Goal: Task Accomplishment & Management: Manage account settings

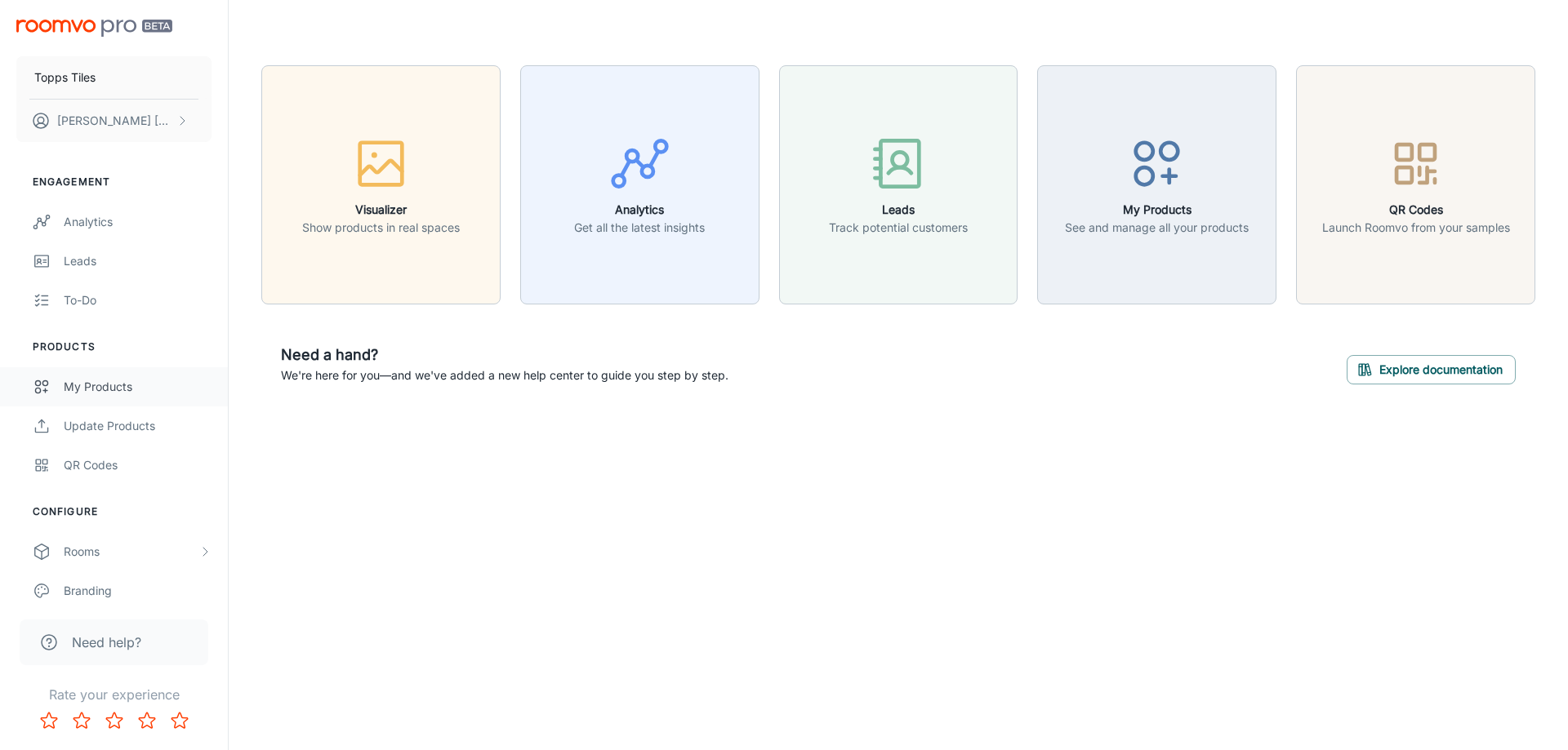
click at [116, 396] on link "My Products" at bounding box center [114, 387] width 228 height 40
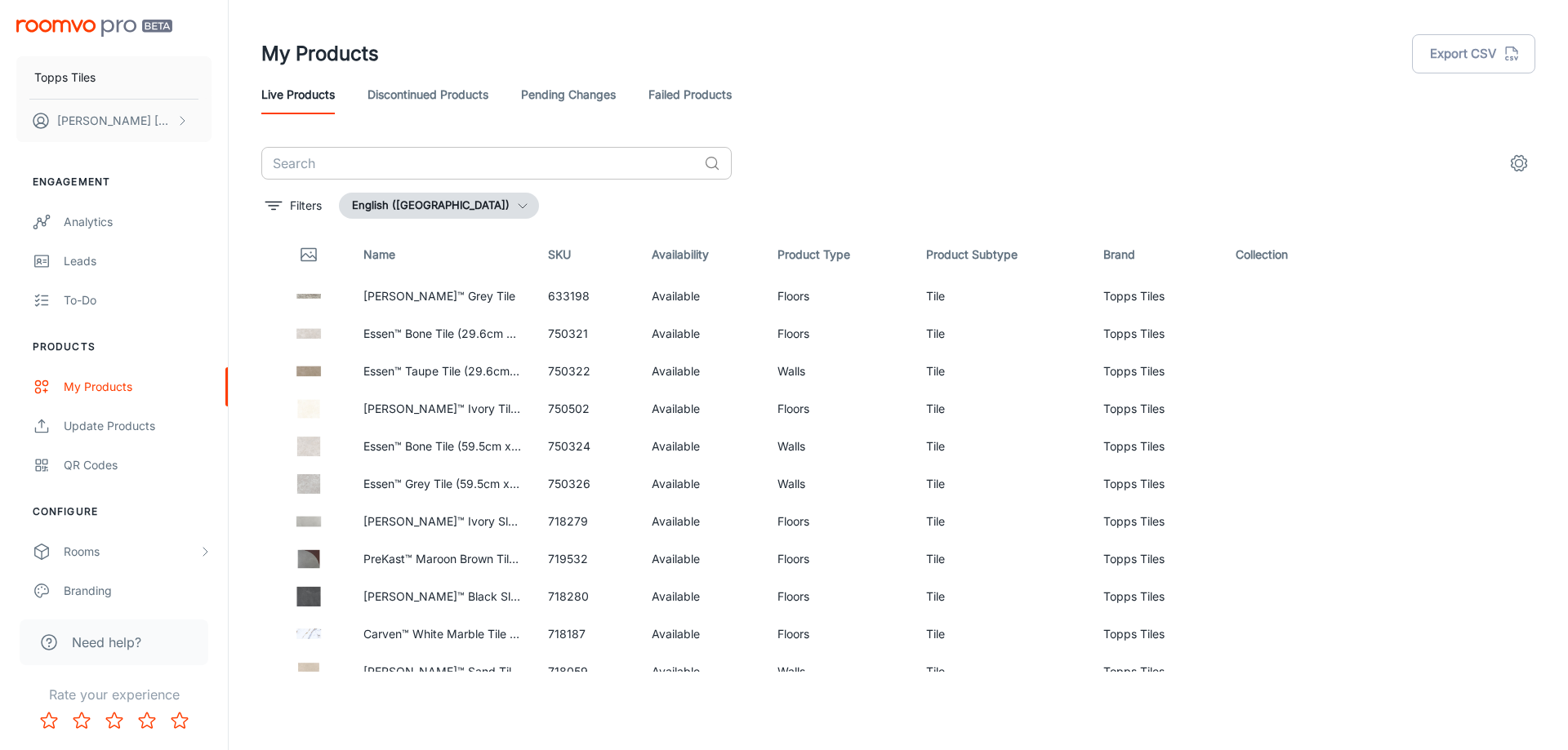
click at [445, 156] on input "text" at bounding box center [479, 162] width 437 height 33
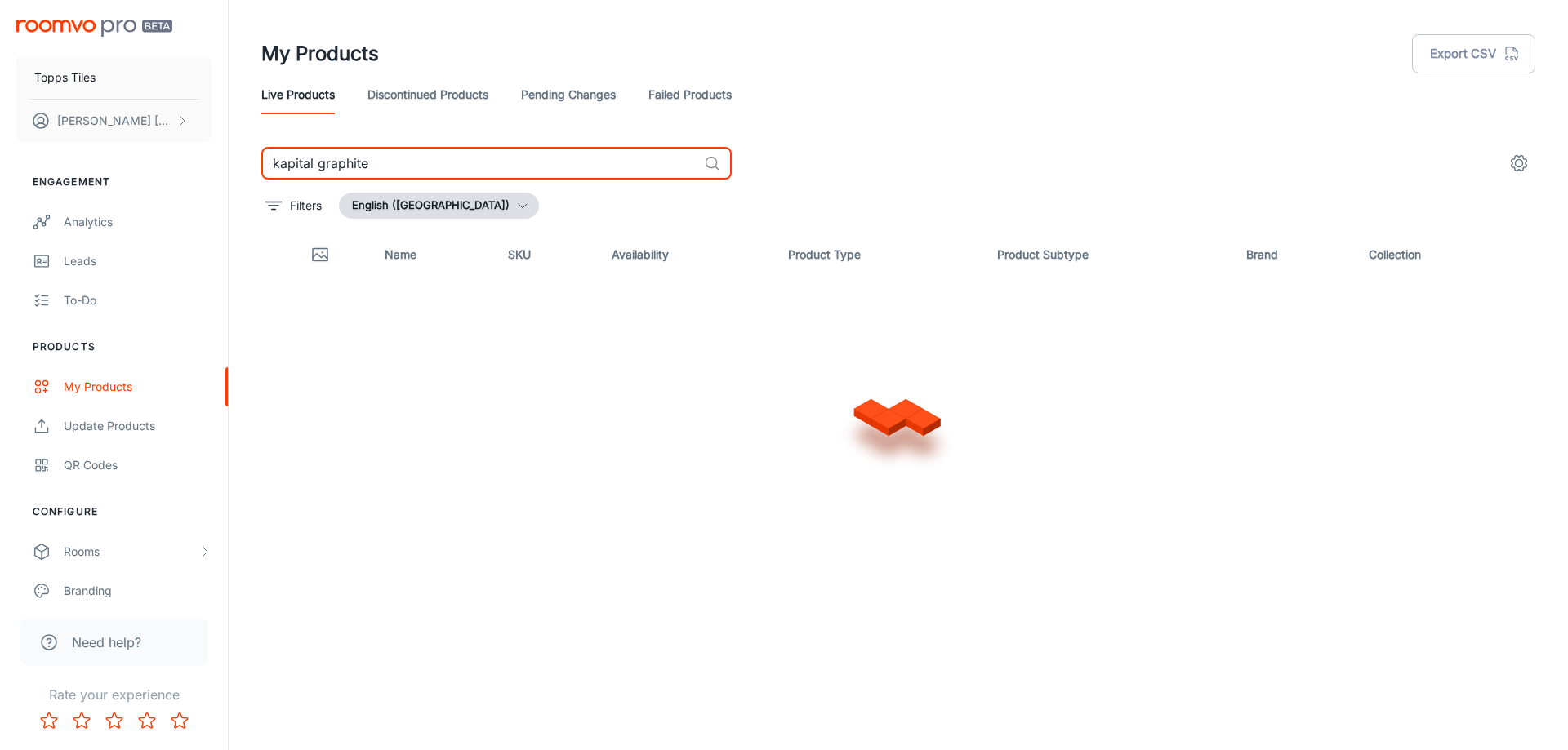
click at [441, 153] on input "kapital graphite" at bounding box center [479, 162] width 437 height 33
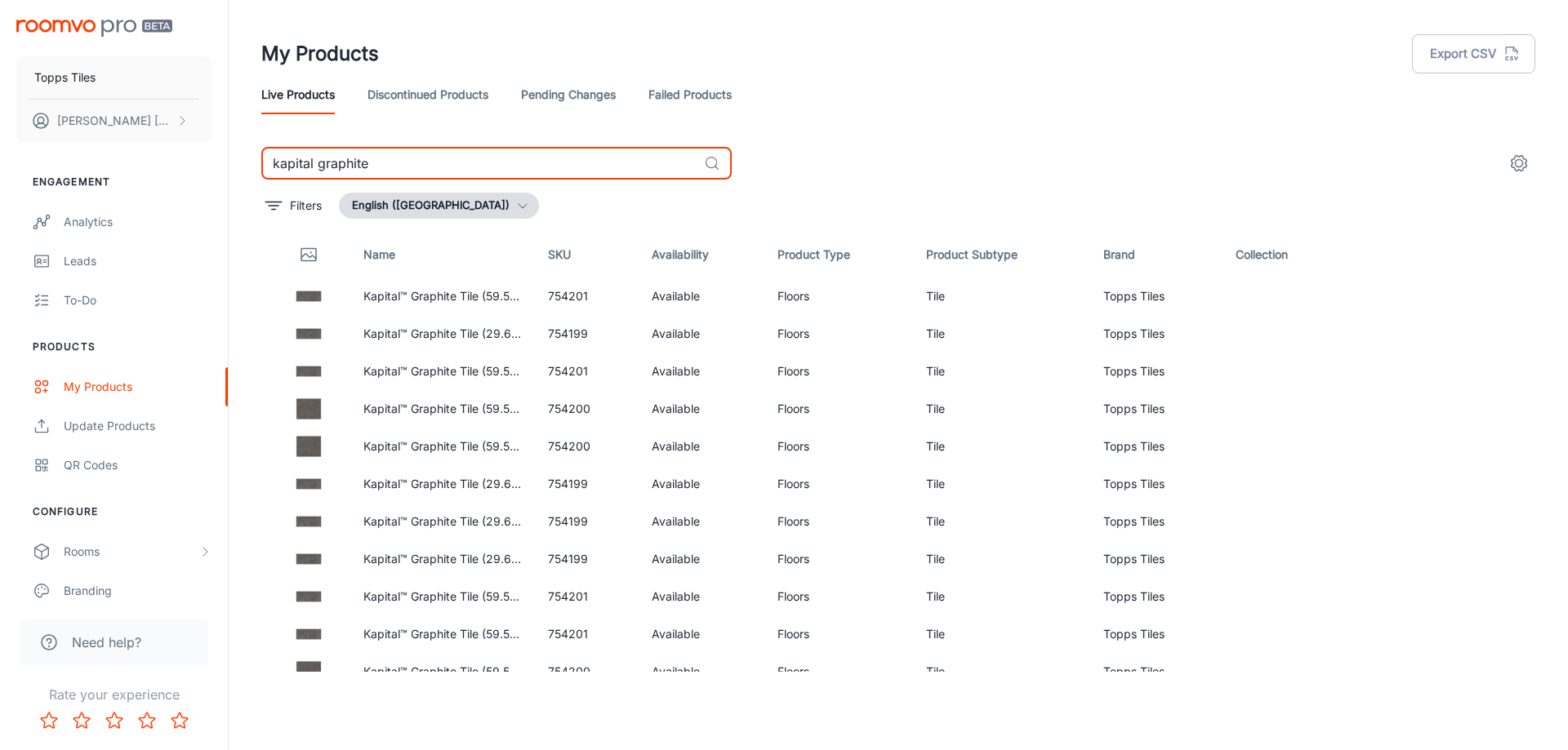
type input "kapital graphite"
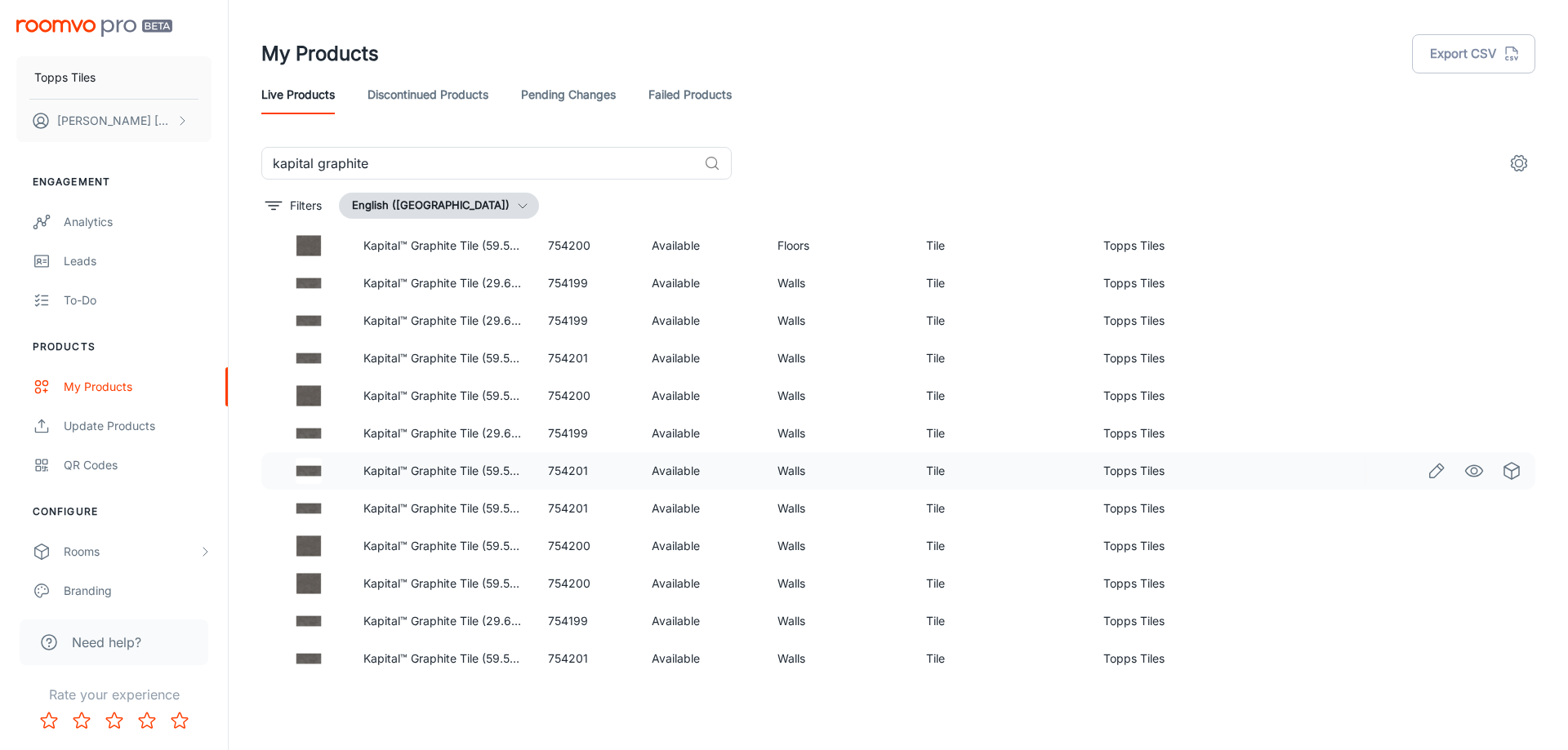
scroll to position [431, 0]
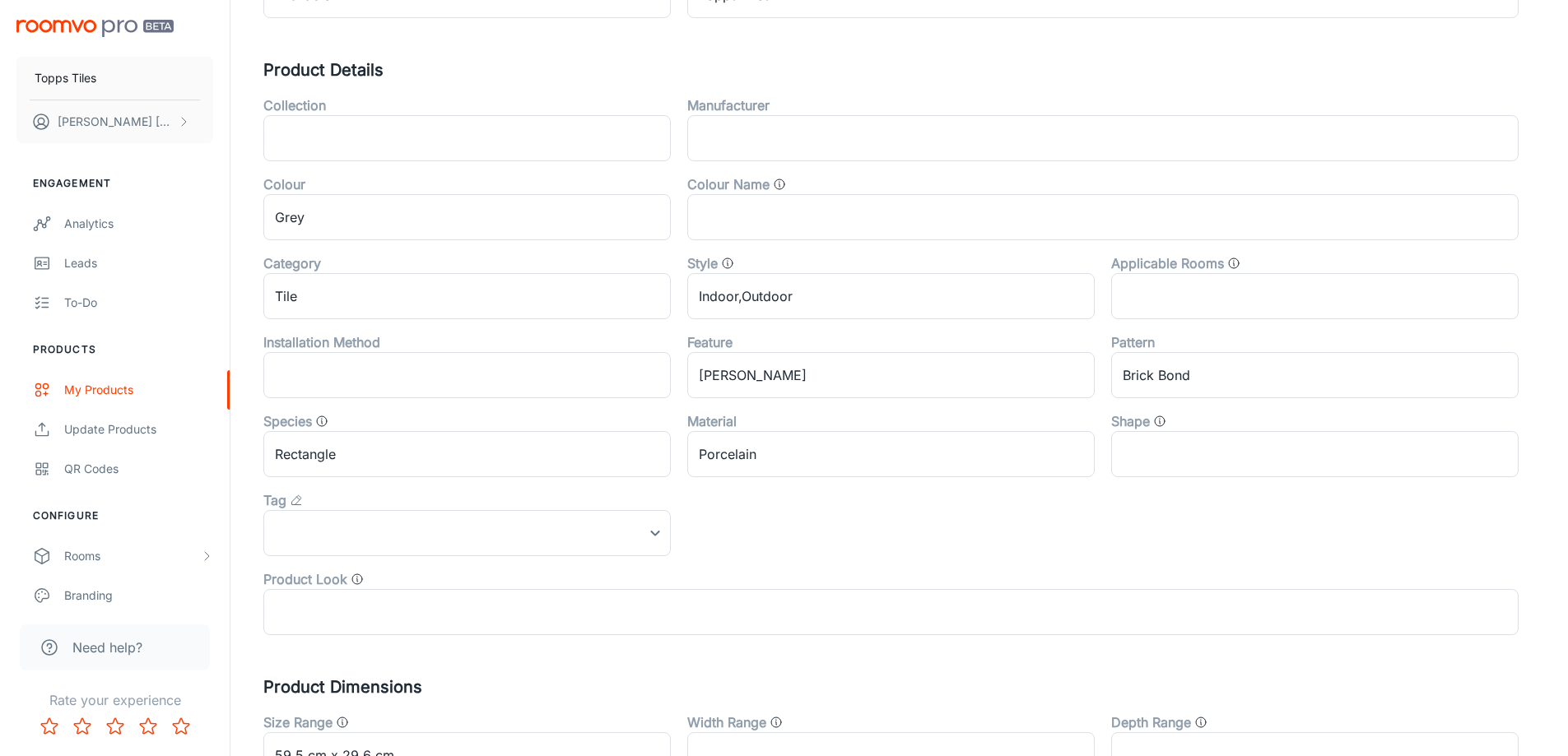
scroll to position [544, 0]
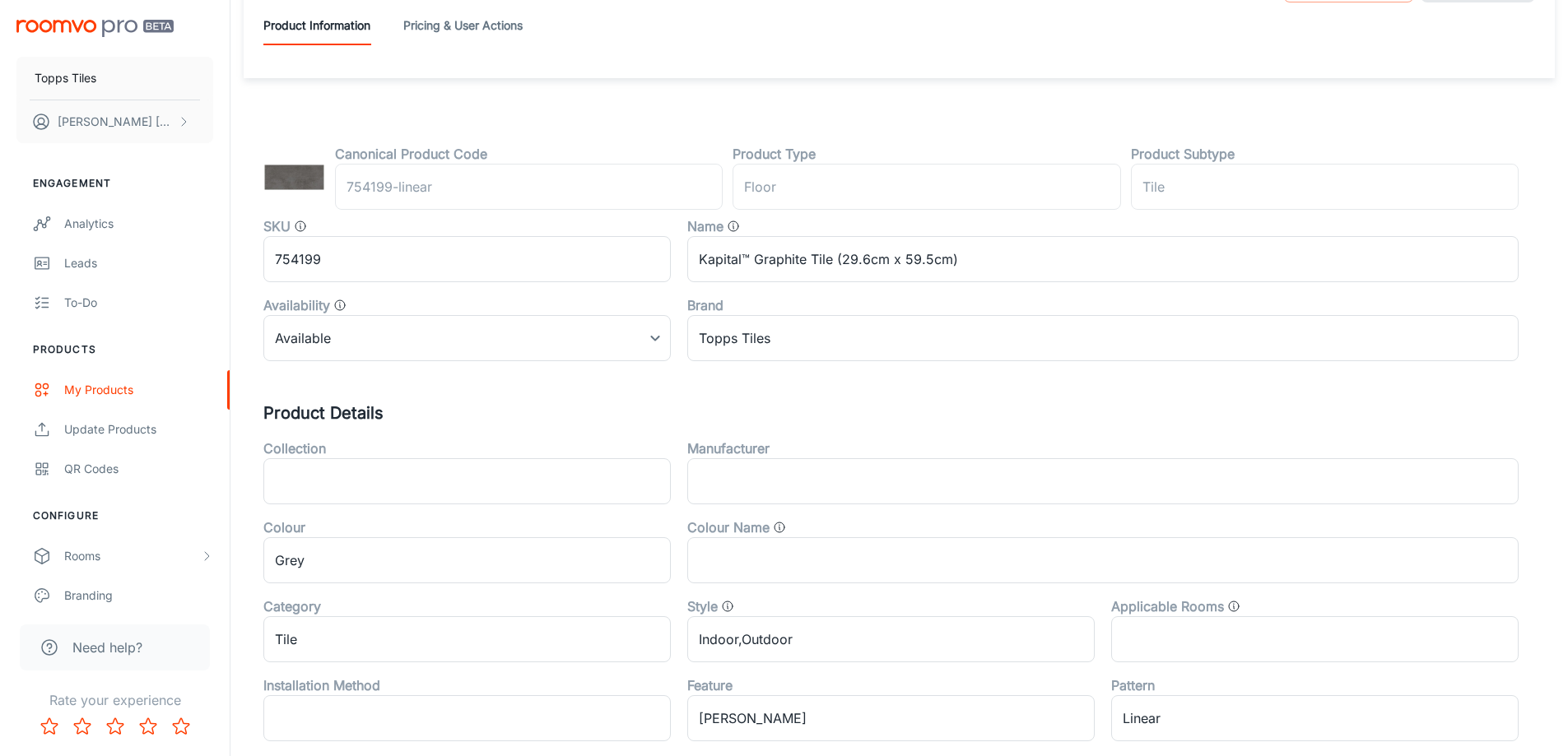
scroll to position [544, 0]
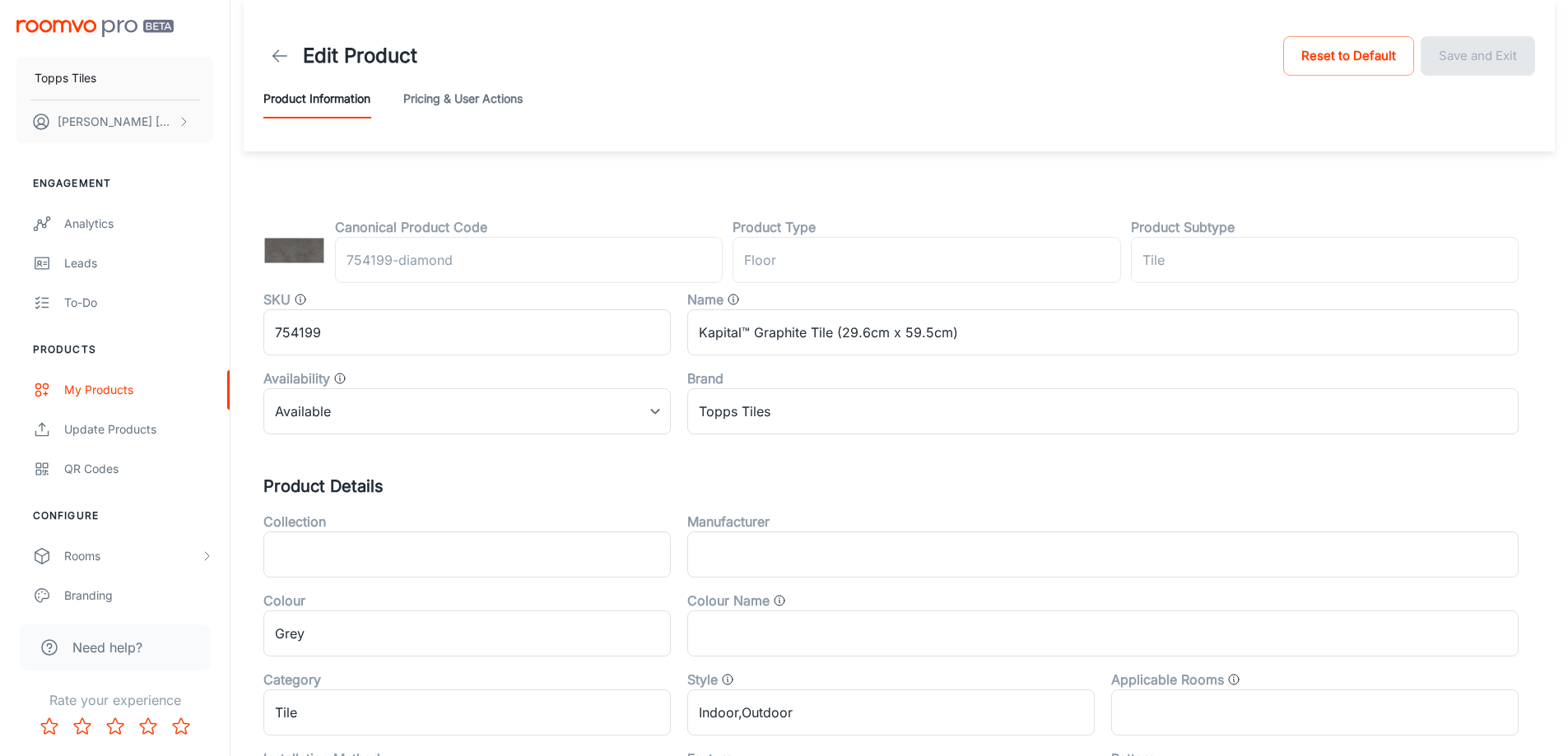
scroll to position [544, 0]
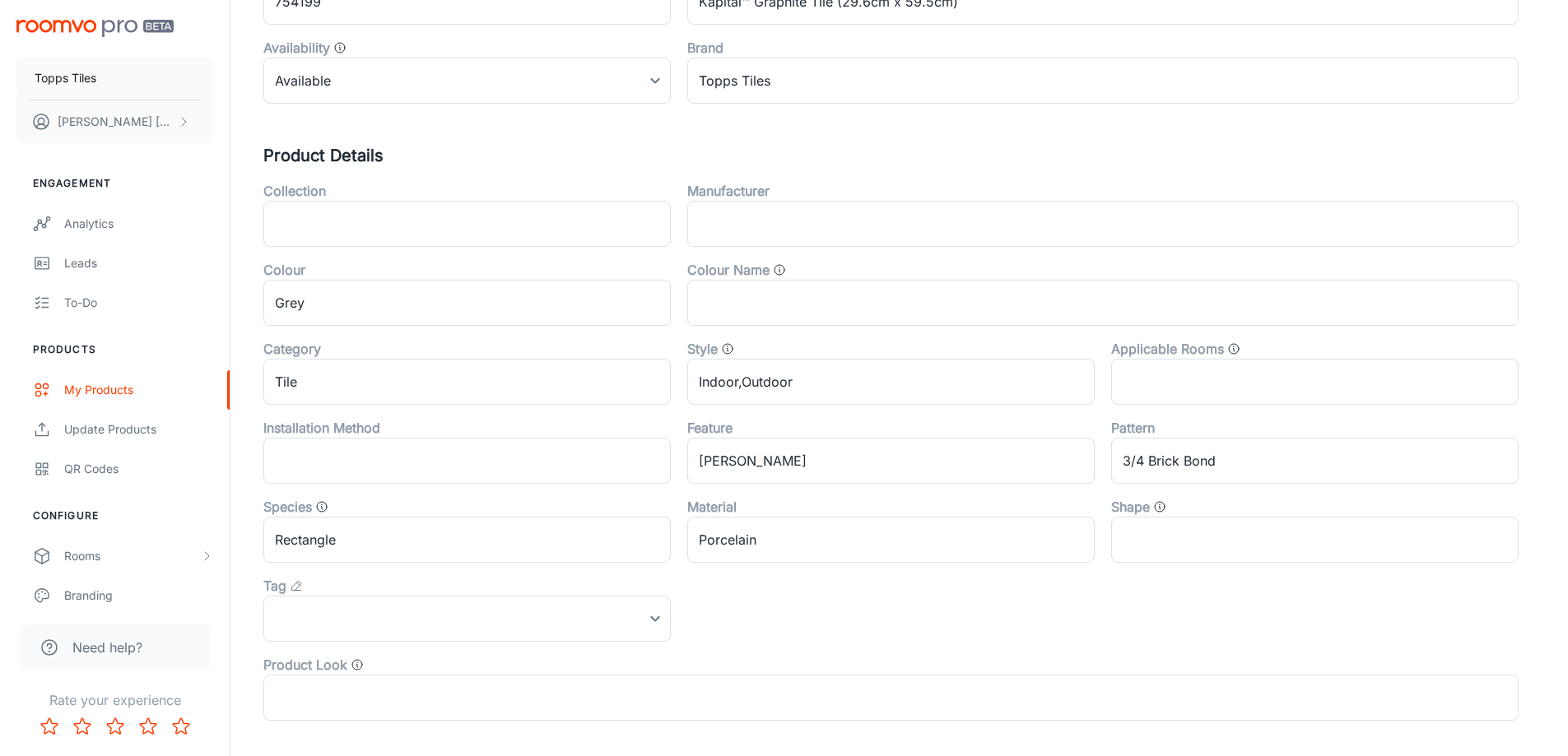
scroll to position [544, 0]
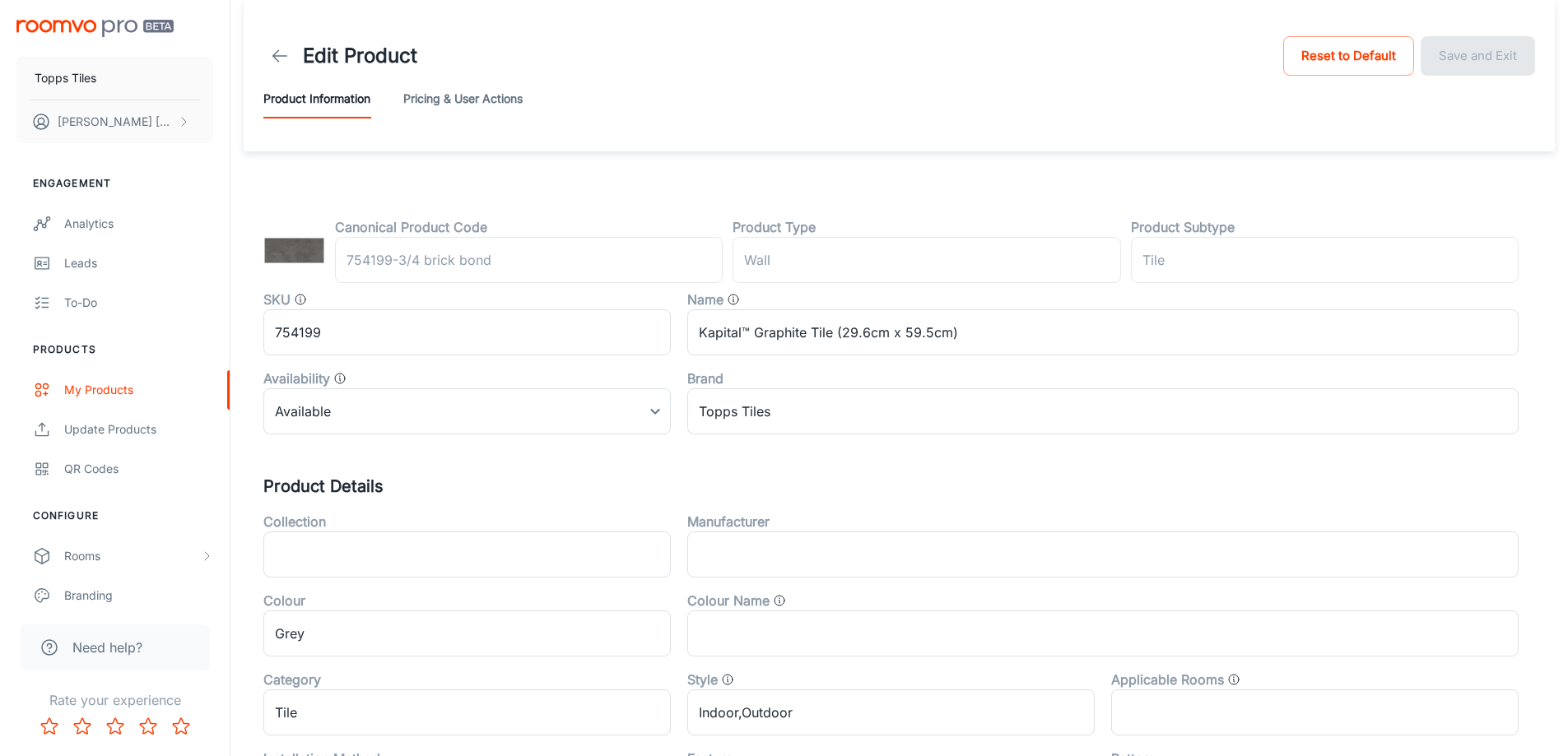
scroll to position [544, 0]
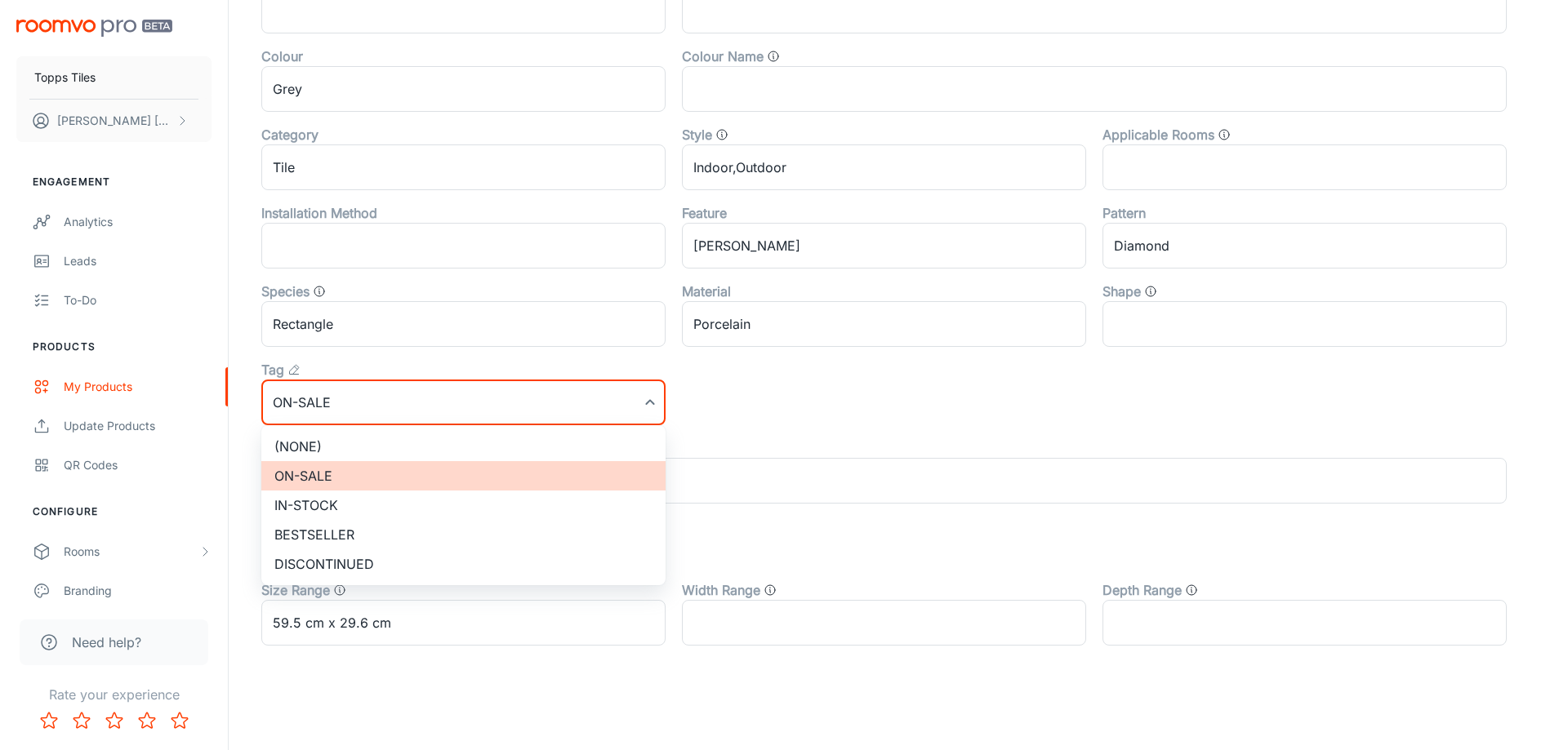
click at [371, 444] on li "(None)" at bounding box center [463, 446] width 404 height 30
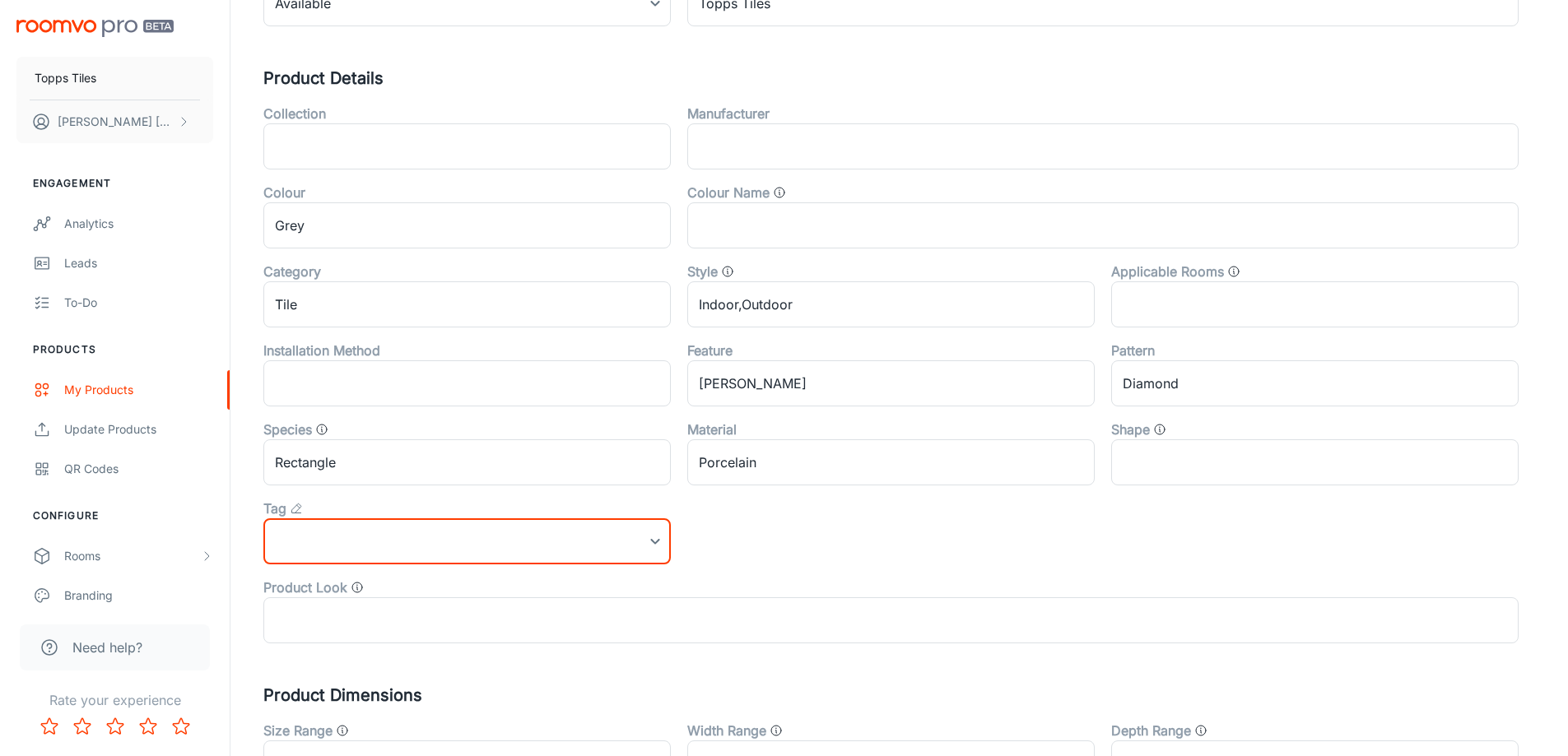
scroll to position [0, 0]
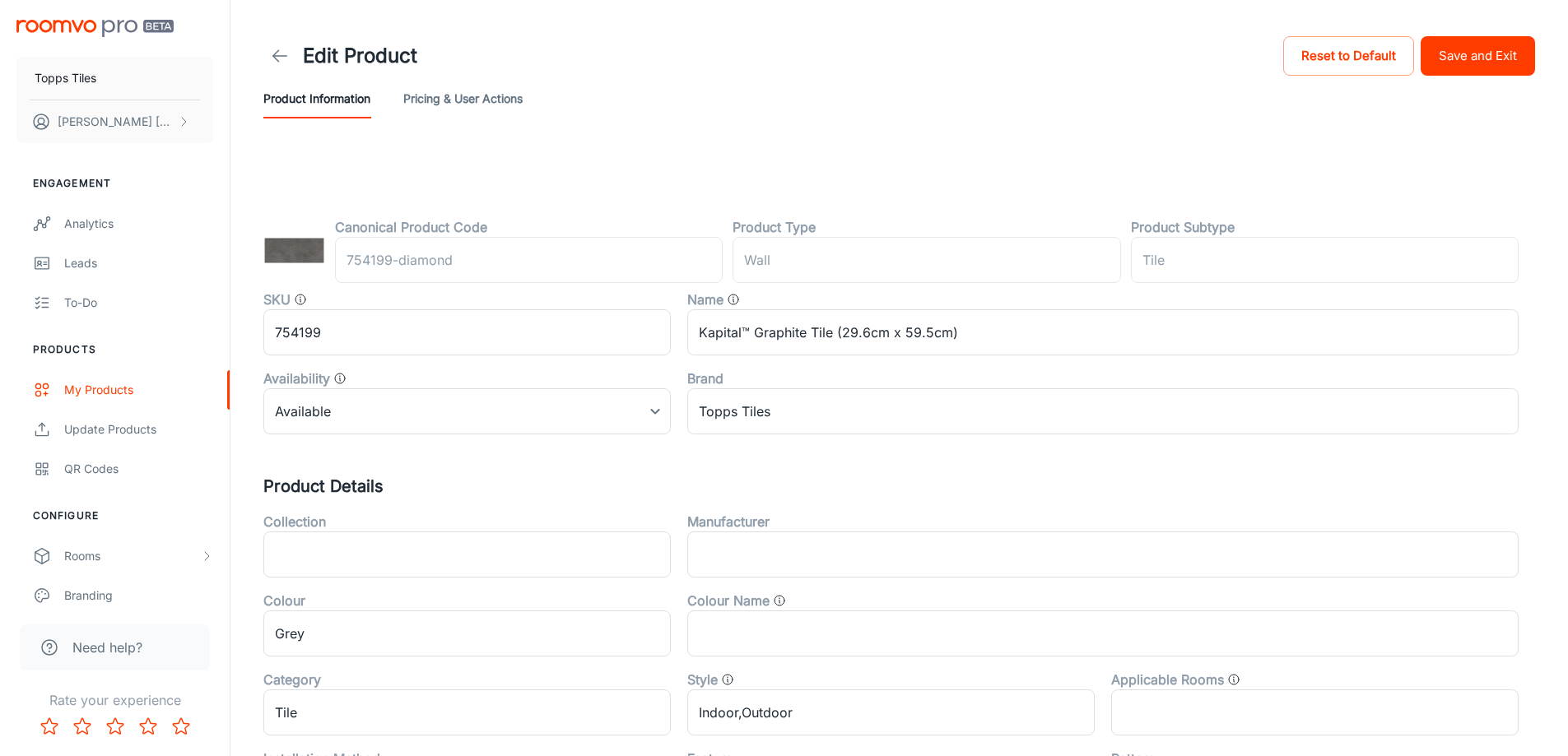
click at [1506, 68] on button "Save and Exit" at bounding box center [1477, 56] width 115 height 40
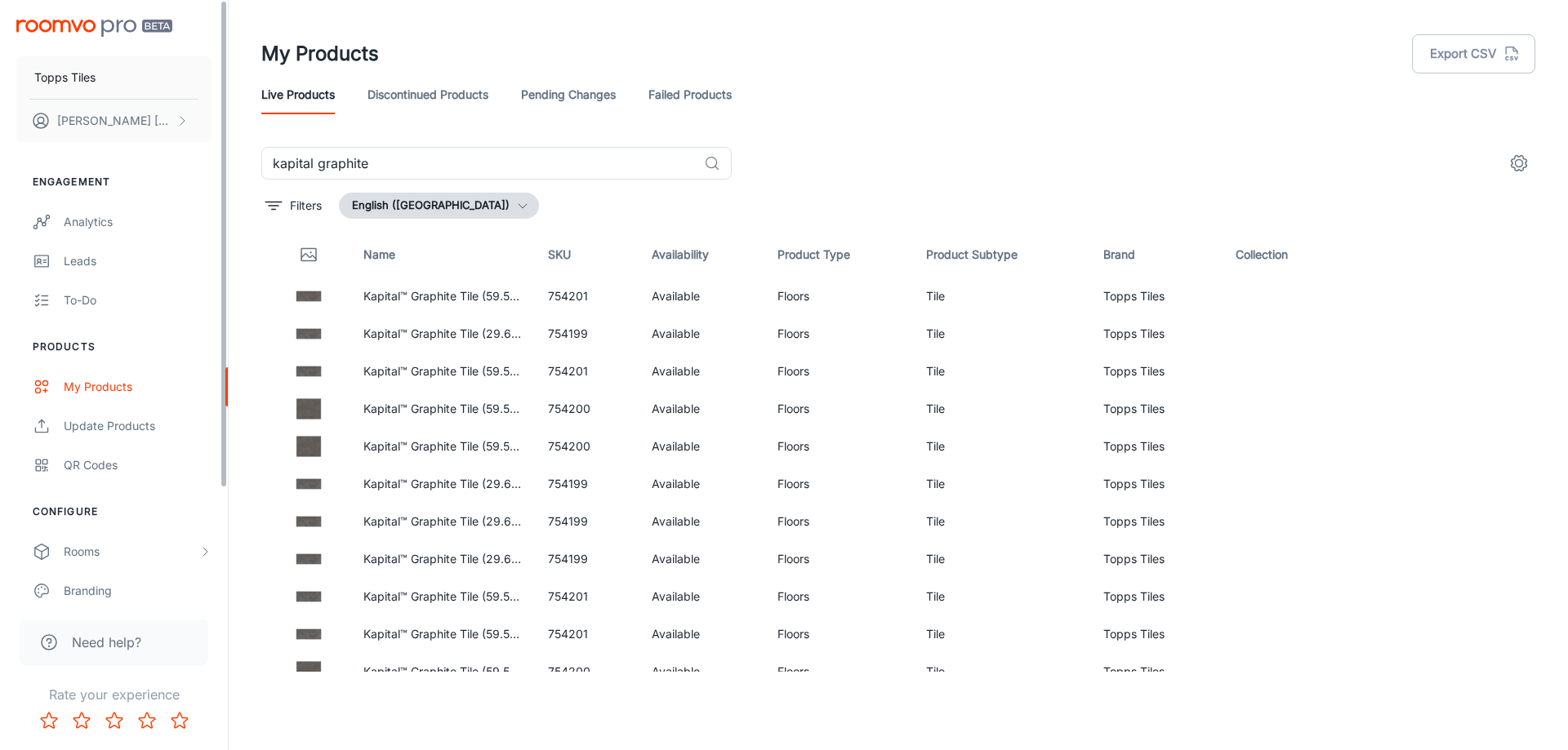
click at [366, 146] on header "My Products Export CSV Live Products Discontinued Products Pending Changes Fail…" at bounding box center [898, 73] width 1314 height 146
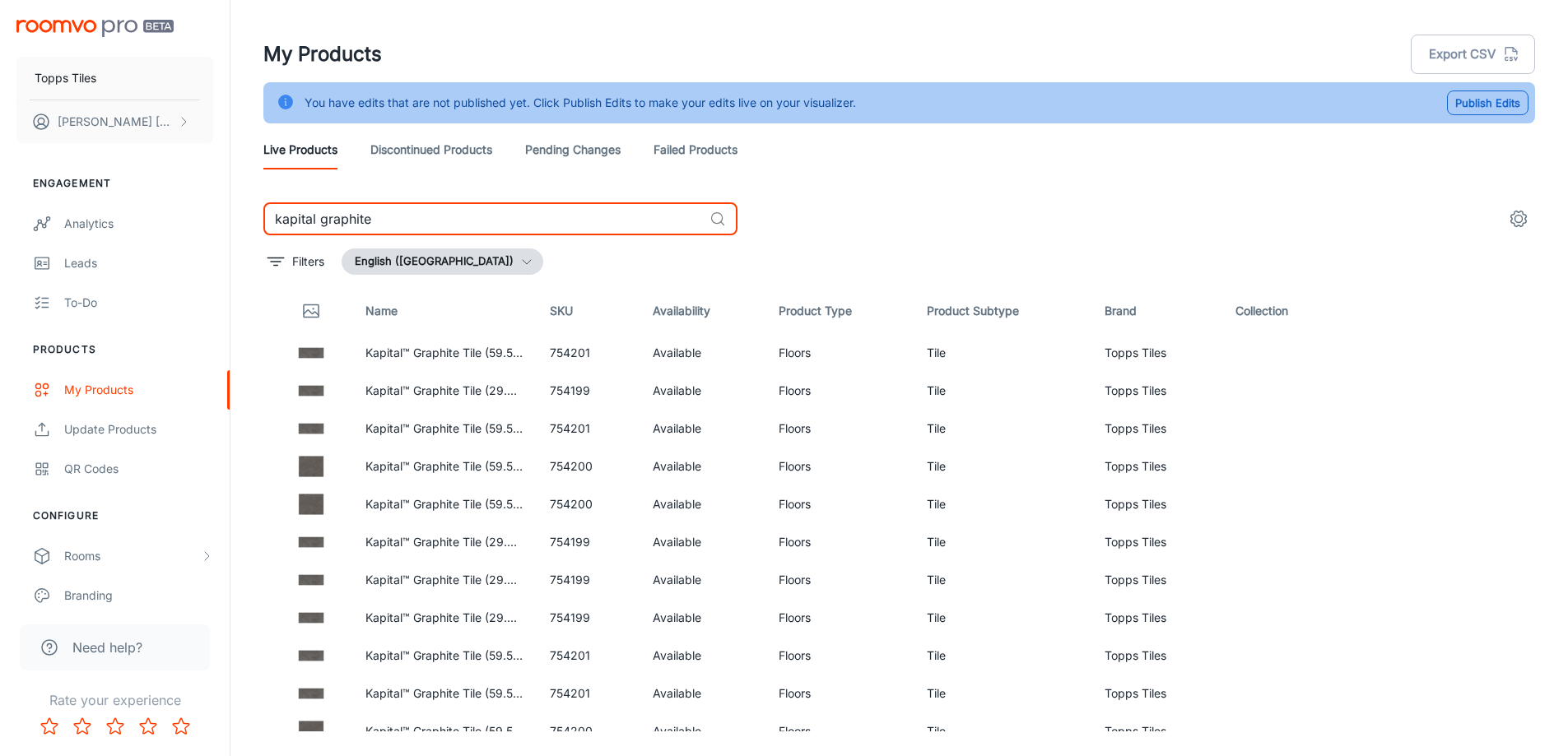
click at [371, 221] on input "kapital graphite" at bounding box center [483, 218] width 440 height 33
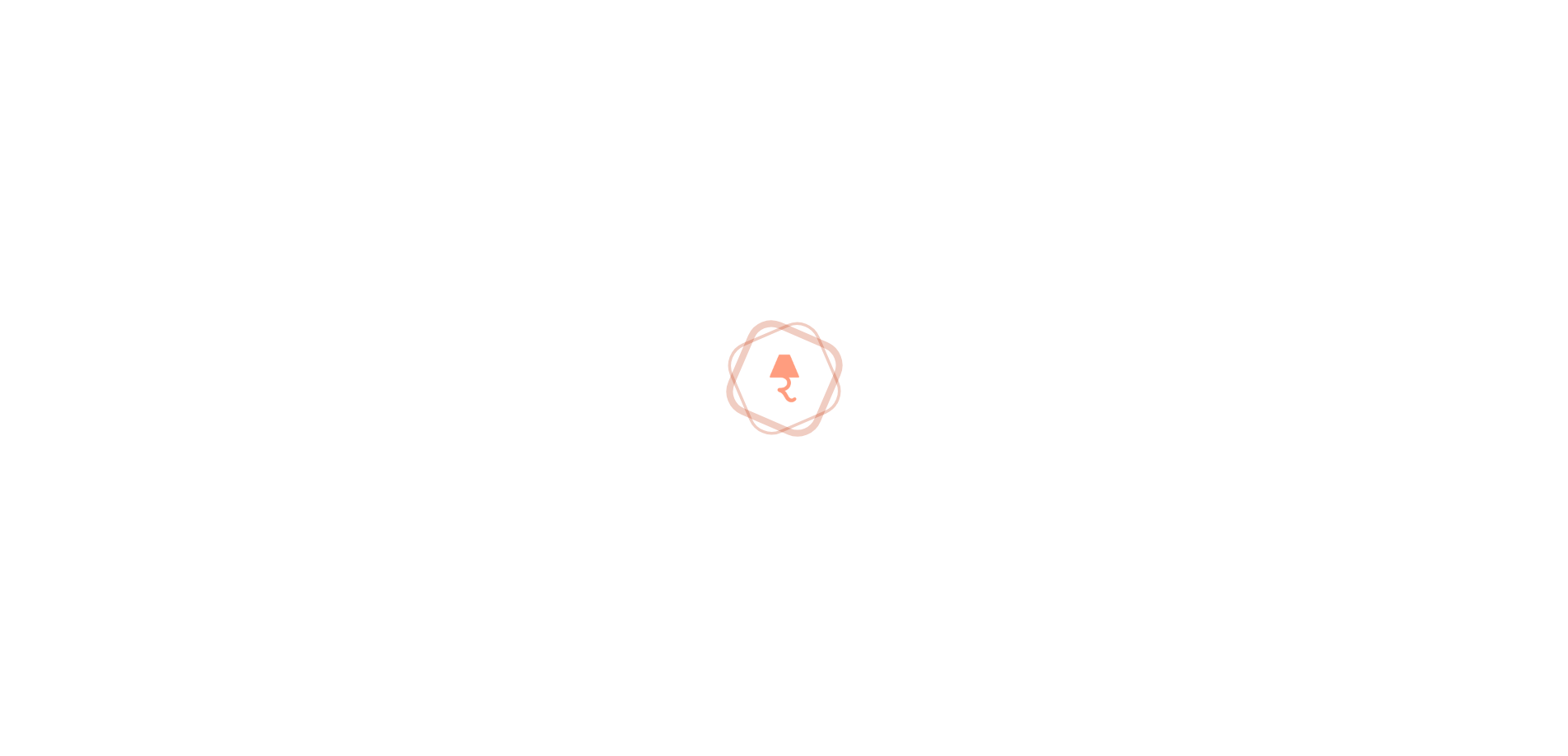
type input "[PERSON_NAME]"
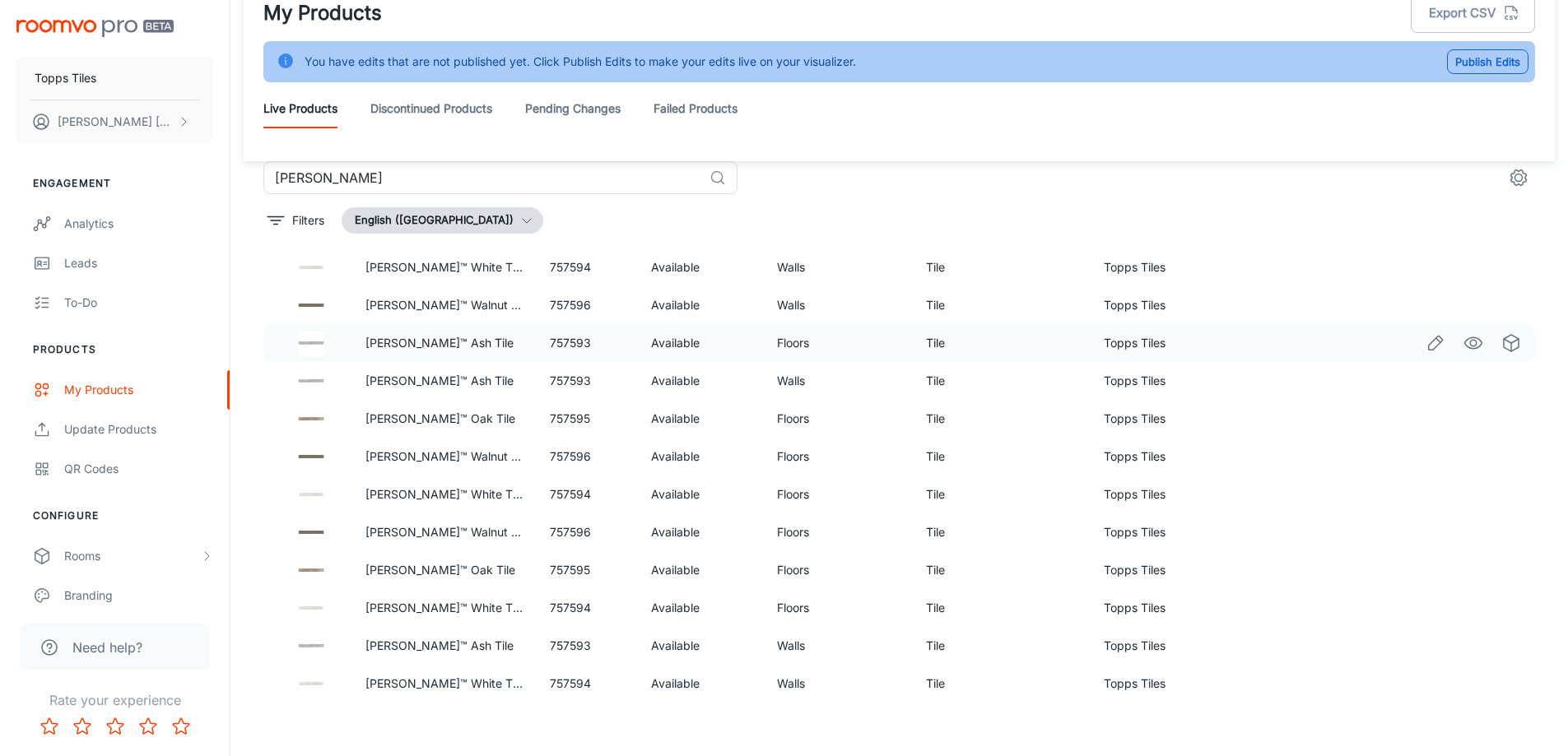
scroll to position [411, 0]
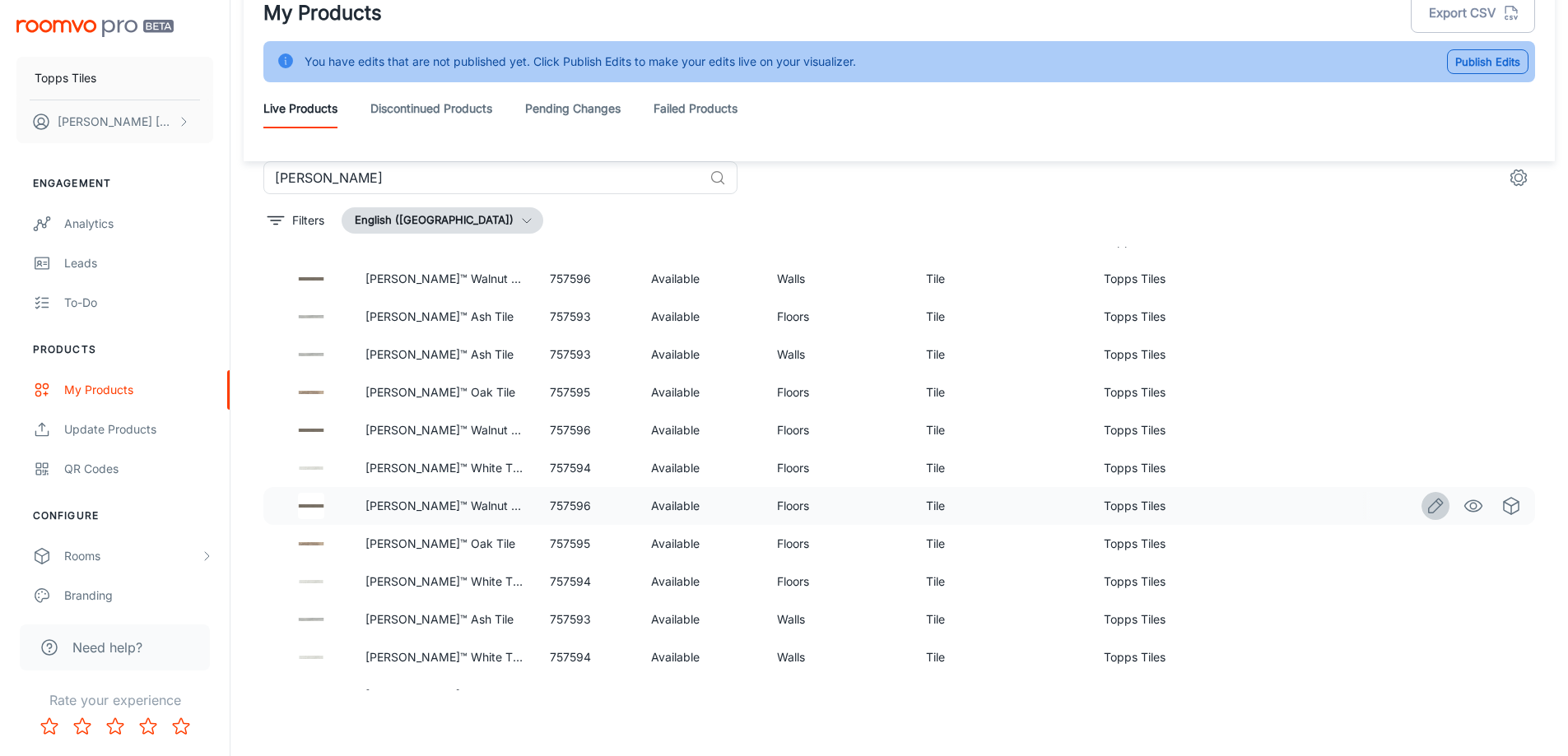
drag, startPoint x: 1404, startPoint y: 501, endPoint x: 1417, endPoint y: 503, distance: 13.2
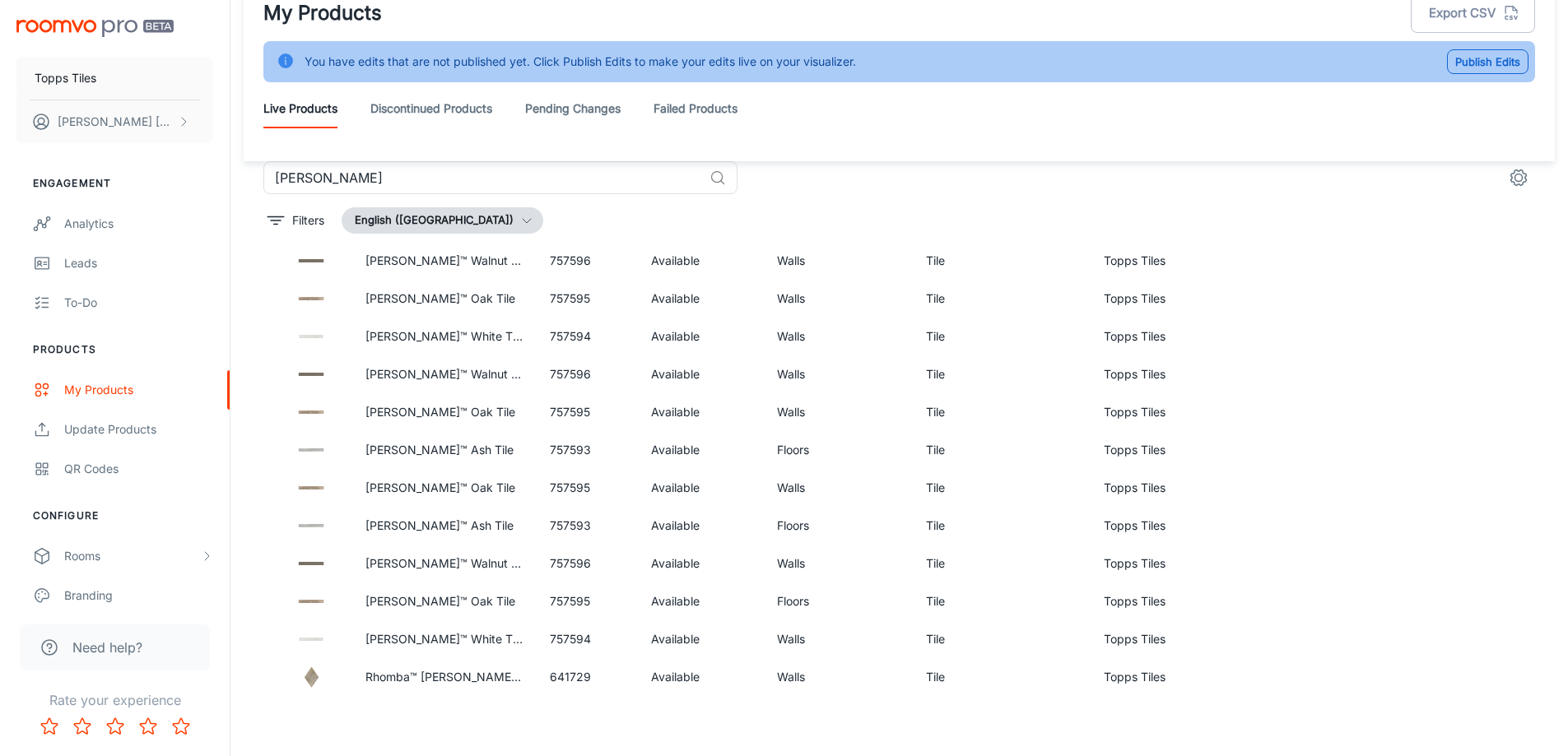
scroll to position [440, 0]
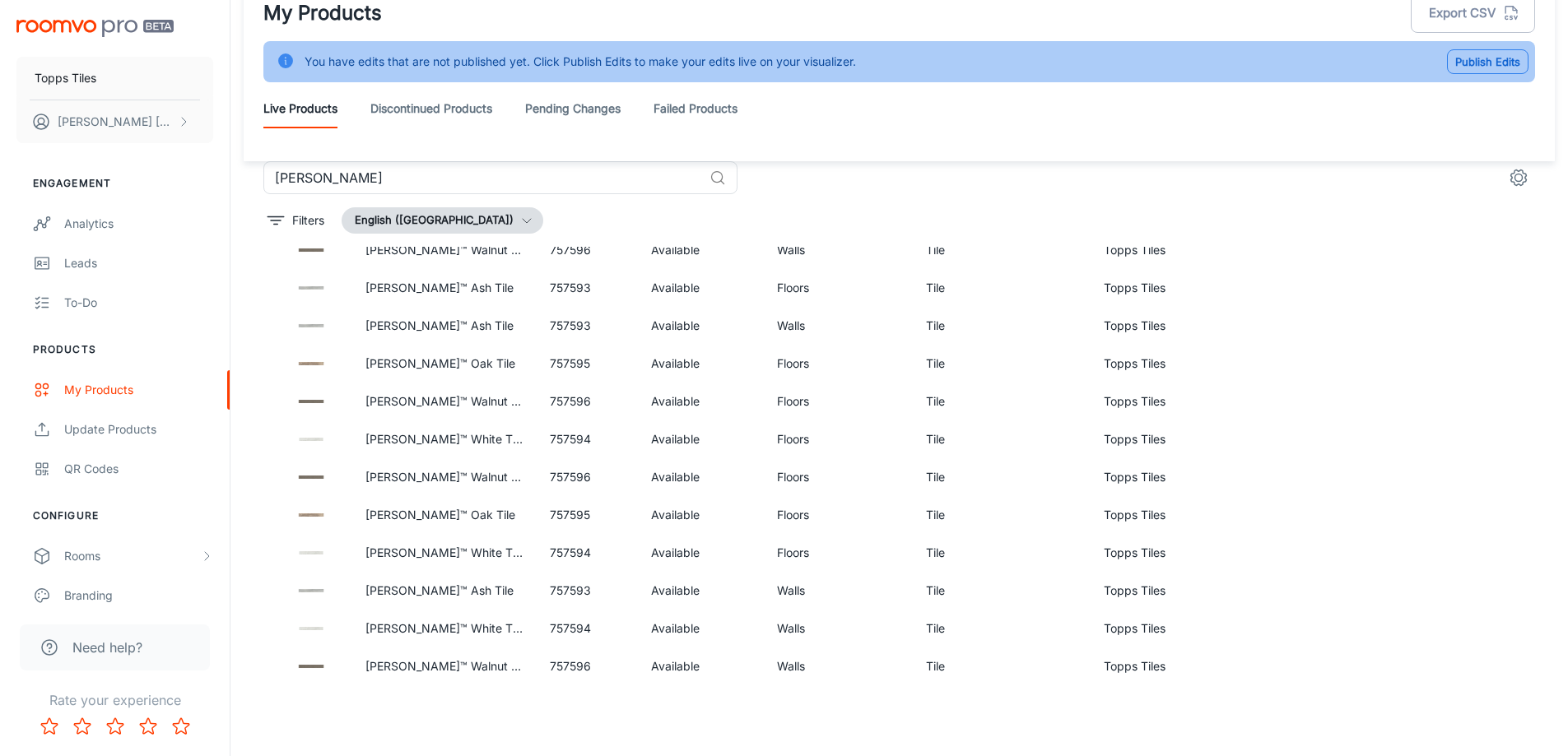
click at [1489, 56] on button "Publish Edits" at bounding box center [1487, 61] width 82 height 25
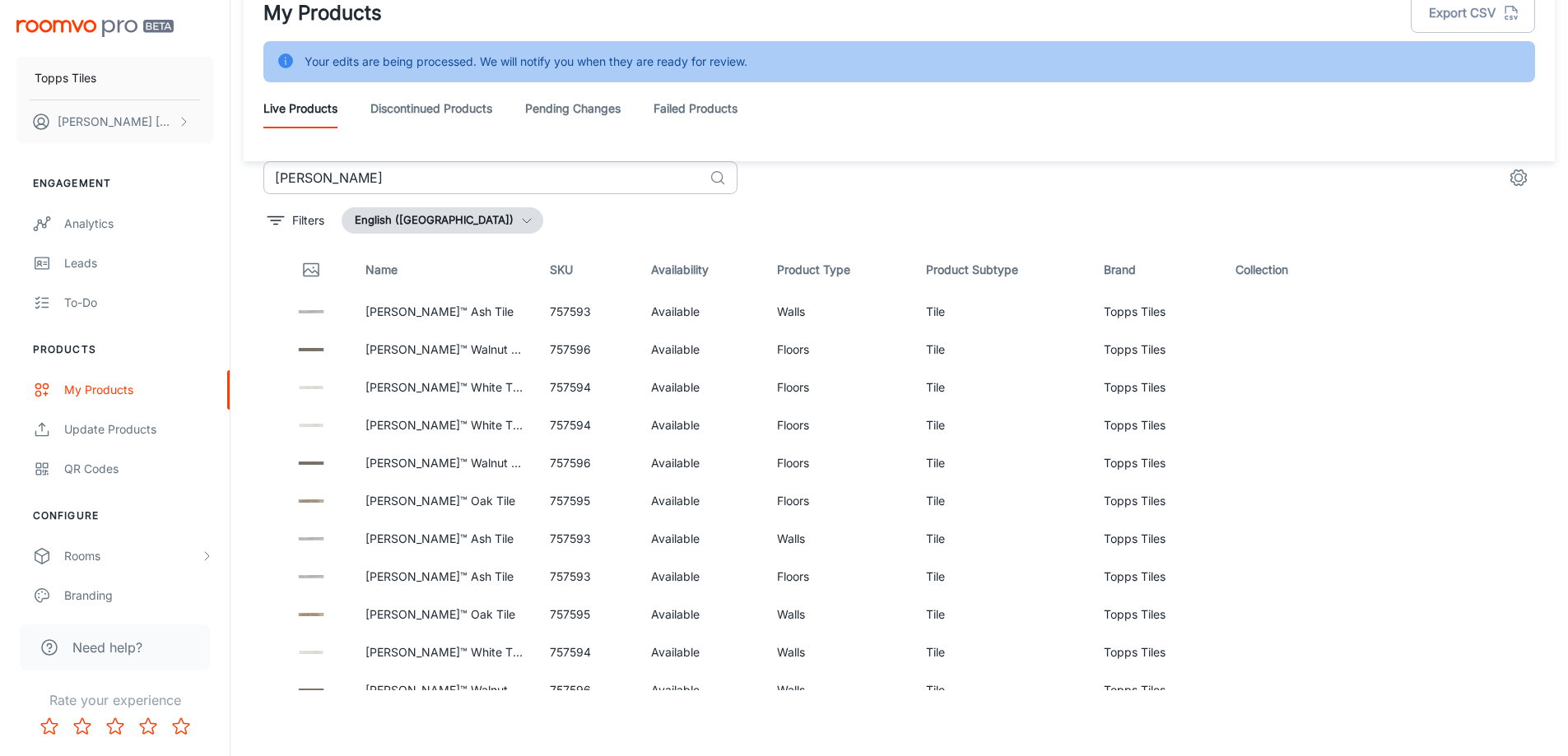
click at [689, 187] on input "[PERSON_NAME]" at bounding box center [483, 178] width 440 height 33
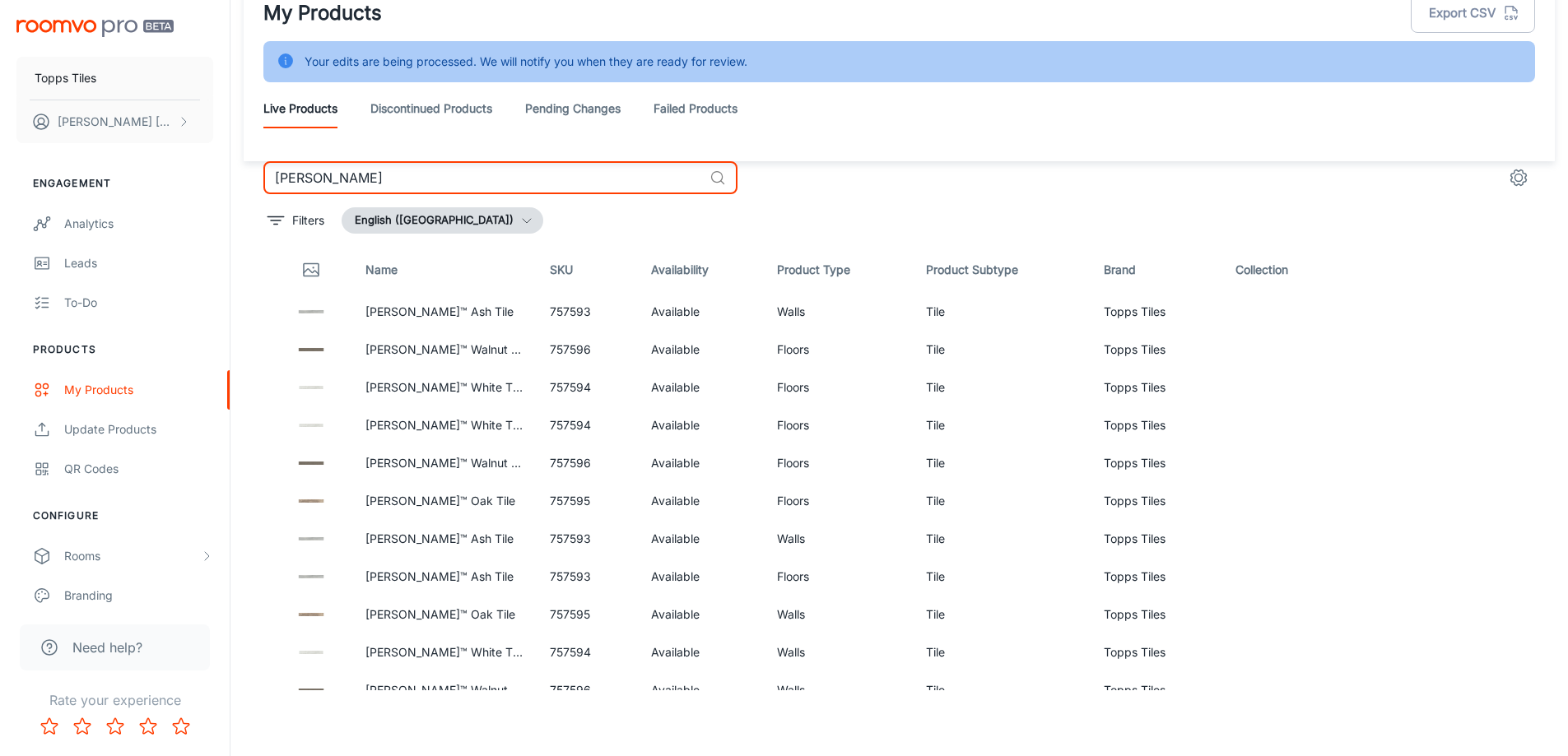
click at [689, 187] on input "[PERSON_NAME]" at bounding box center [483, 178] width 440 height 33
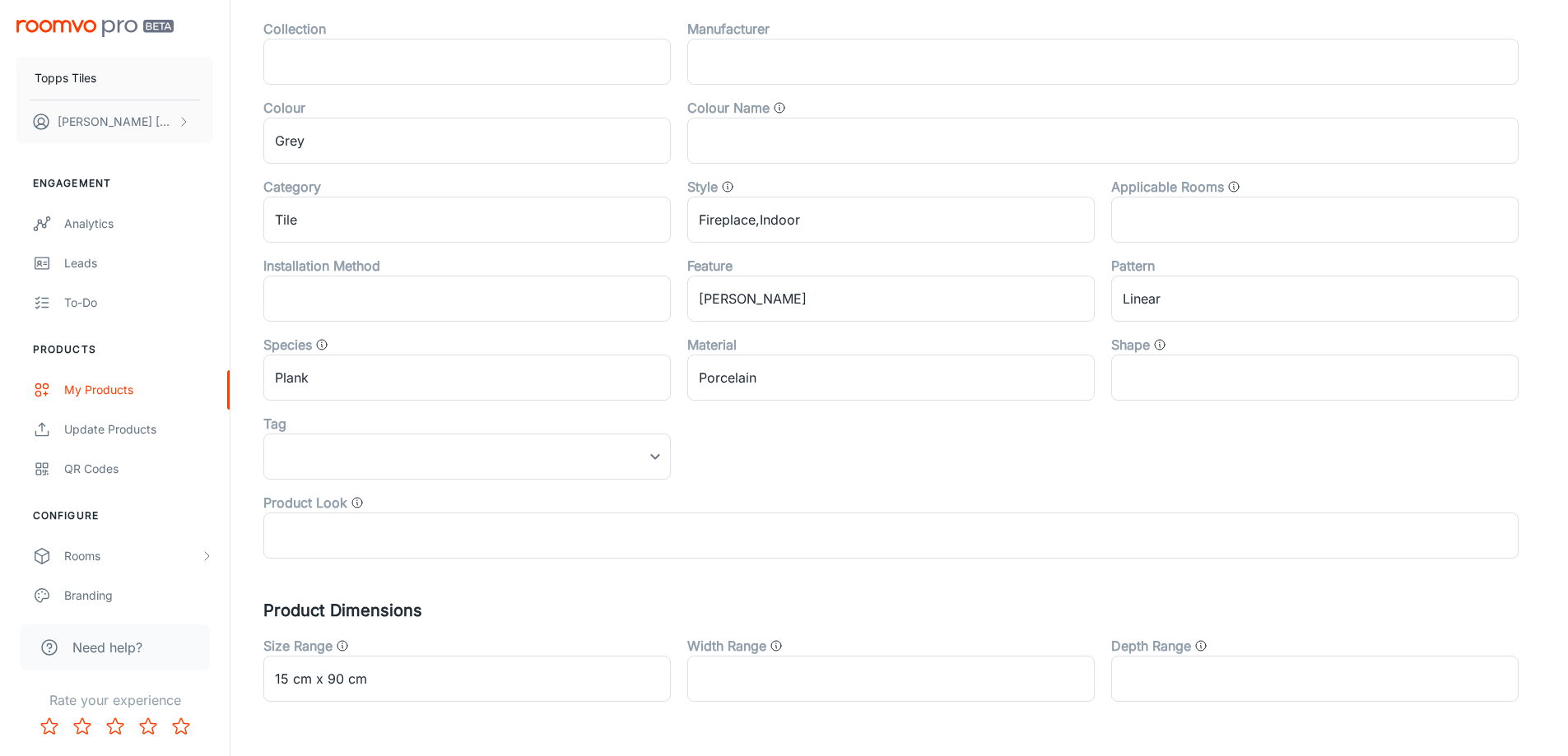
scroll to position [544, 0]
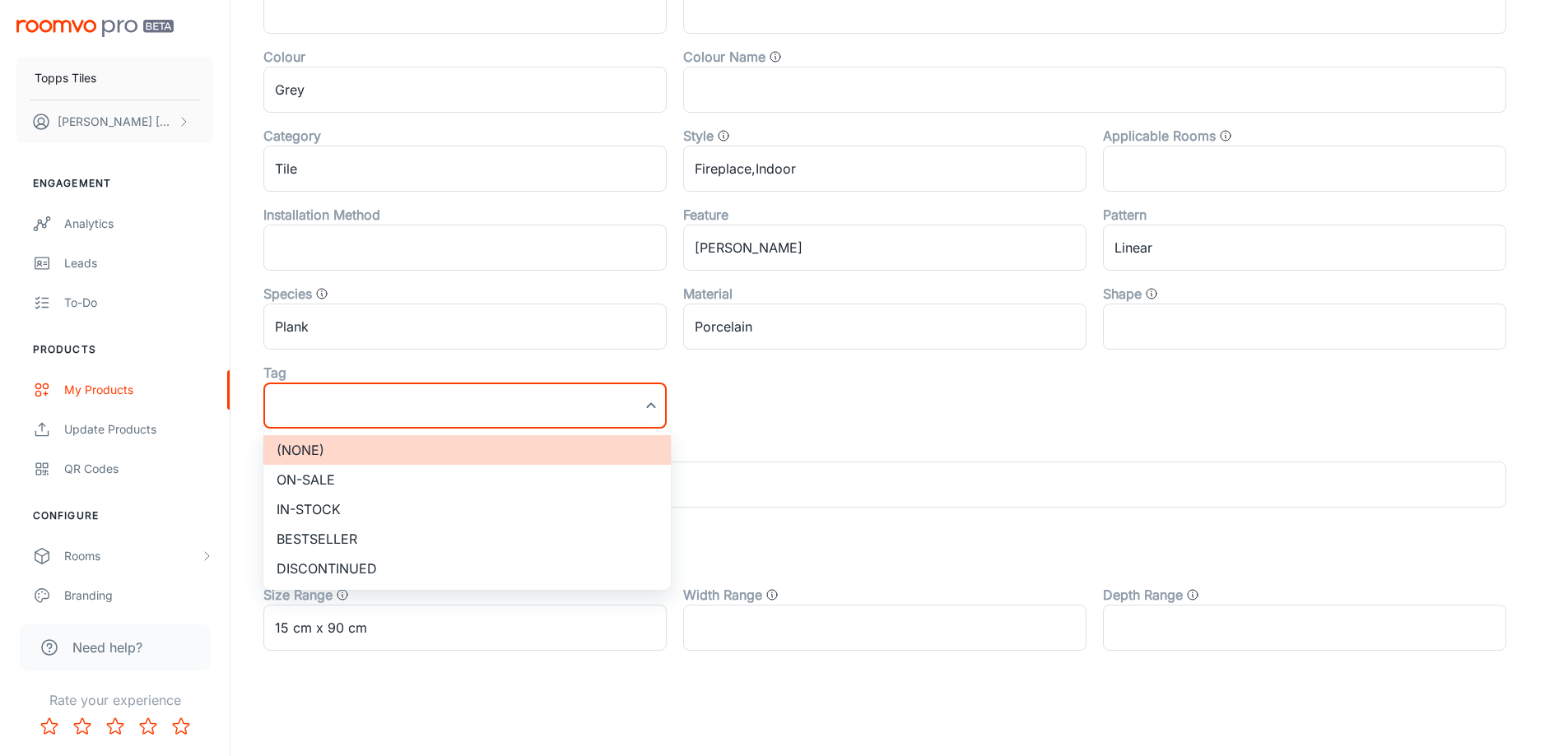
click at [411, 482] on li "On-sale" at bounding box center [467, 480] width 407 height 30
type input "On-sale"
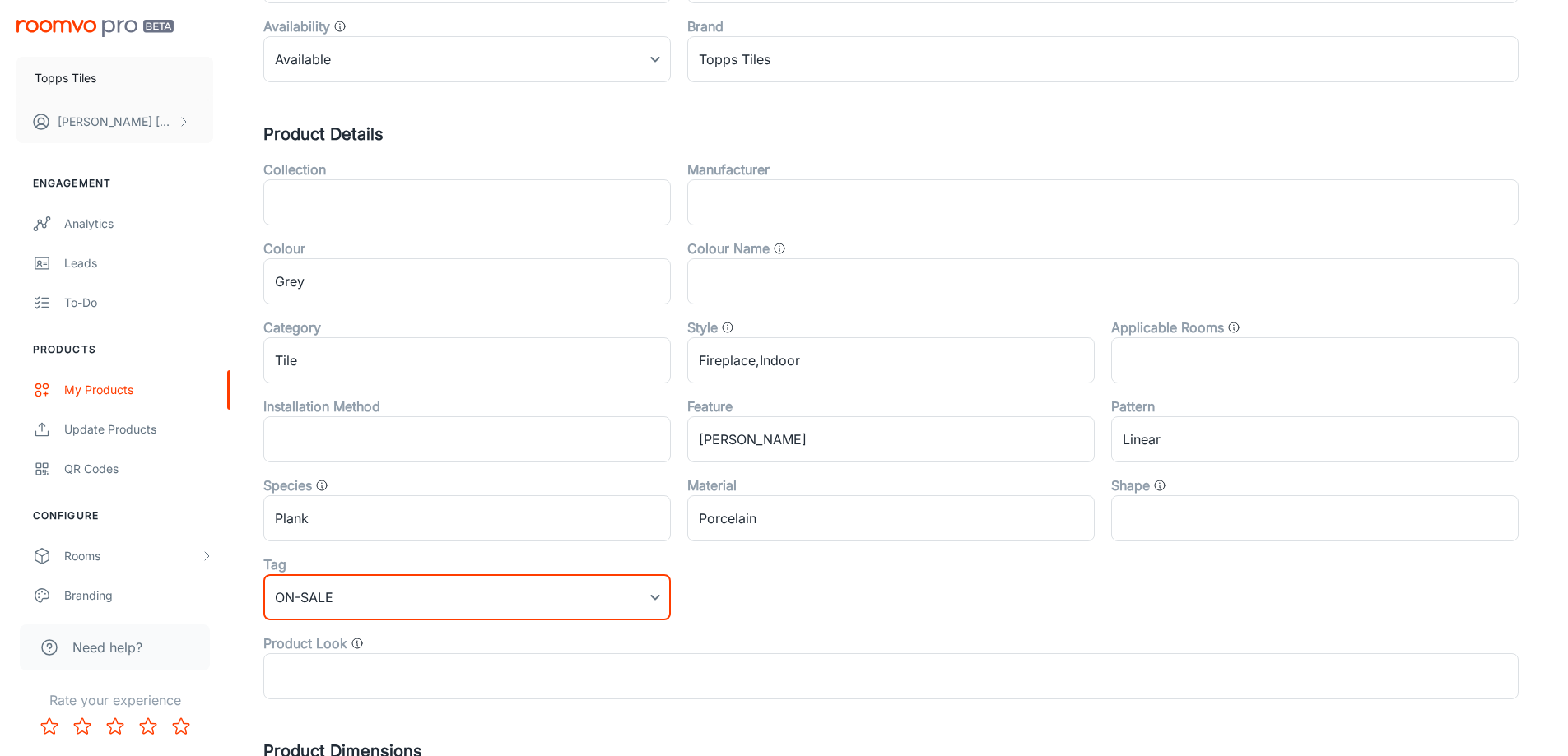
scroll to position [0, 0]
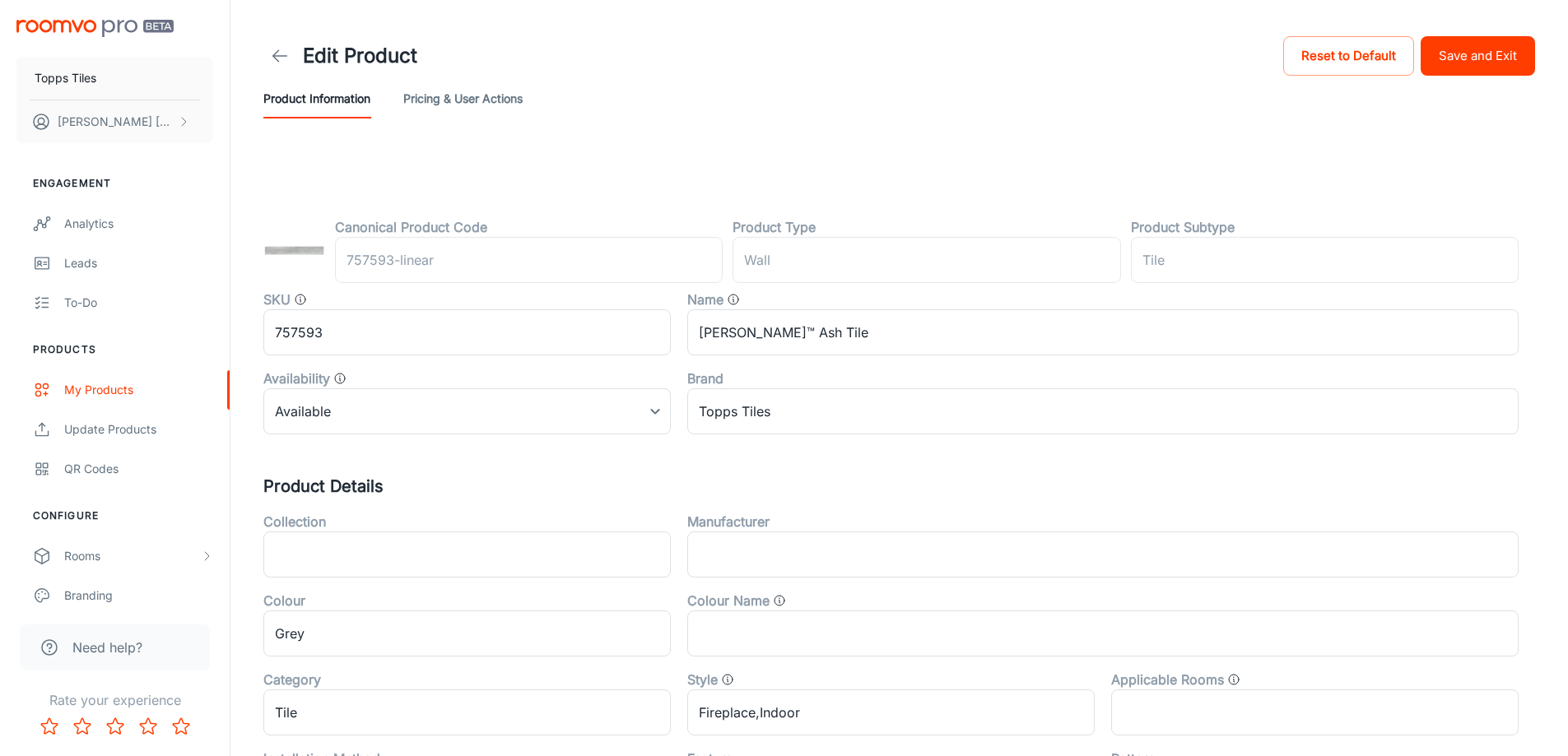
click at [1422, 59] on button "Save and Exit" at bounding box center [1477, 56] width 115 height 40
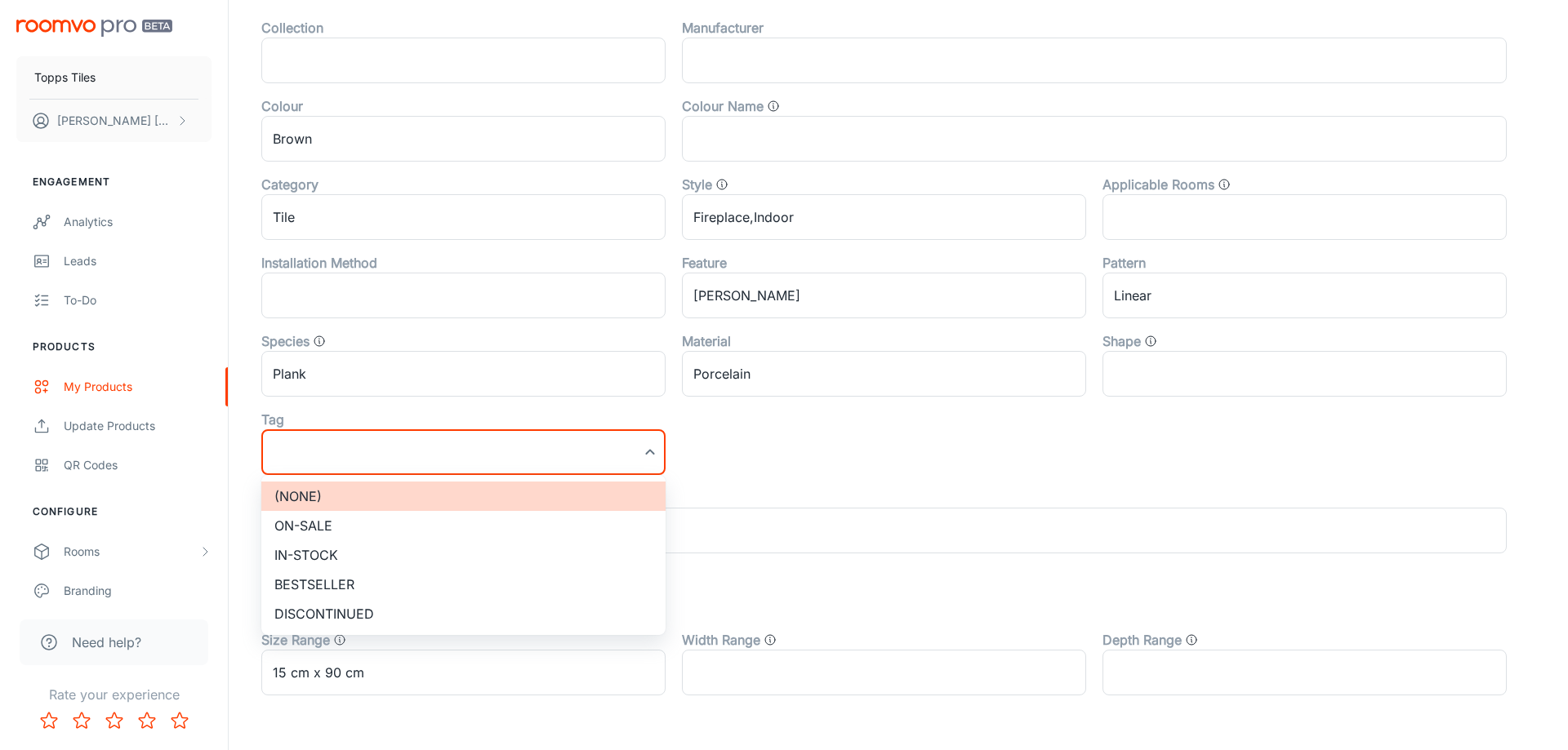
click at [343, 510] on li "(None)" at bounding box center [463, 497] width 404 height 30
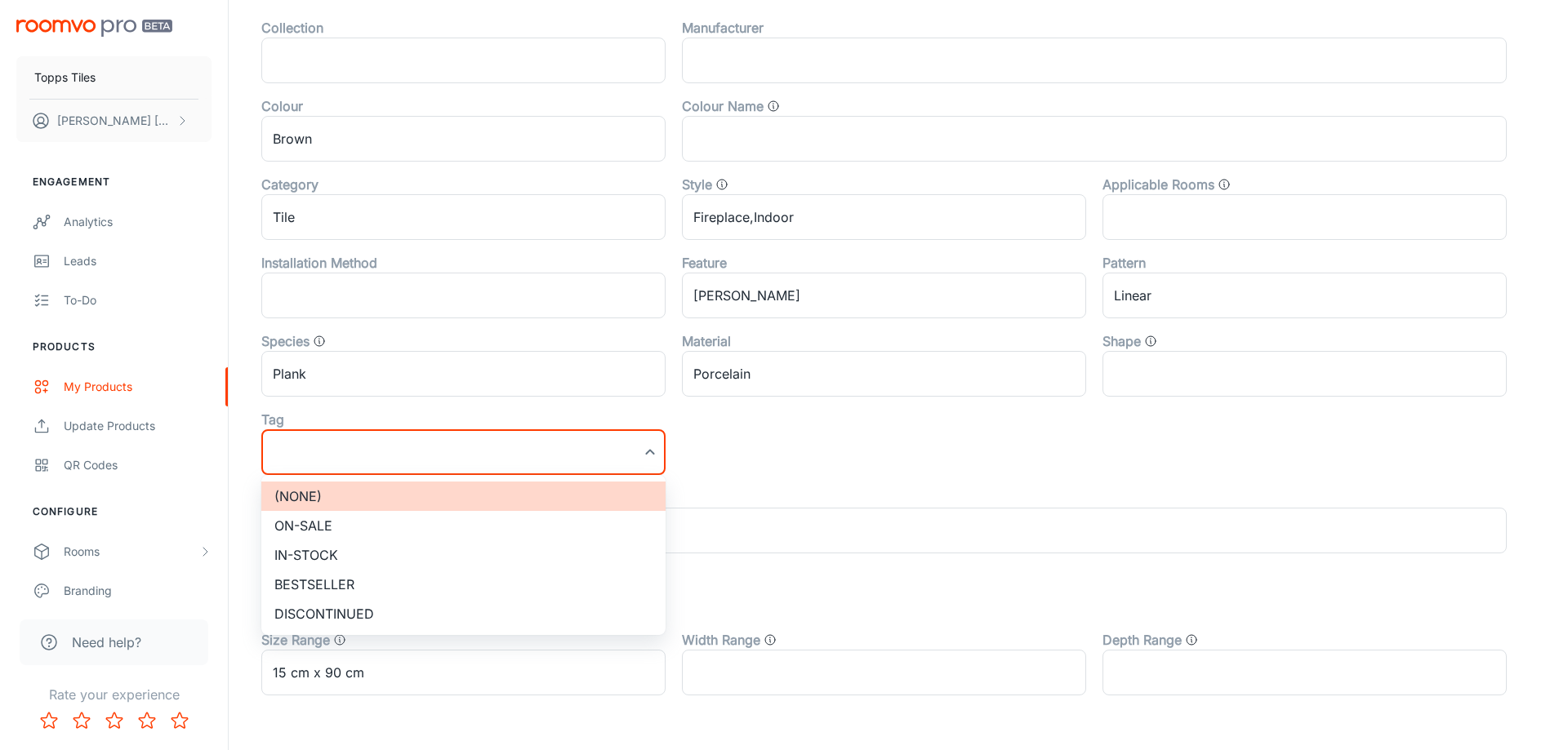
click at [324, 535] on li "On-sale" at bounding box center [463, 525] width 404 height 30
type input "On-sale"
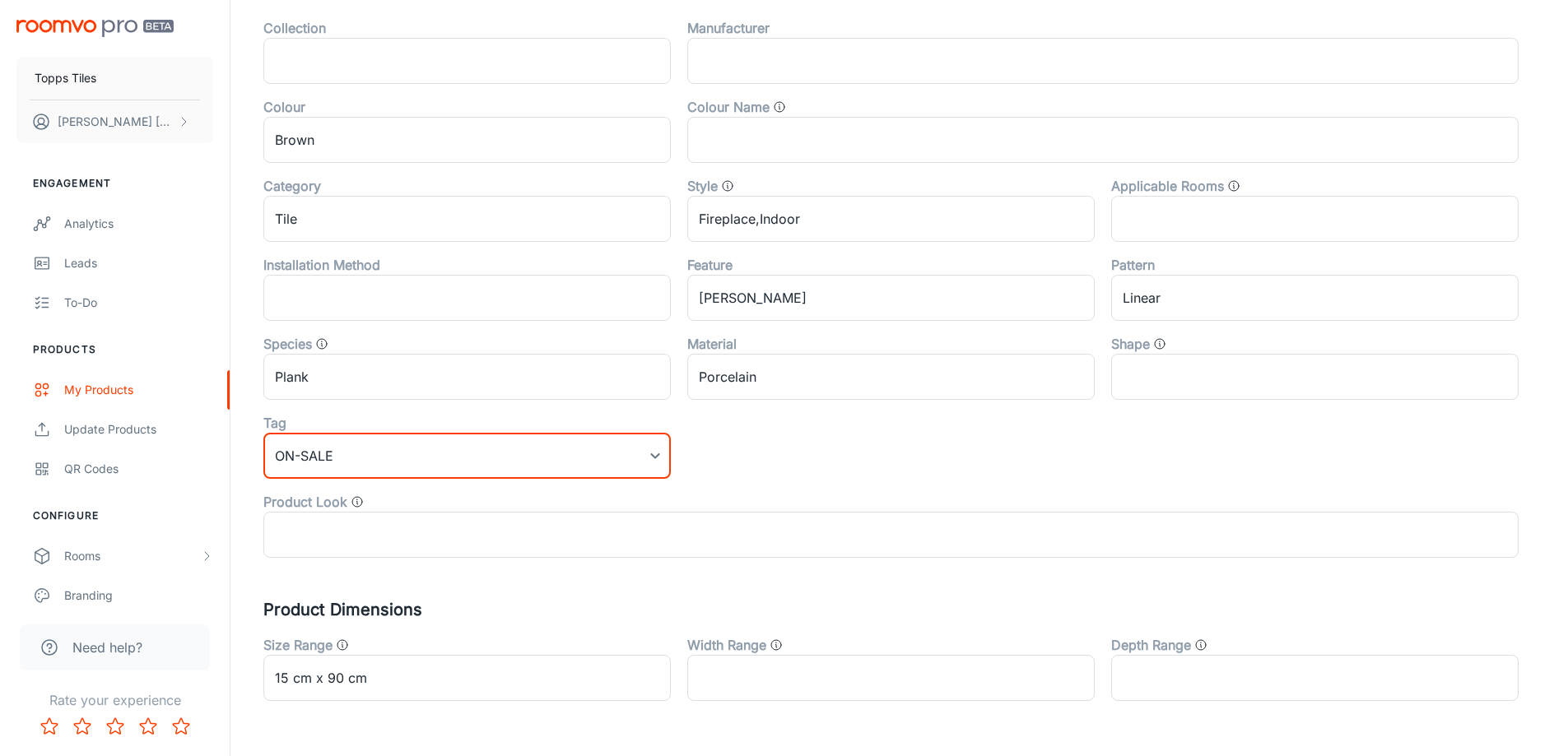
scroll to position [0, 0]
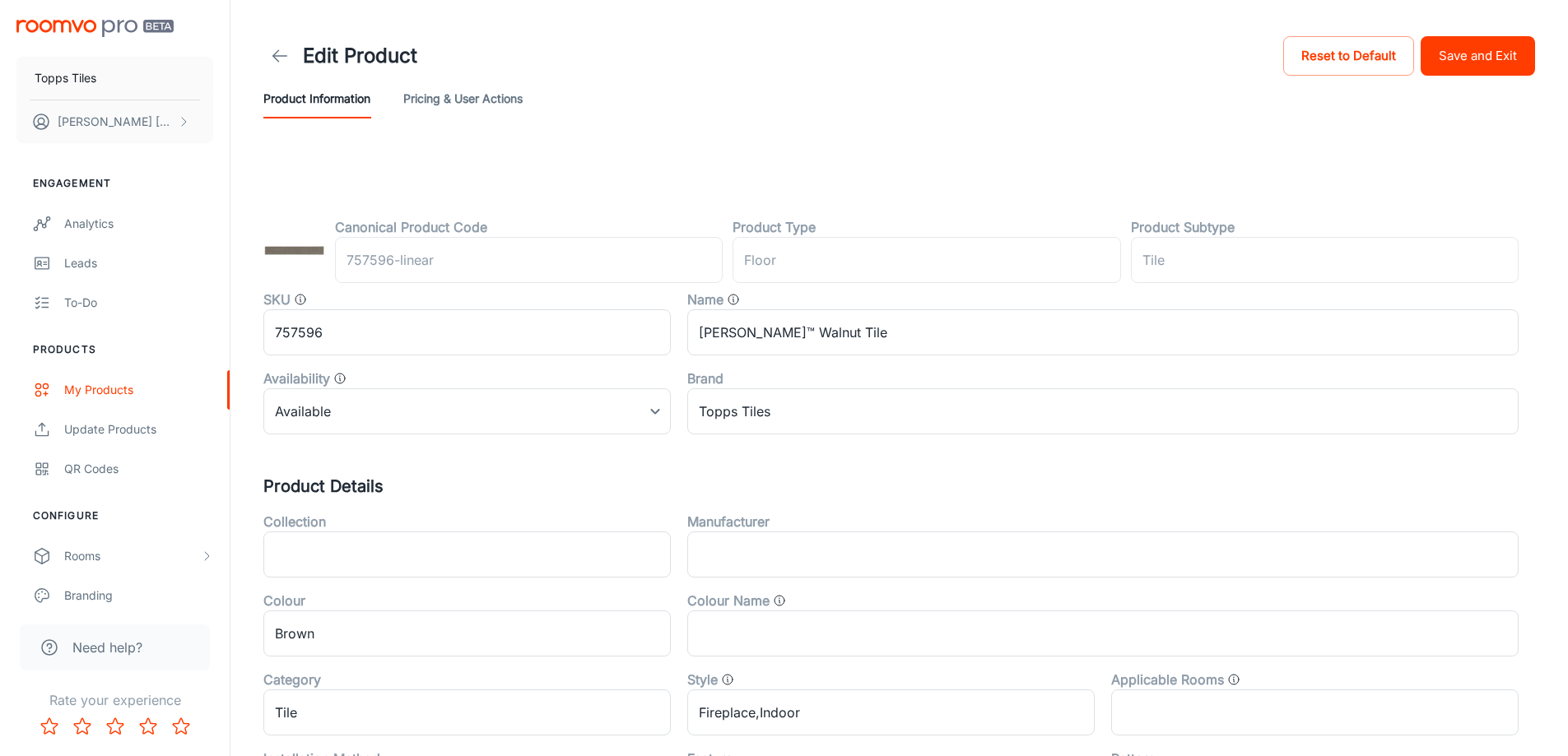
click at [1489, 54] on button "Save and Exit" at bounding box center [1477, 56] width 115 height 40
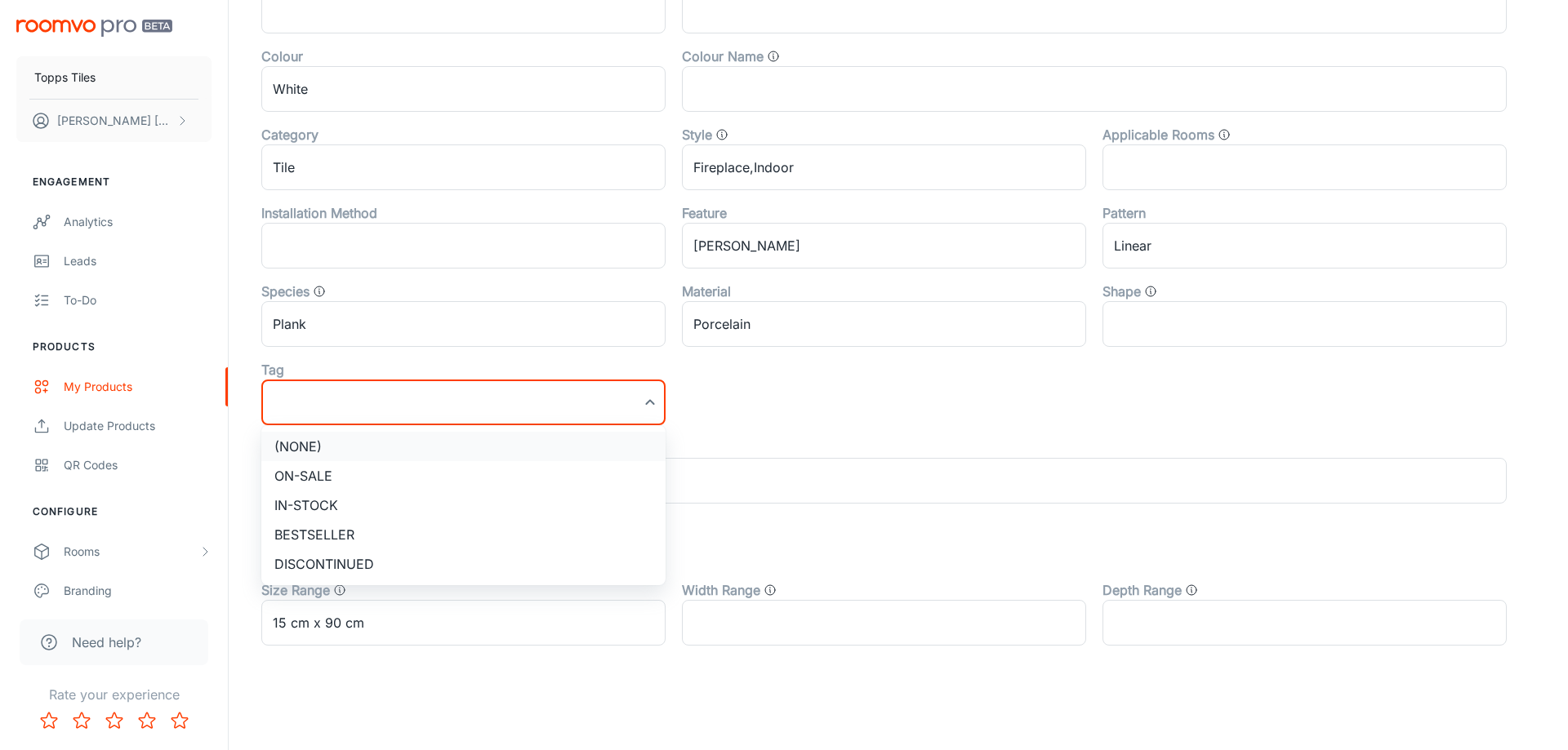
click at [360, 459] on li "(None)" at bounding box center [463, 446] width 404 height 30
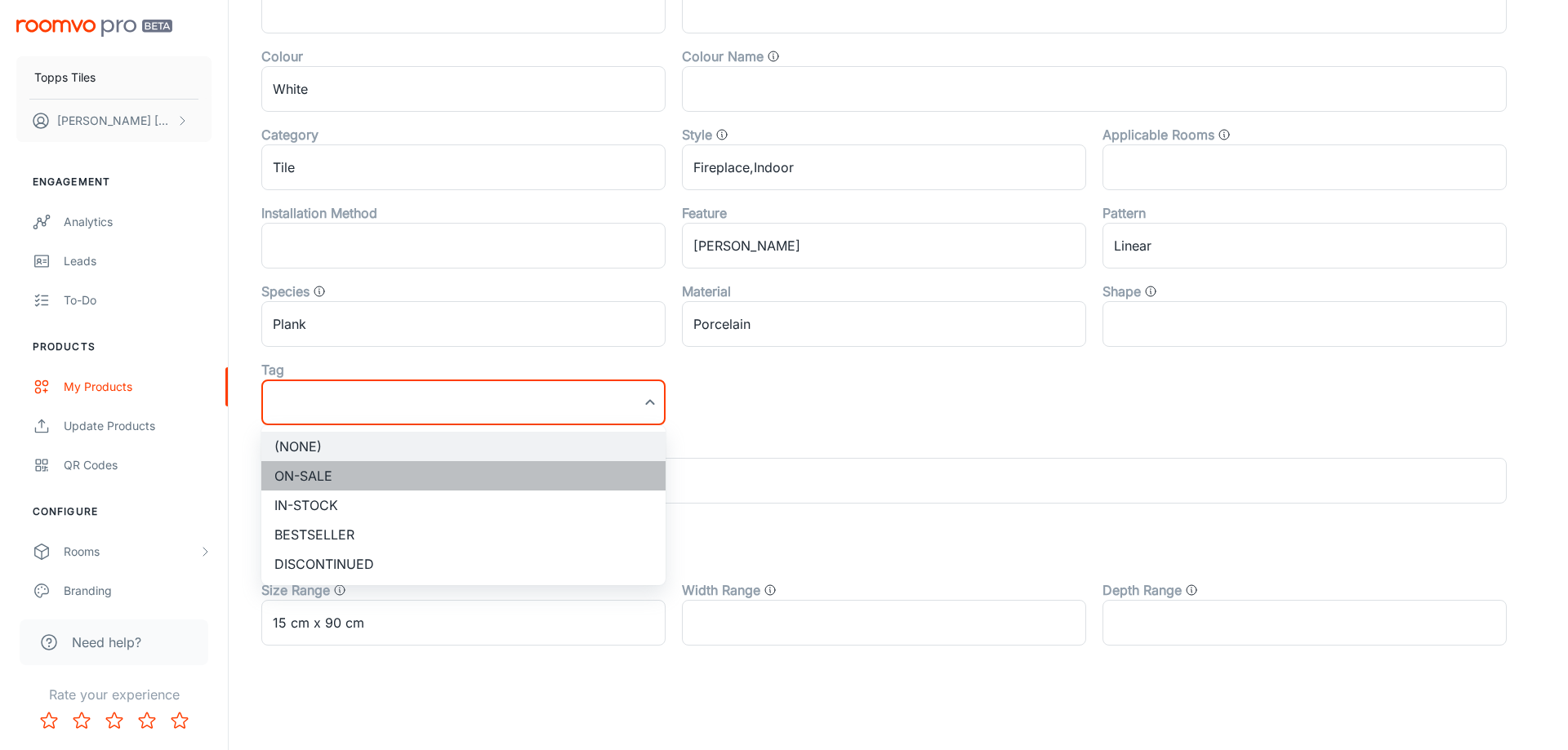
click at [359, 478] on li "On-sale" at bounding box center [463, 476] width 404 height 30
type input "On-sale"
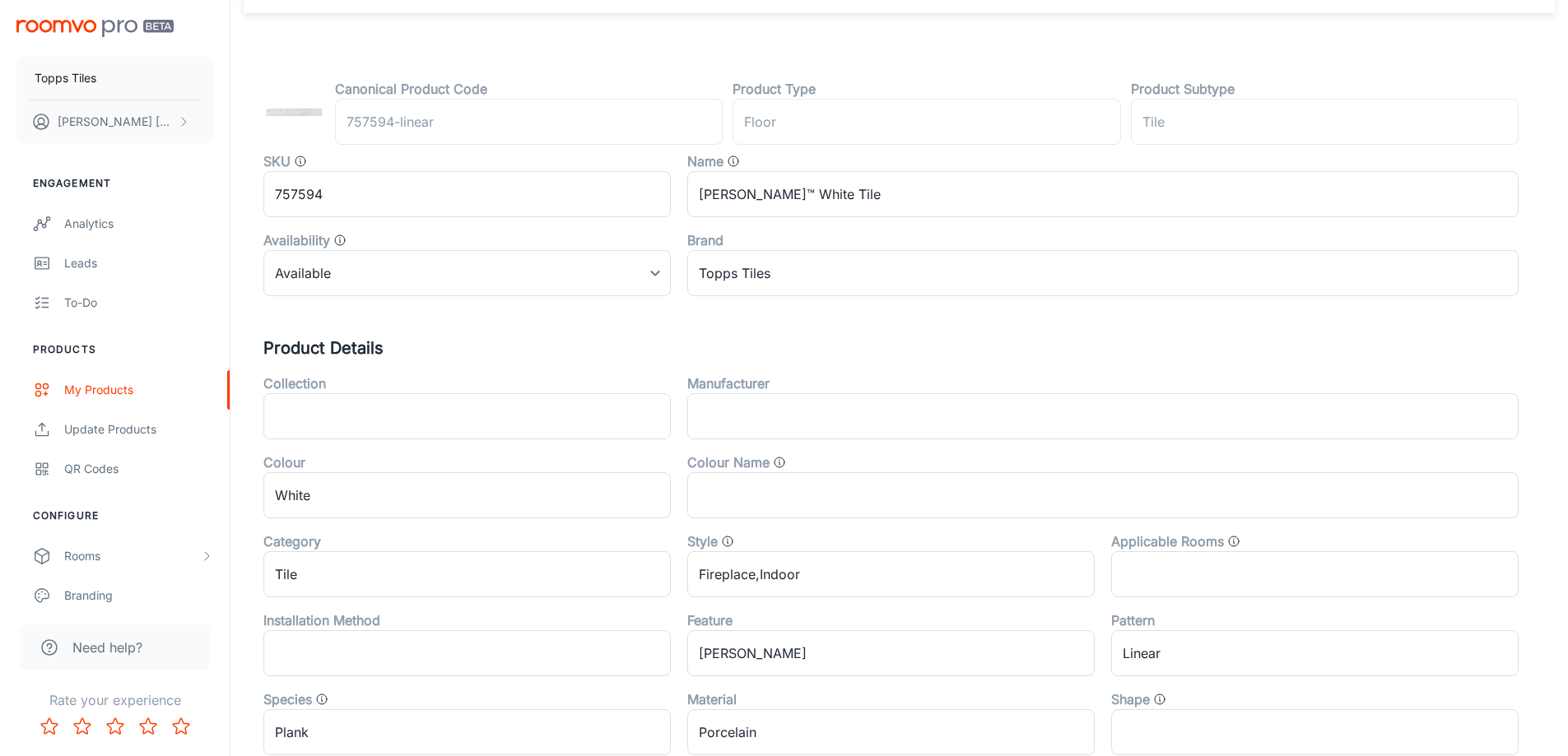
scroll to position [0, 0]
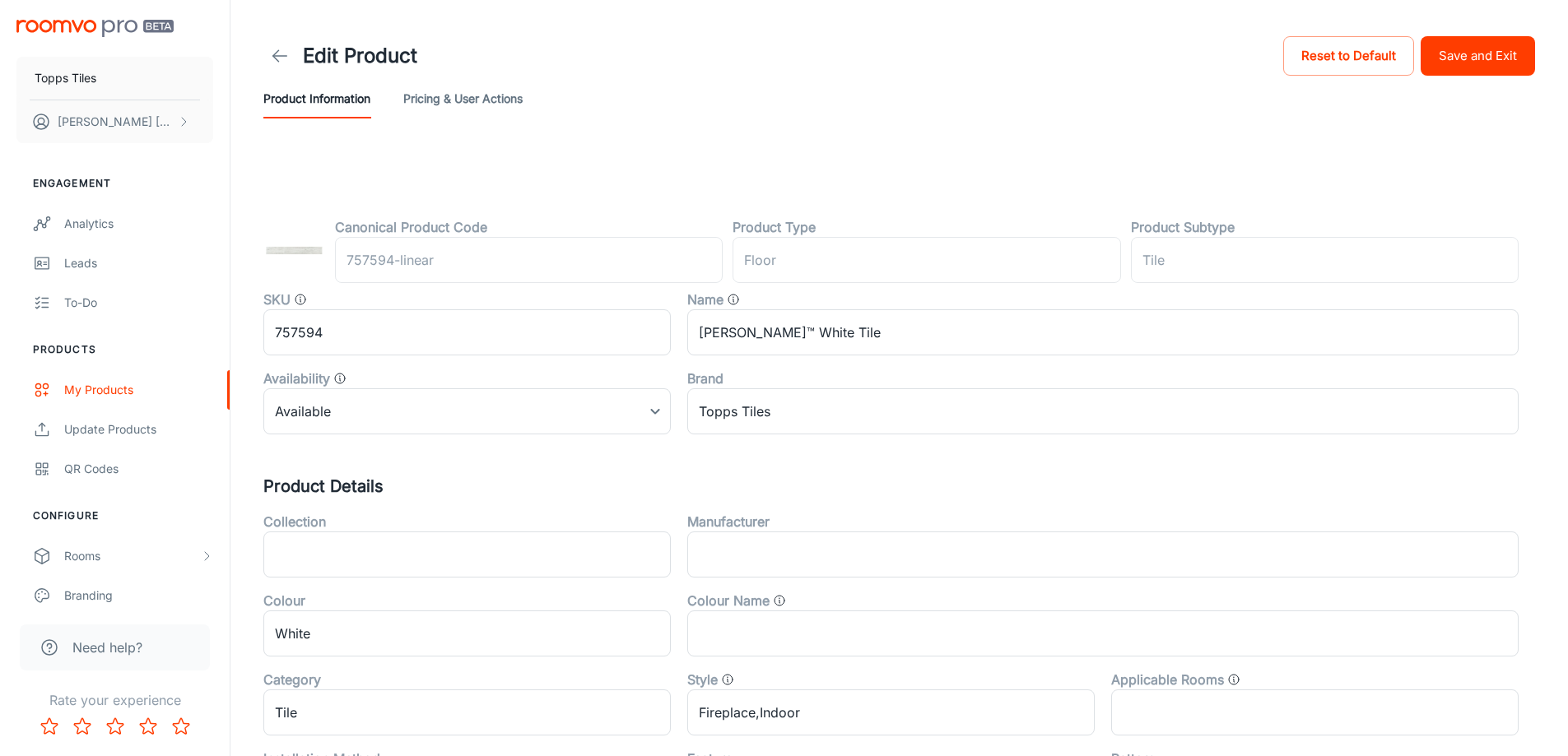
click at [1491, 73] on button "Save and Exit" at bounding box center [1477, 56] width 115 height 40
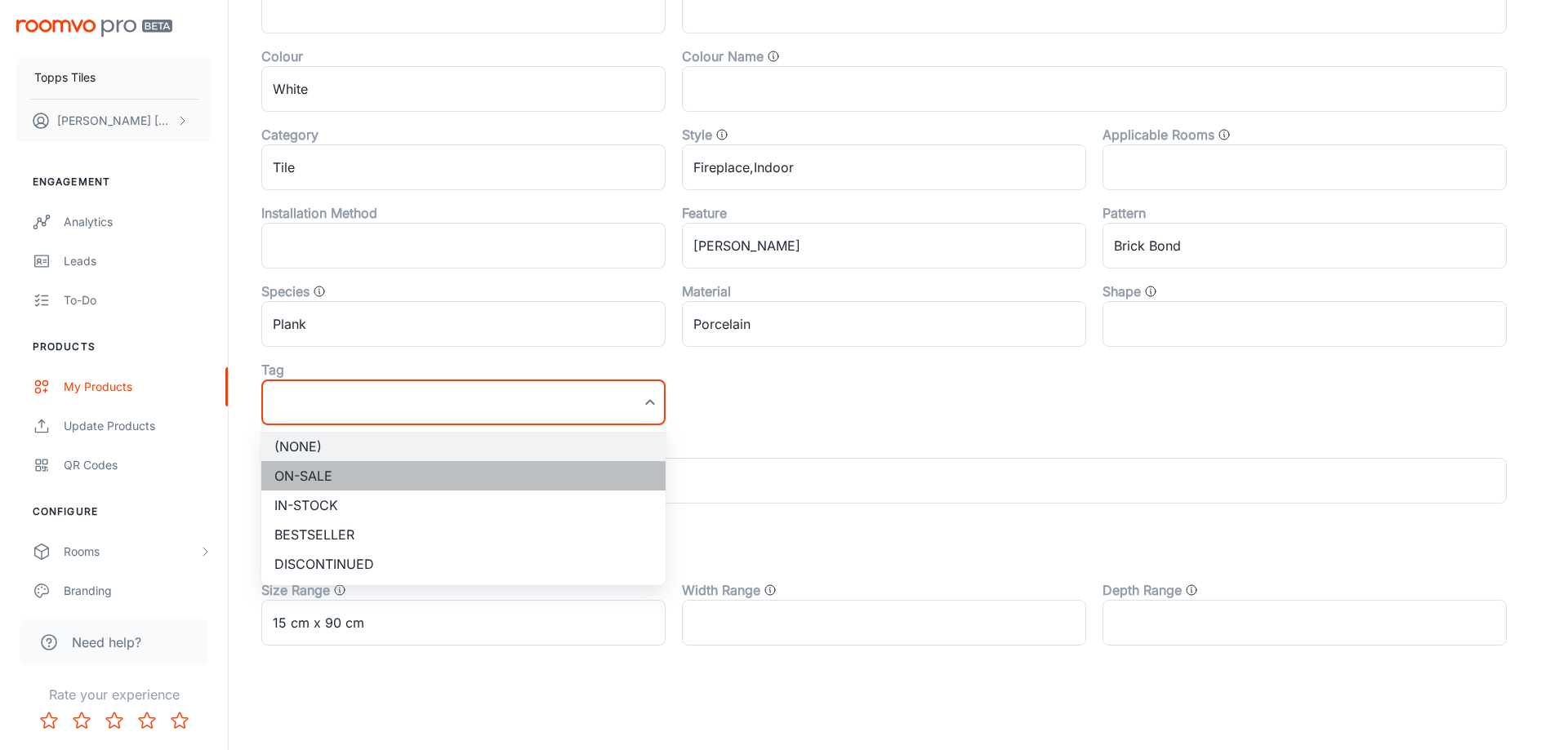
click at [345, 473] on li "On-sale" at bounding box center [463, 476] width 404 height 30
type input "On-sale"
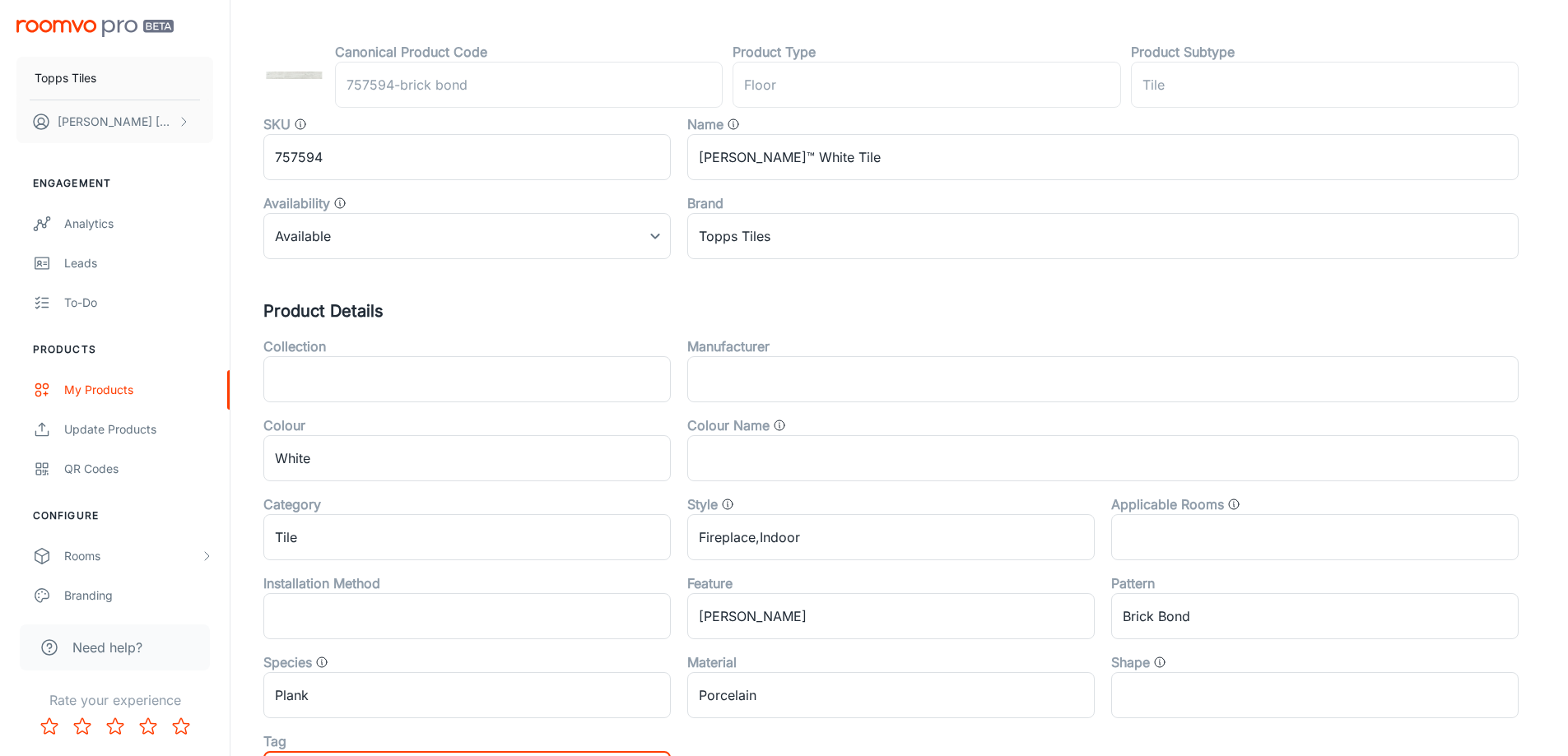
scroll to position [0, 0]
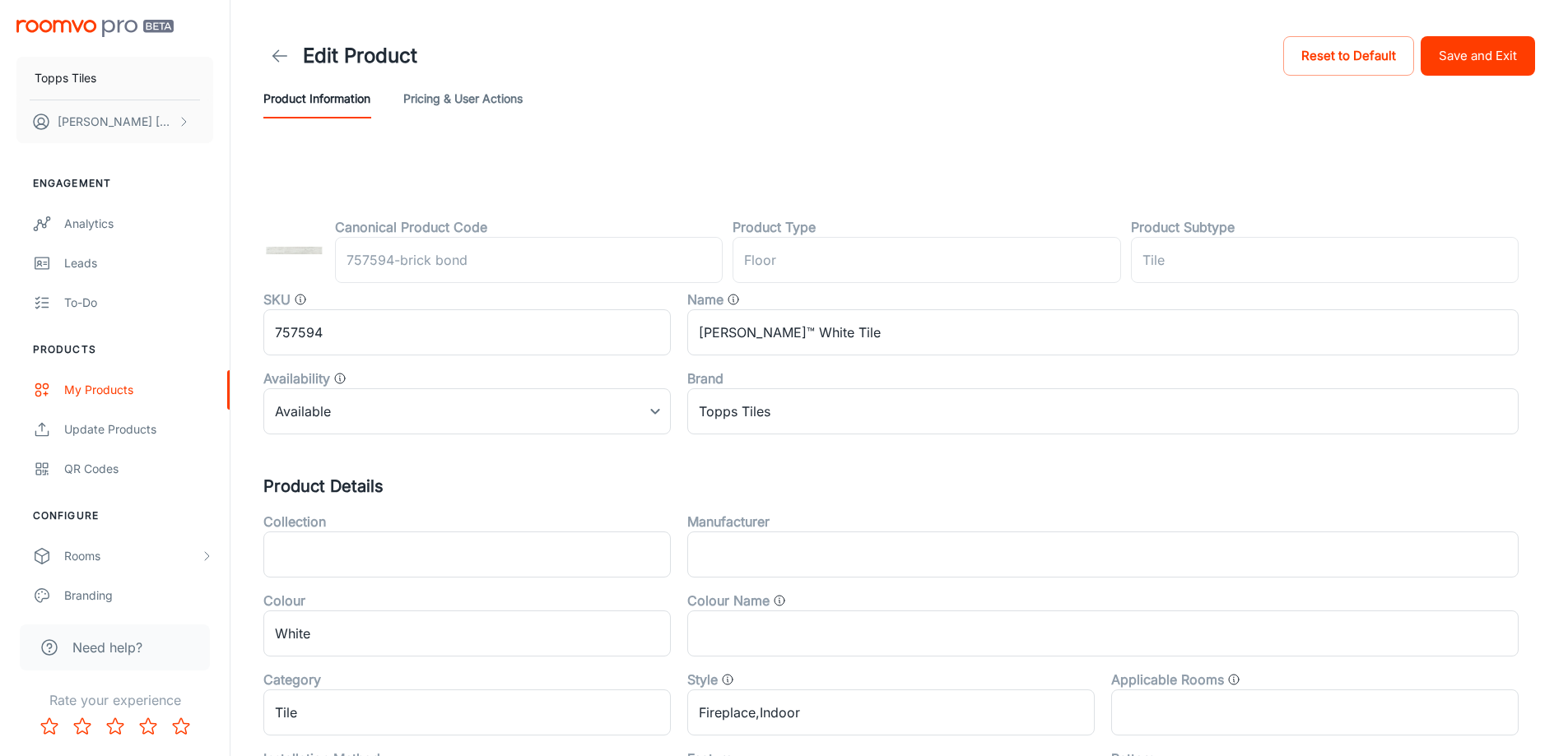
click at [1499, 59] on button "Save and Exit" at bounding box center [1477, 56] width 115 height 40
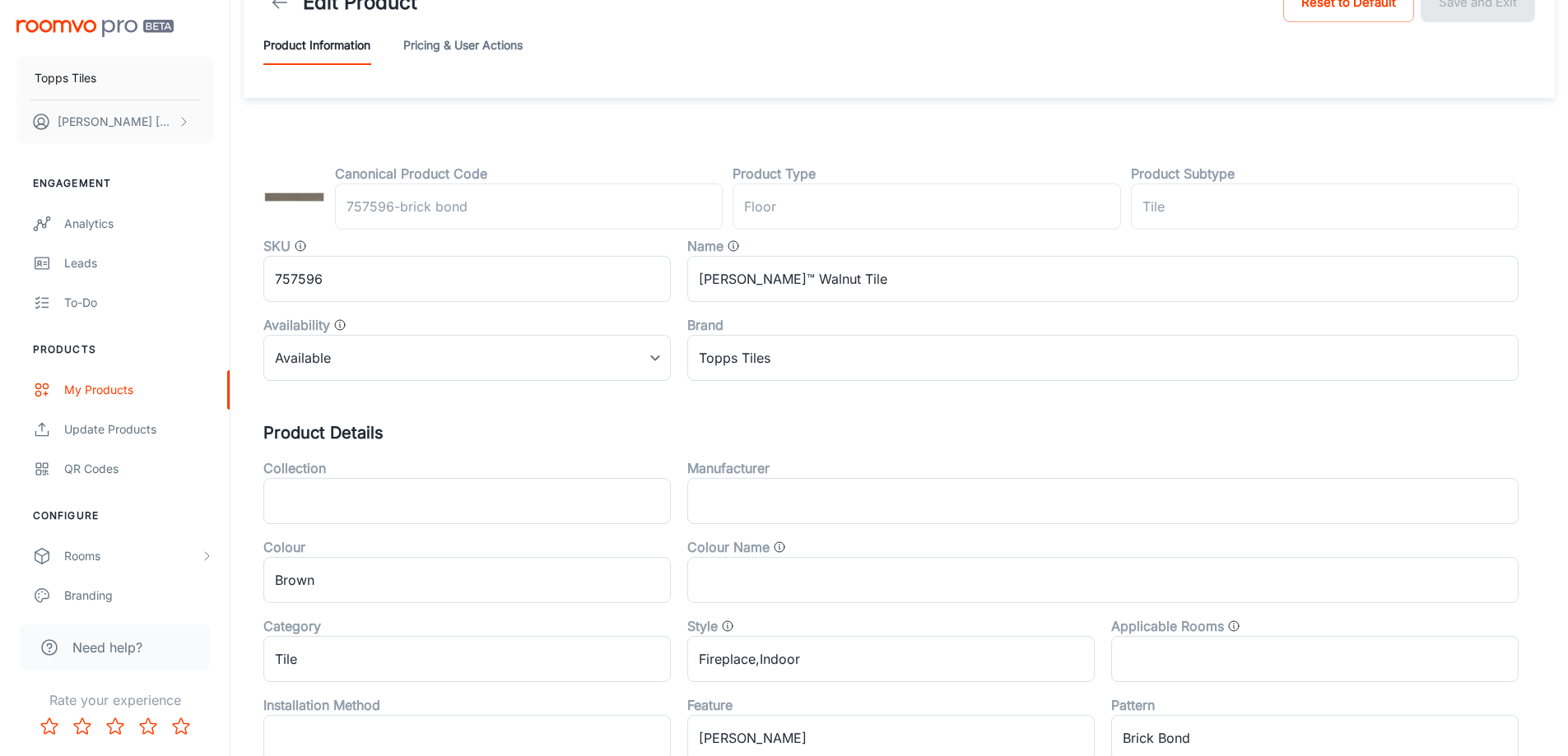
scroll to position [544, 0]
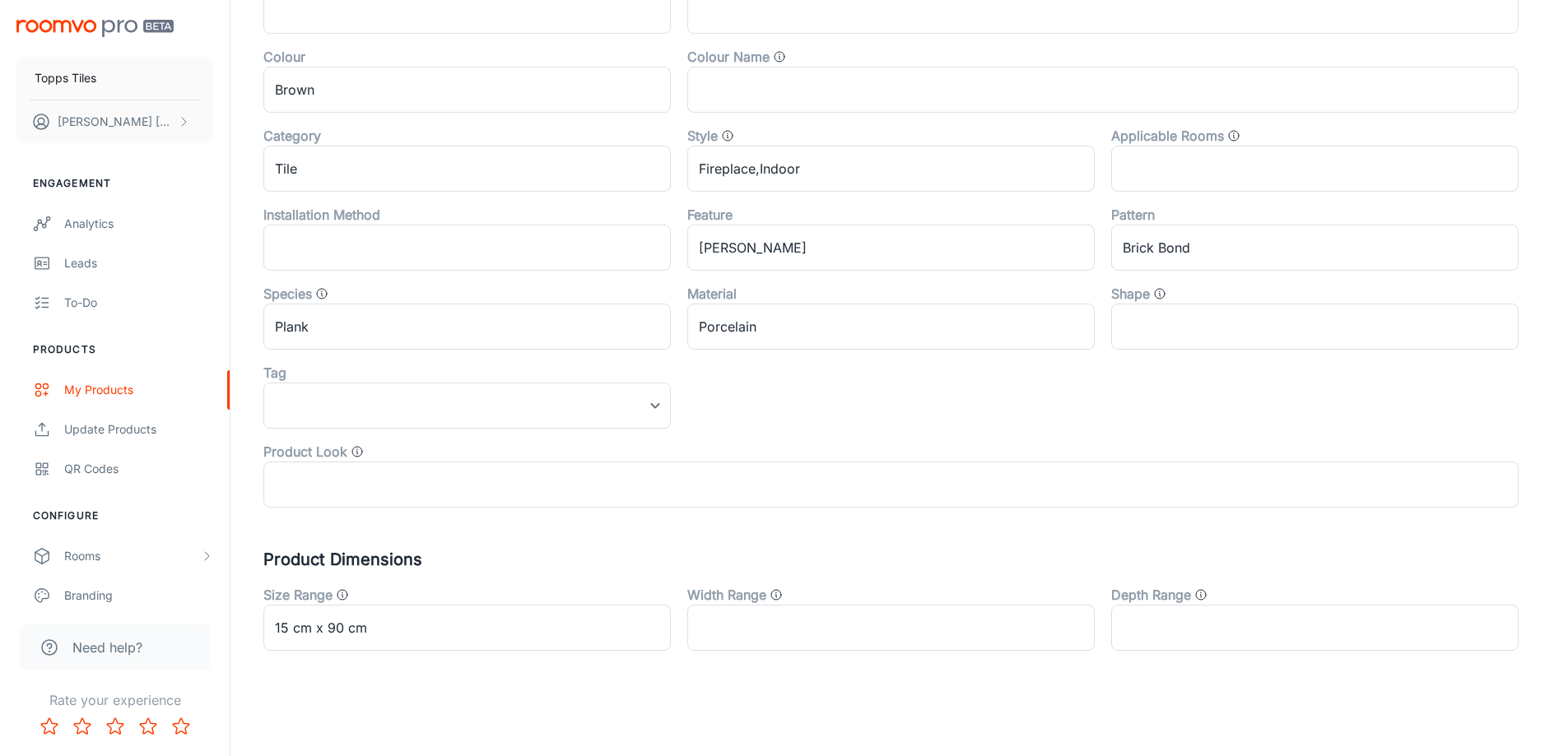
click at [375, 364] on div "Tag" at bounding box center [467, 373] width 407 height 20
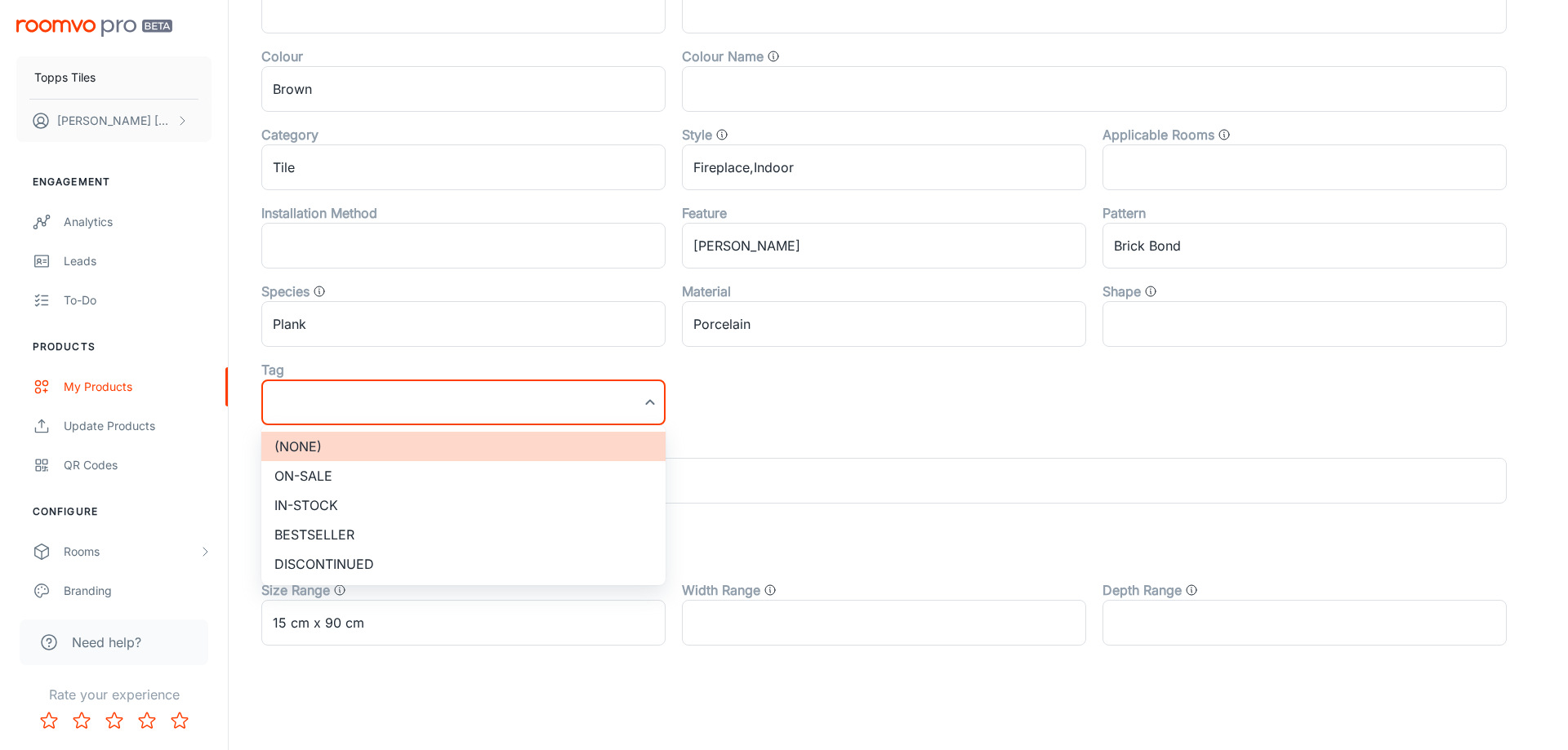
click at [352, 473] on li "On-sale" at bounding box center [463, 476] width 404 height 30
type input "On-sale"
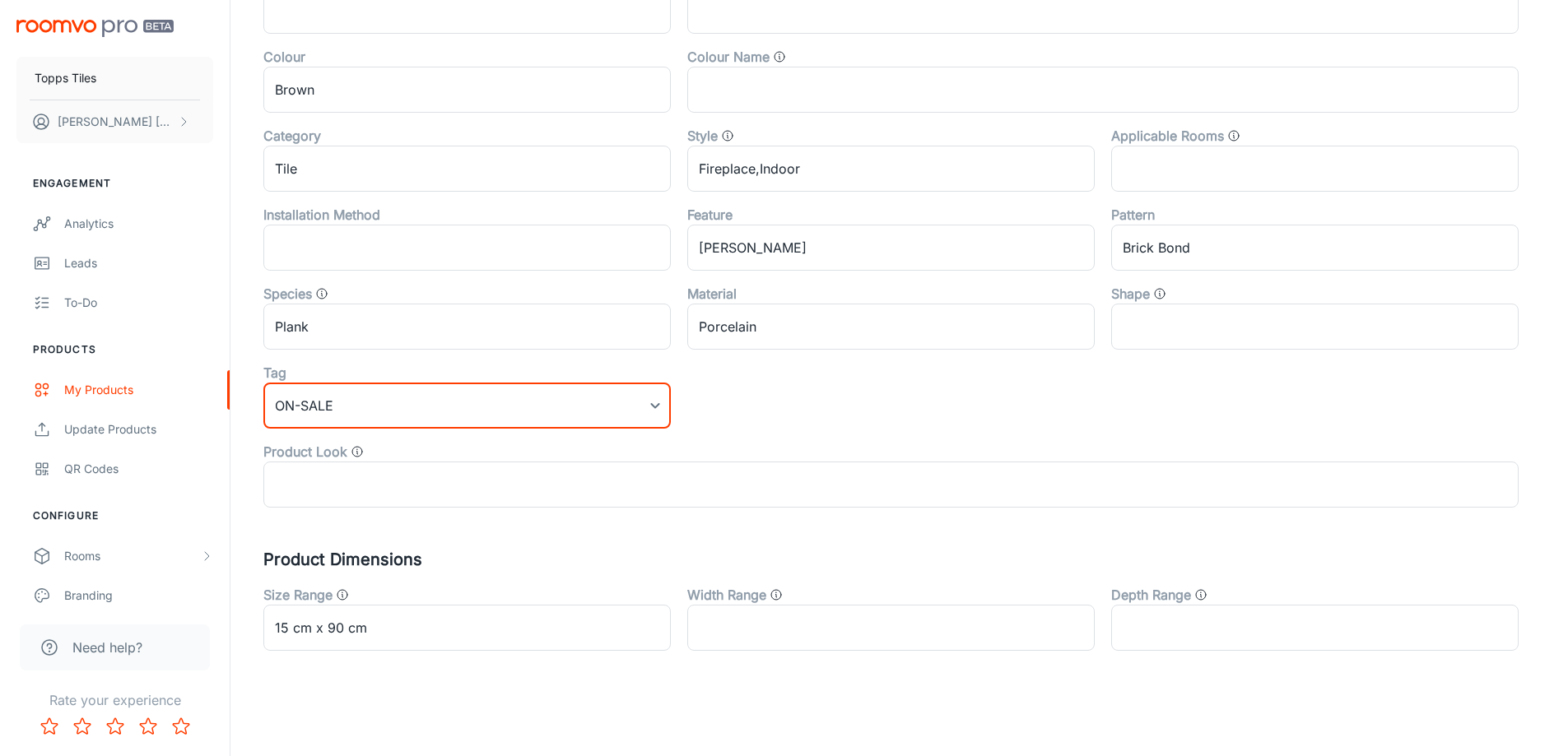
scroll to position [0, 0]
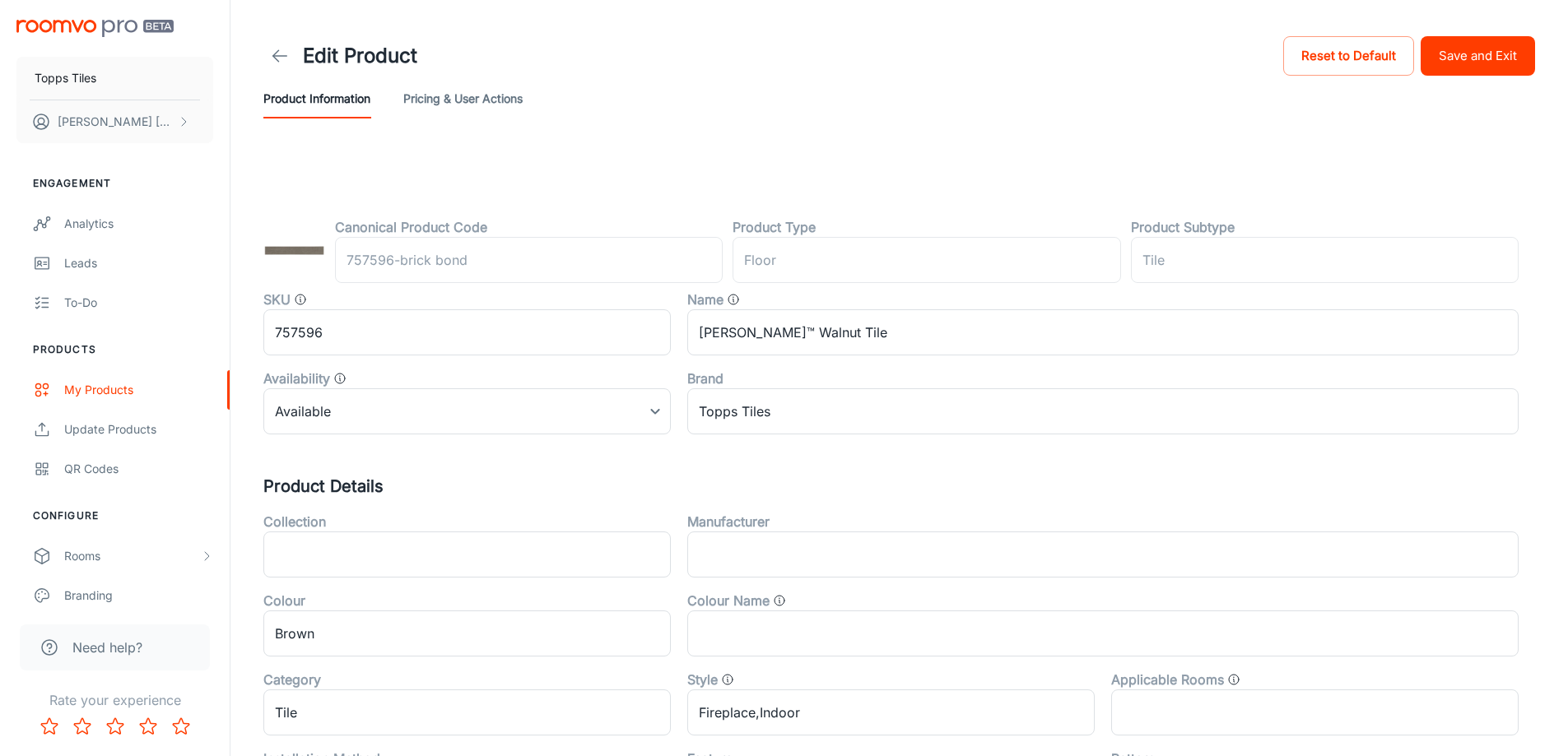
click at [1504, 49] on button "Save and Exit" at bounding box center [1477, 56] width 115 height 40
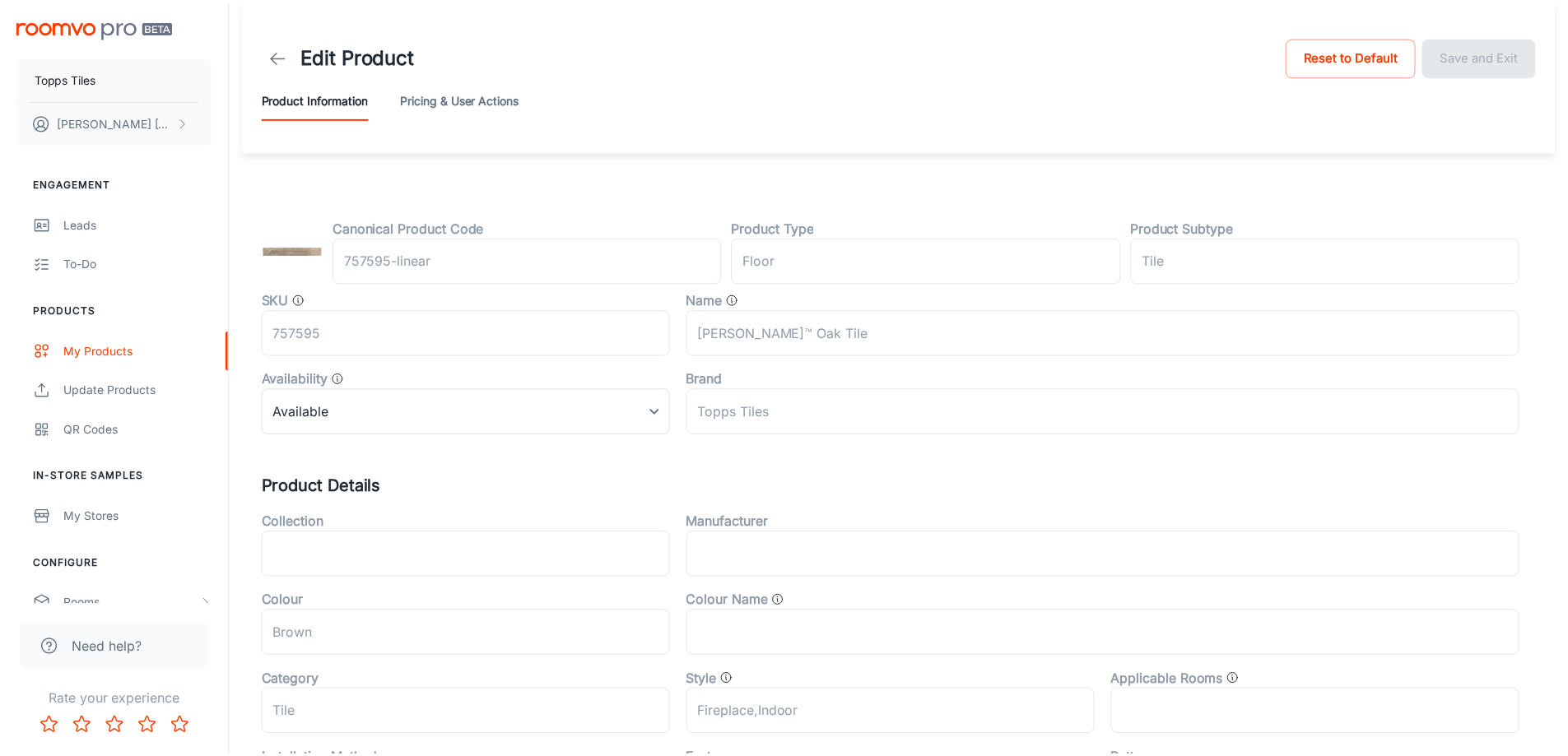
scroll to position [544, 0]
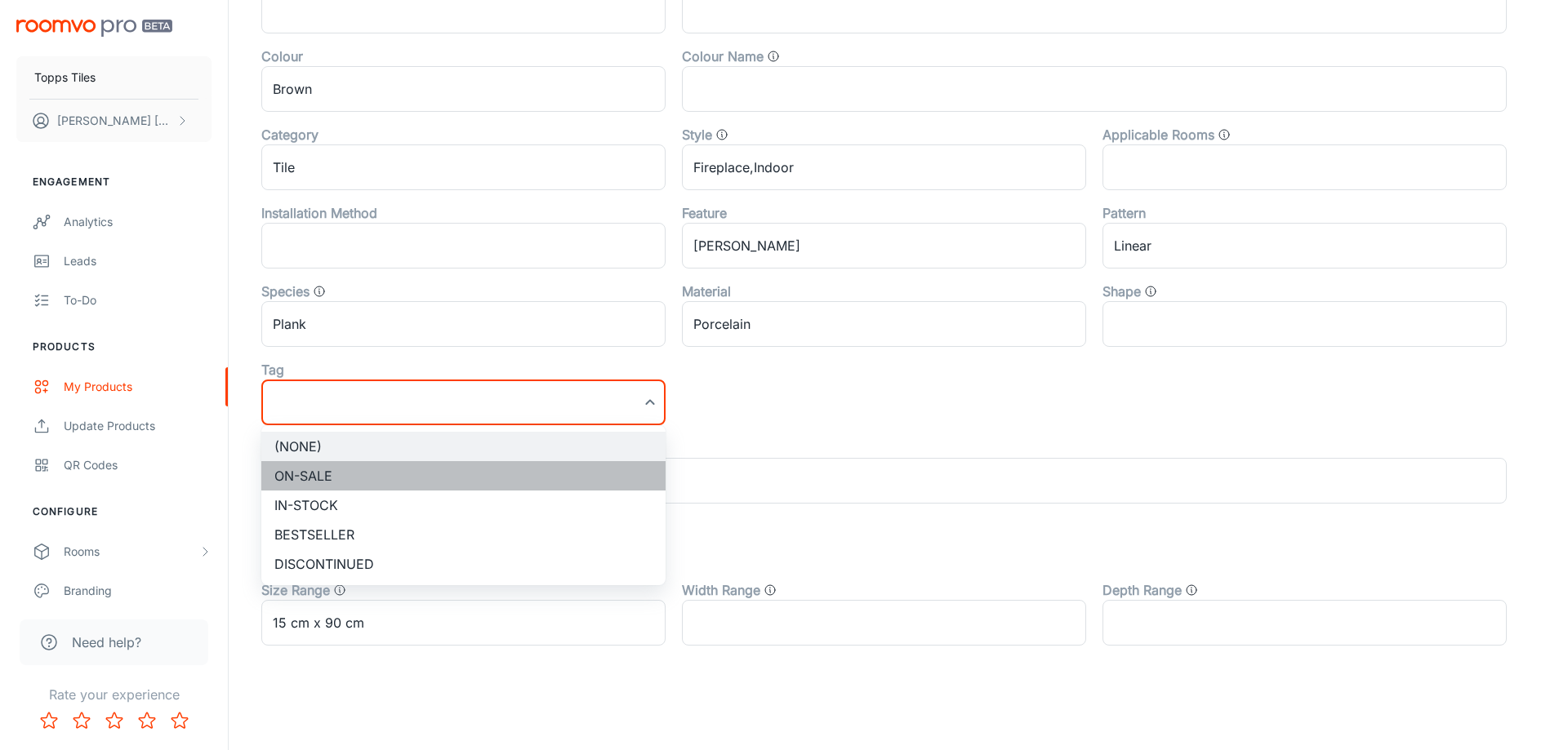
click at [372, 487] on li "On-sale" at bounding box center [463, 476] width 404 height 30
type input "On-sale"
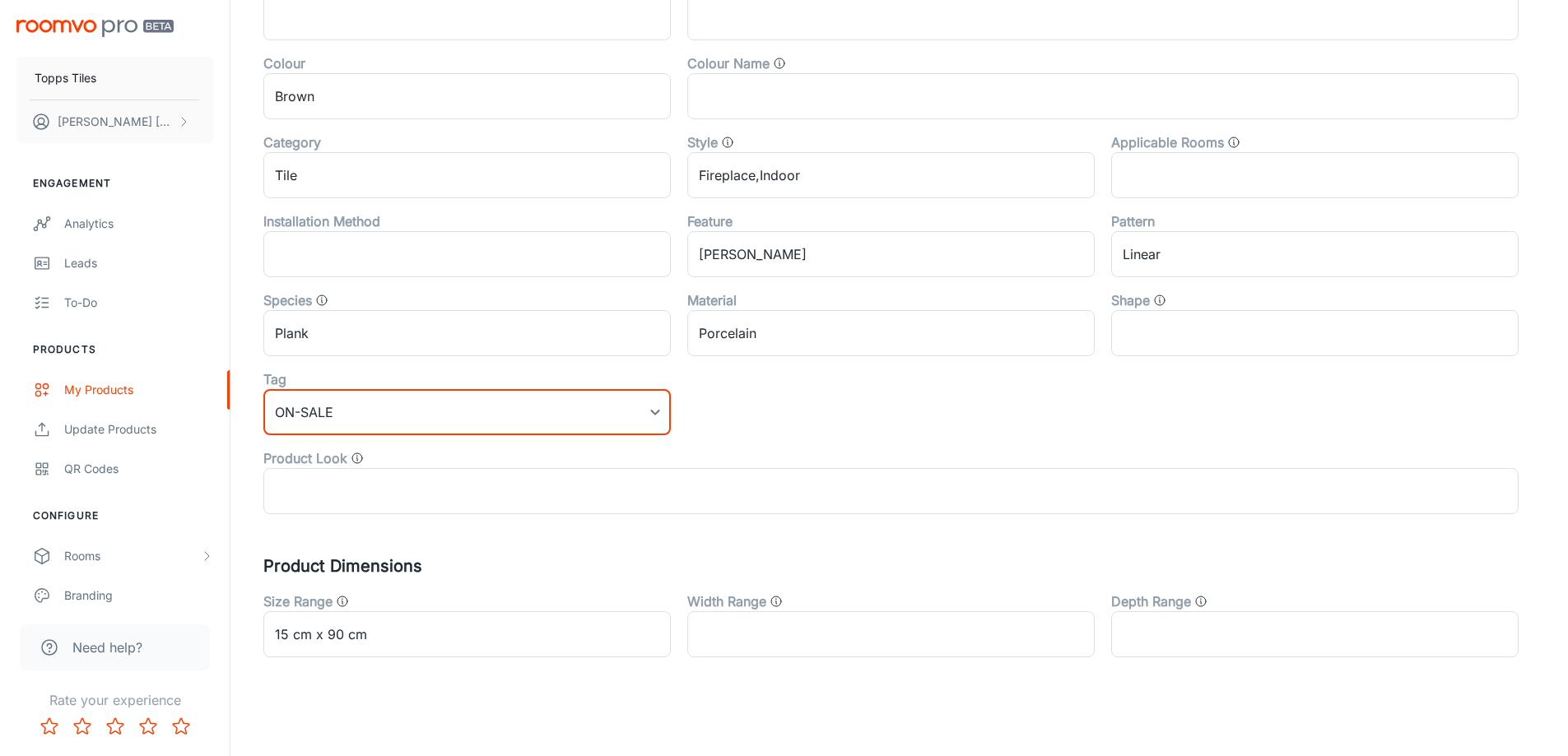
scroll to position [0, 0]
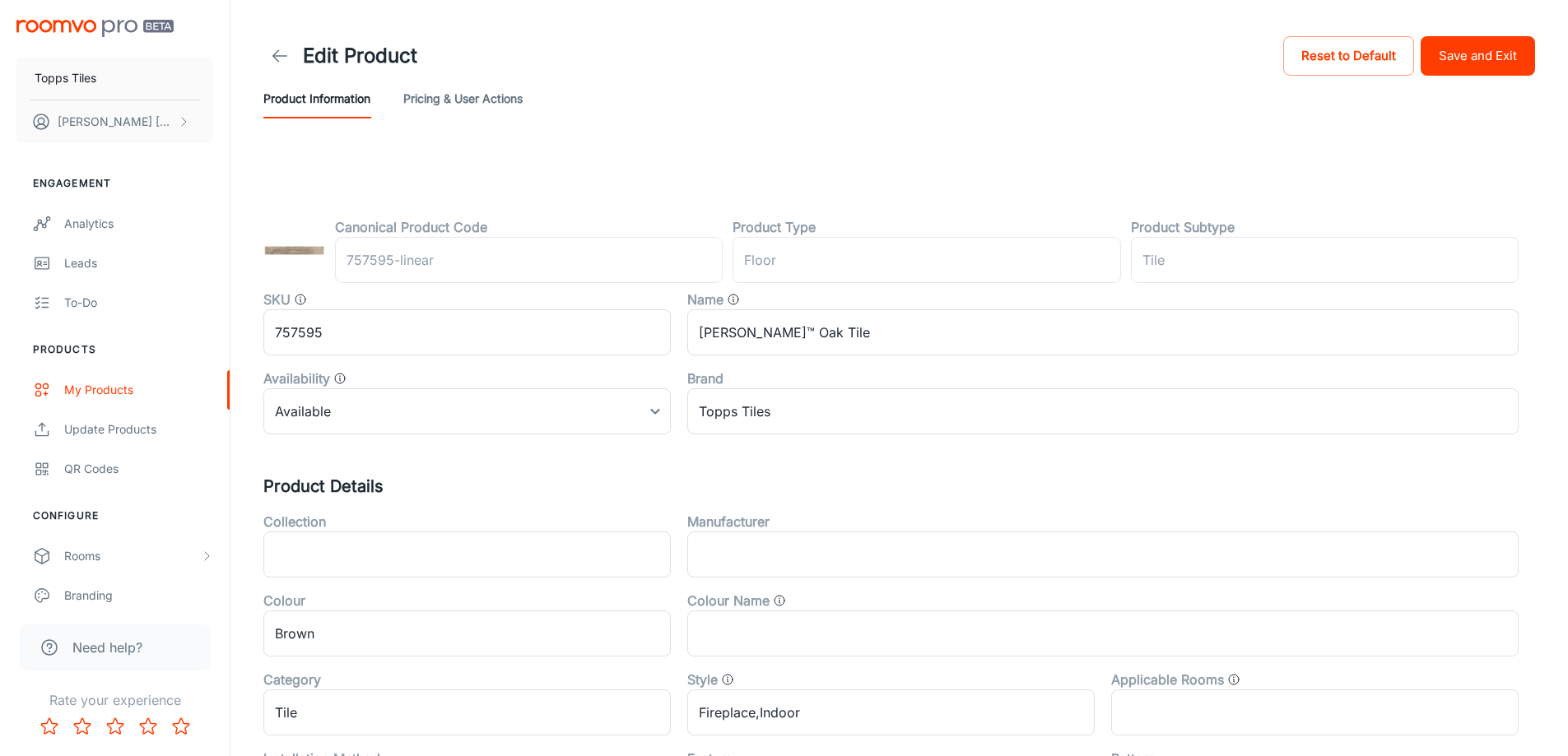
click at [1483, 71] on button "Save and Exit" at bounding box center [1477, 56] width 115 height 40
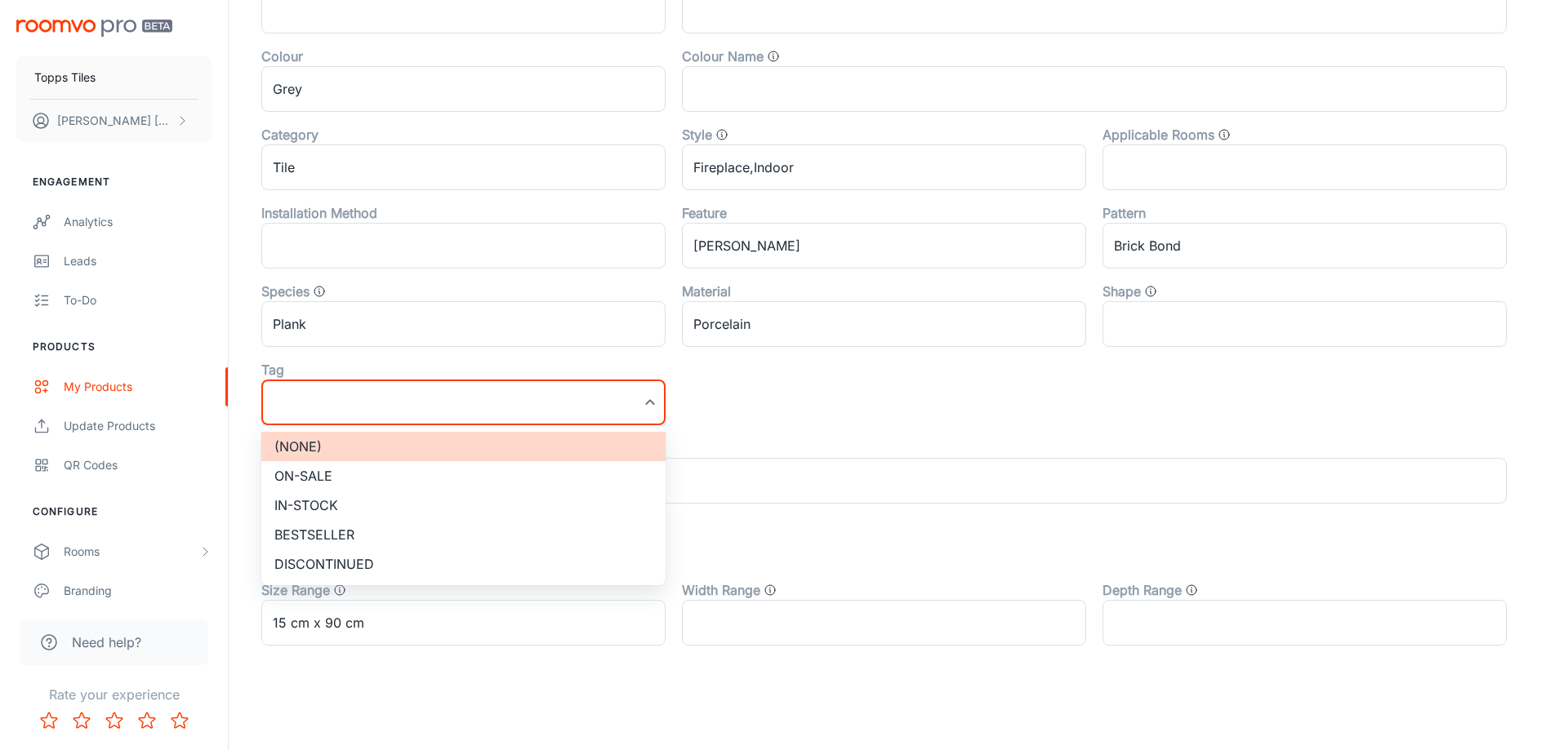
click at [351, 475] on li "On-sale" at bounding box center [463, 476] width 404 height 30
type input "On-sale"
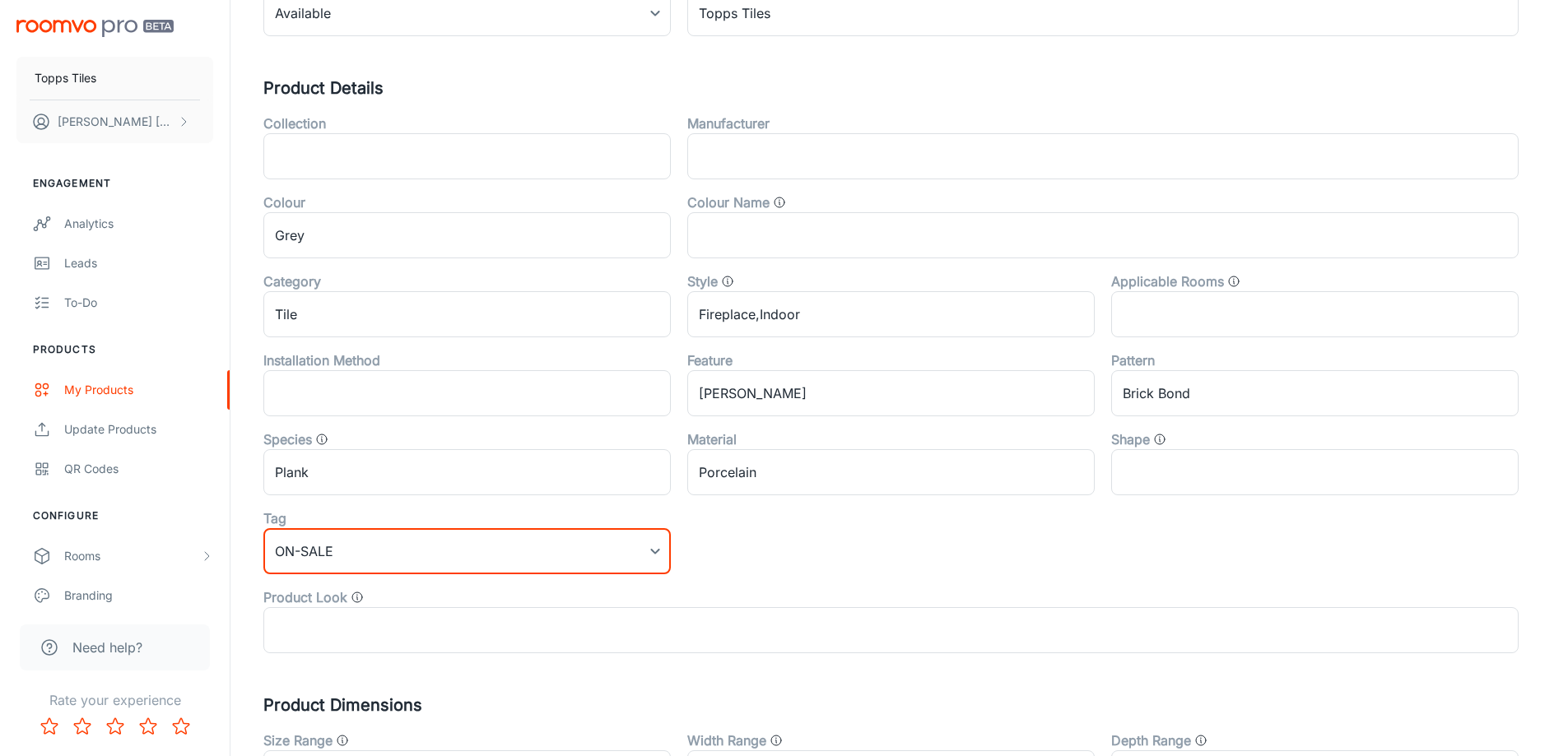
scroll to position [0, 0]
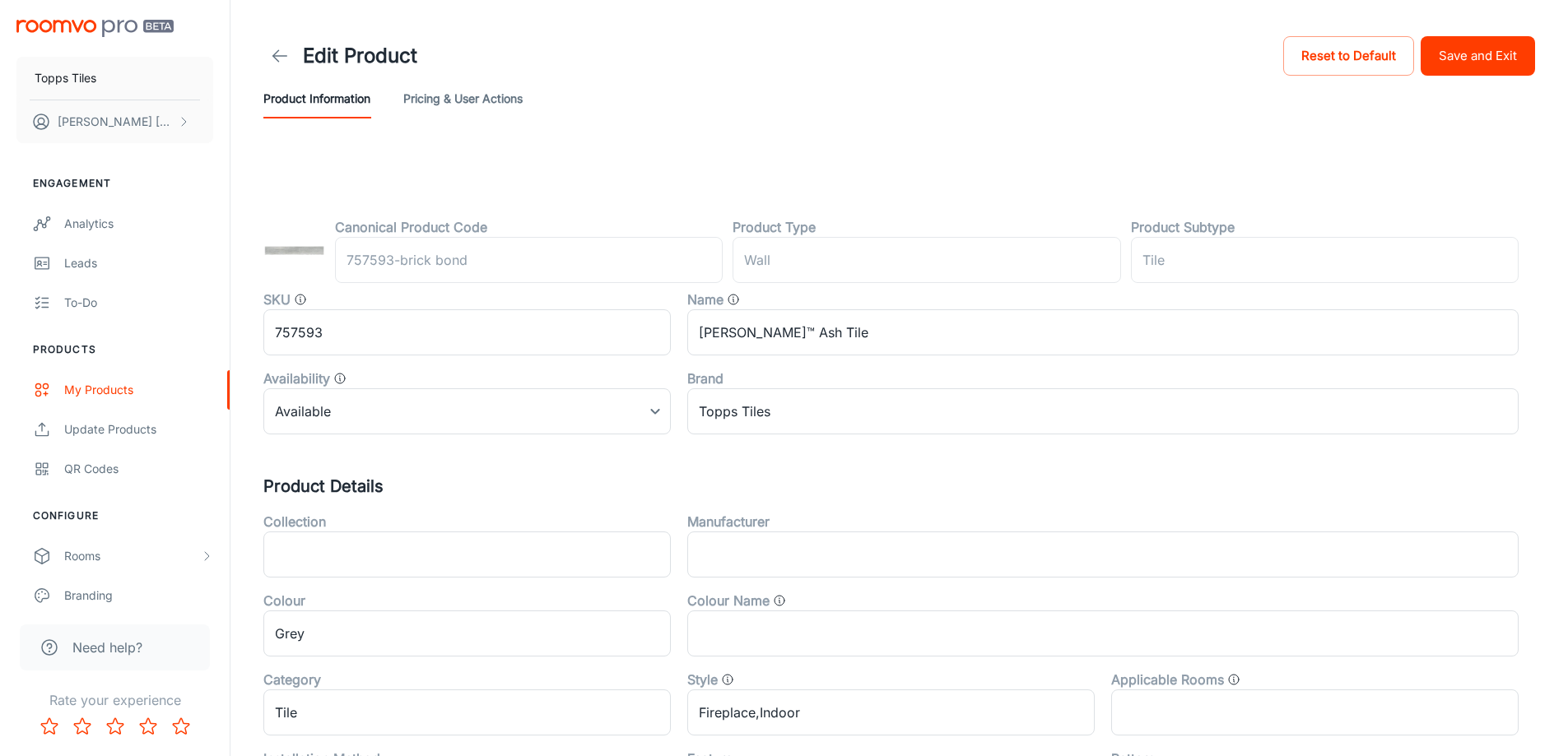
click at [1478, 53] on button "Save and Exit" at bounding box center [1477, 56] width 115 height 40
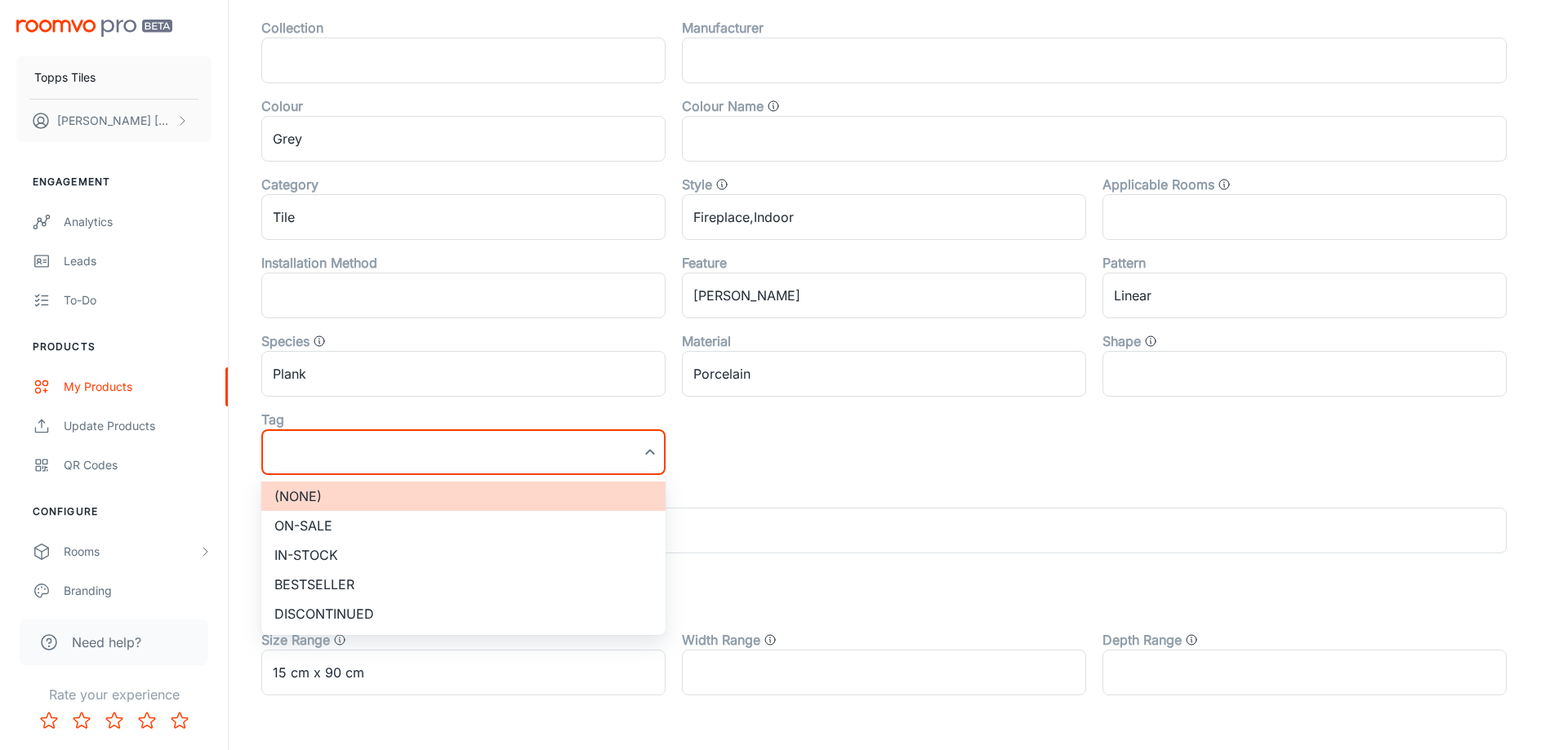
click at [319, 533] on li "On-sale" at bounding box center [463, 525] width 404 height 30
type input "On-sale"
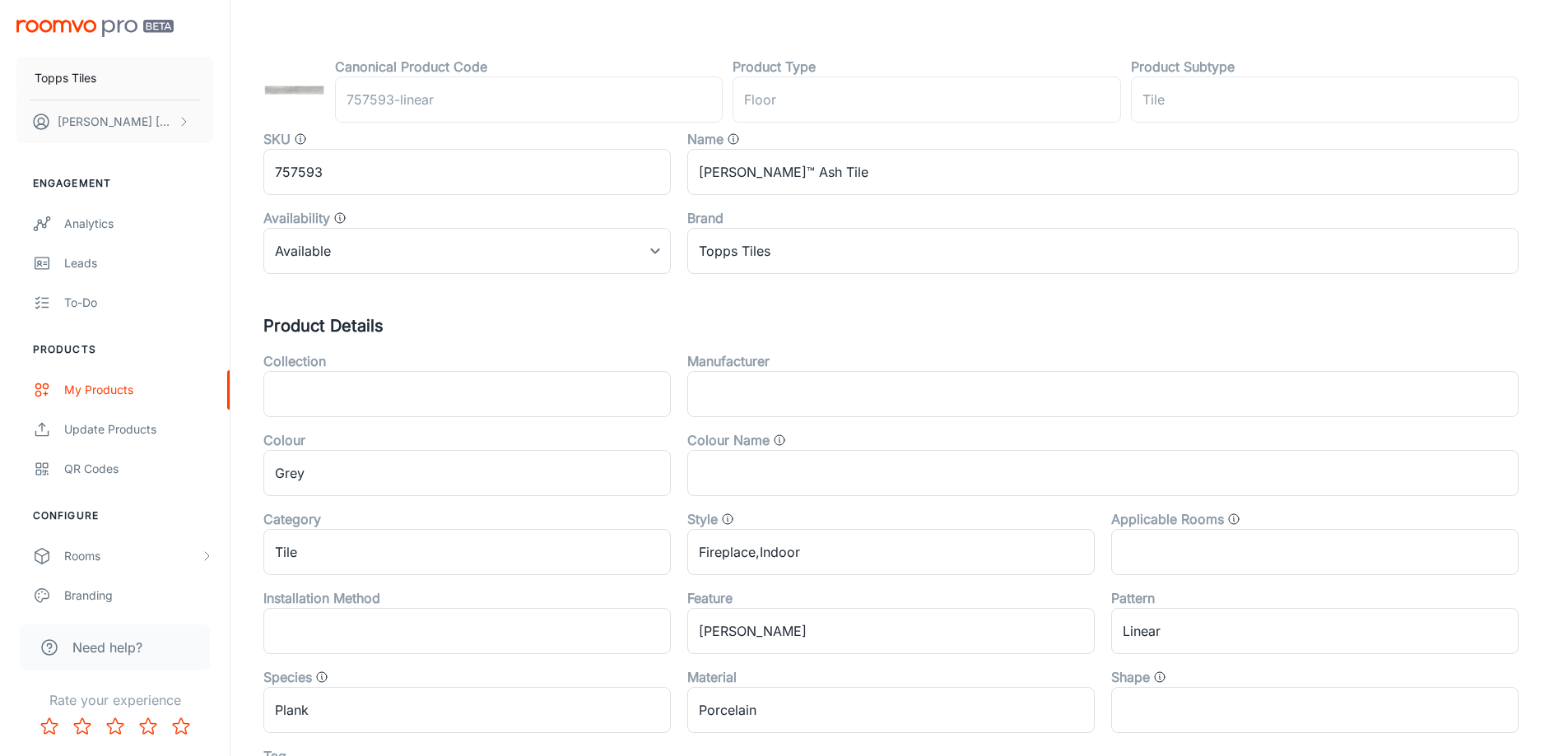
scroll to position [0, 0]
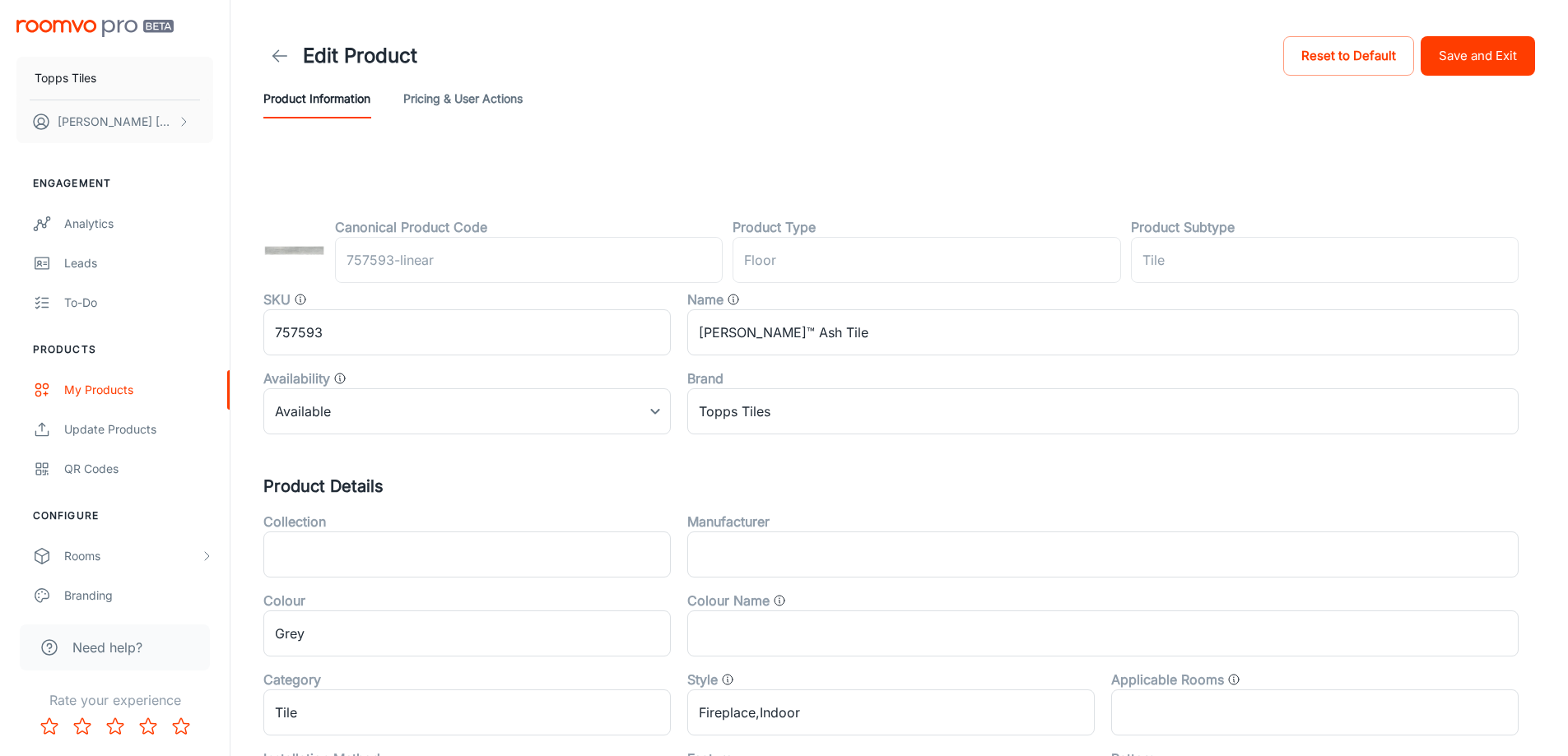
click at [1502, 67] on button "Save and Exit" at bounding box center [1477, 56] width 115 height 40
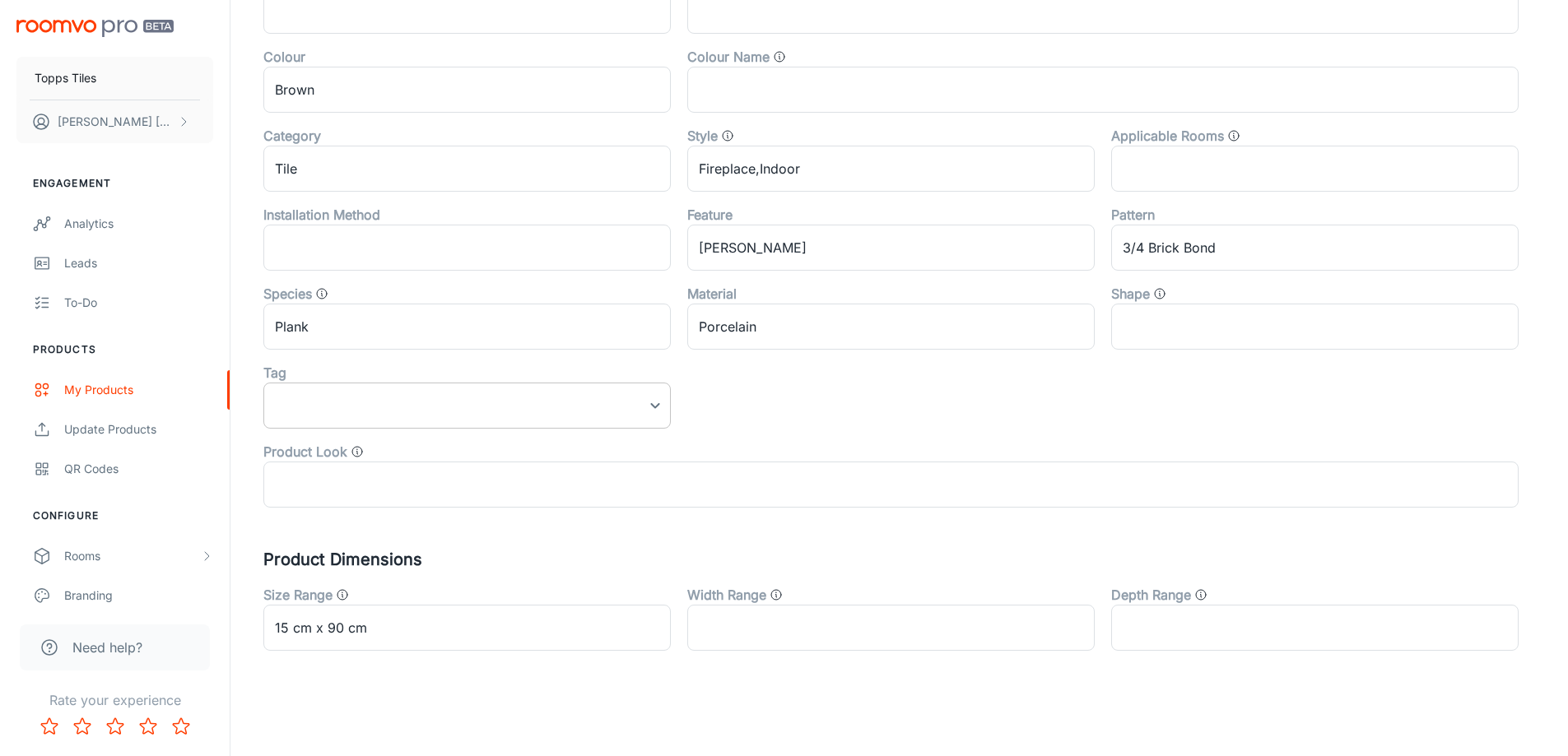
scroll to position [544, 0]
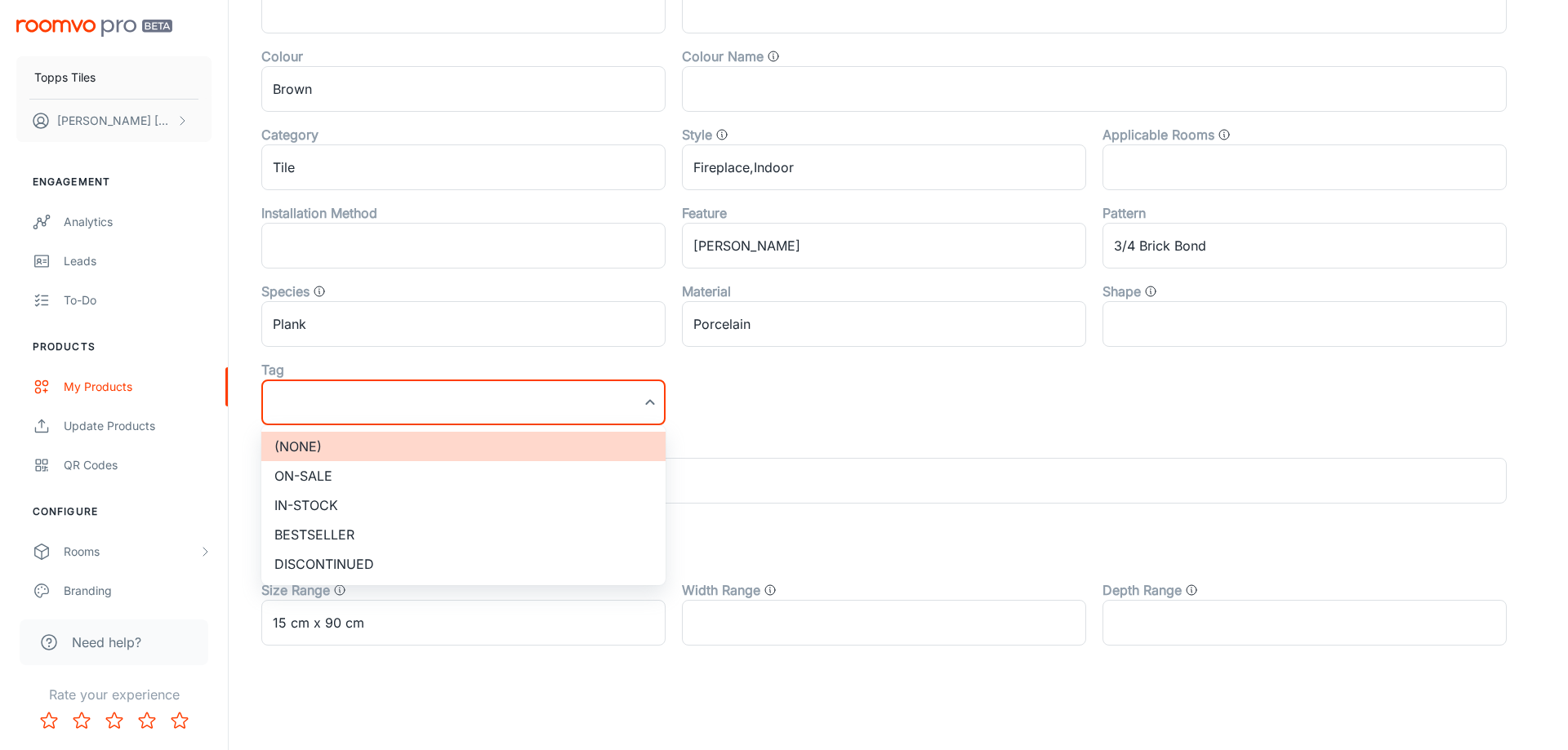
click at [322, 483] on li "On-sale" at bounding box center [463, 476] width 404 height 30
type input "On-sale"
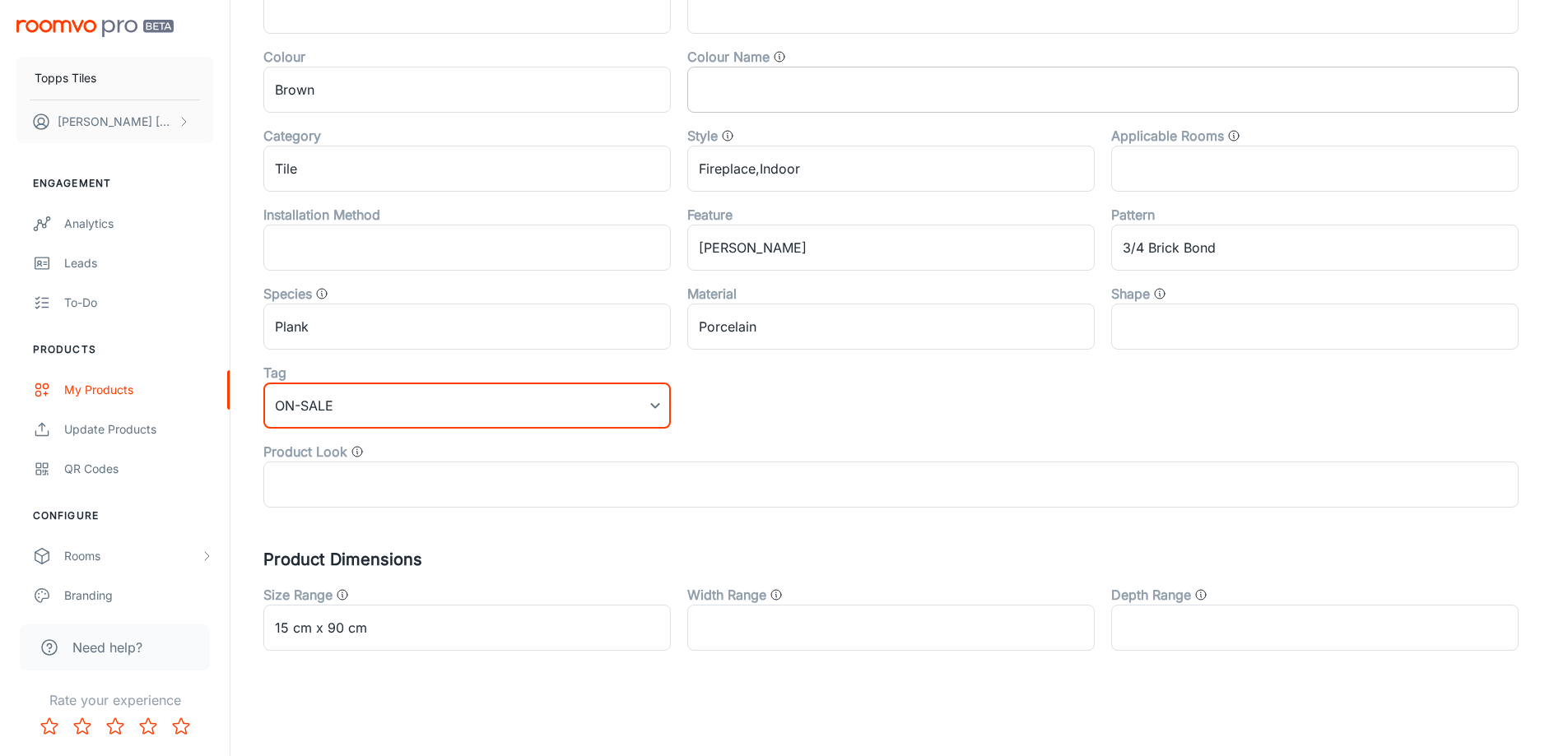
scroll to position [0, 0]
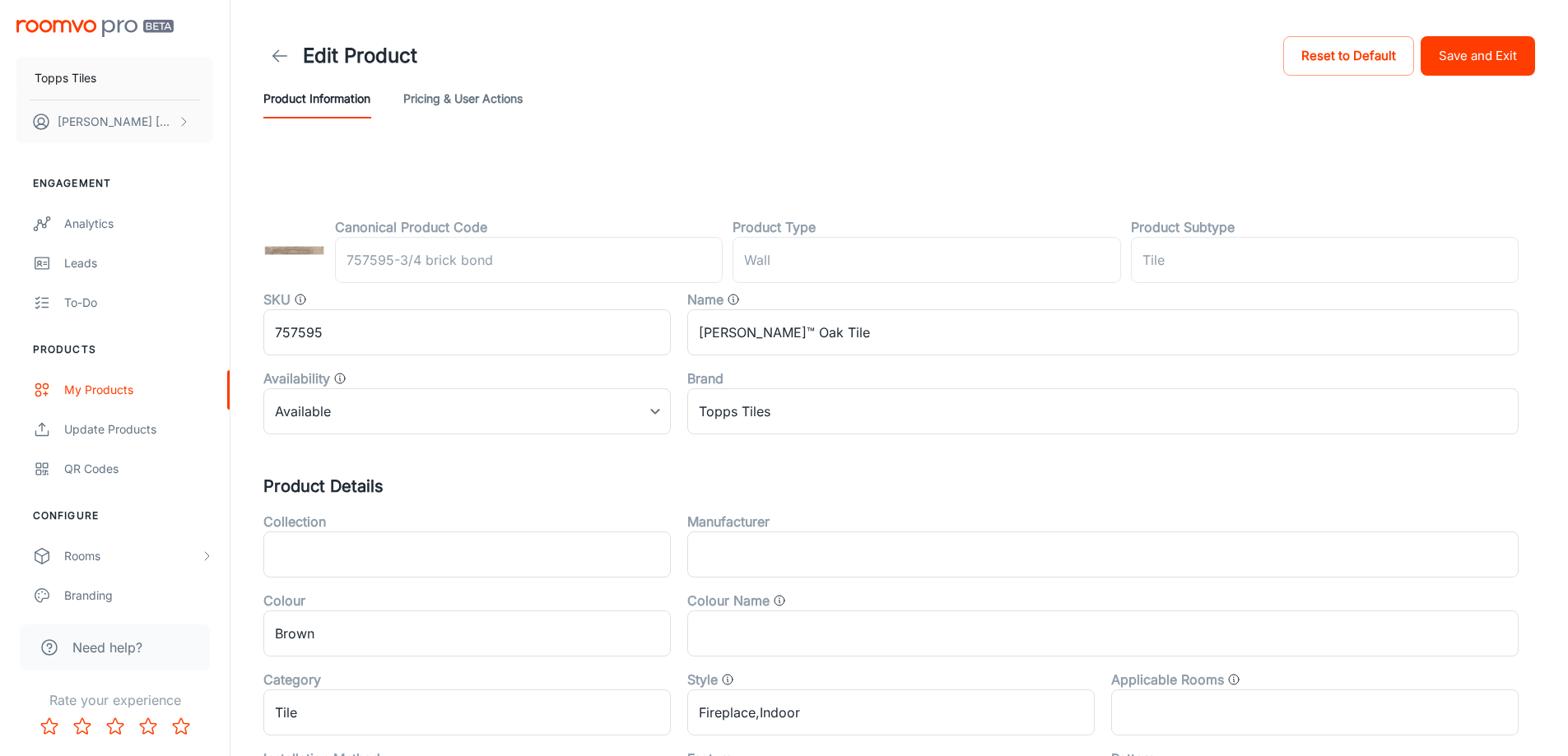
click at [1475, 59] on button "Save and Exit" at bounding box center [1477, 56] width 115 height 40
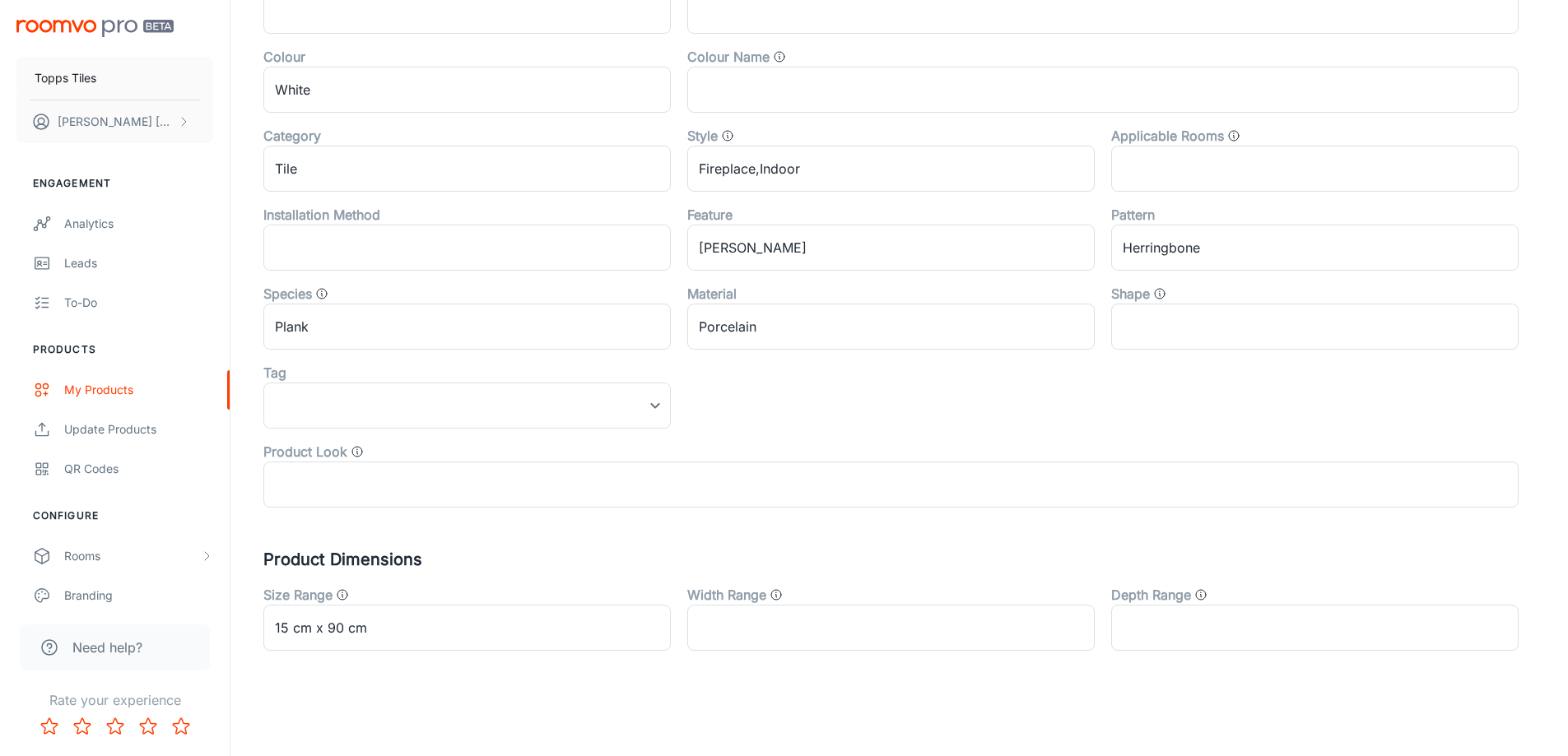
click at [330, 447] on label "Product Look" at bounding box center [305, 452] width 84 height 20
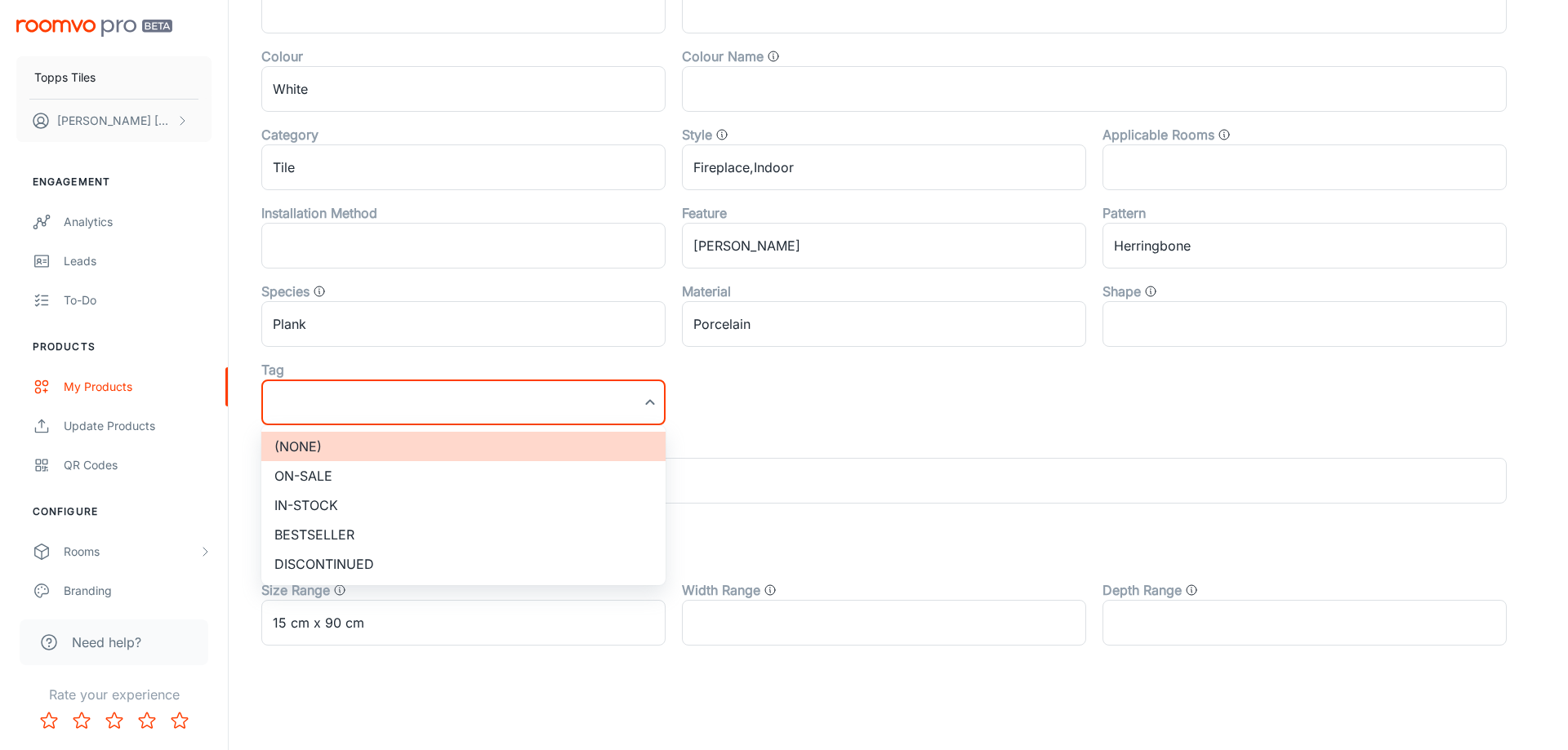
click at [329, 468] on li "On-sale" at bounding box center [463, 476] width 404 height 30
type input "On-sale"
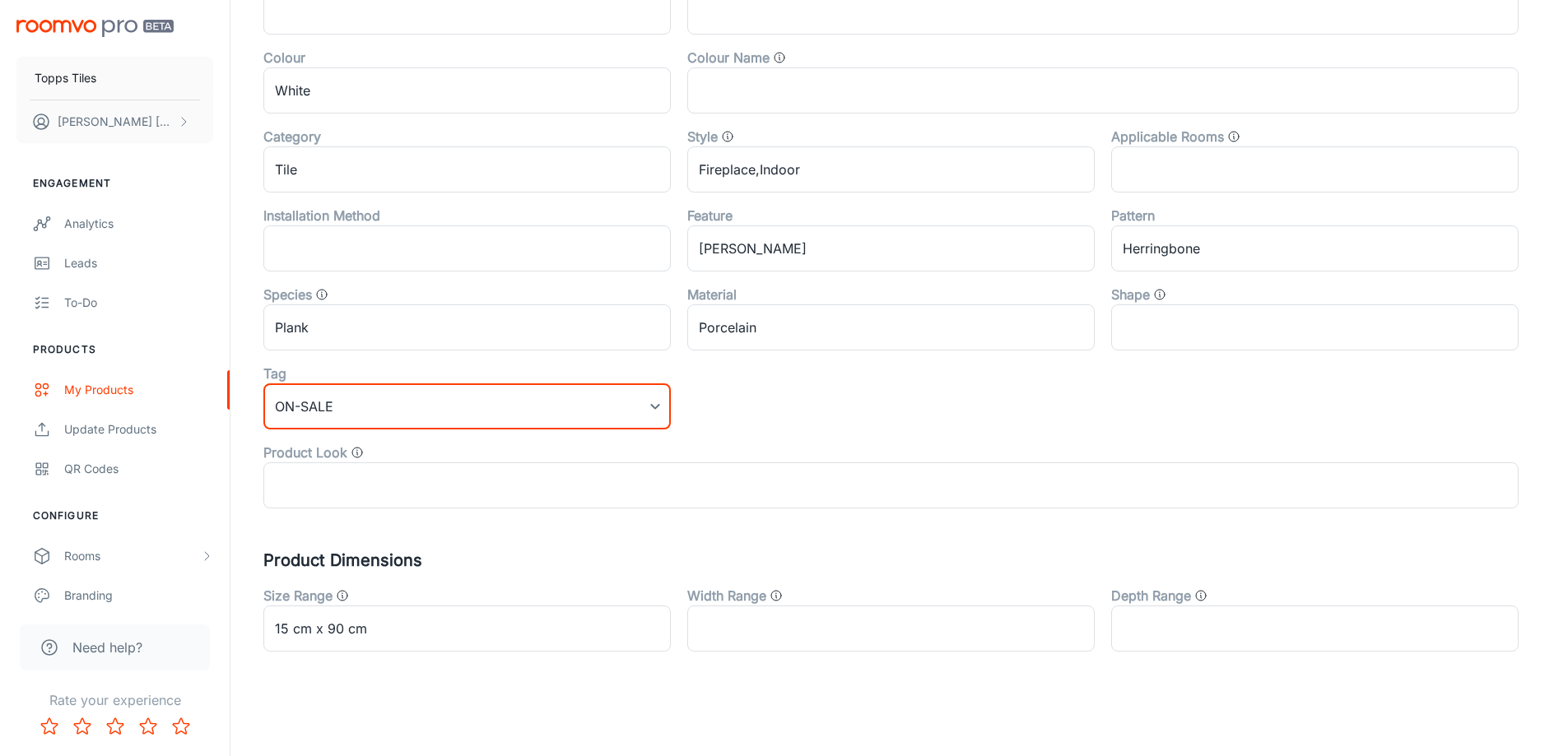
scroll to position [0, 0]
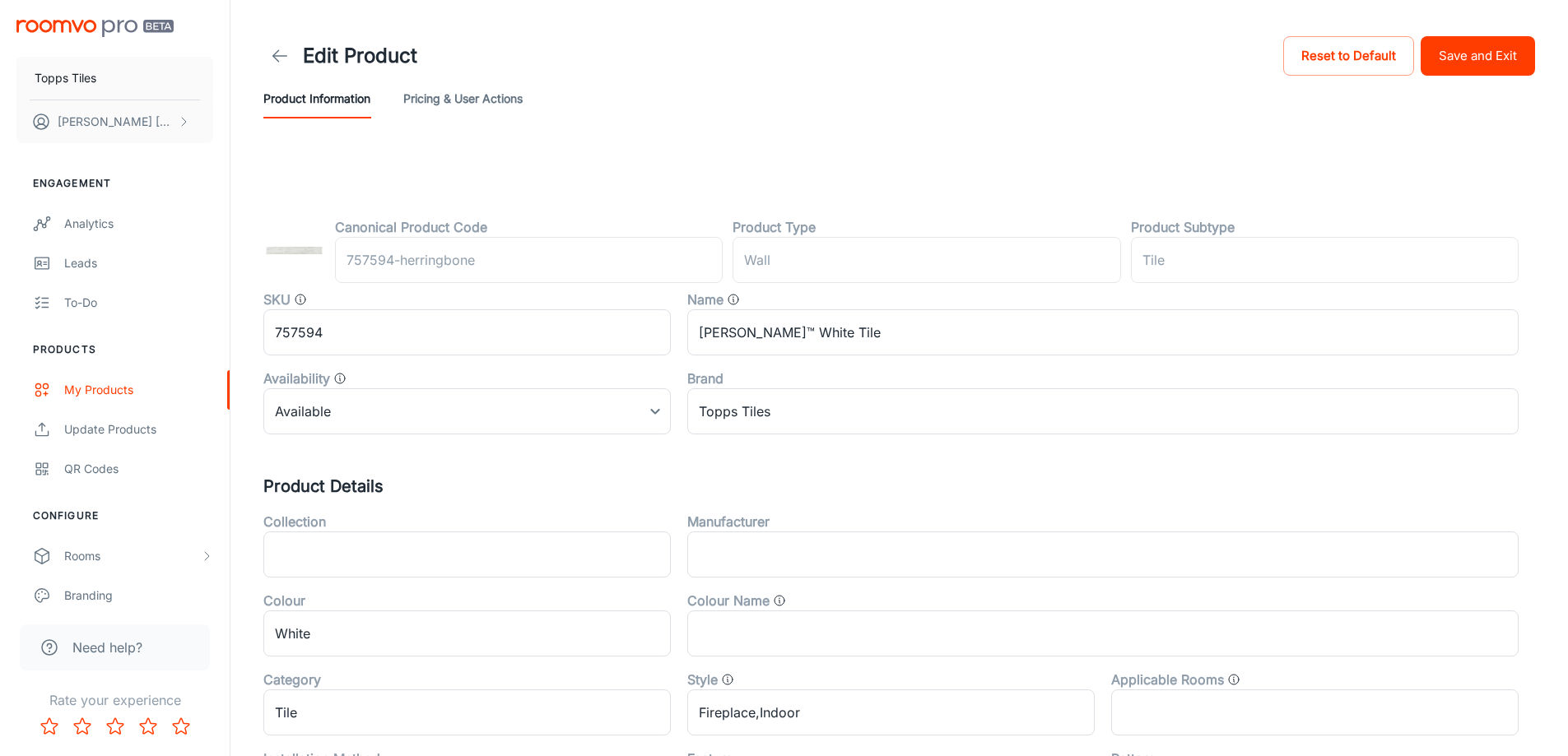
click at [1515, 49] on button "Save and Exit" at bounding box center [1477, 56] width 115 height 40
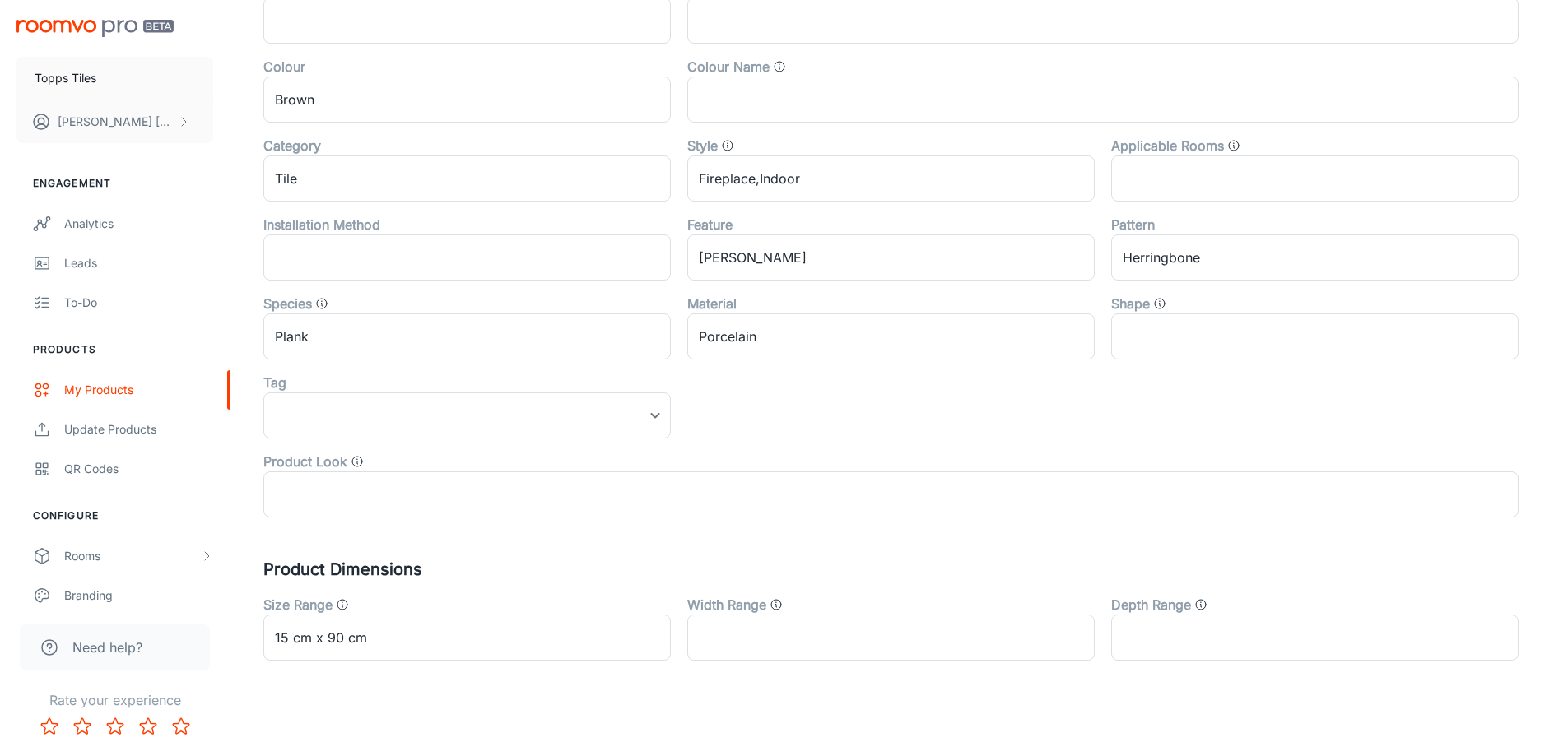
scroll to position [544, 0]
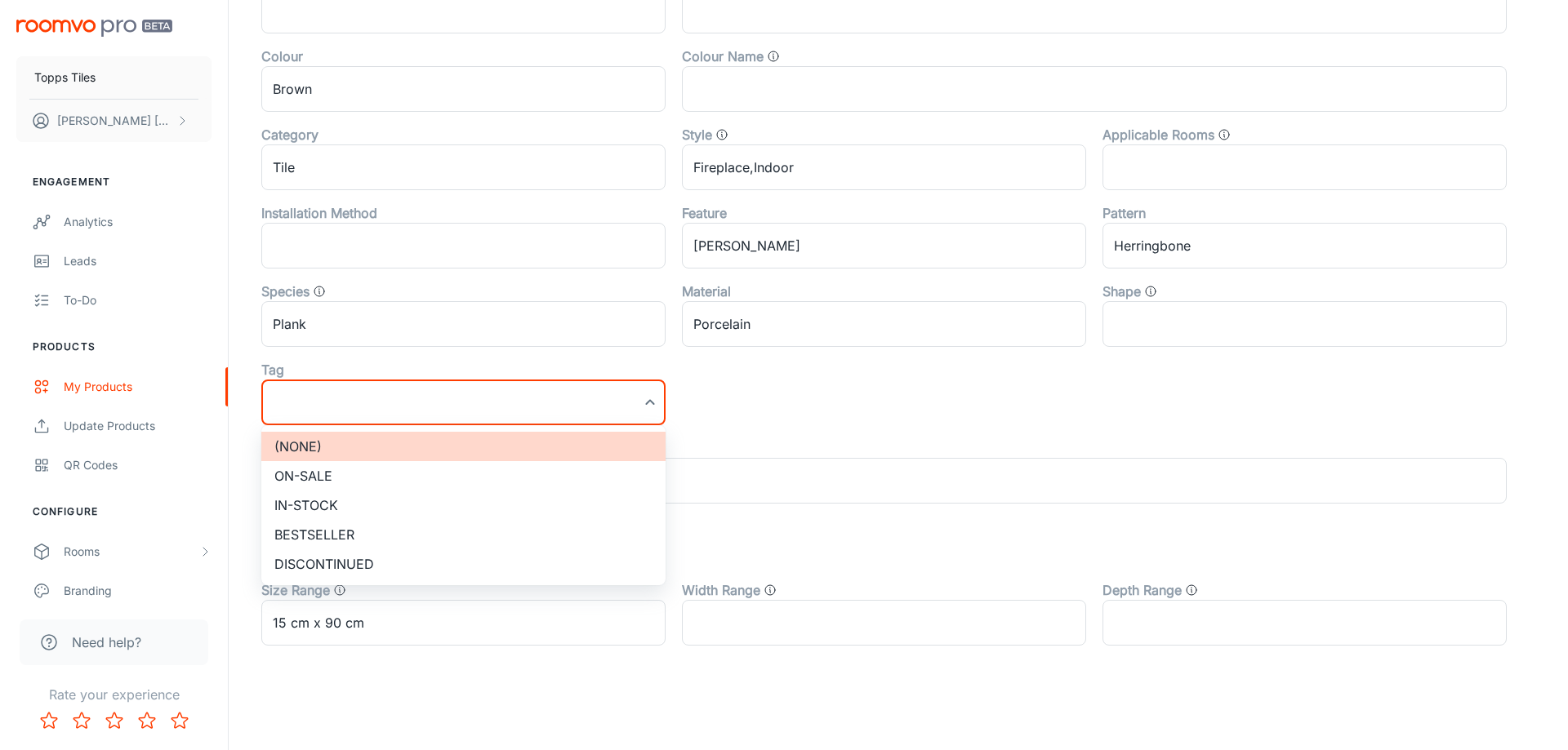
click at [371, 477] on li "On-sale" at bounding box center [463, 476] width 404 height 30
type input "On-sale"
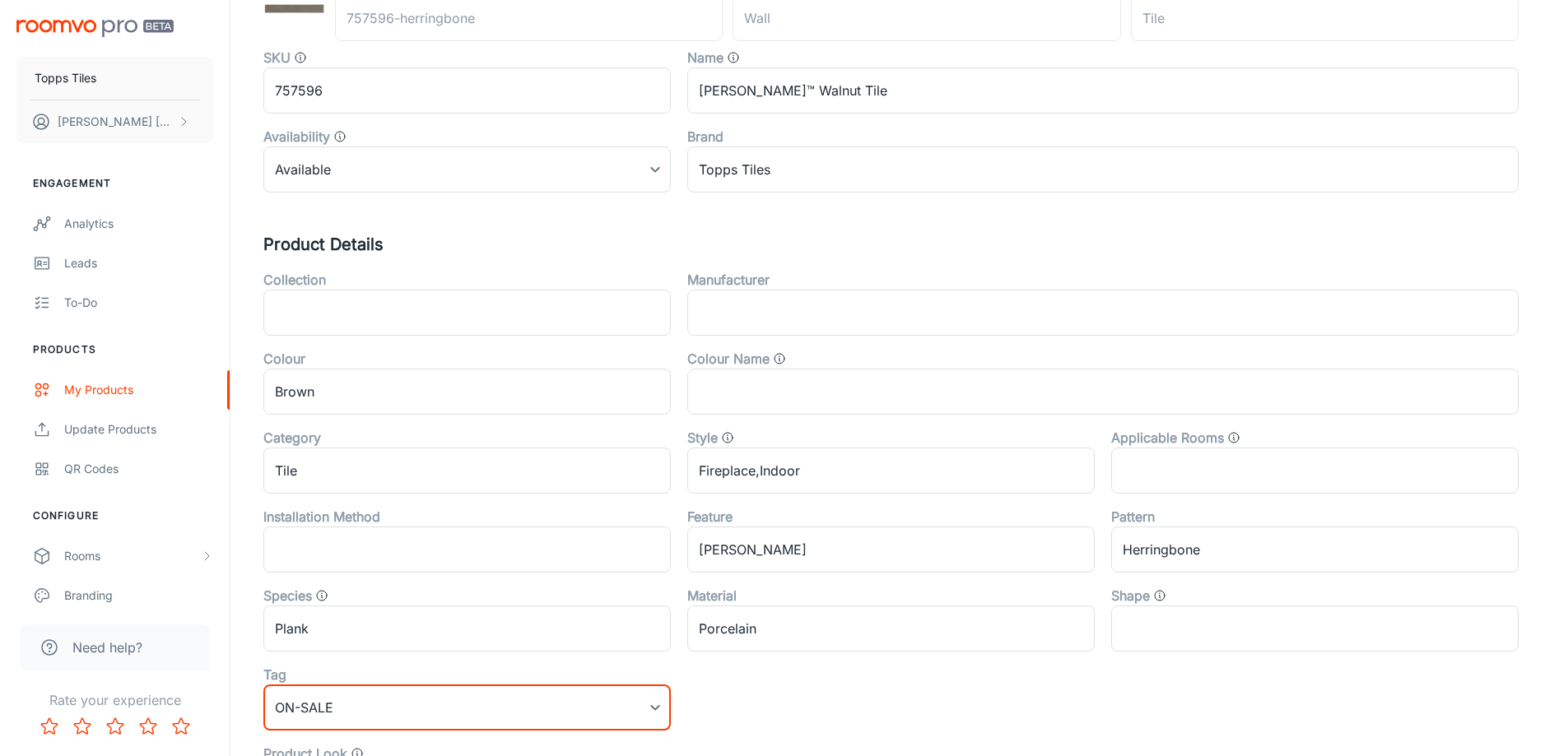
scroll to position [0, 0]
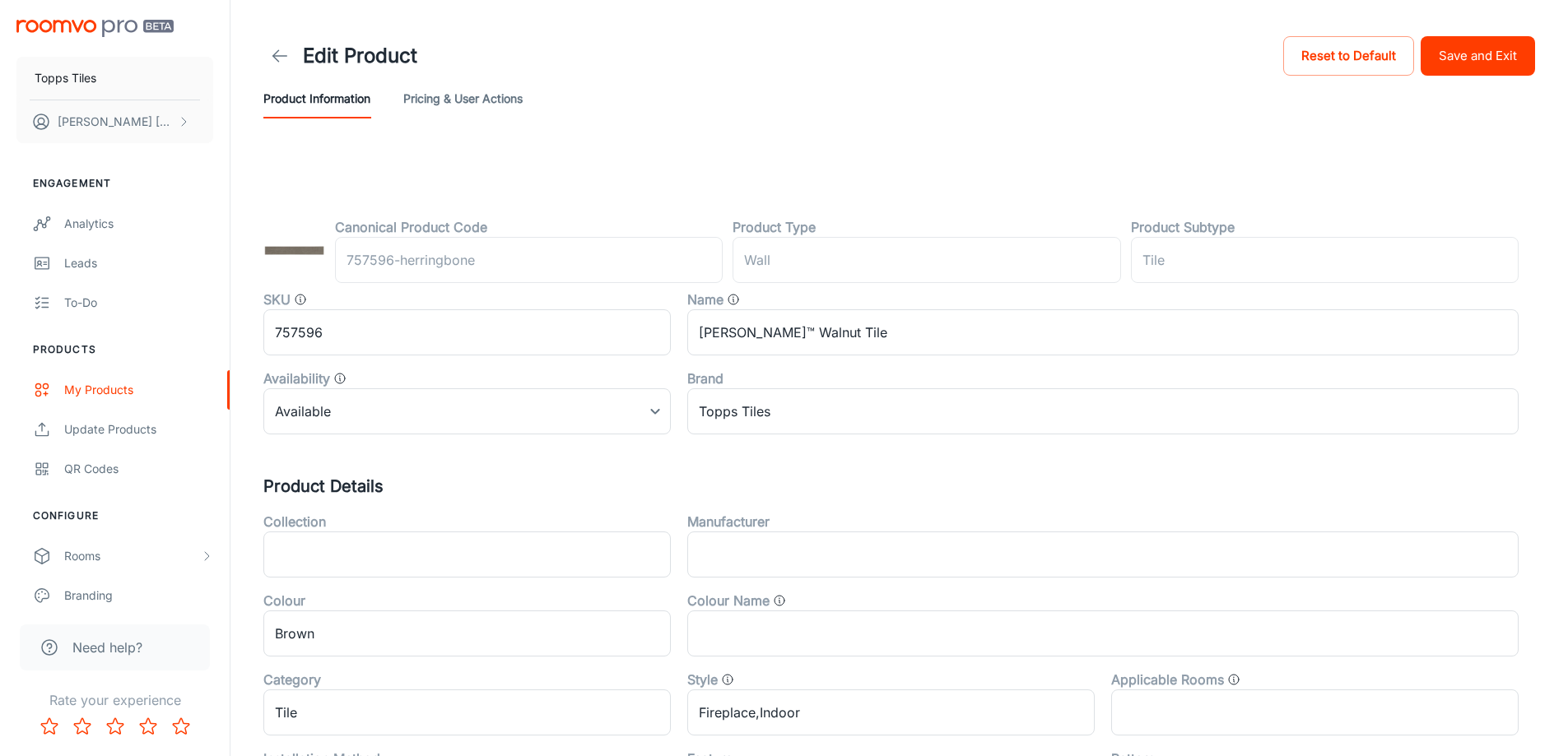
click at [1475, 67] on button "Save and Exit" at bounding box center [1477, 56] width 115 height 40
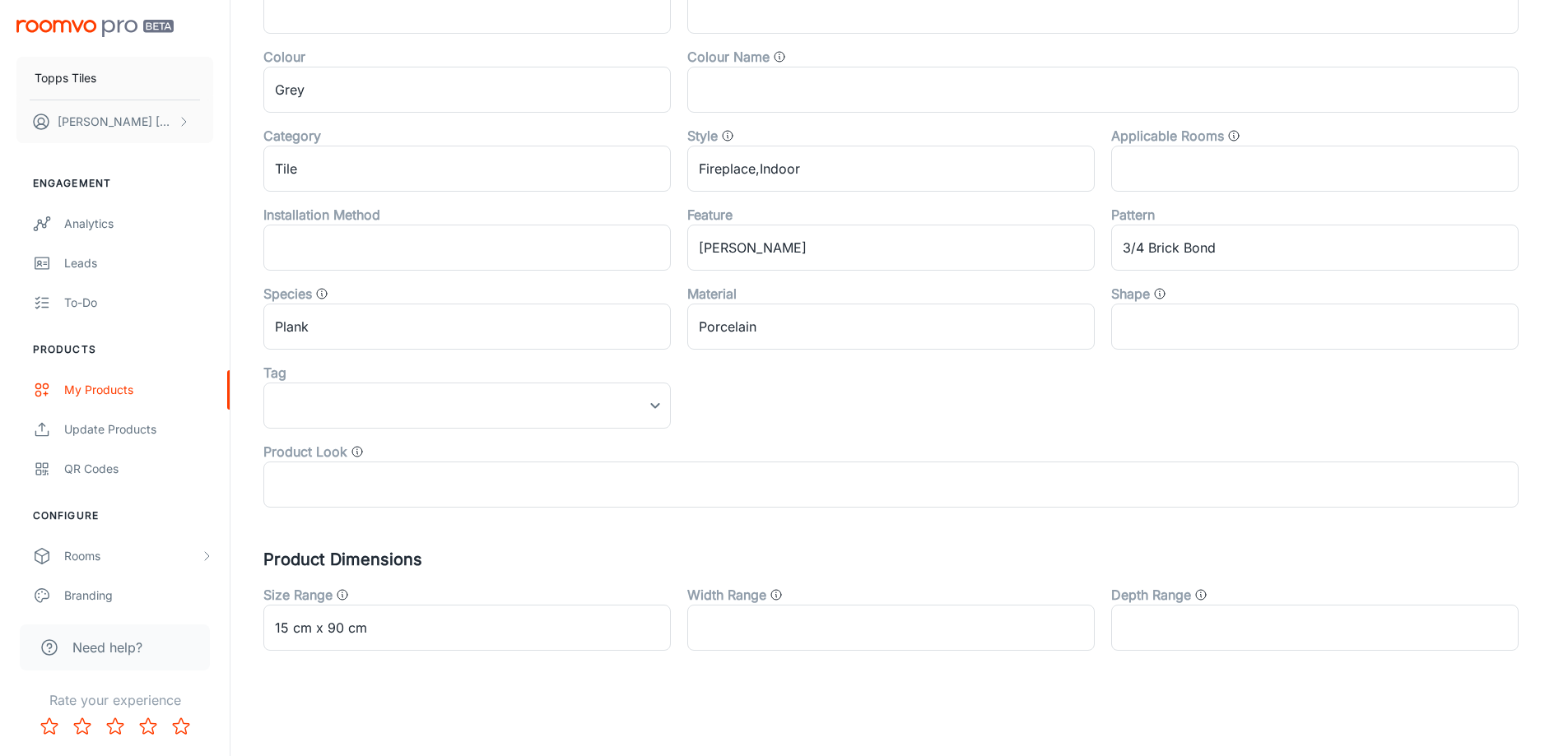
click at [377, 435] on div "Product Look ​" at bounding box center [882, 468] width 1272 height 79
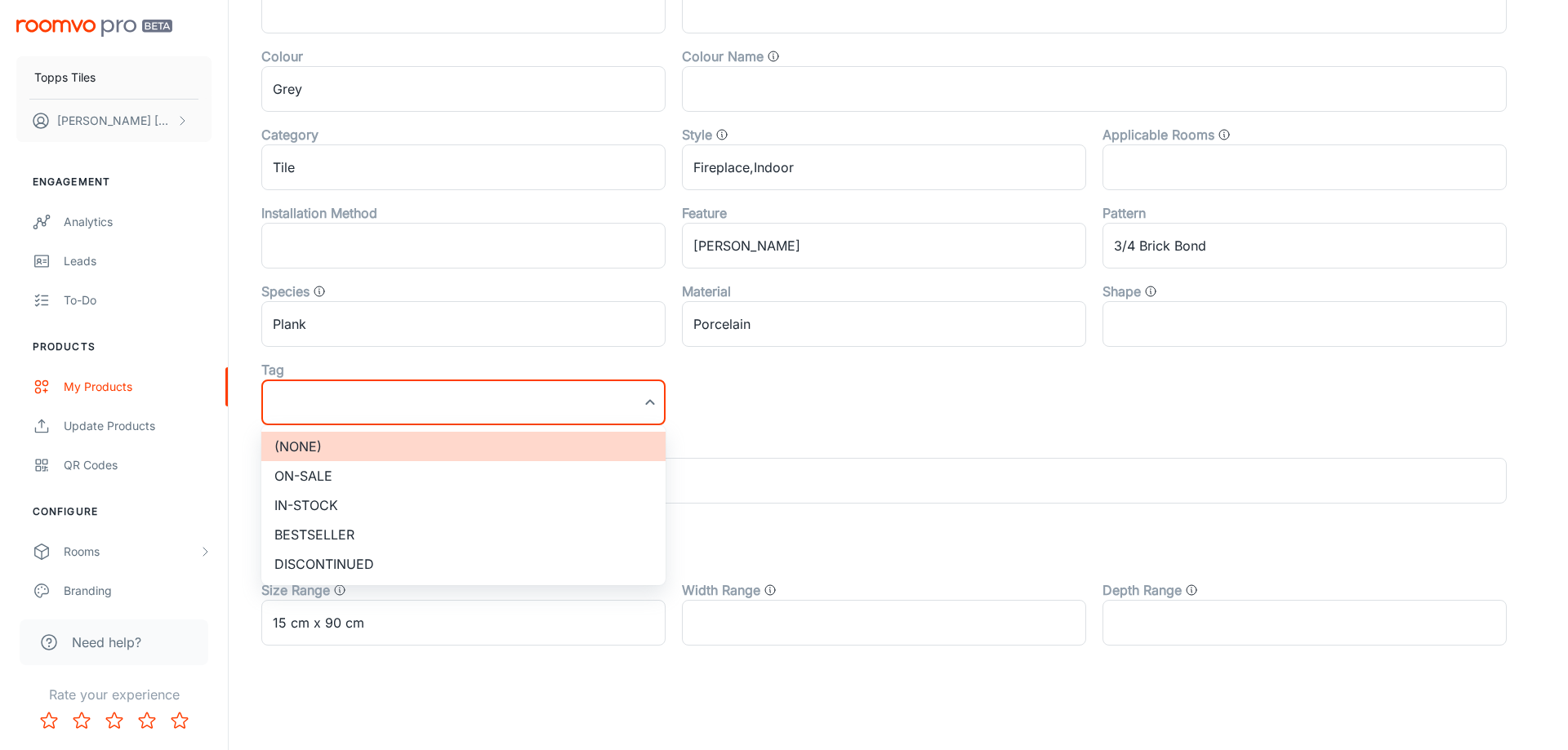
click at [358, 472] on li "On-sale" at bounding box center [463, 476] width 404 height 30
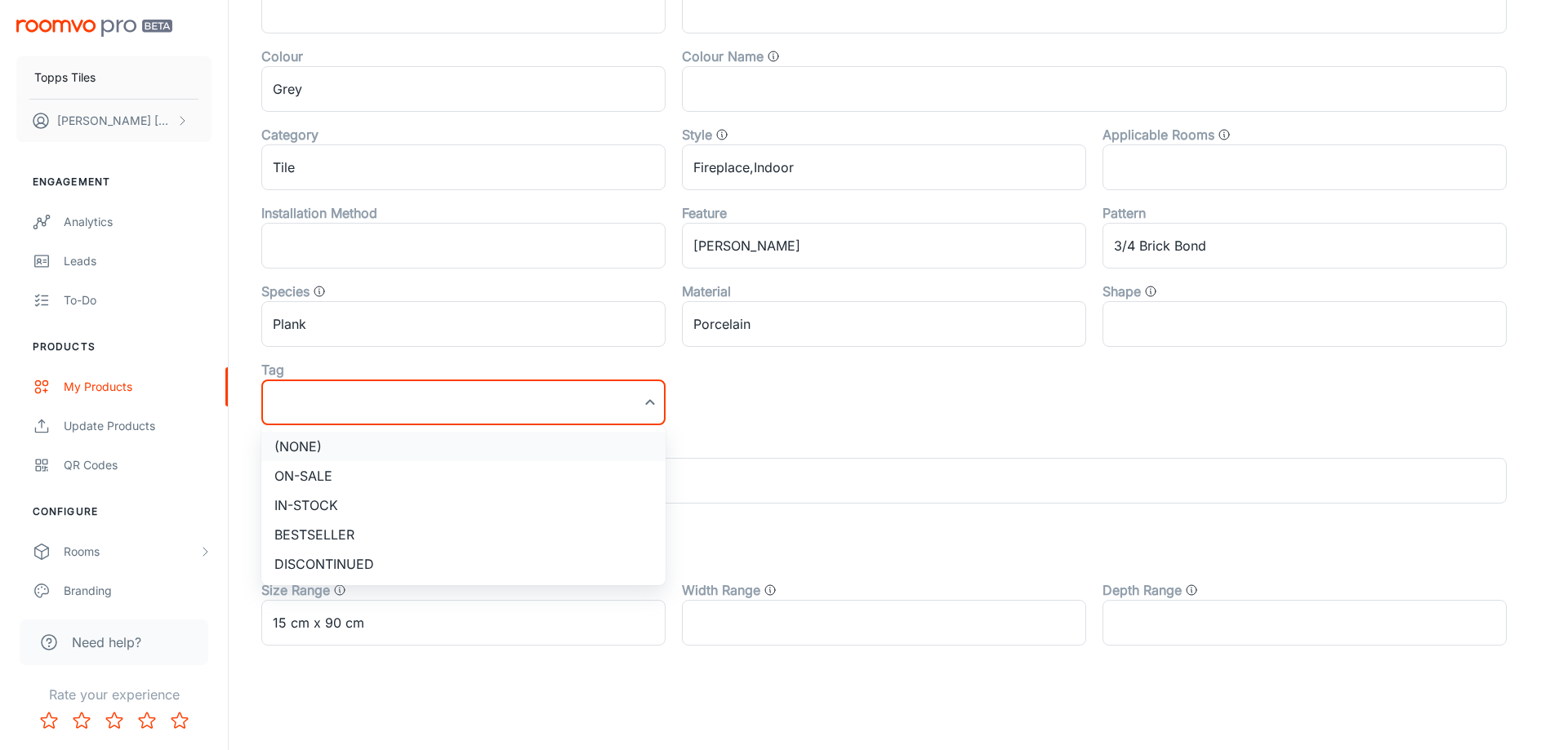
type input "On-sale"
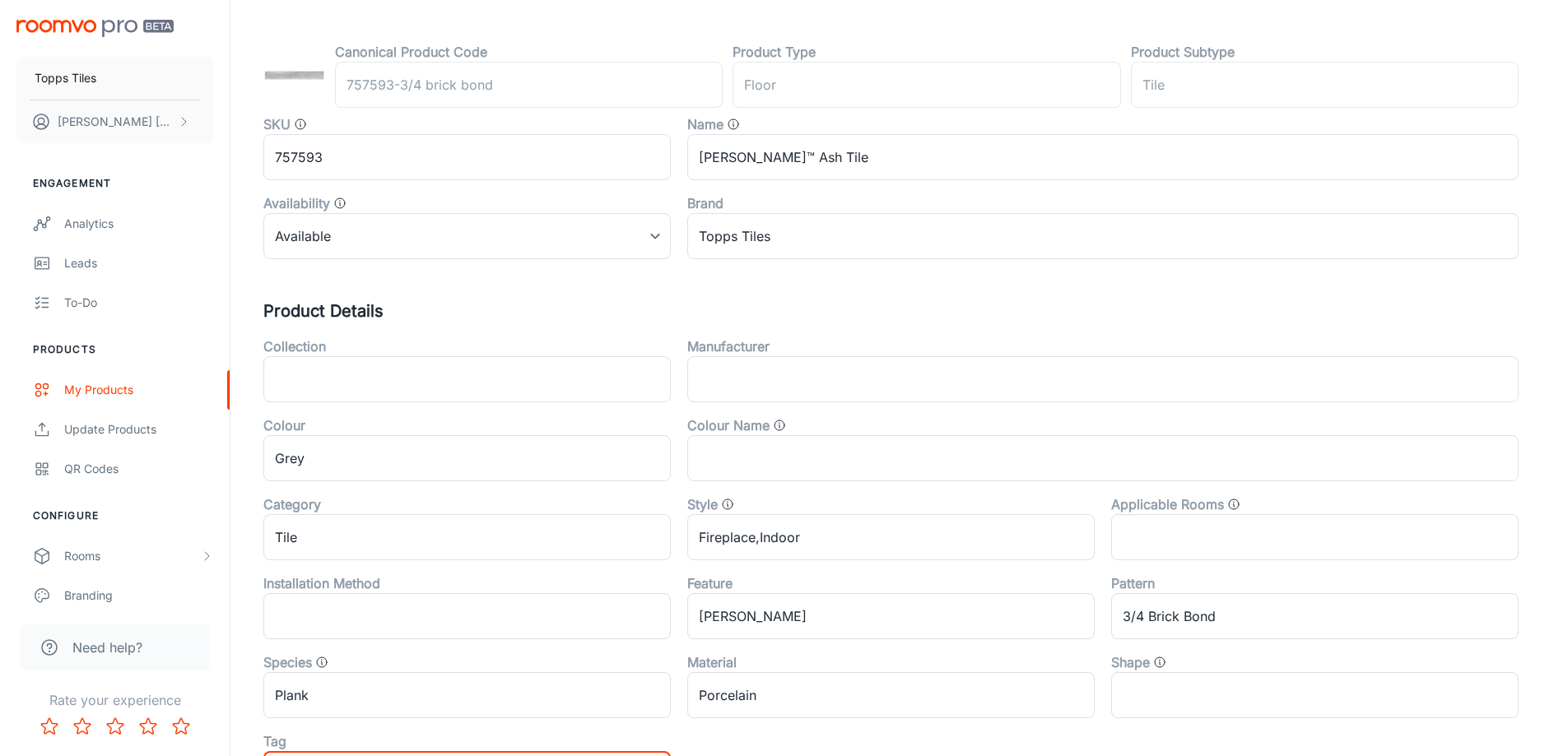
scroll to position [0, 0]
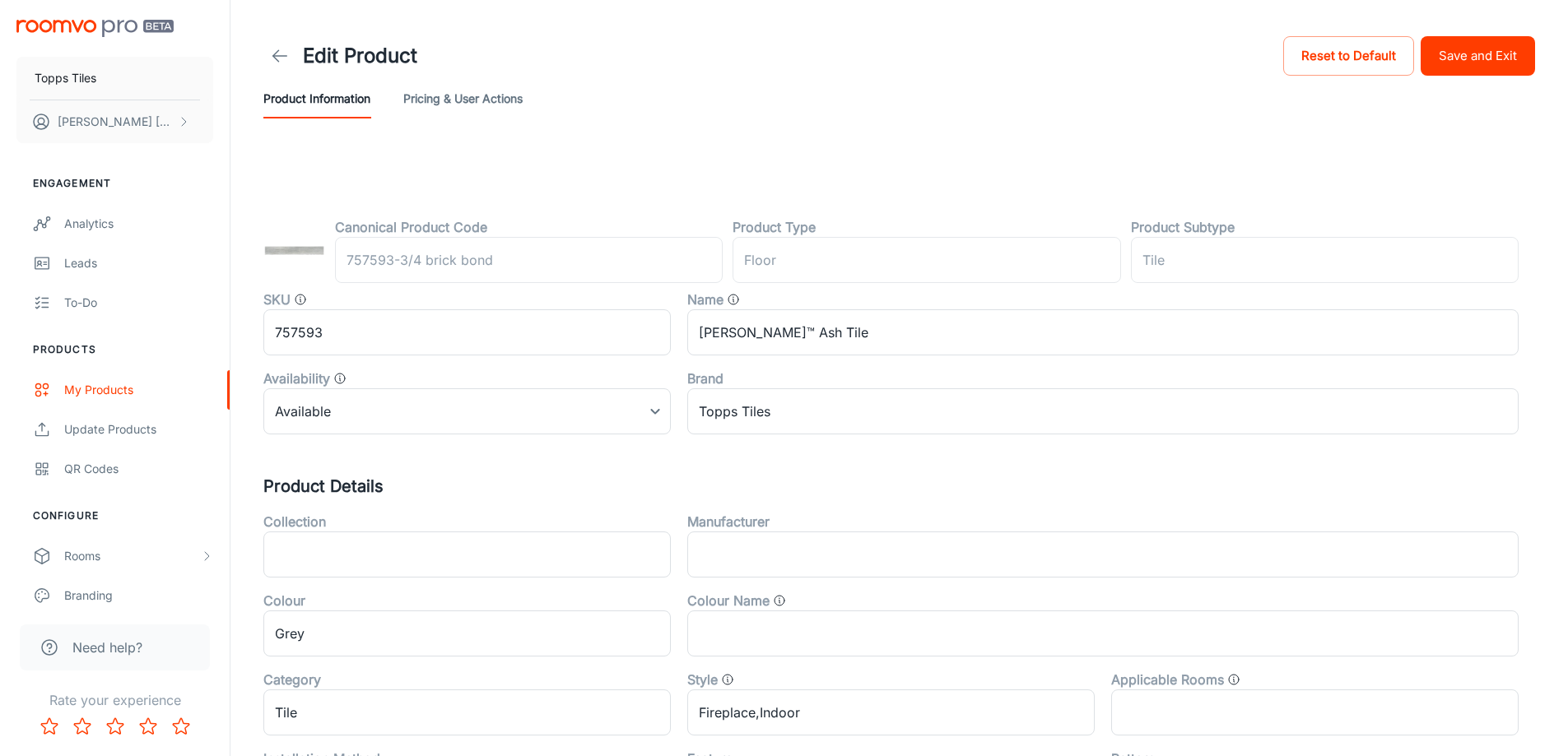
click at [1519, 45] on button "Save and Exit" at bounding box center [1477, 56] width 115 height 40
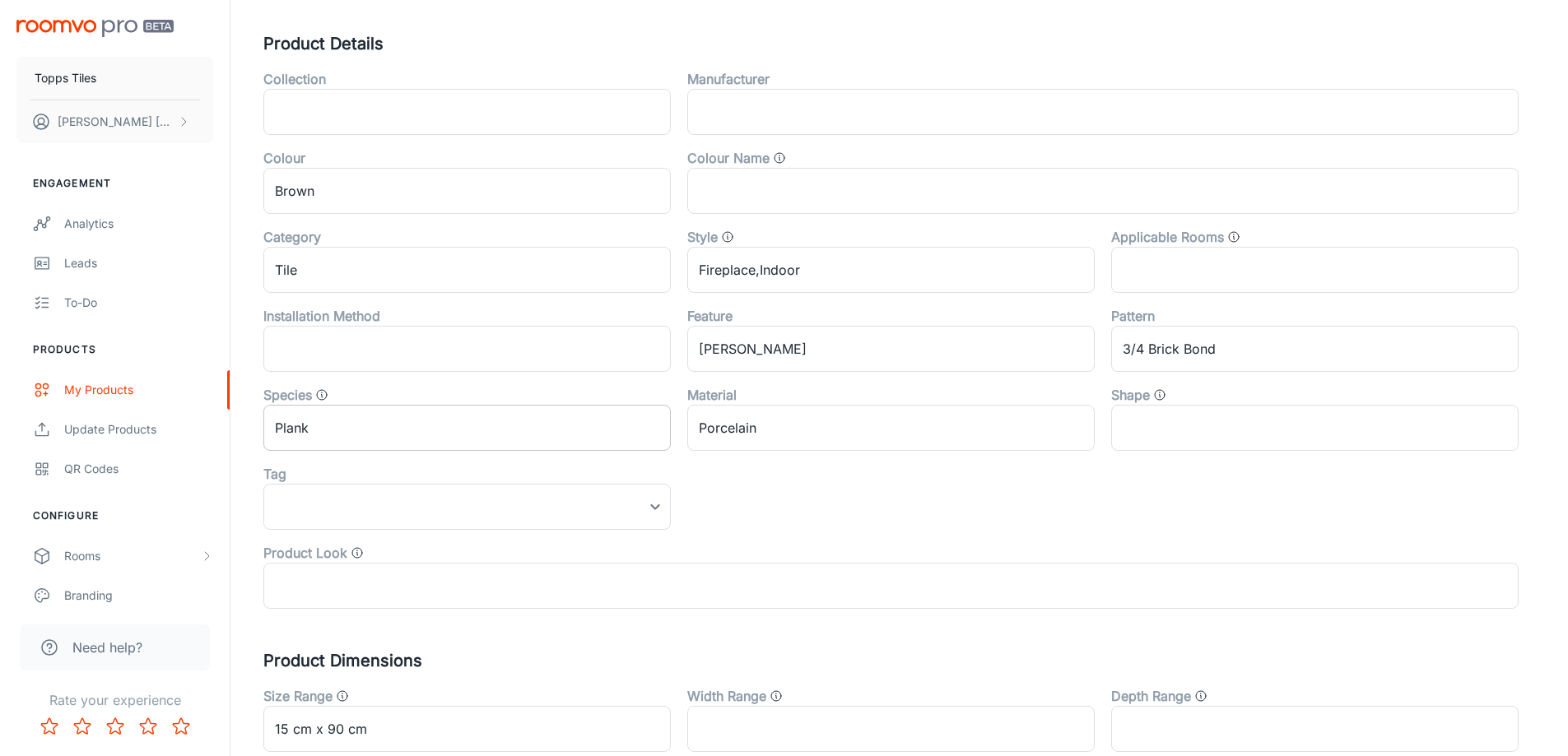
scroll to position [544, 0]
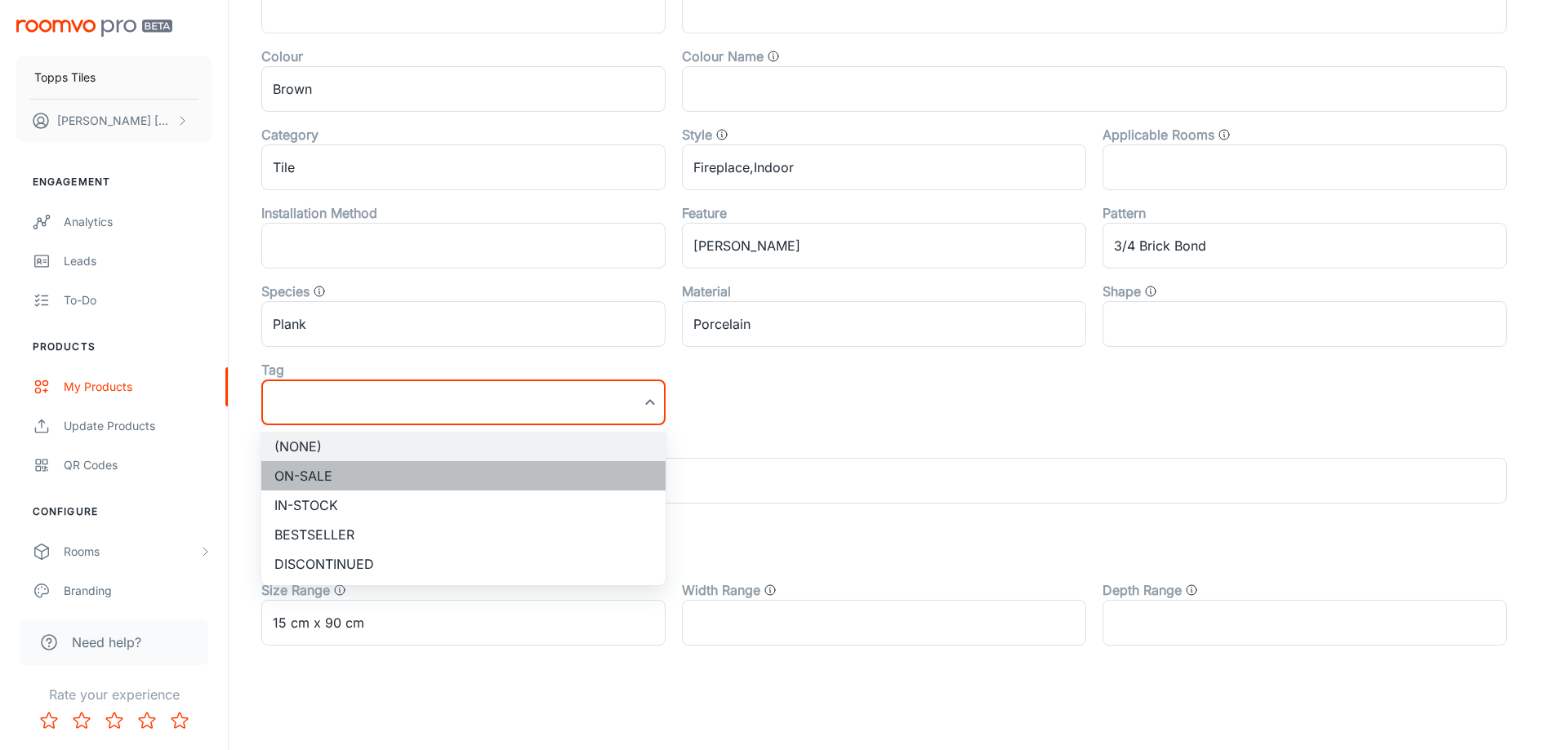
click at [353, 474] on li "On-sale" at bounding box center [463, 476] width 404 height 30
type input "On-sale"
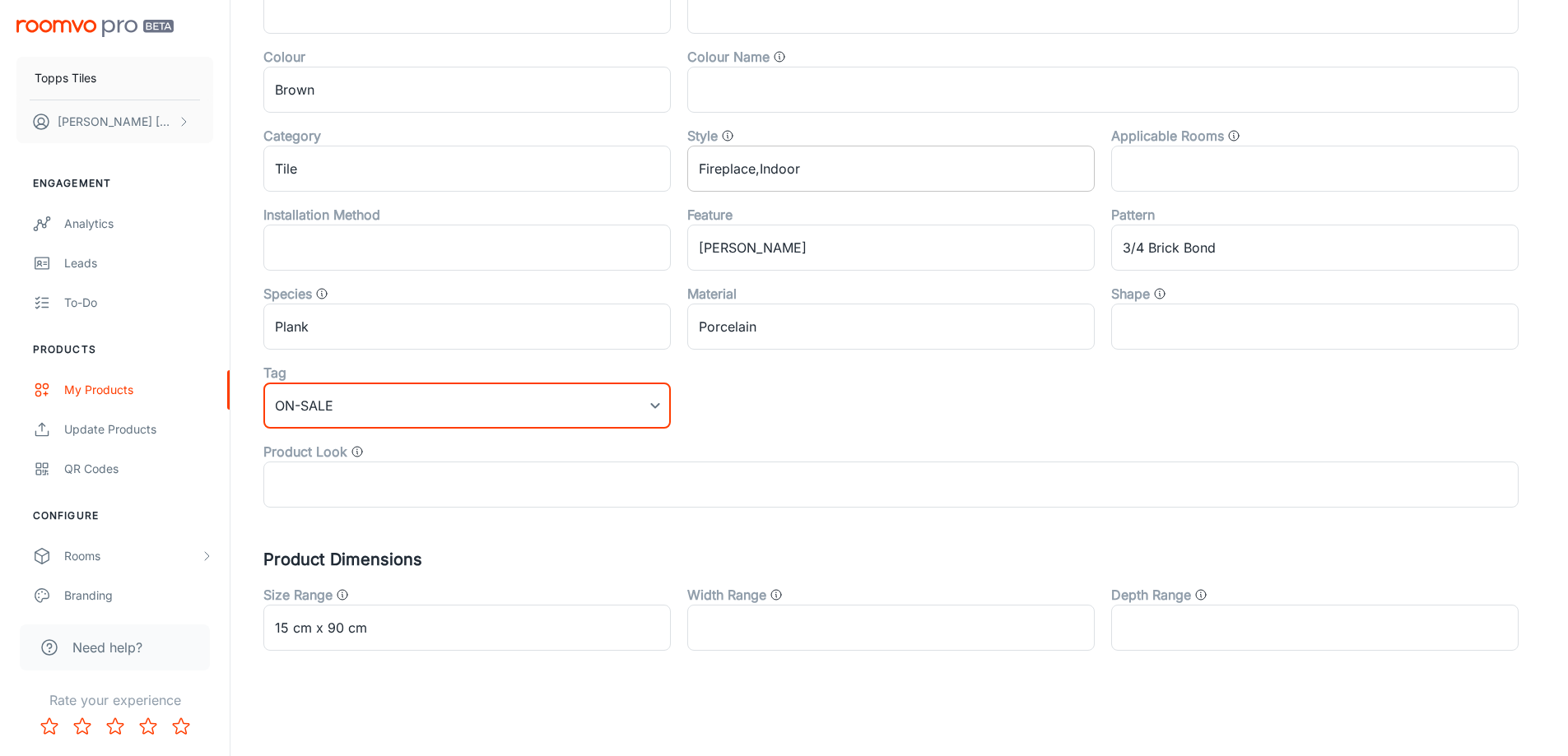
scroll to position [0, 0]
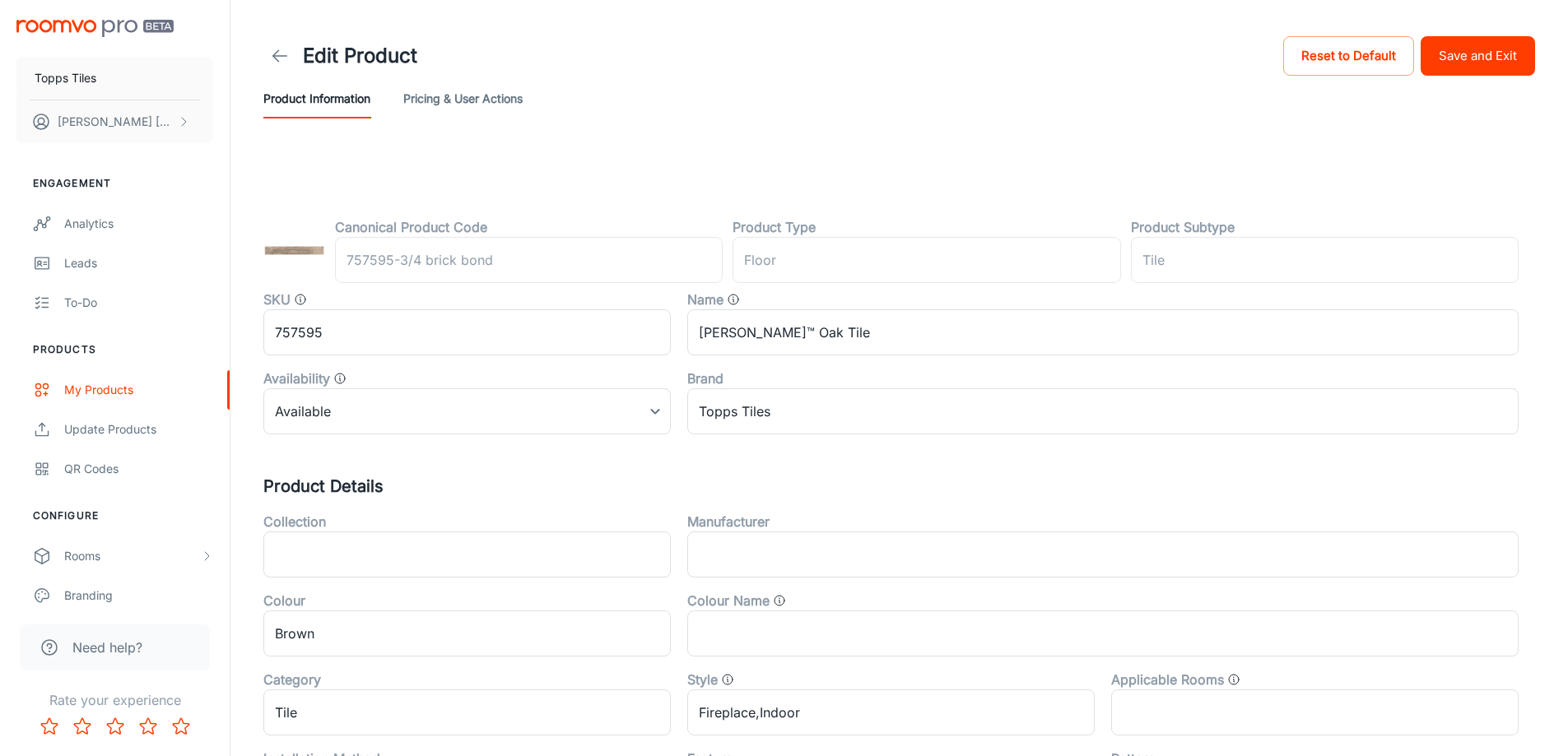
click at [1463, 31] on header "Edit Product Reset to Default Save and Exit Product Information Pricing & User …" at bounding box center [899, 76] width 1311 height 152
click at [1469, 48] on button "Save and Exit" at bounding box center [1477, 56] width 115 height 40
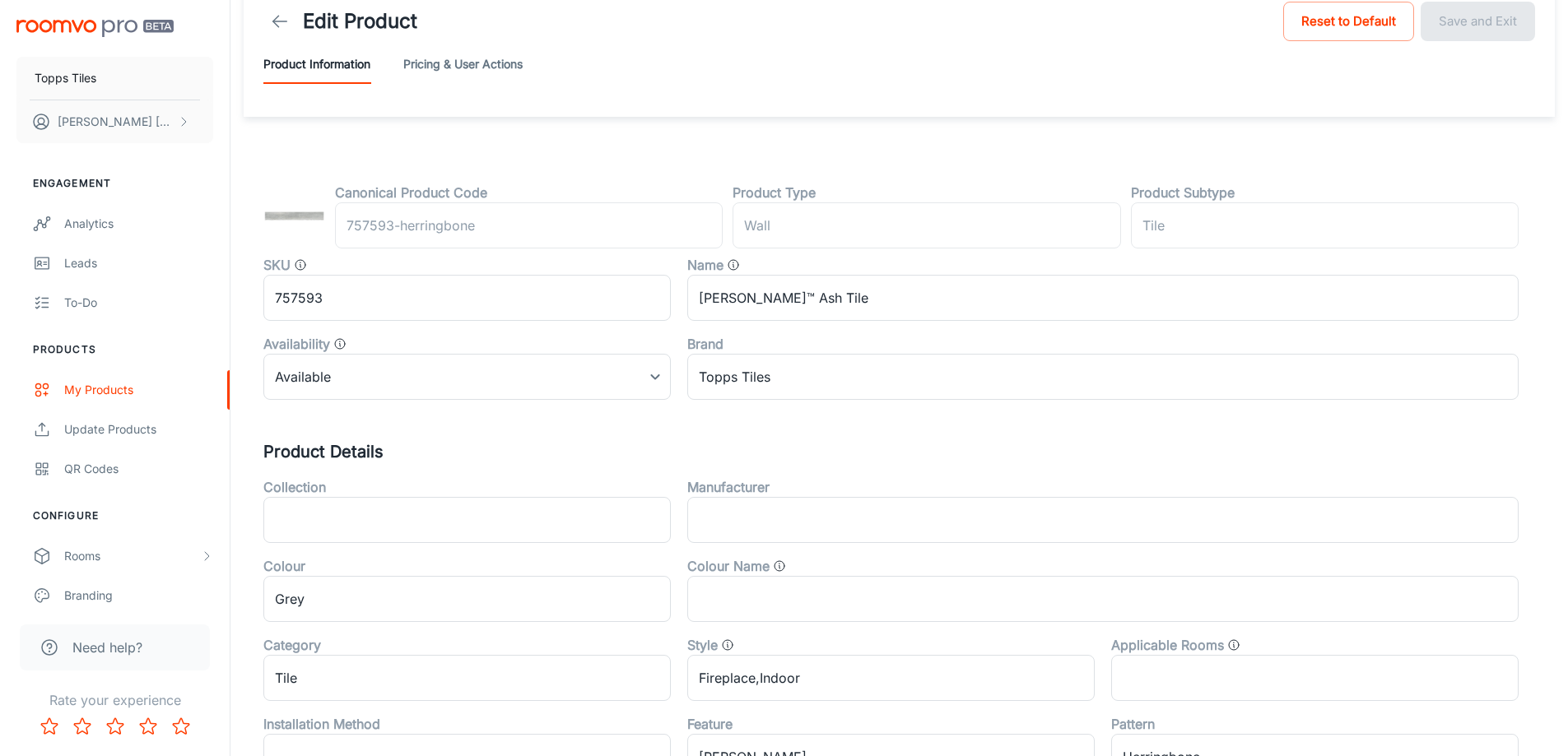
scroll to position [544, 0]
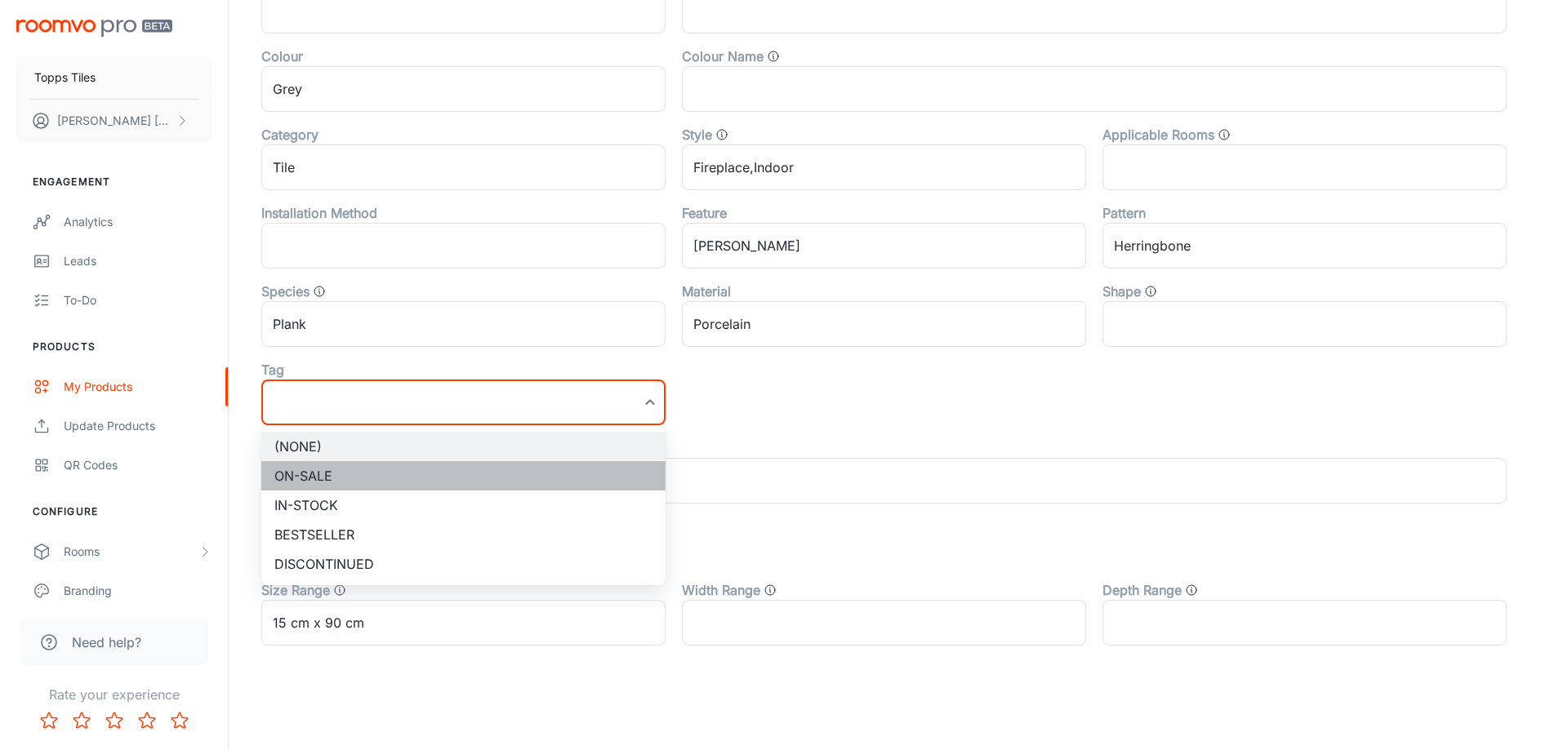
click at [364, 480] on li "On-sale" at bounding box center [463, 476] width 404 height 30
type input "On-sale"
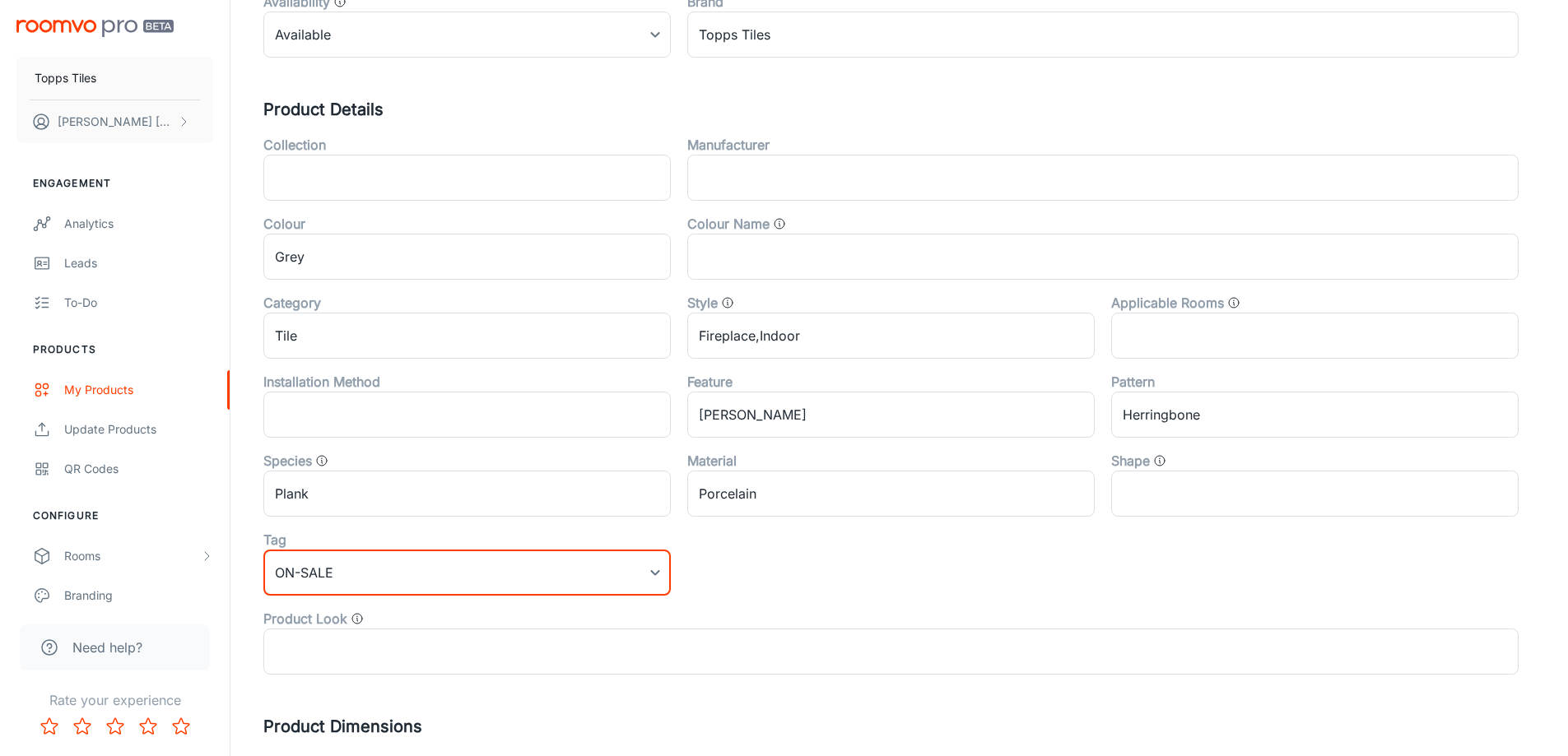
scroll to position [0, 0]
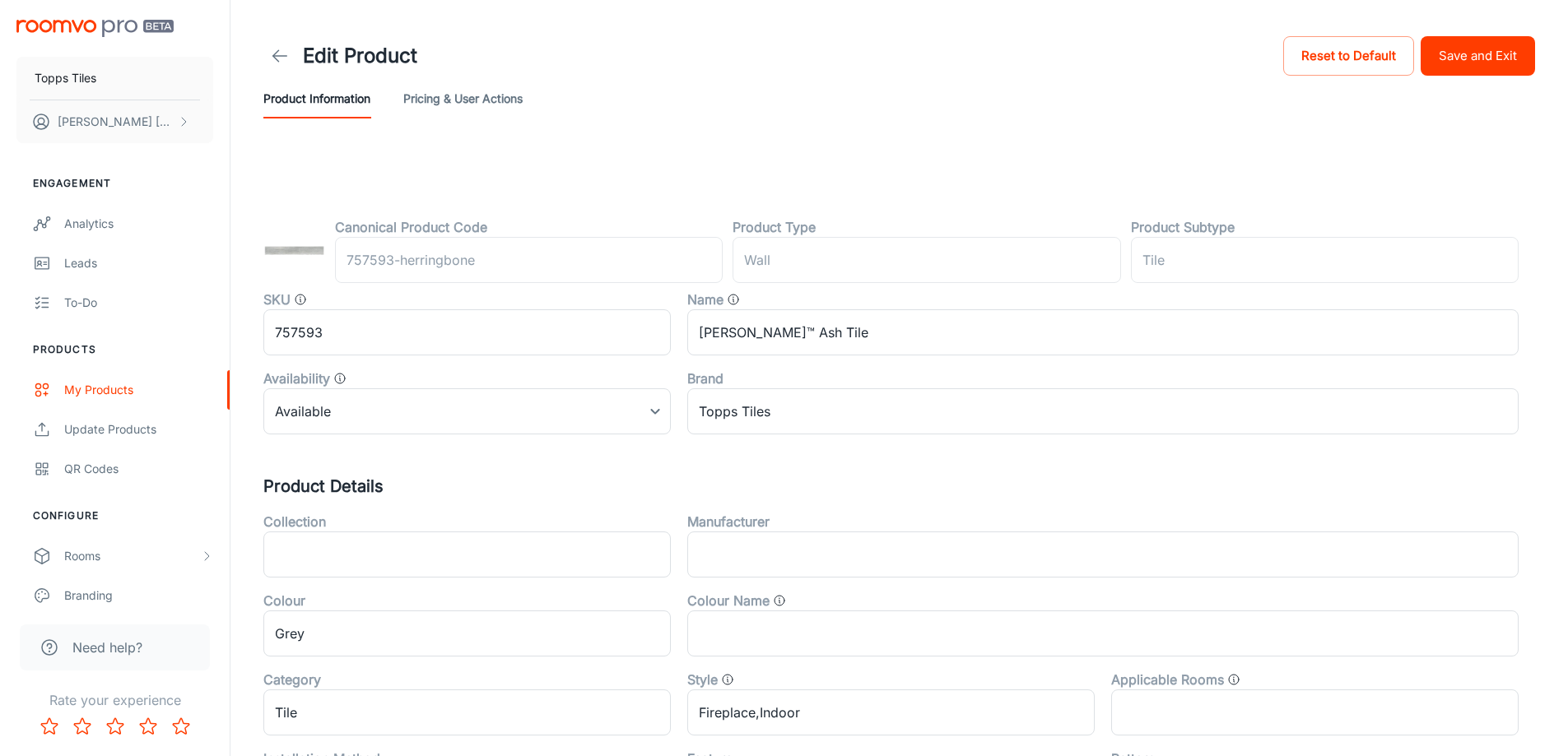
click at [1443, 63] on button "Save and Exit" at bounding box center [1477, 56] width 115 height 40
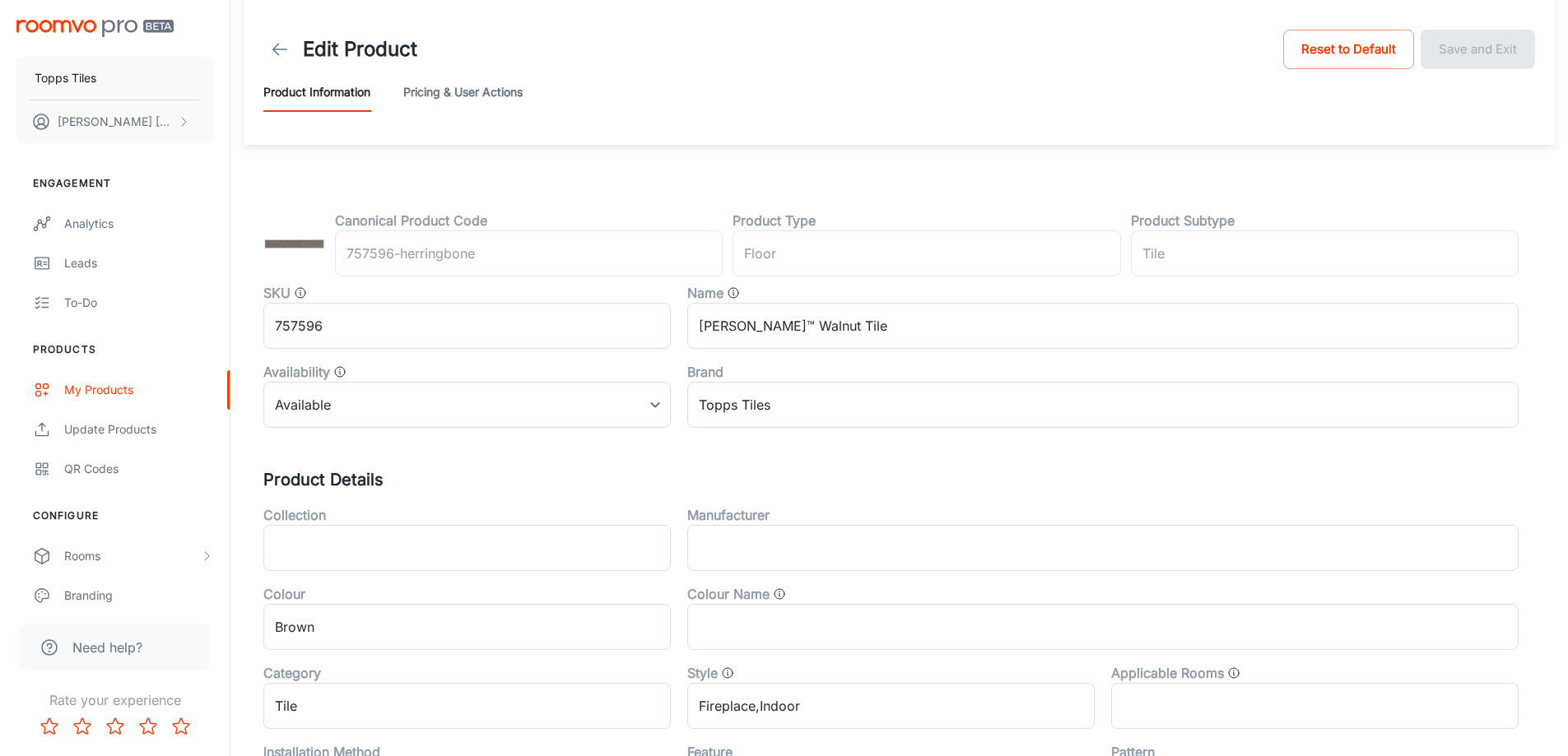
scroll to position [544, 0]
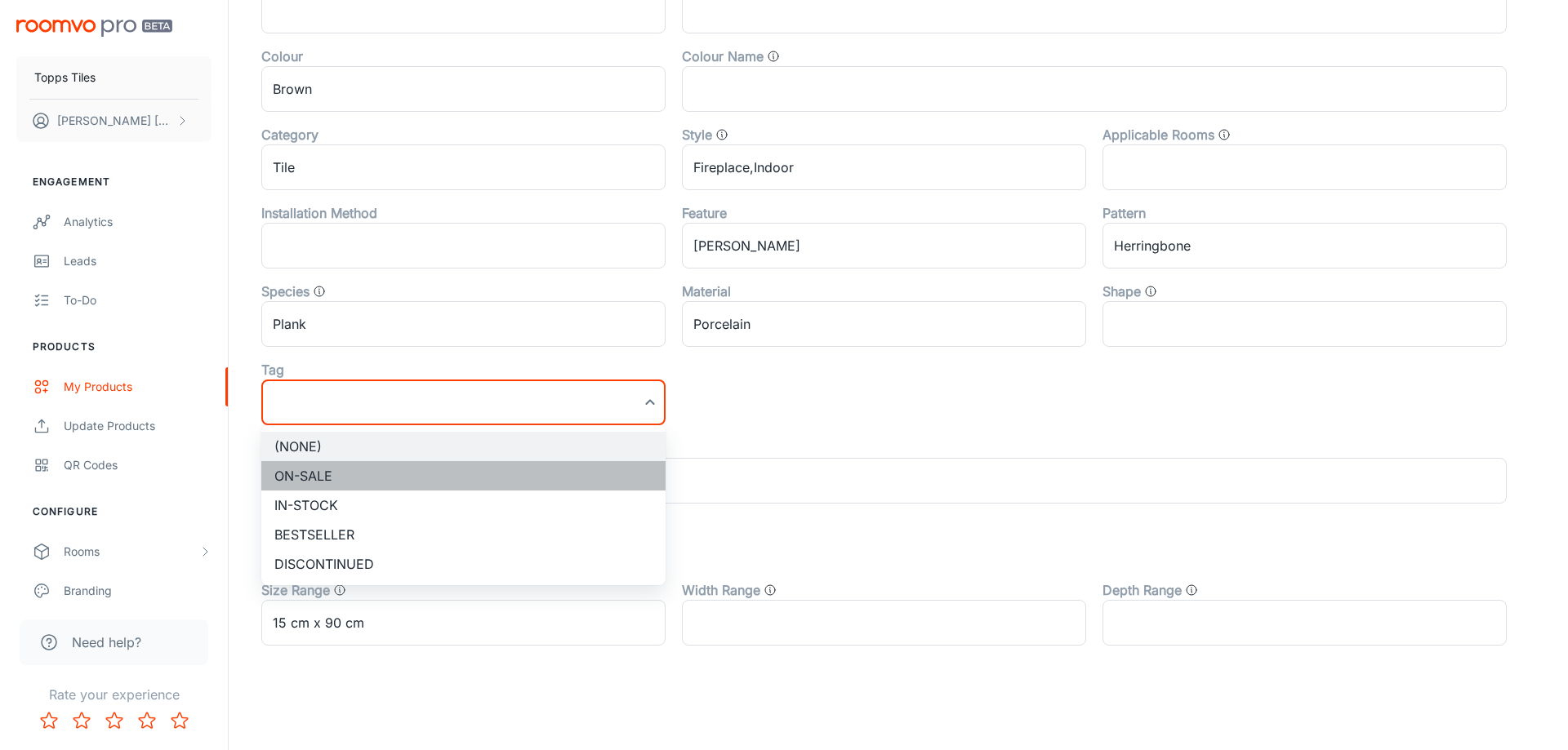
click at [361, 474] on li "On-sale" at bounding box center [463, 476] width 404 height 30
type input "On-sale"
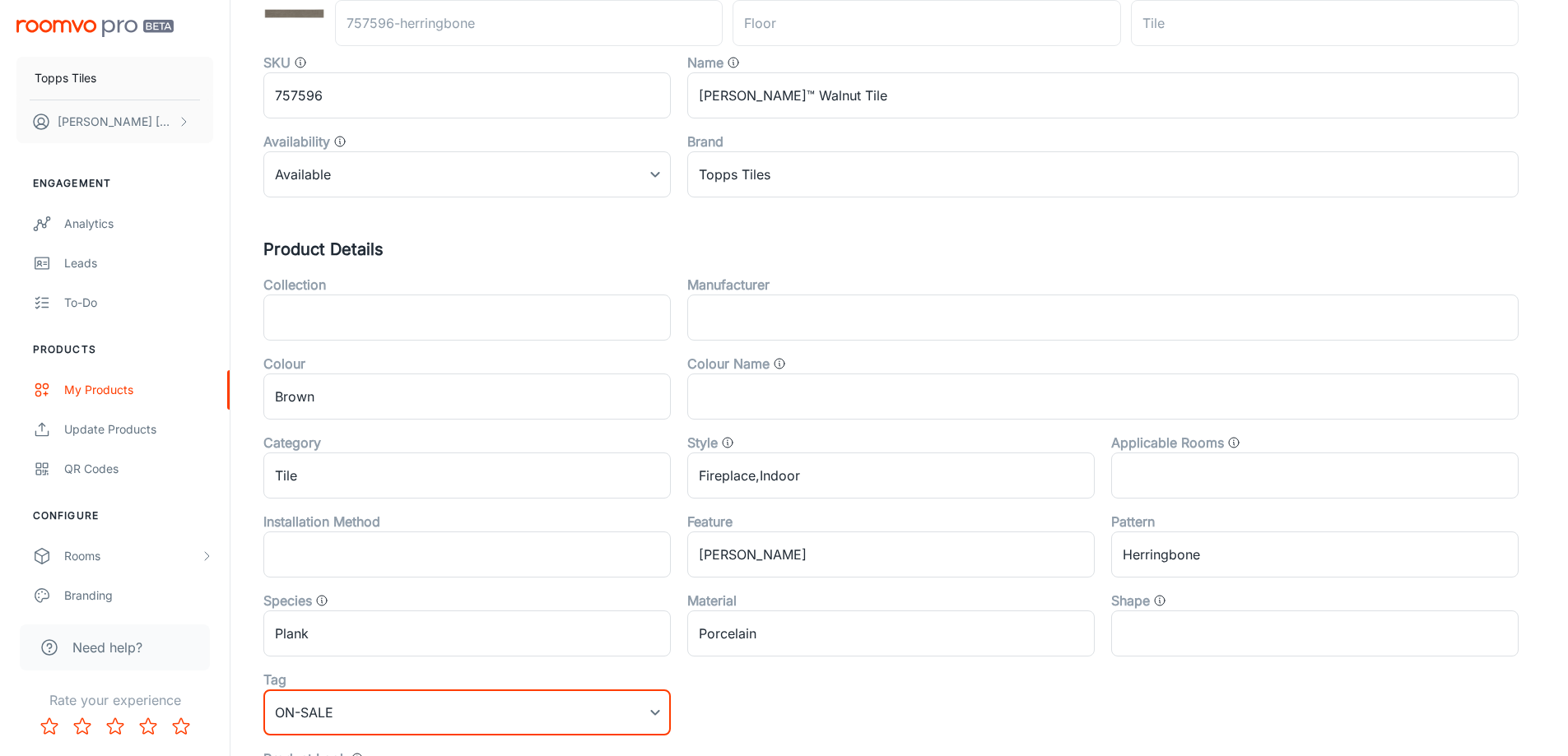
scroll to position [0, 0]
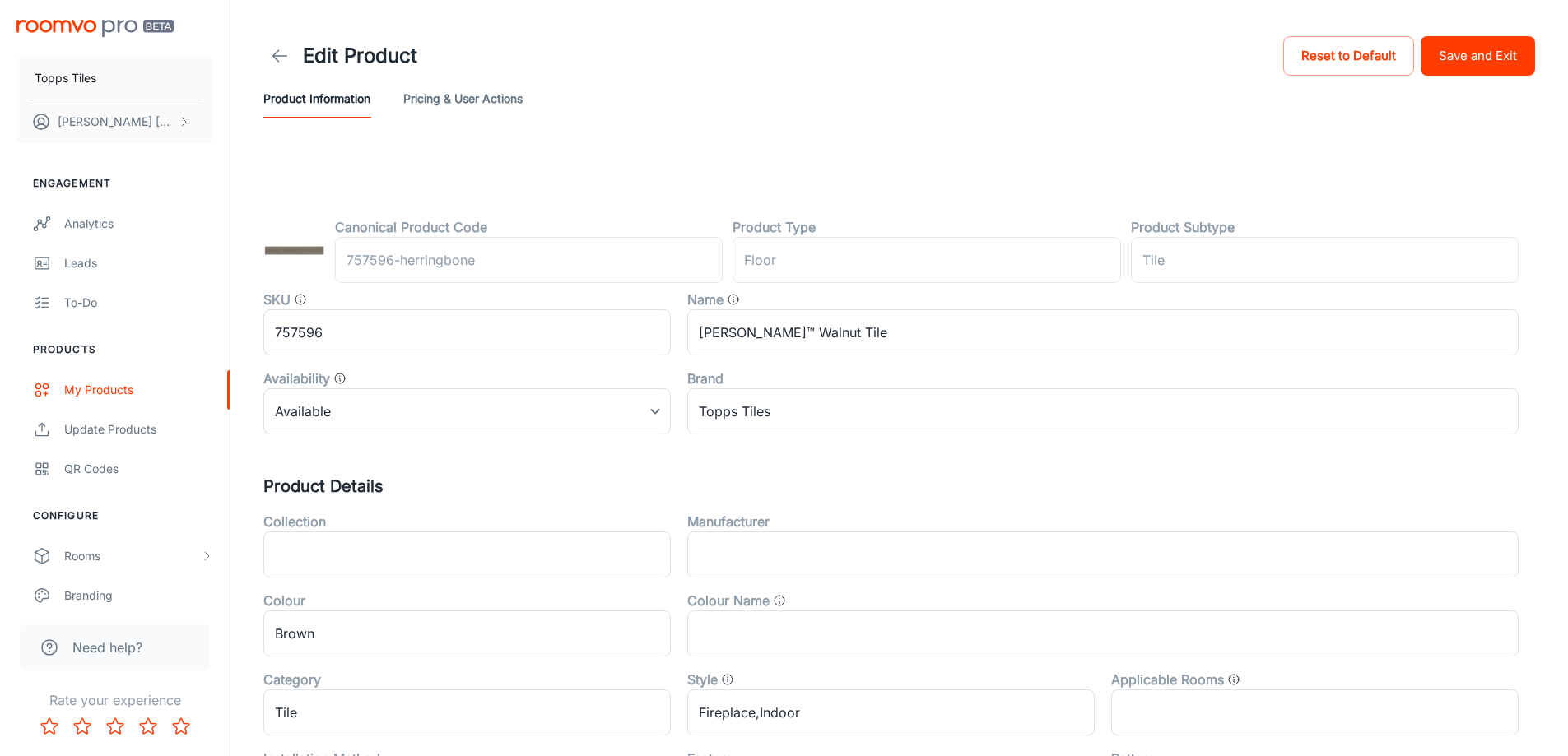
click at [1509, 62] on button "Save and Exit" at bounding box center [1477, 56] width 115 height 40
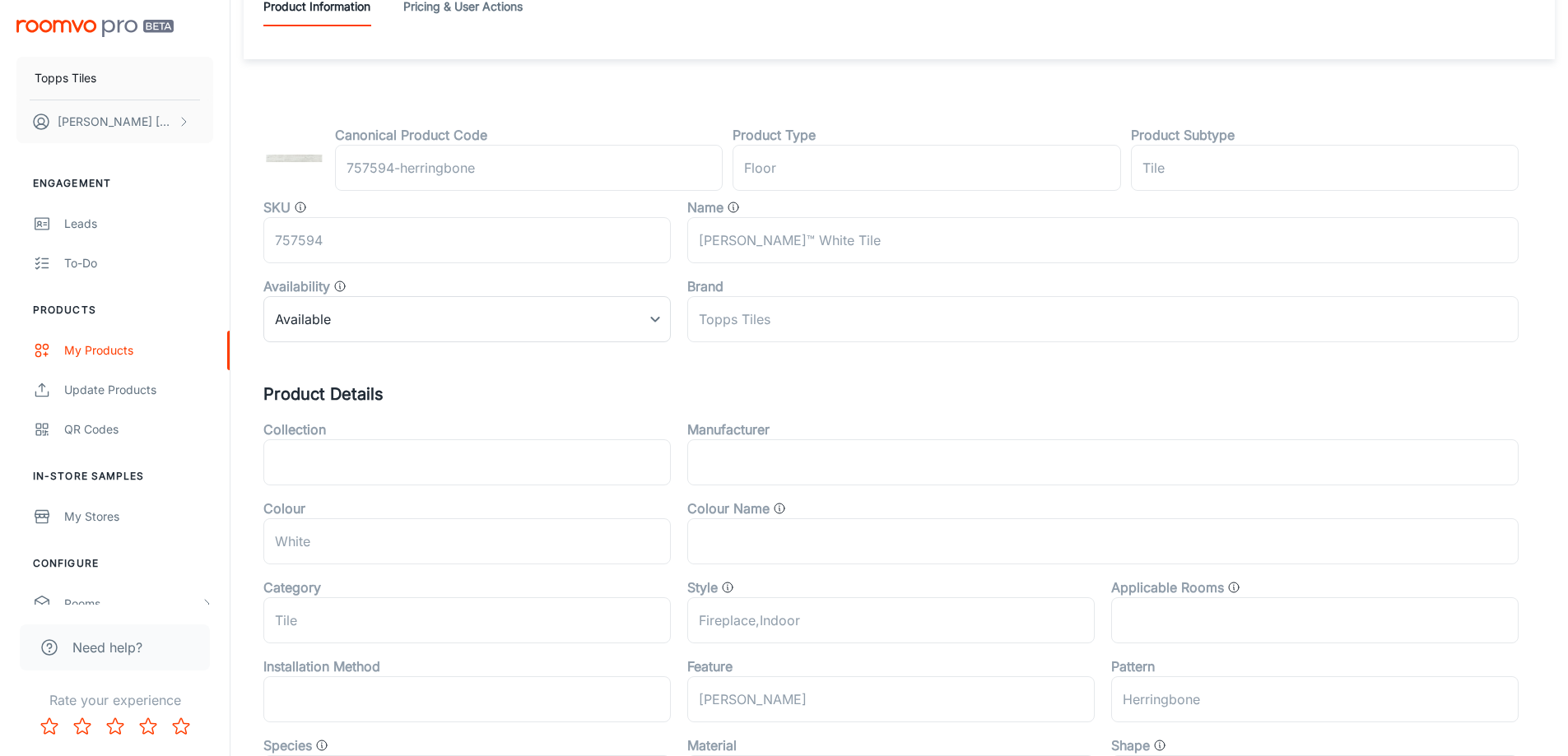
scroll to position [544, 0]
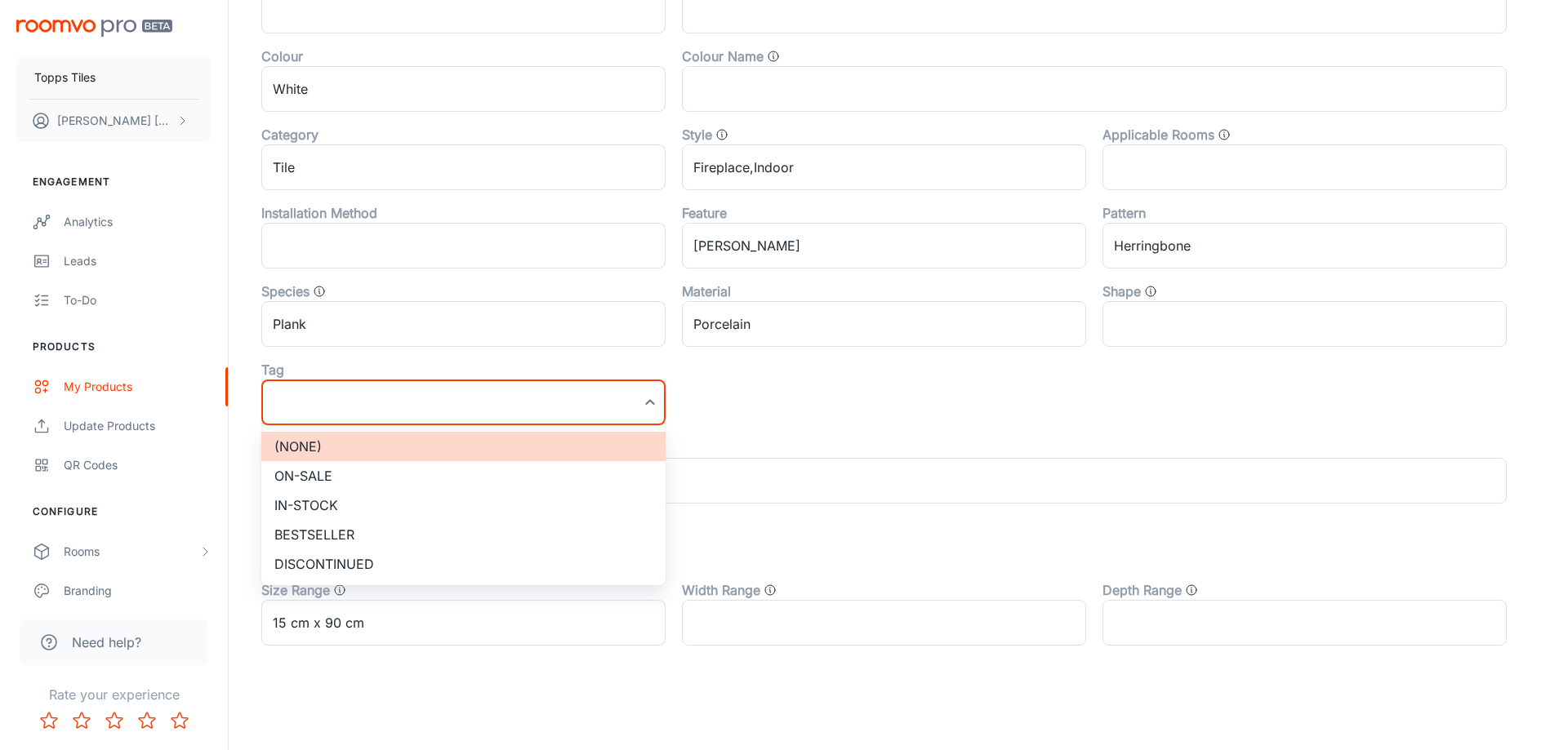
click at [378, 492] on li "In-stock" at bounding box center [463, 506] width 404 height 30
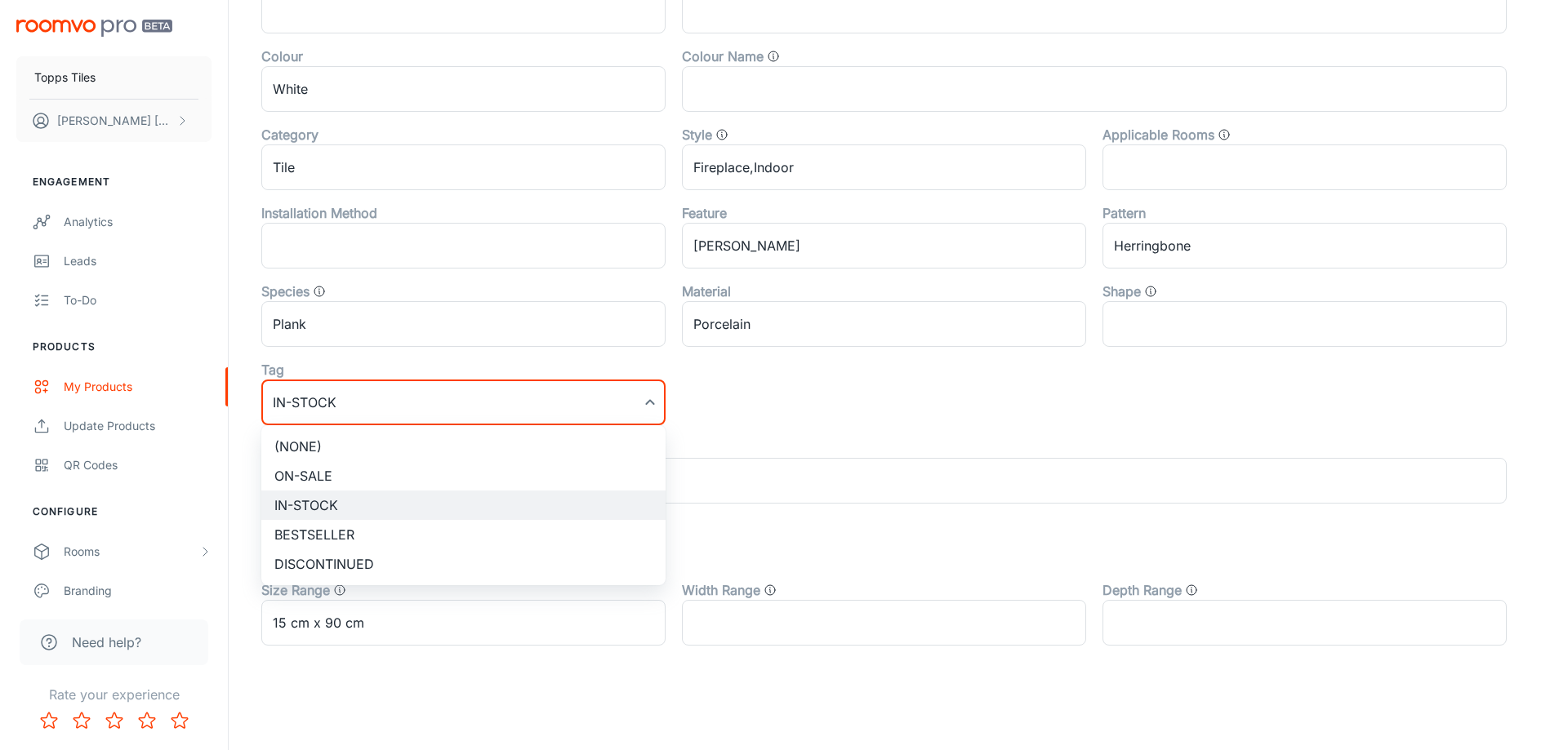
click at [359, 473] on li "On-sale" at bounding box center [463, 476] width 404 height 30
type input "On-sale"
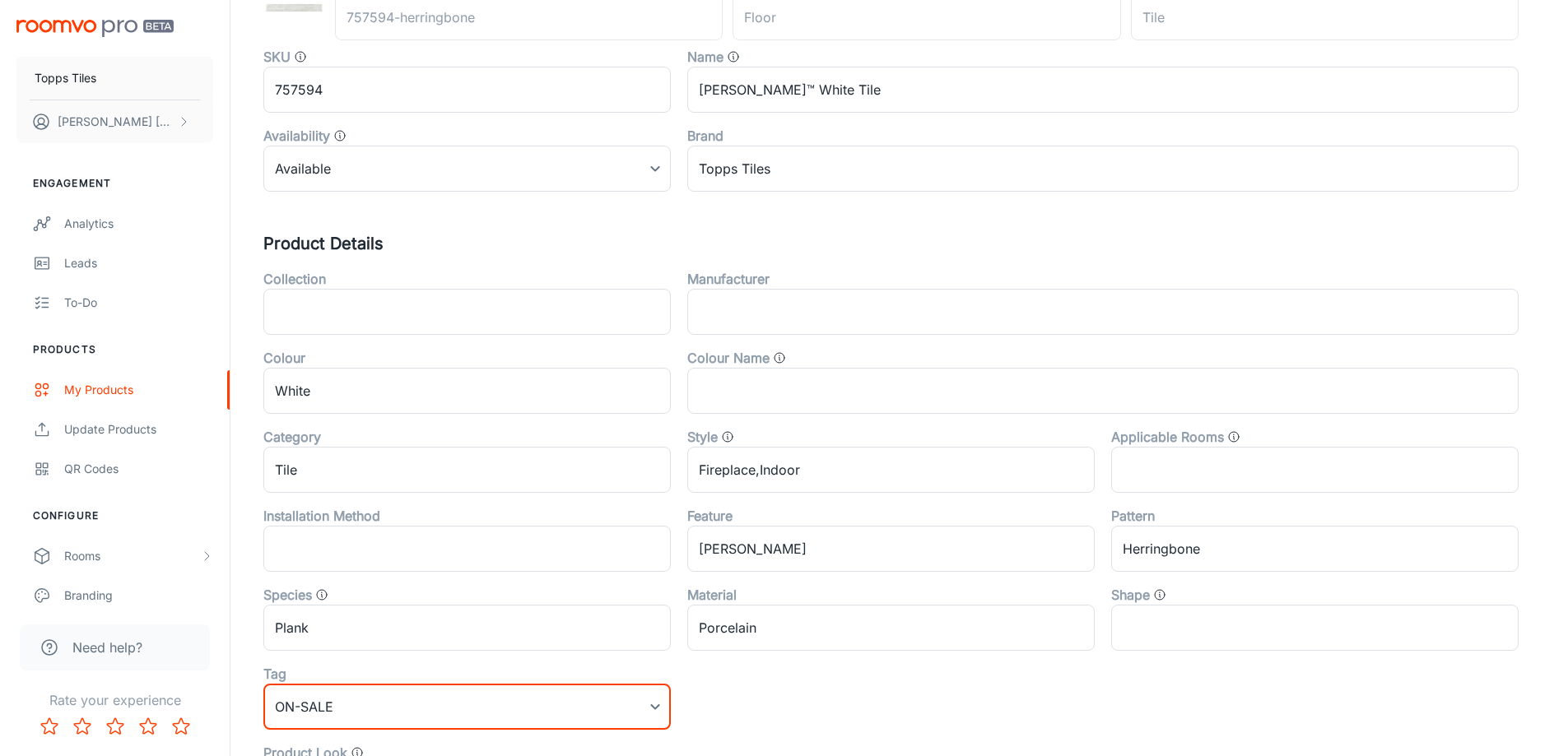
scroll to position [0, 0]
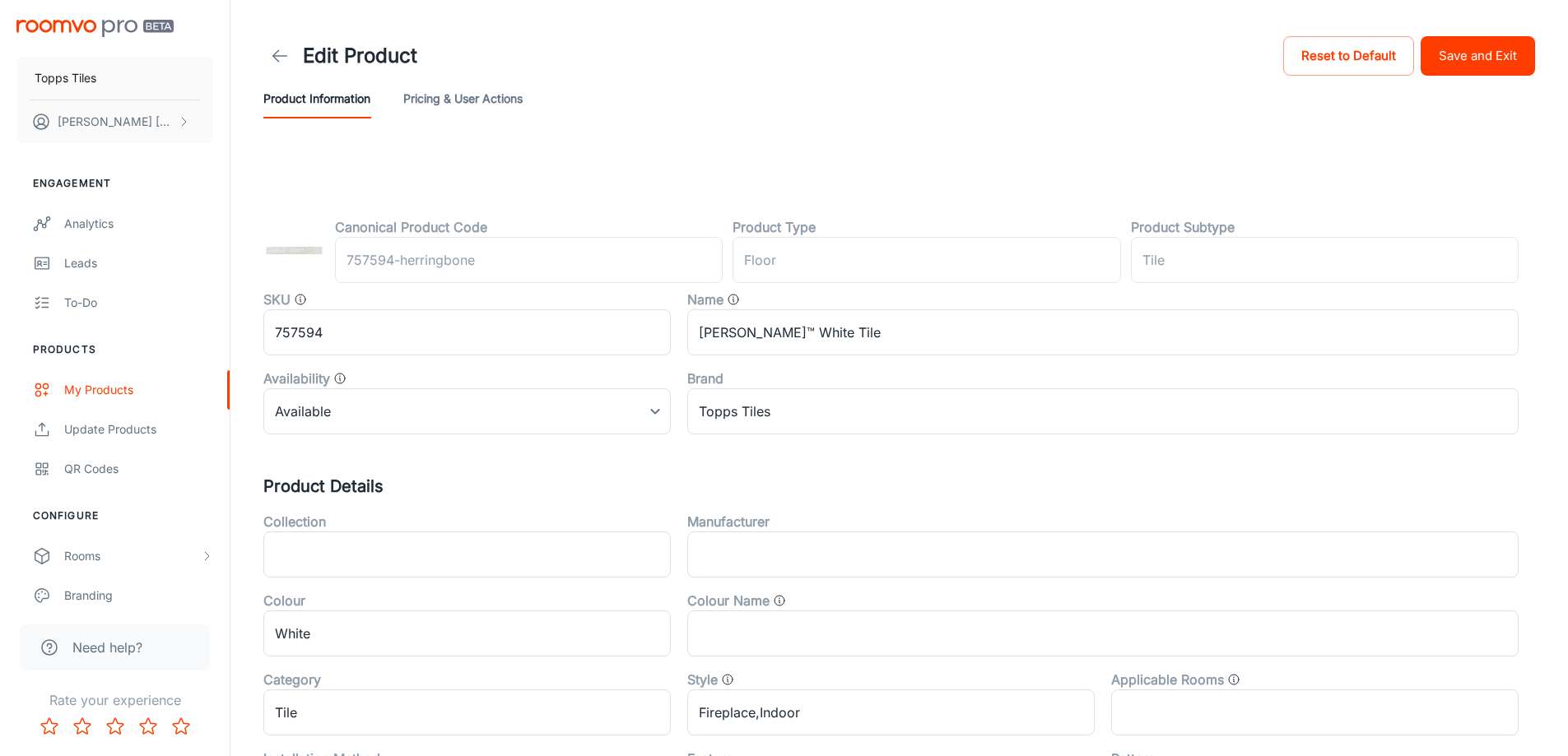
click at [1513, 61] on button "Save and Exit" at bounding box center [1477, 56] width 115 height 40
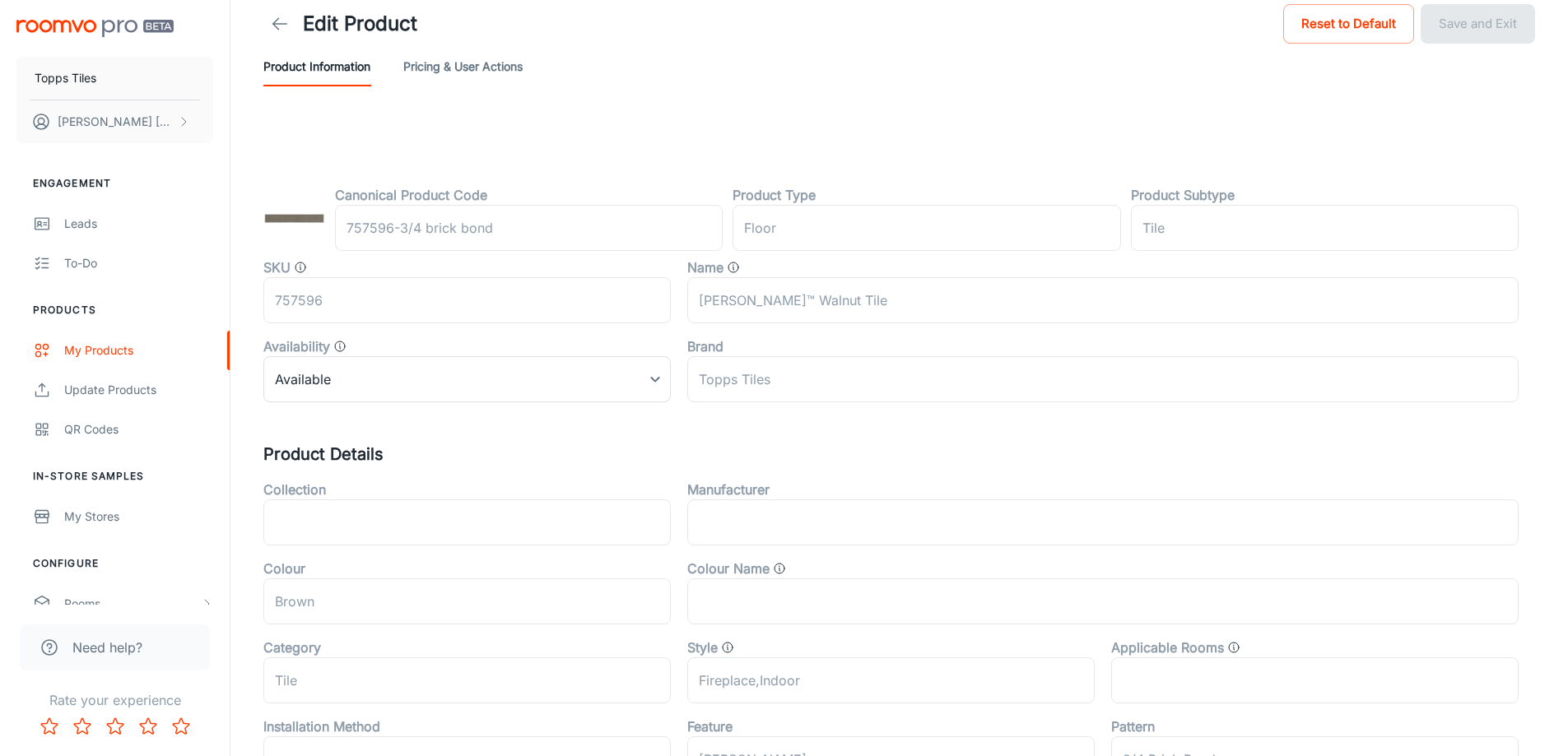
scroll to position [544, 0]
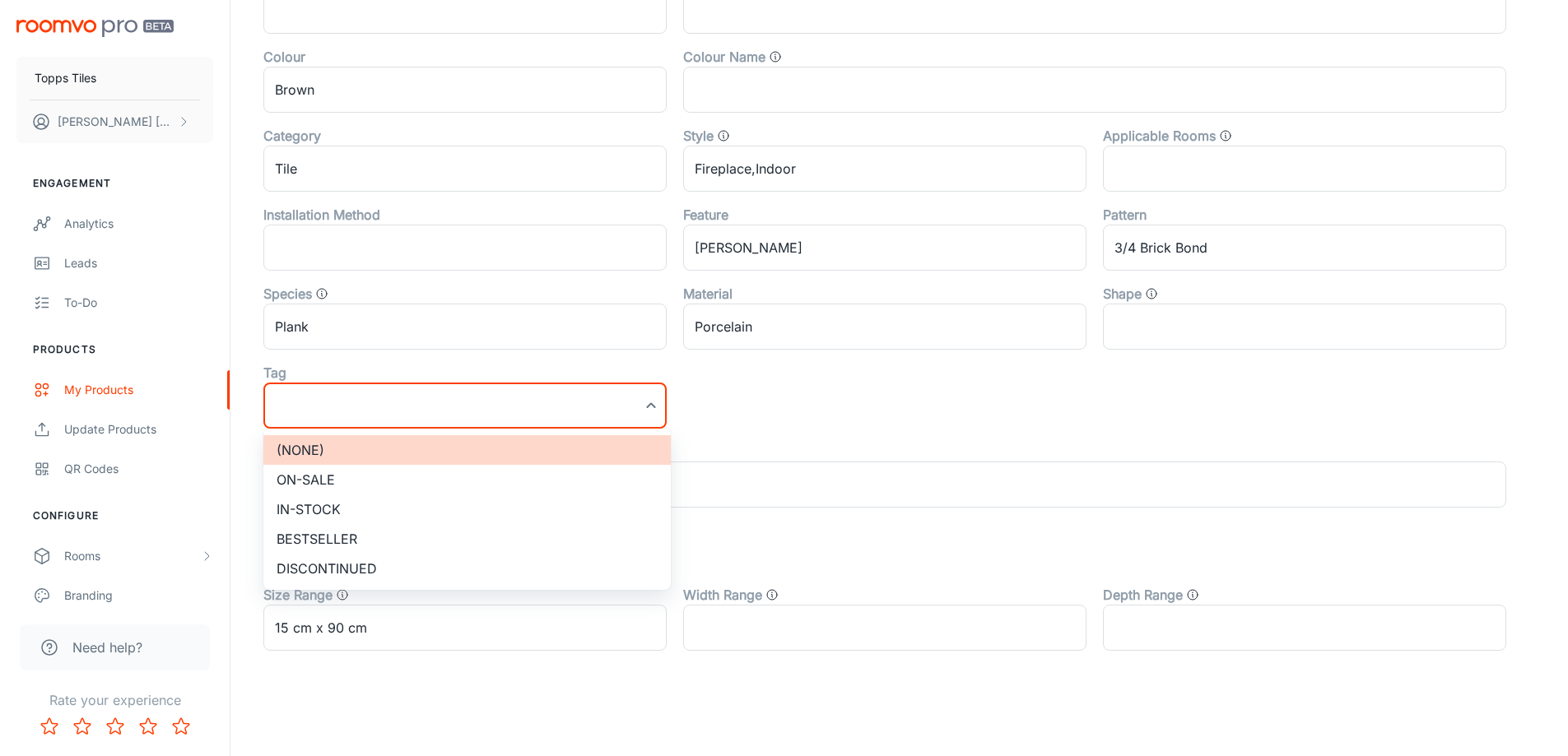
click at [345, 477] on li "On-sale" at bounding box center [467, 480] width 407 height 30
type input "On-sale"
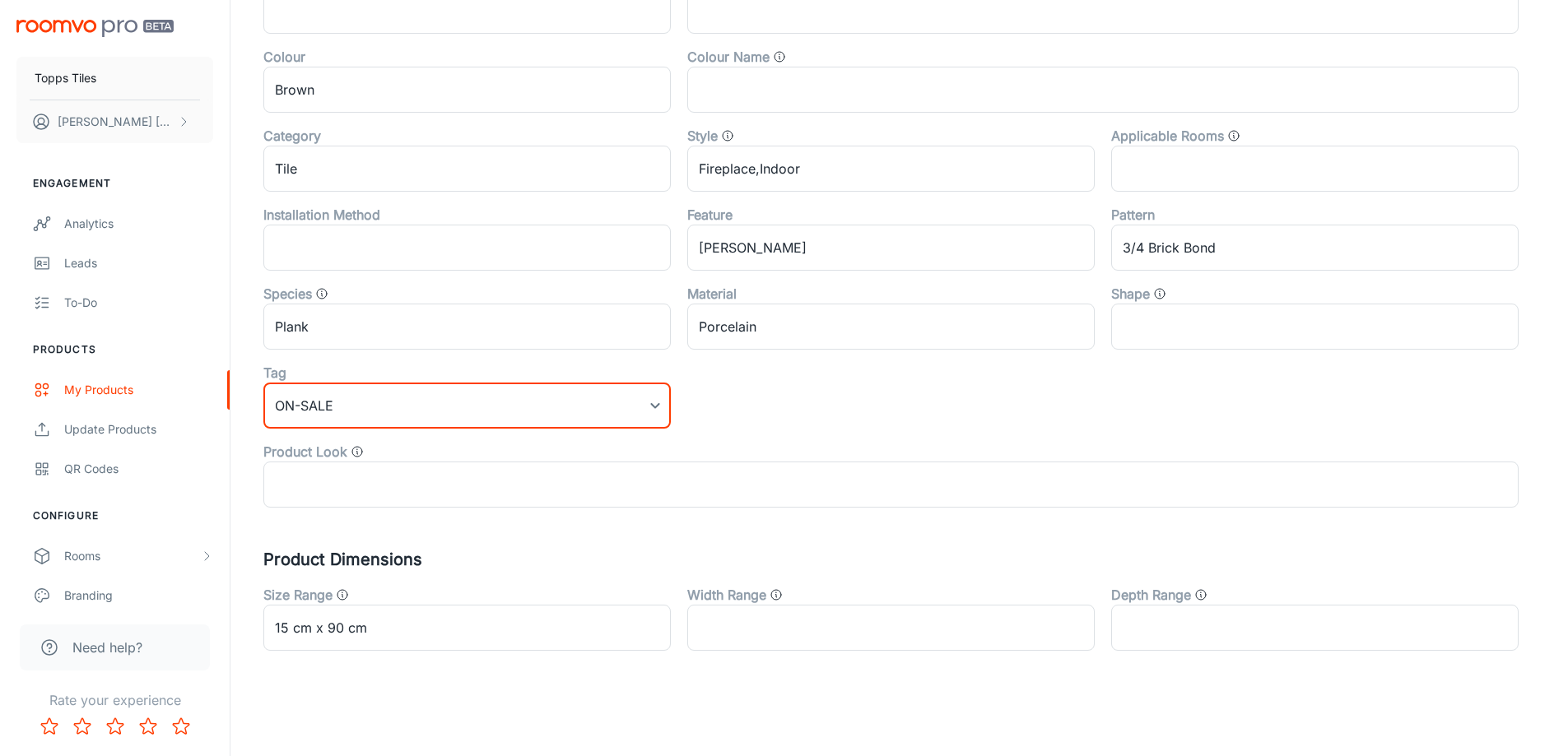
scroll to position [0, 0]
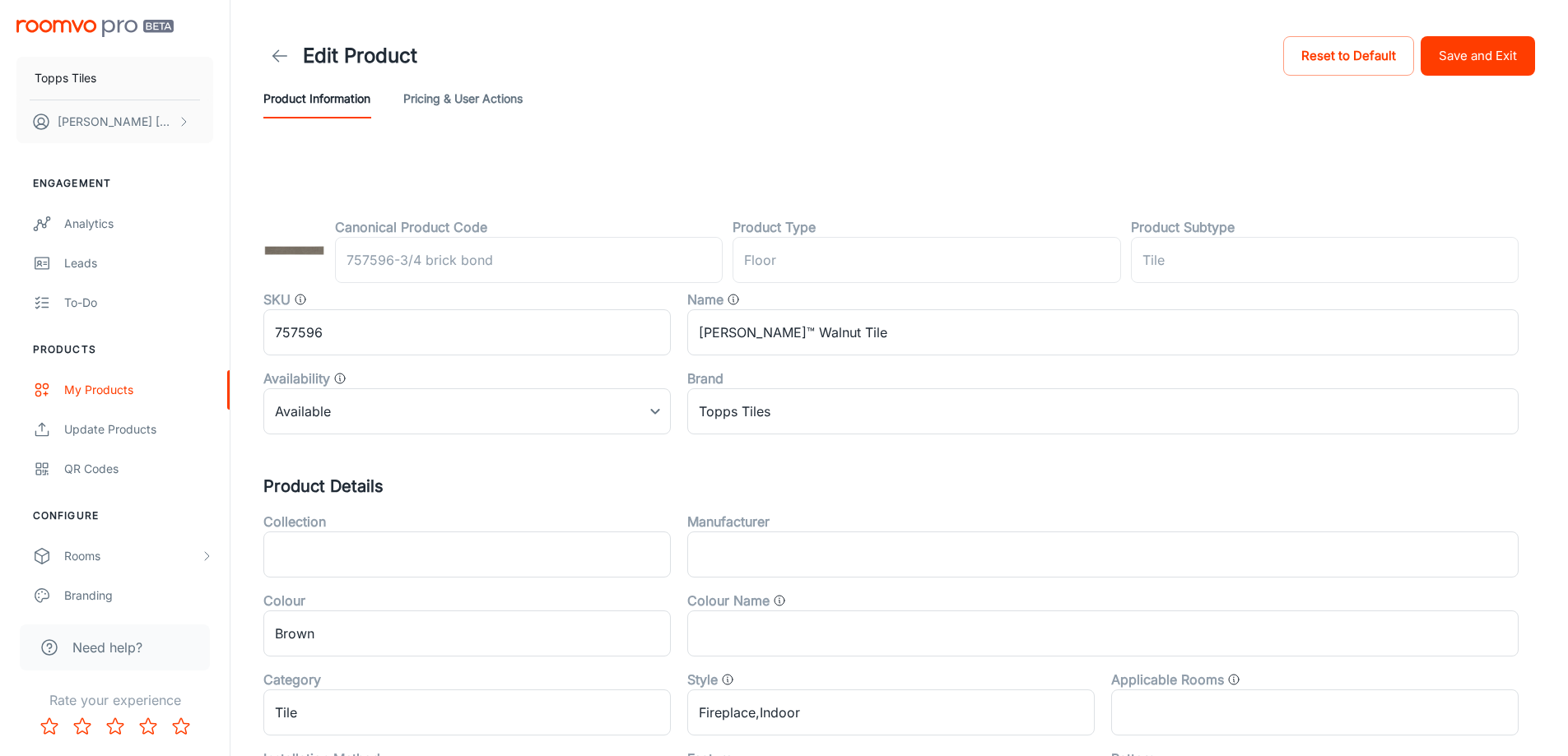
click at [1498, 64] on button "Save and Exit" at bounding box center [1477, 56] width 115 height 40
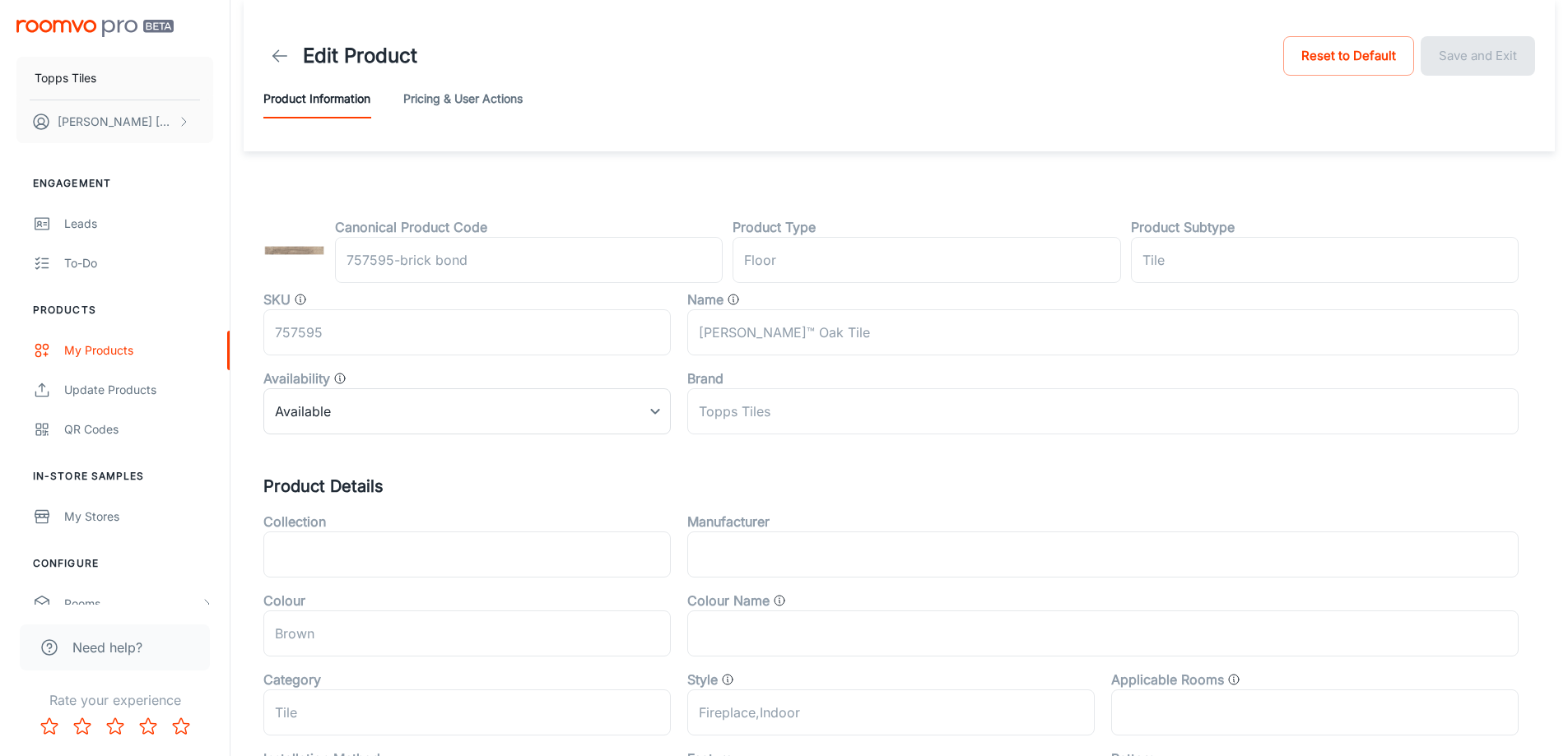
scroll to position [544, 0]
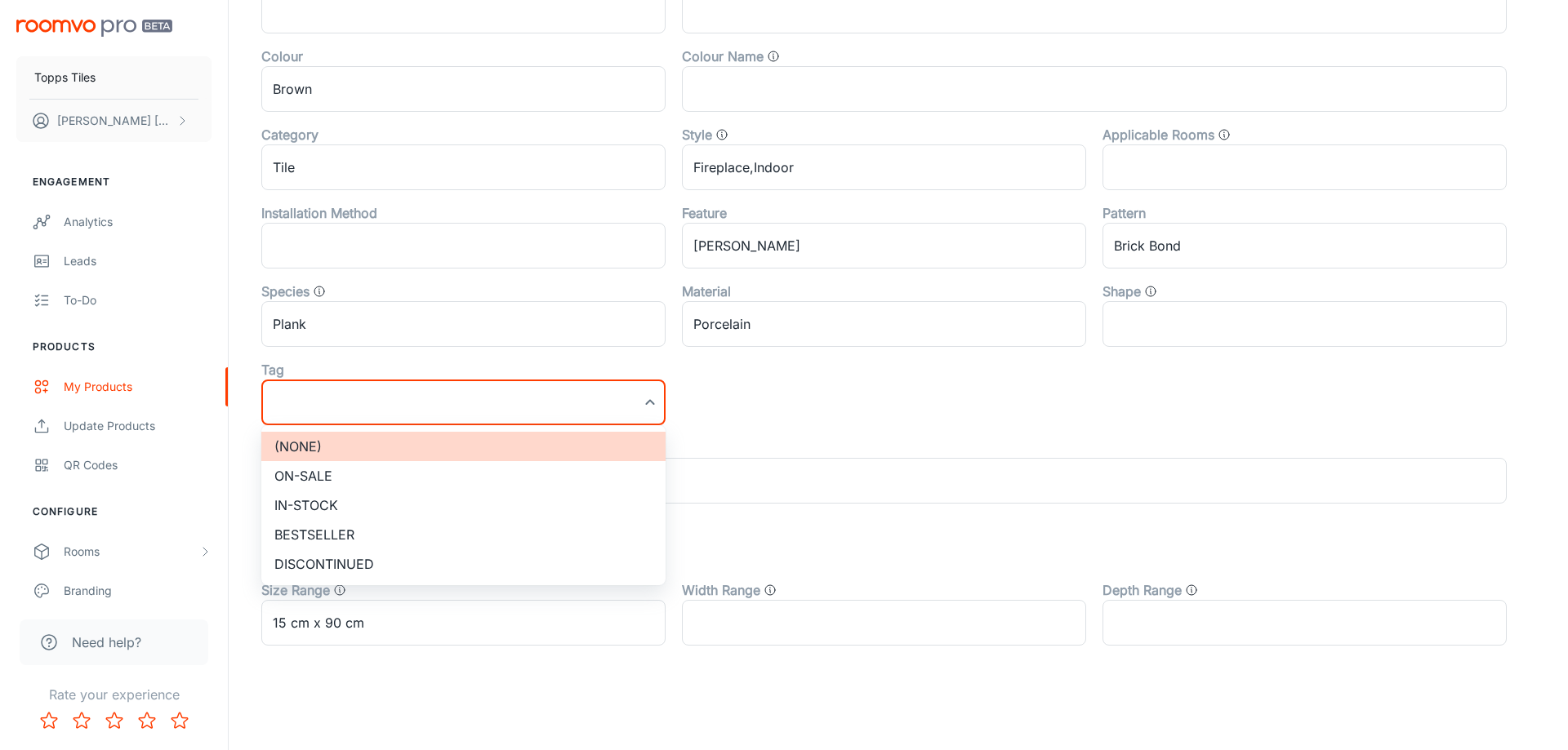
click at [370, 471] on li "On-sale" at bounding box center [463, 476] width 404 height 30
type input "On-sale"
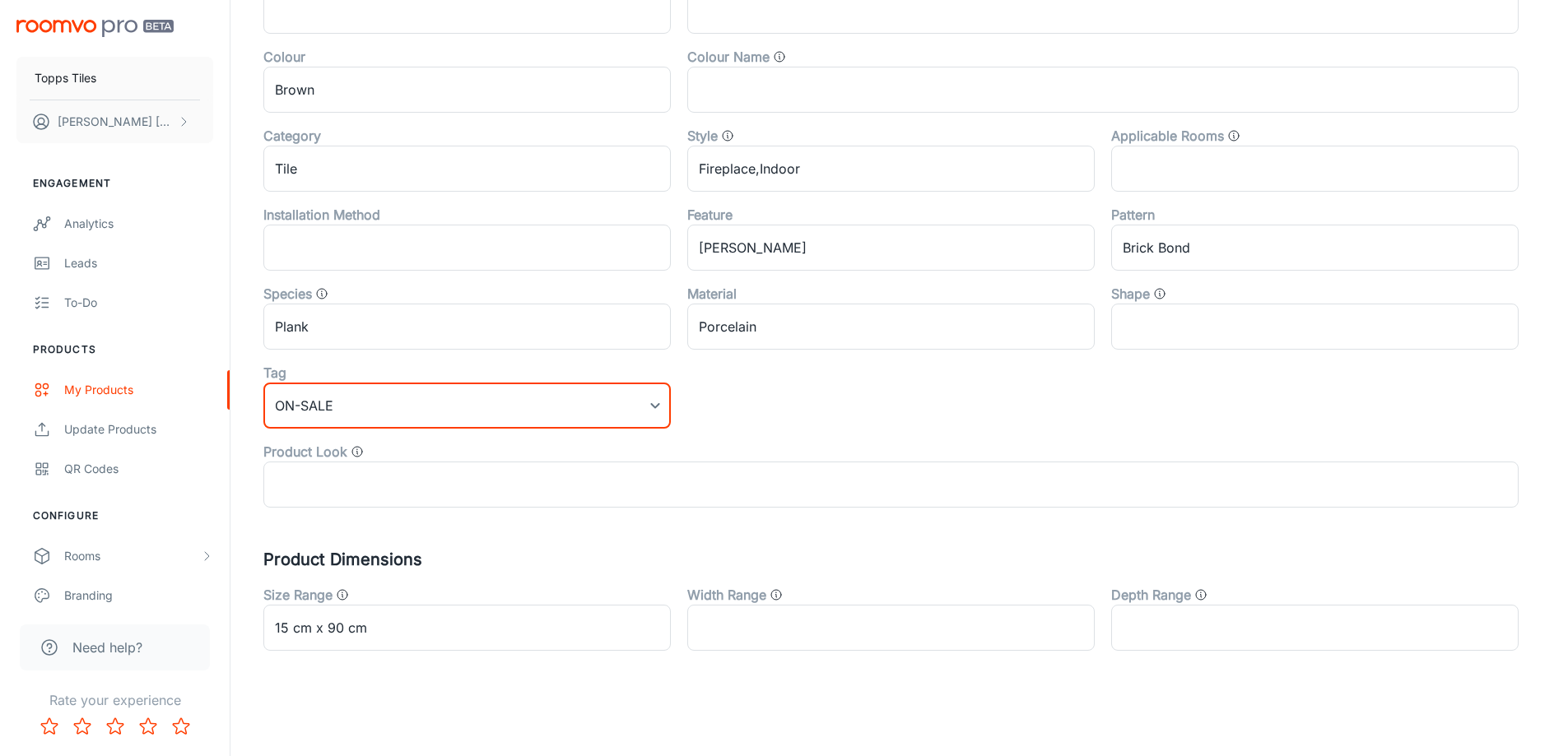
scroll to position [0, 0]
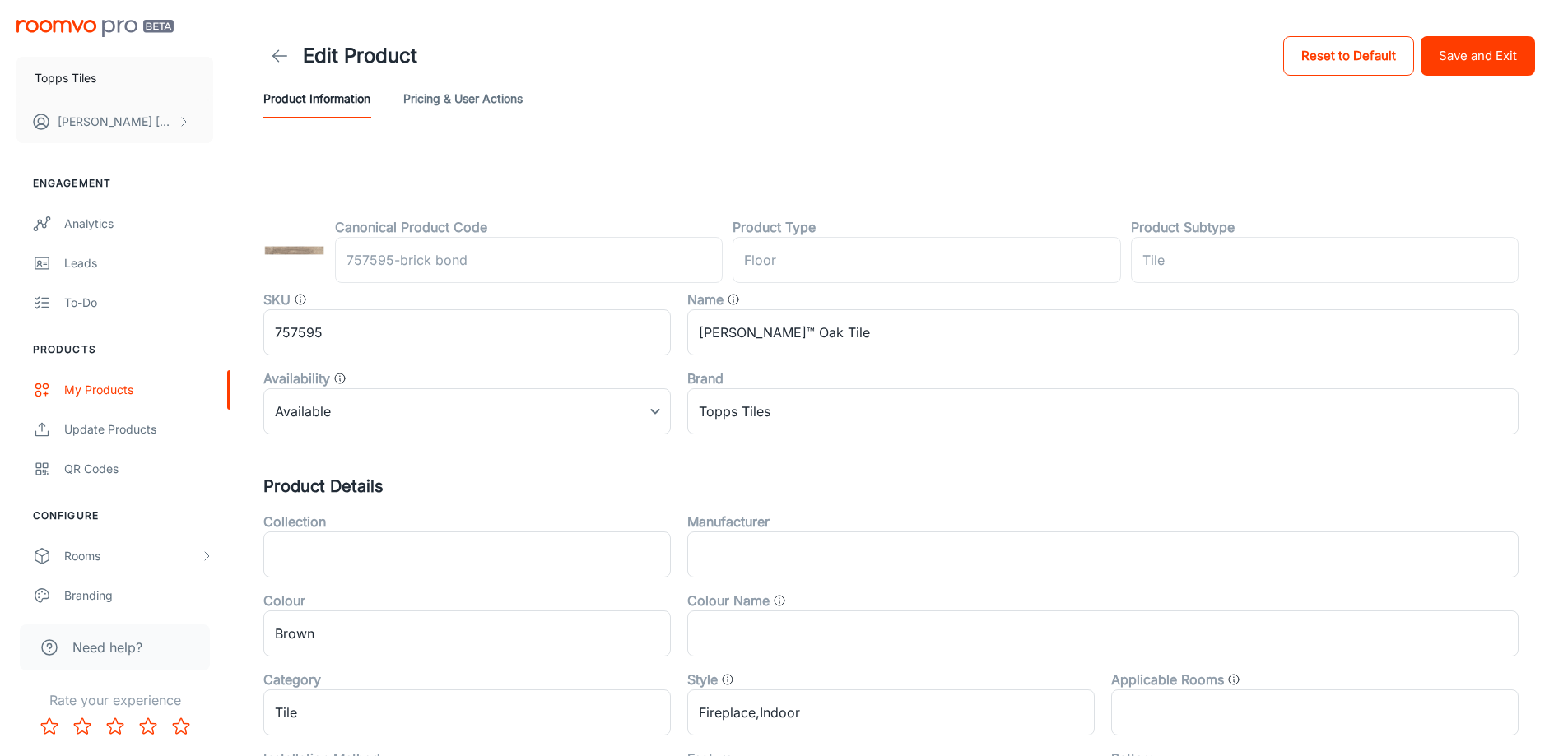
click at [1477, 58] on button "Save and Exit" at bounding box center [1477, 56] width 115 height 40
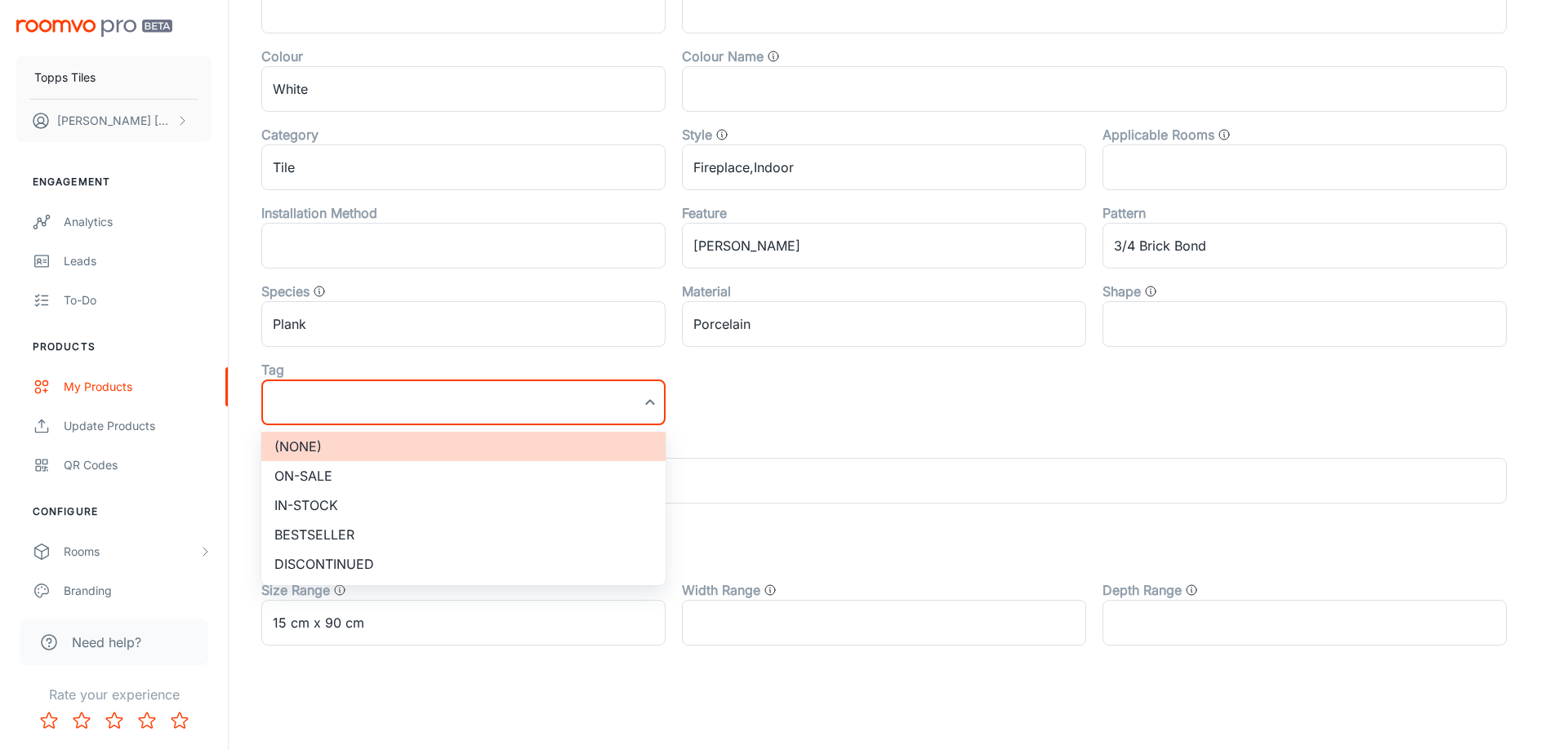
click at [375, 487] on li "On-sale" at bounding box center [463, 476] width 404 height 30
type input "On-sale"
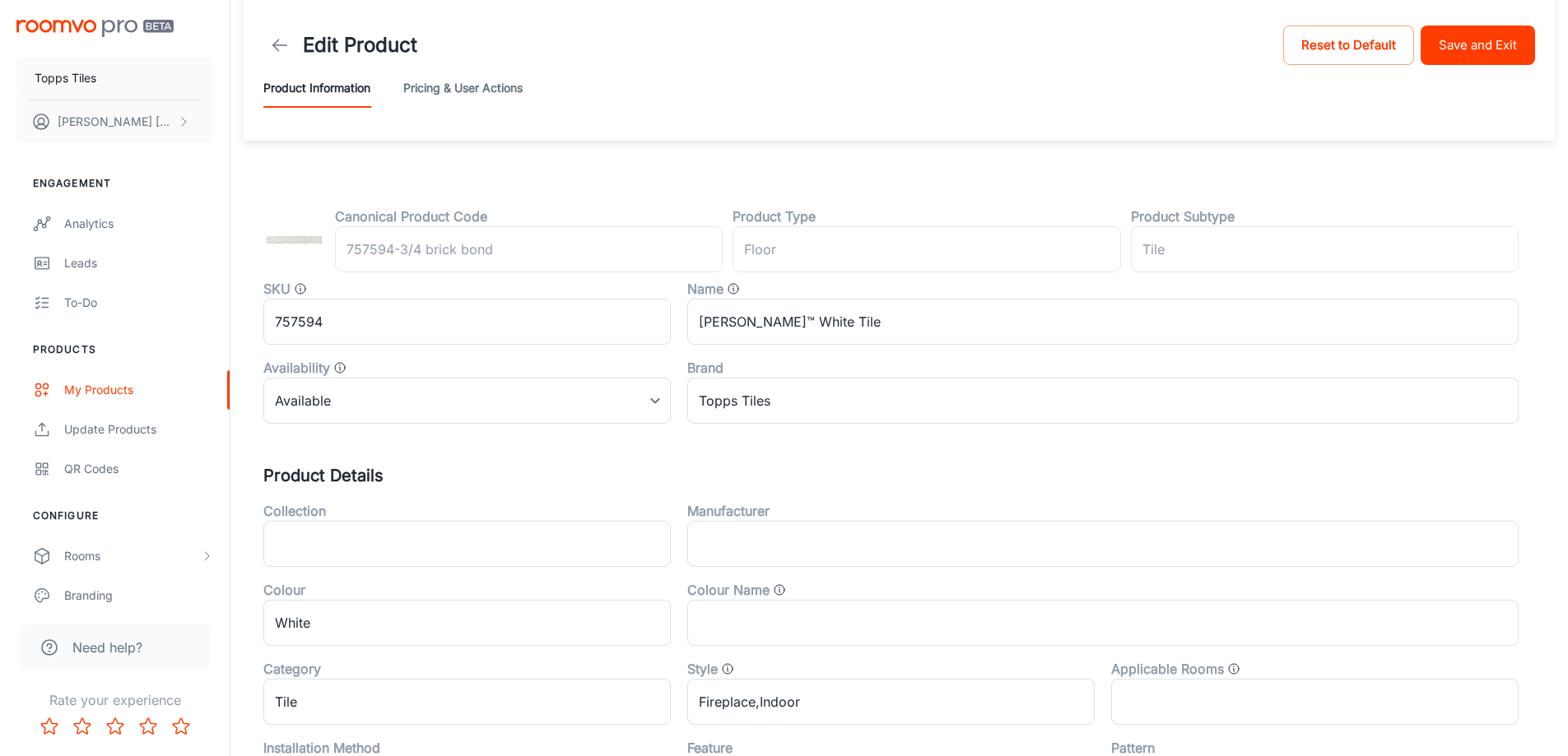
scroll to position [0, 0]
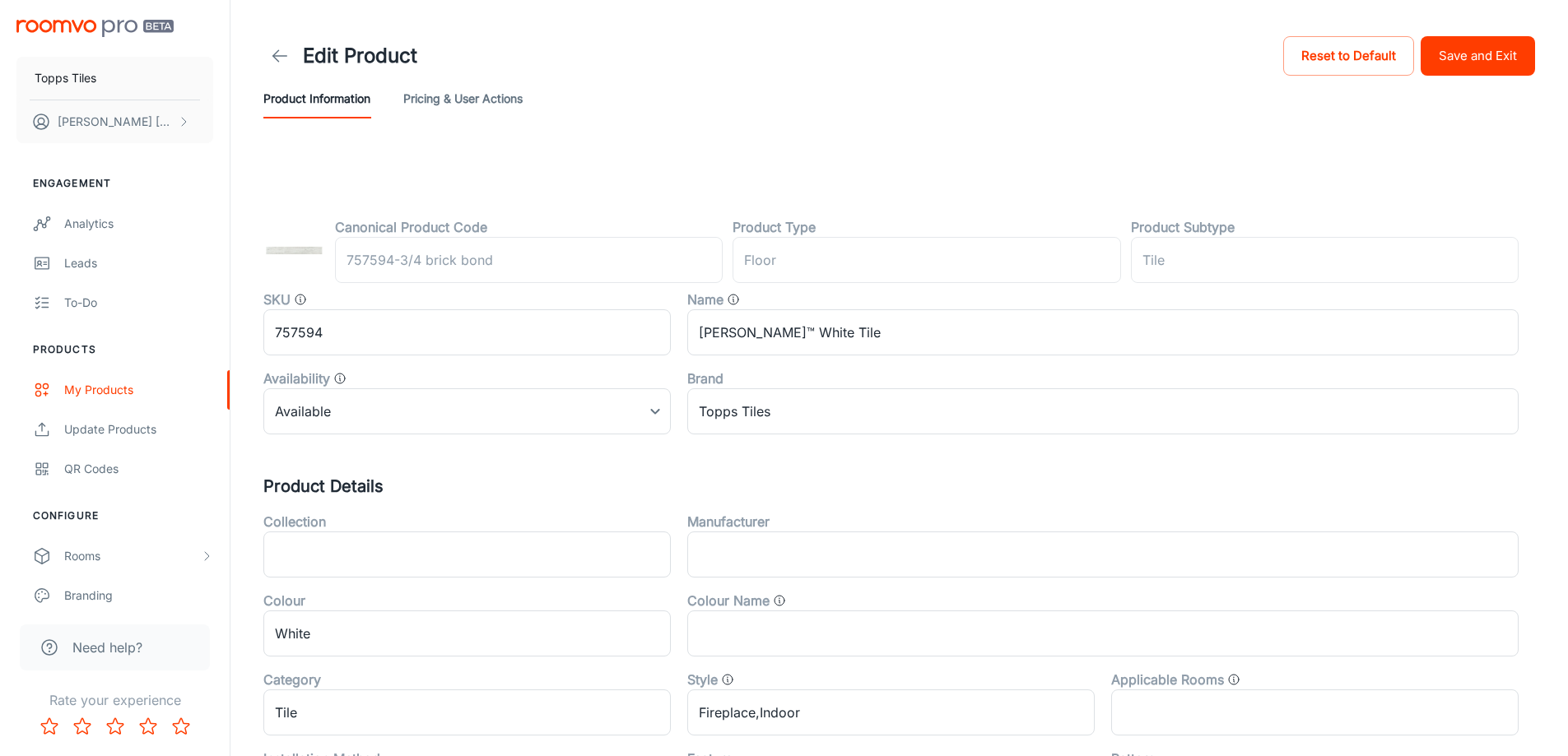
click at [1450, 50] on button "Save and Exit" at bounding box center [1477, 56] width 115 height 40
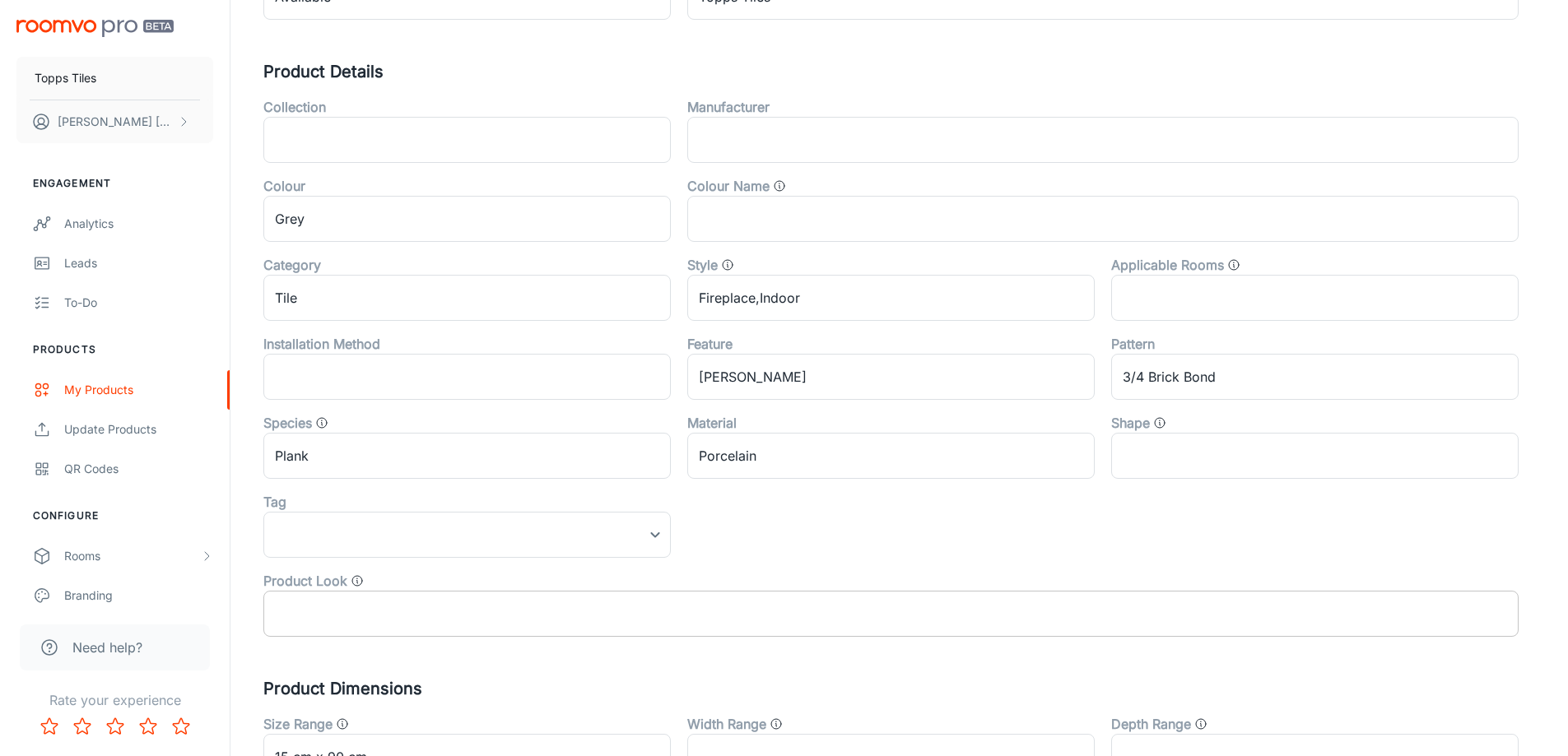
scroll to position [544, 0]
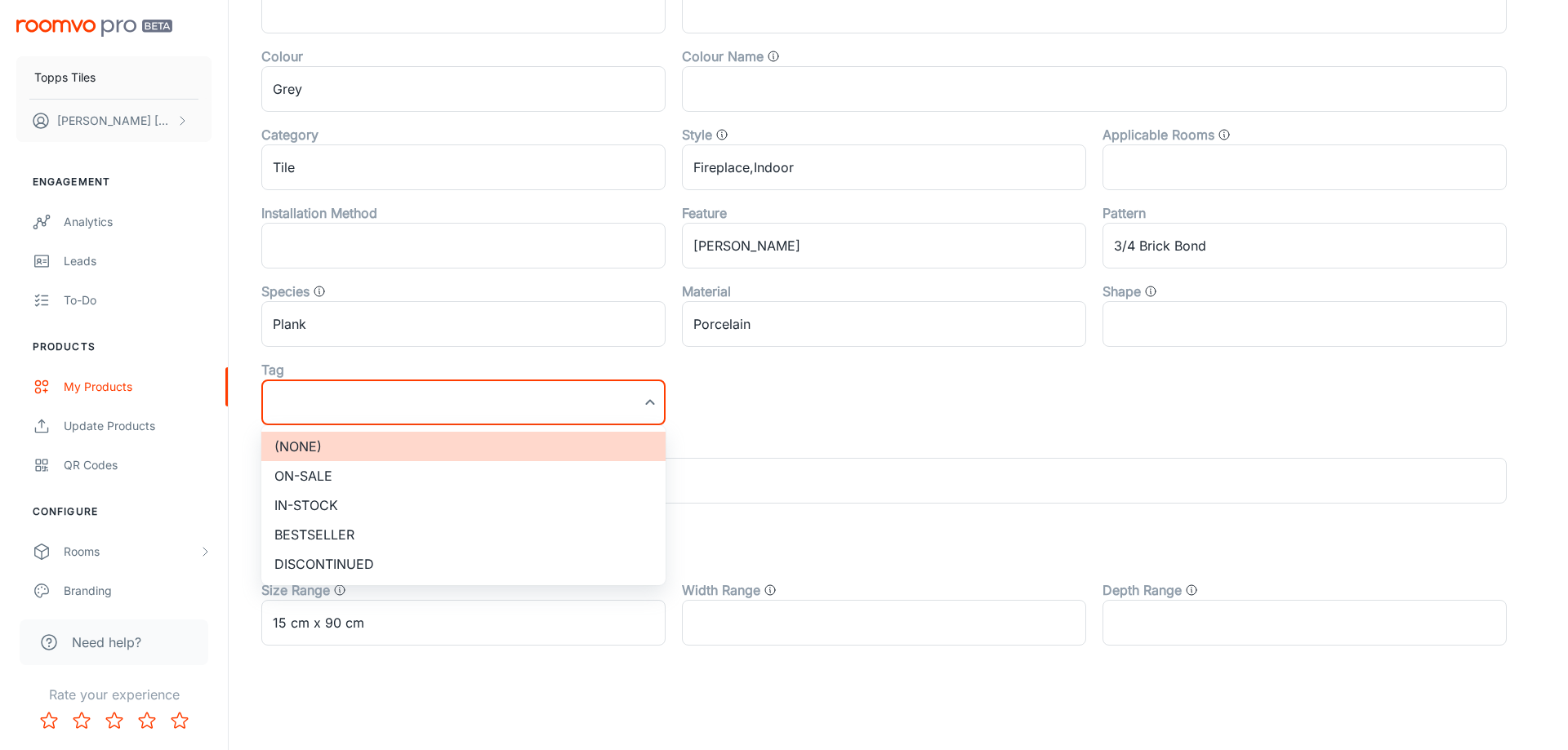
click at [332, 476] on li "On-sale" at bounding box center [463, 476] width 404 height 30
type input "On-sale"
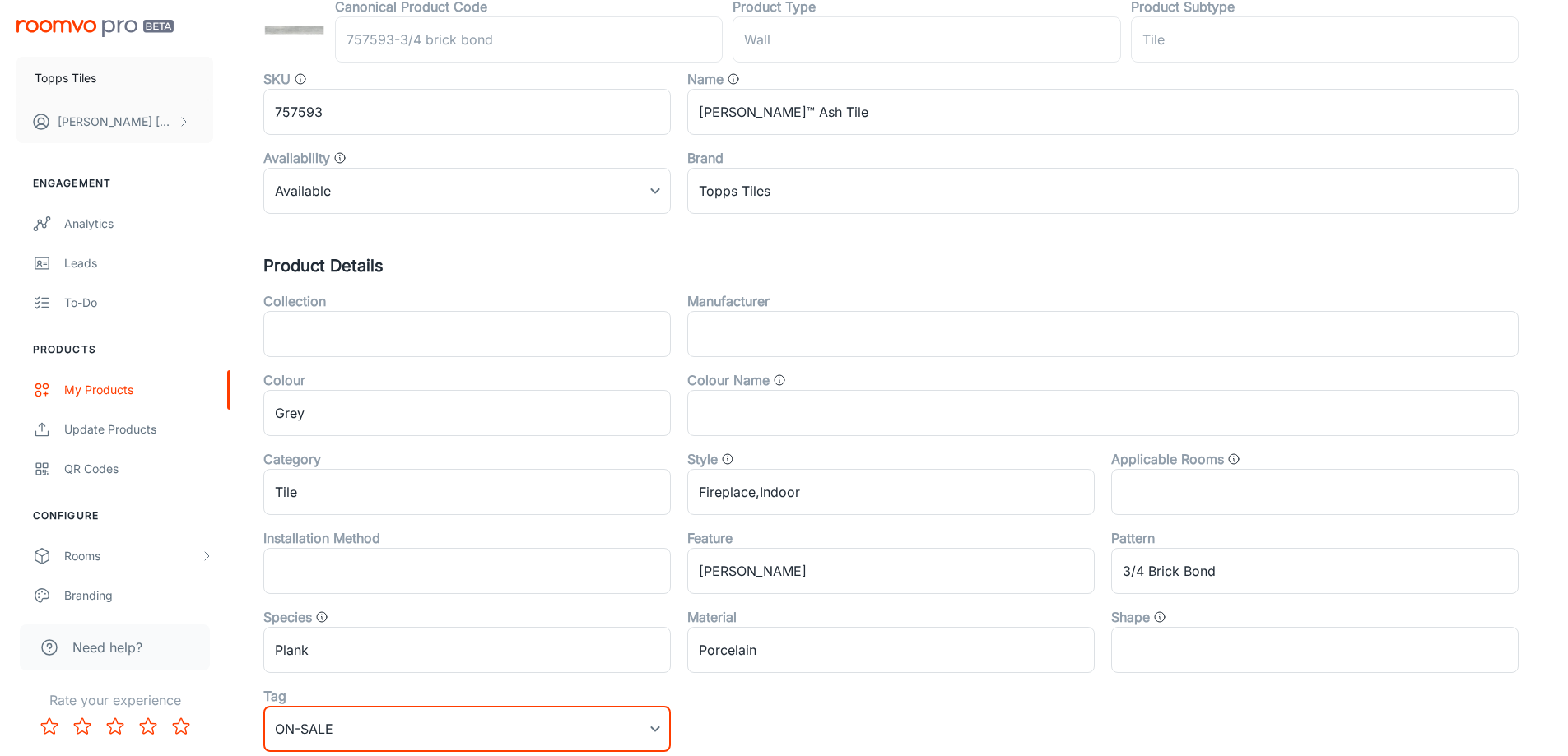
scroll to position [0, 0]
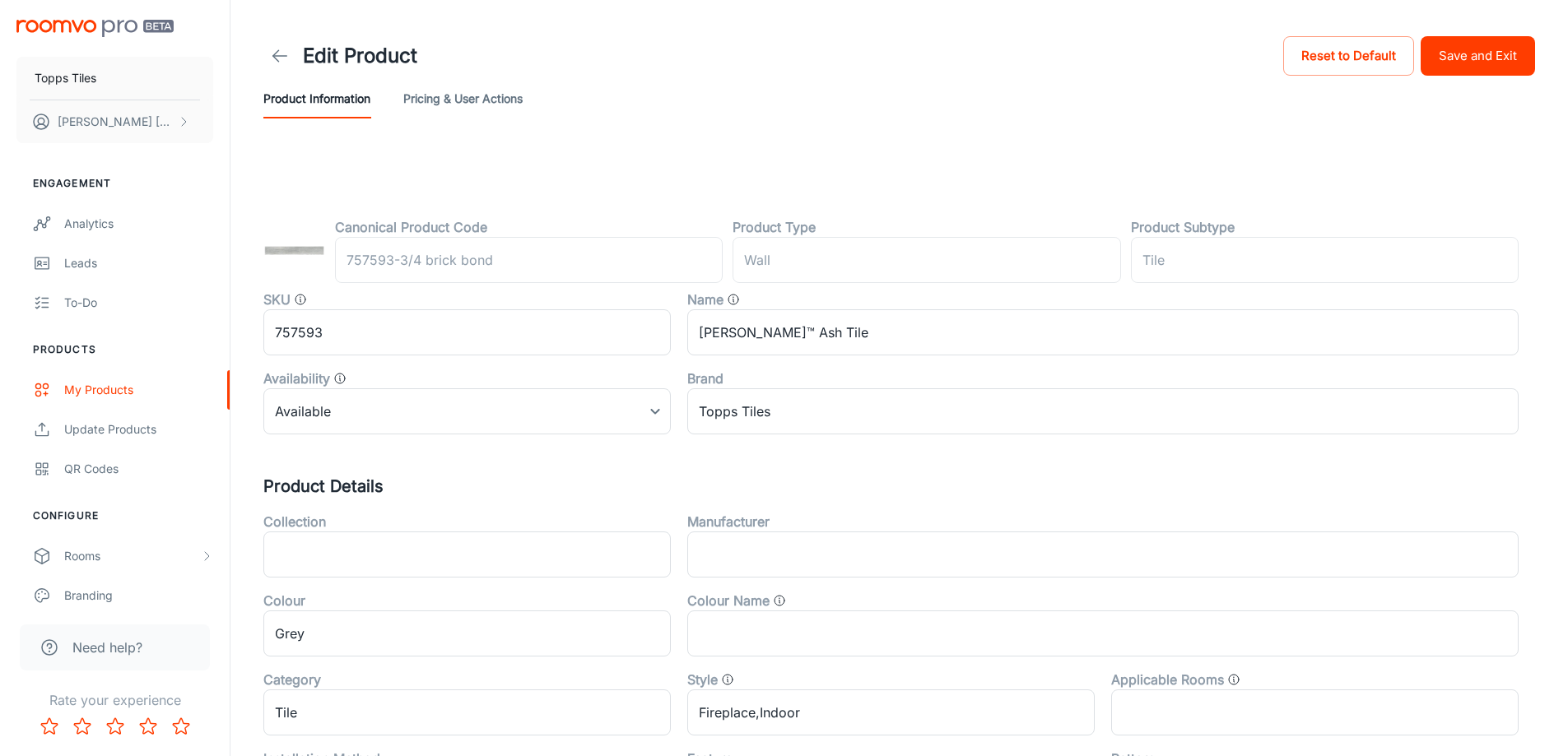
click at [1479, 74] on button "Save and Exit" at bounding box center [1477, 56] width 115 height 40
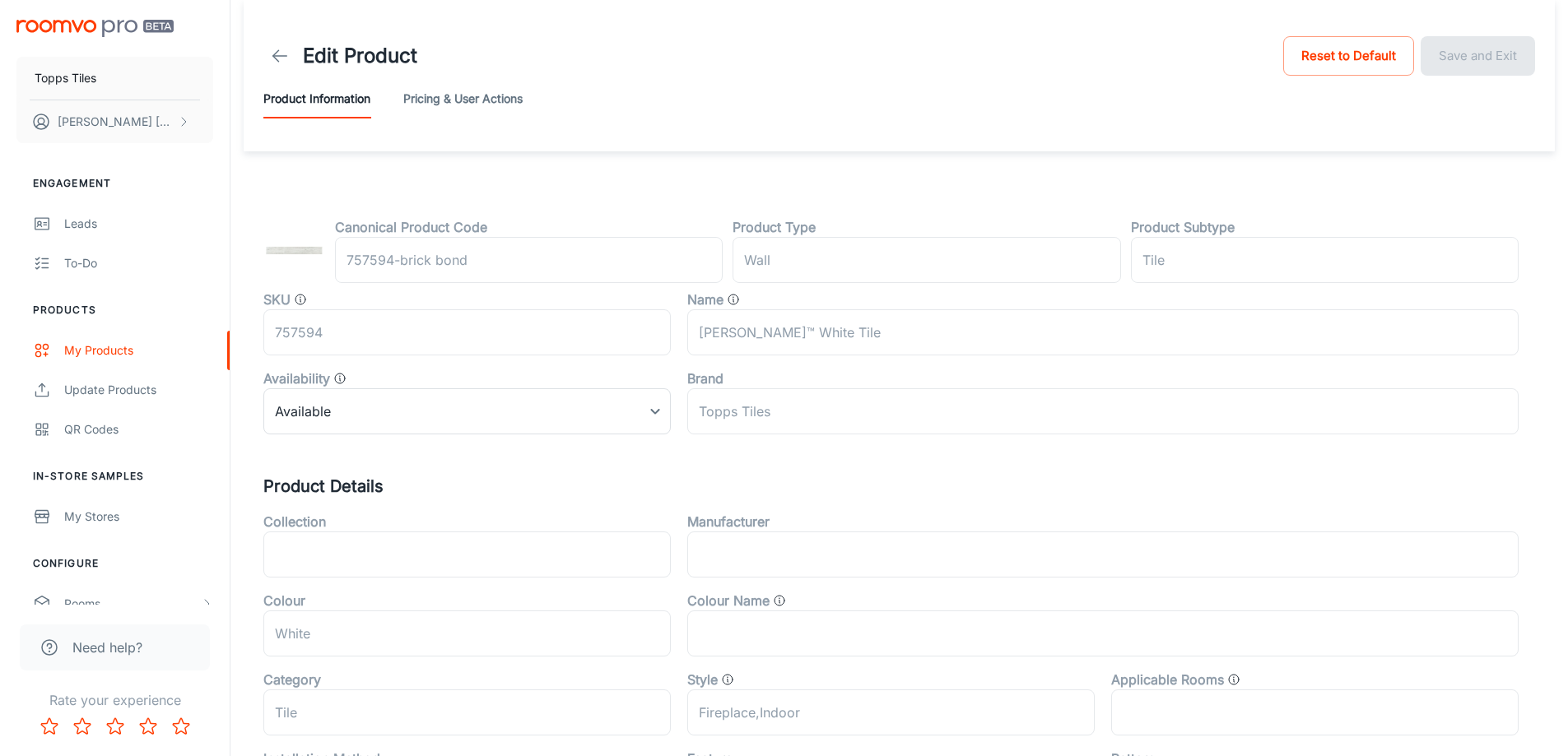
scroll to position [544, 0]
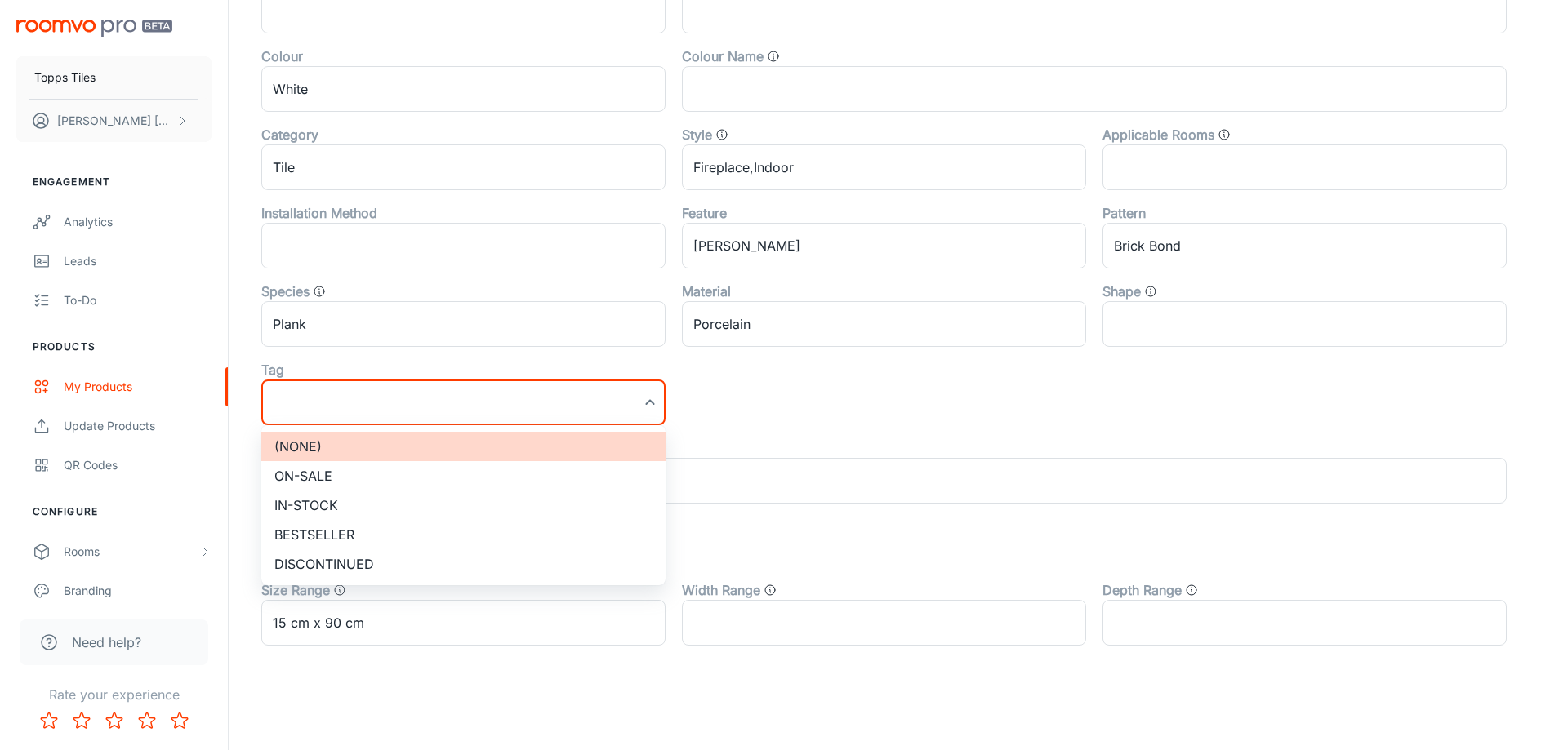
click at [340, 477] on li "On-sale" at bounding box center [463, 476] width 404 height 30
type input "On-sale"
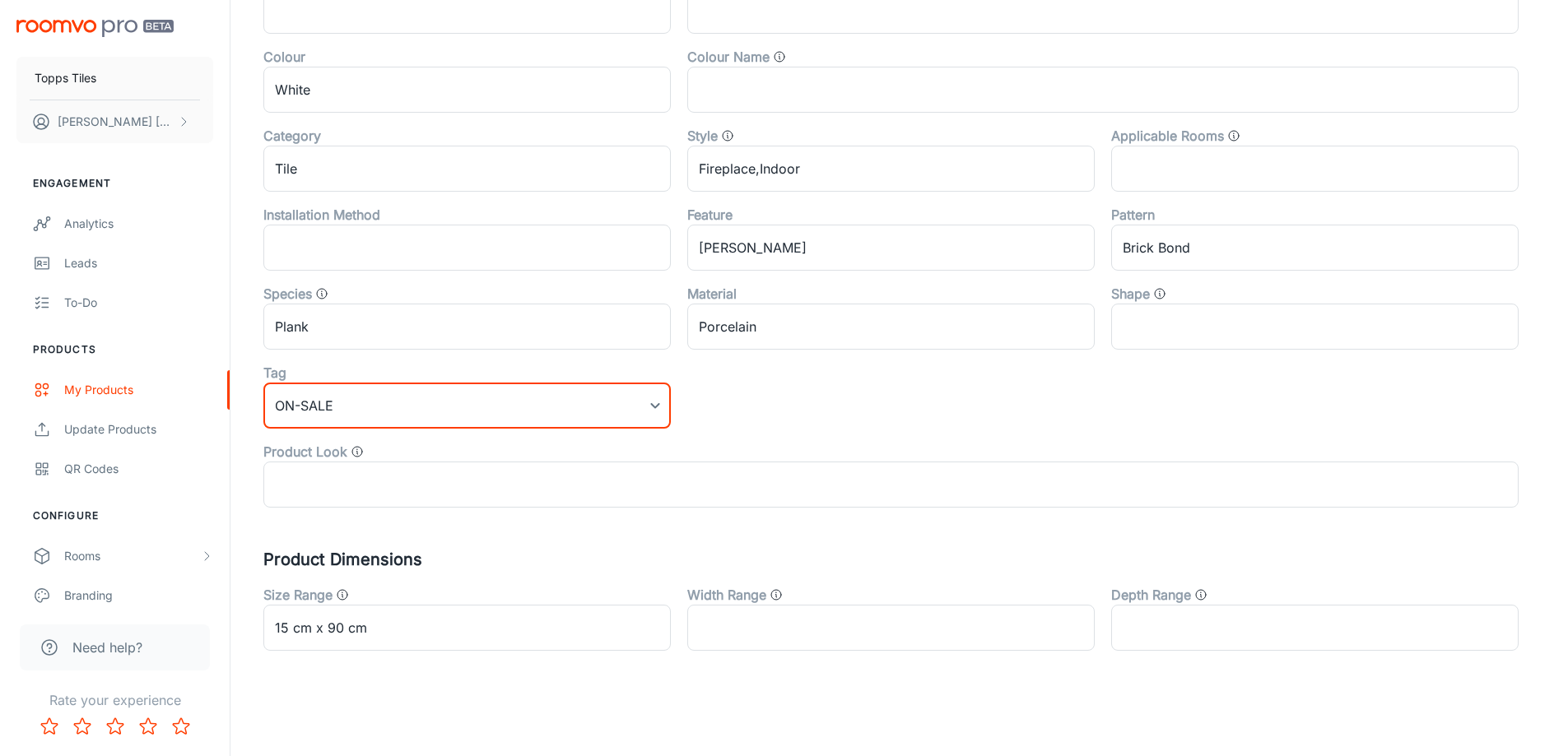
scroll to position [0, 0]
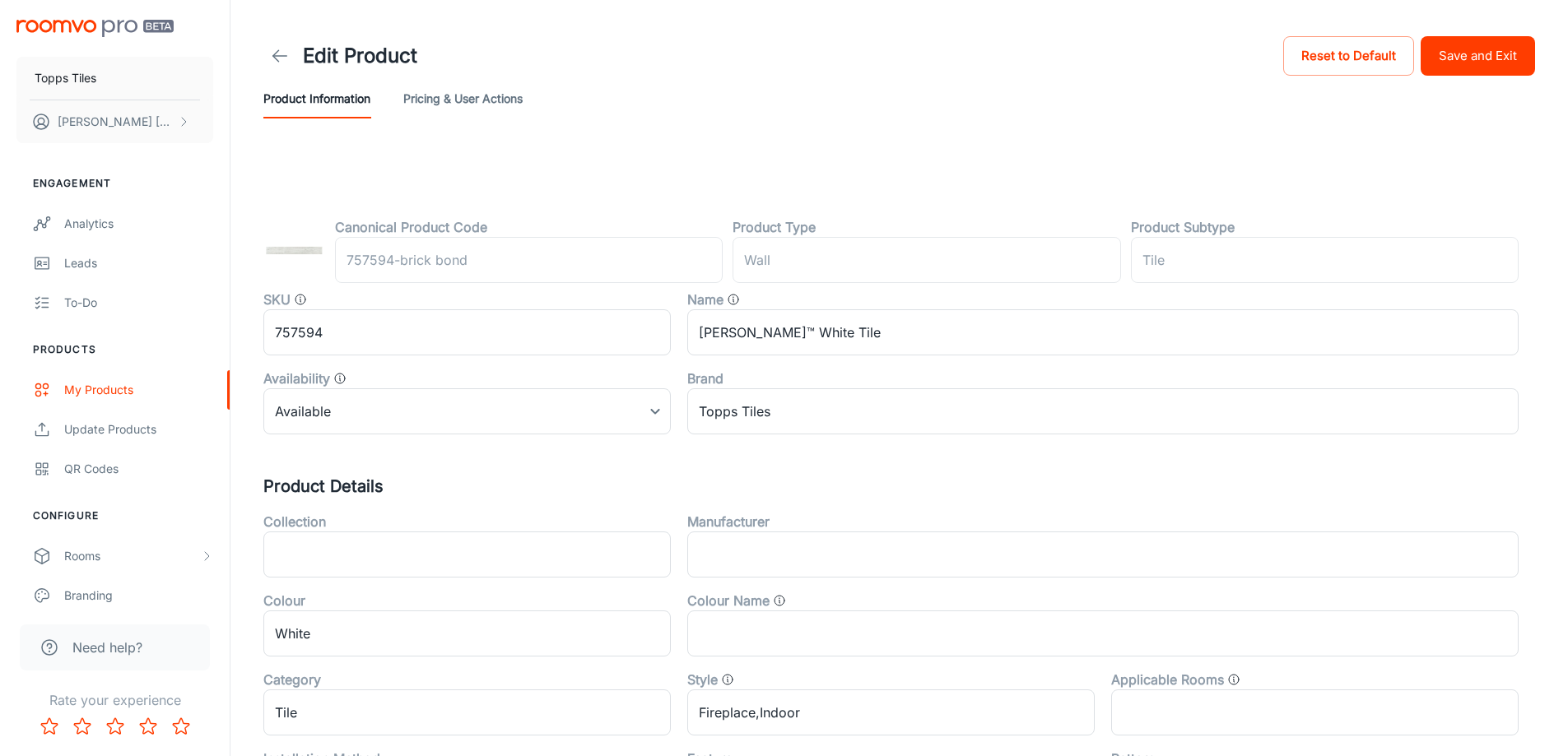
click at [1493, 53] on button "Save and Exit" at bounding box center [1477, 56] width 115 height 40
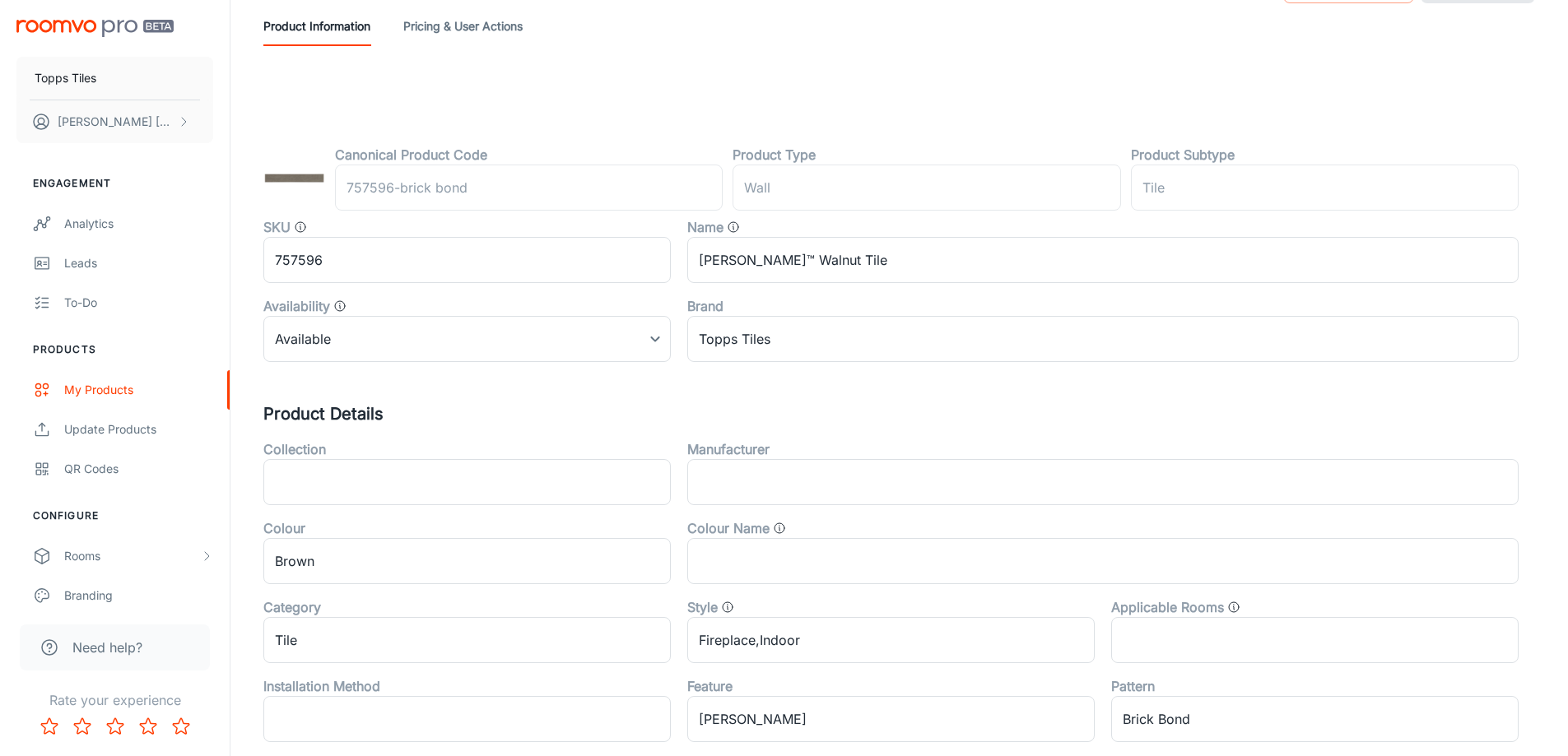
scroll to position [544, 0]
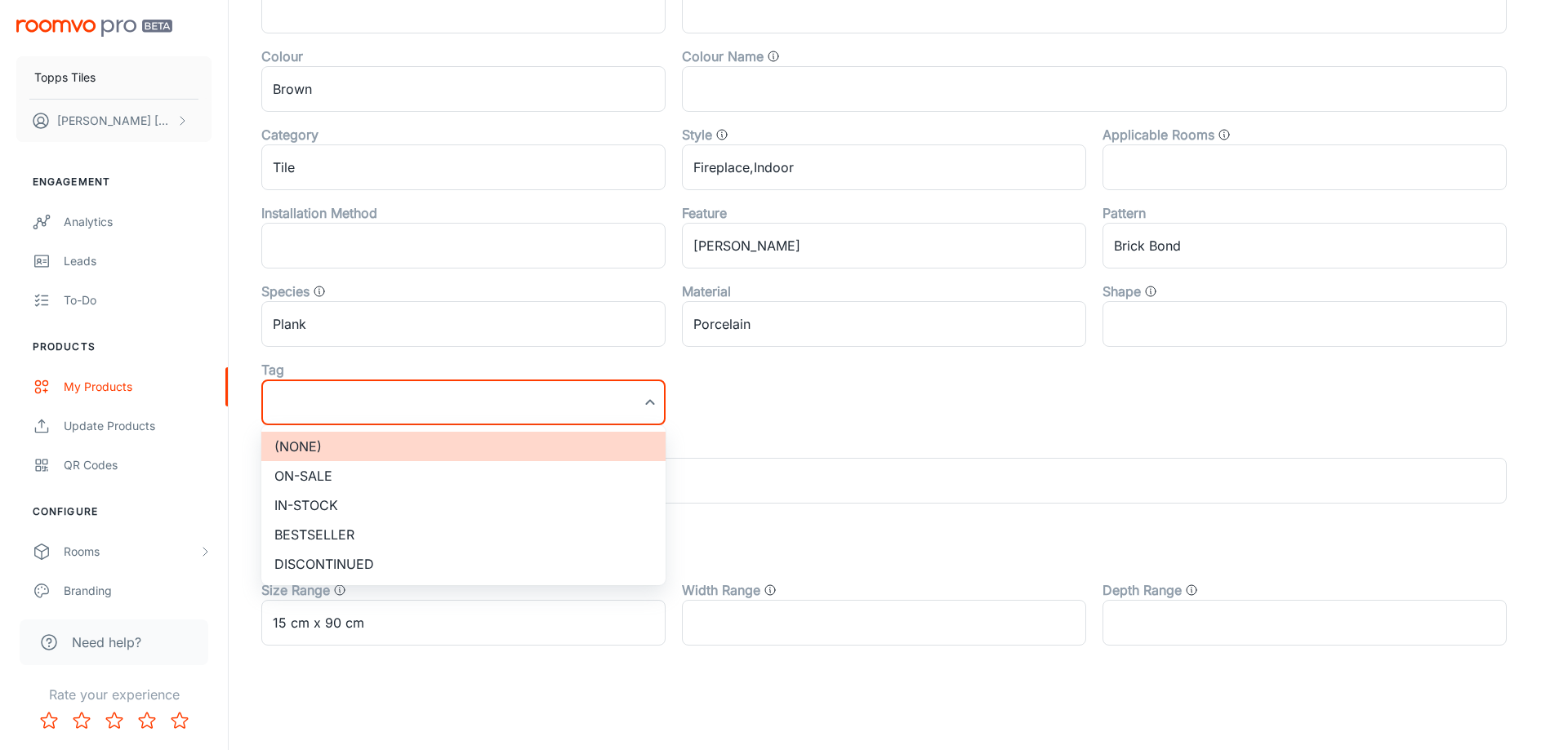
click at [348, 473] on li "On-sale" at bounding box center [463, 476] width 404 height 30
type input "On-sale"
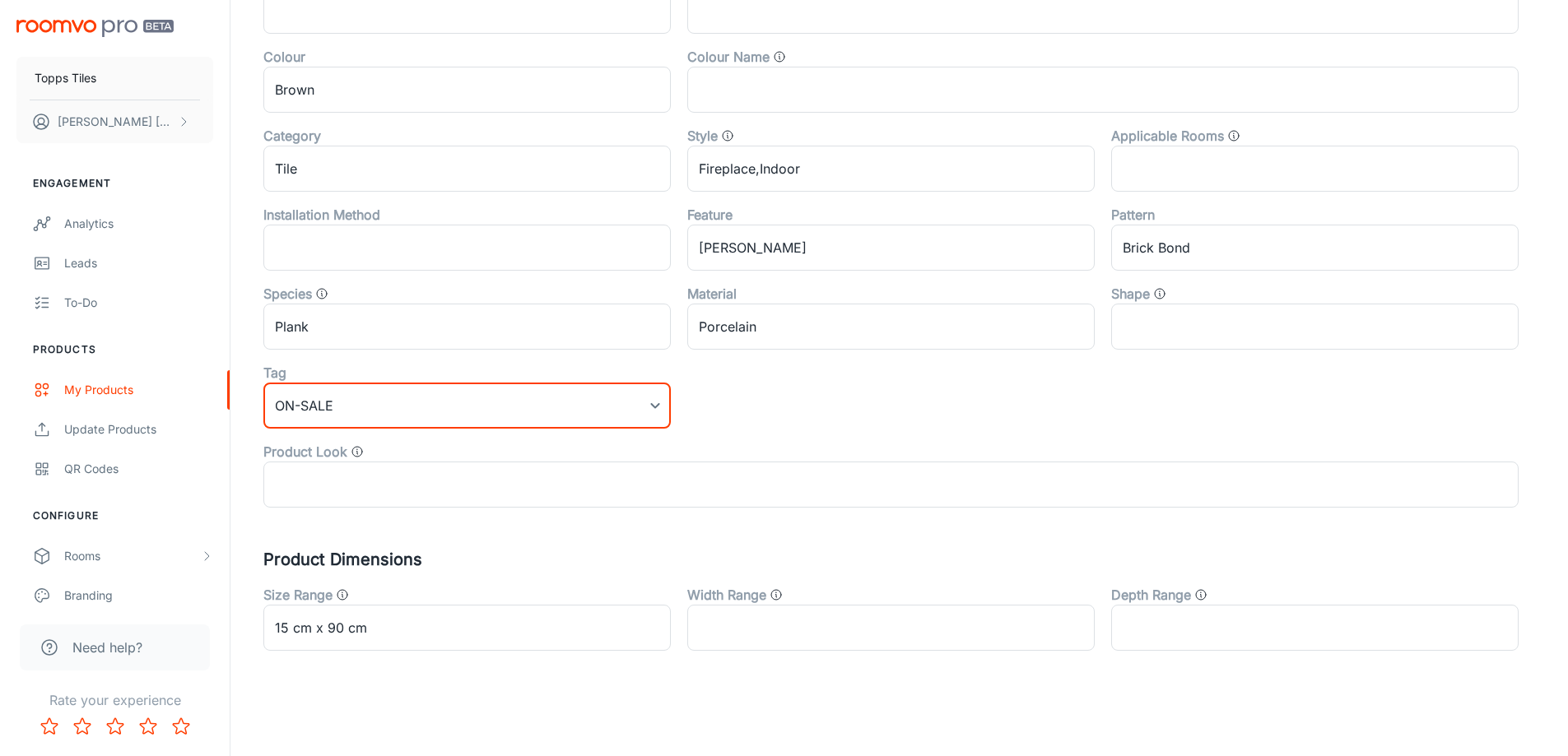
scroll to position [0, 0]
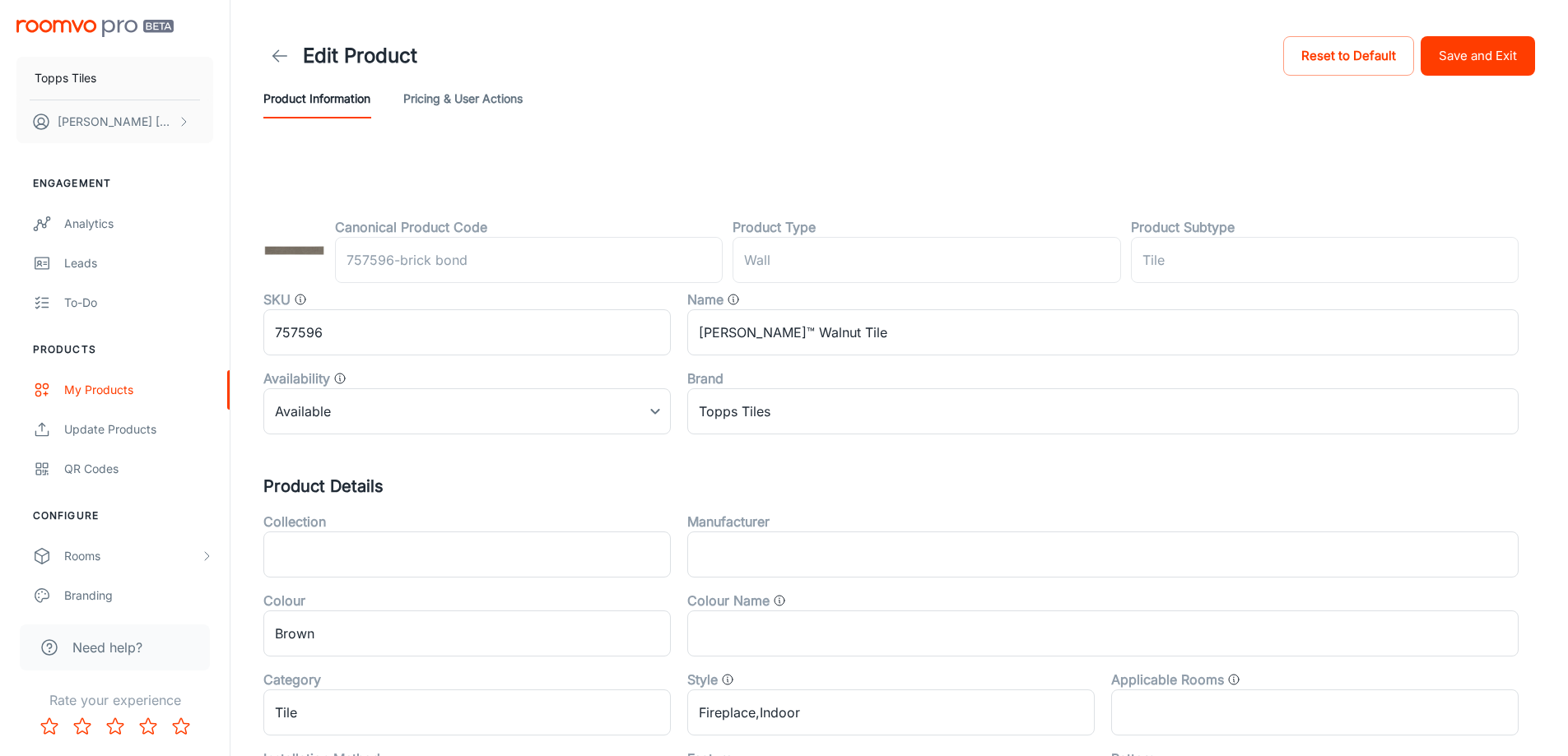
click at [1462, 55] on button "Save and Exit" at bounding box center [1477, 56] width 115 height 40
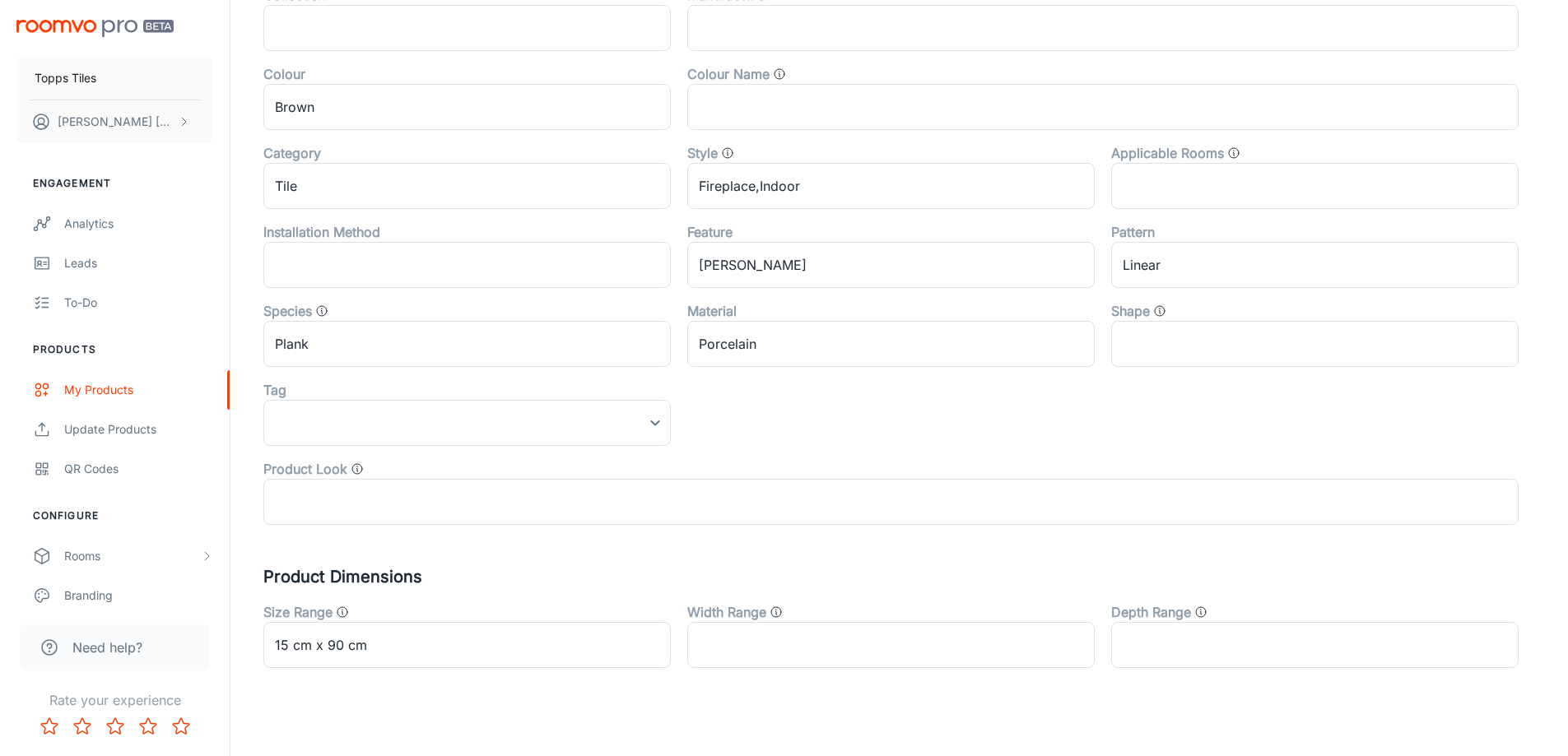
scroll to position [544, 0]
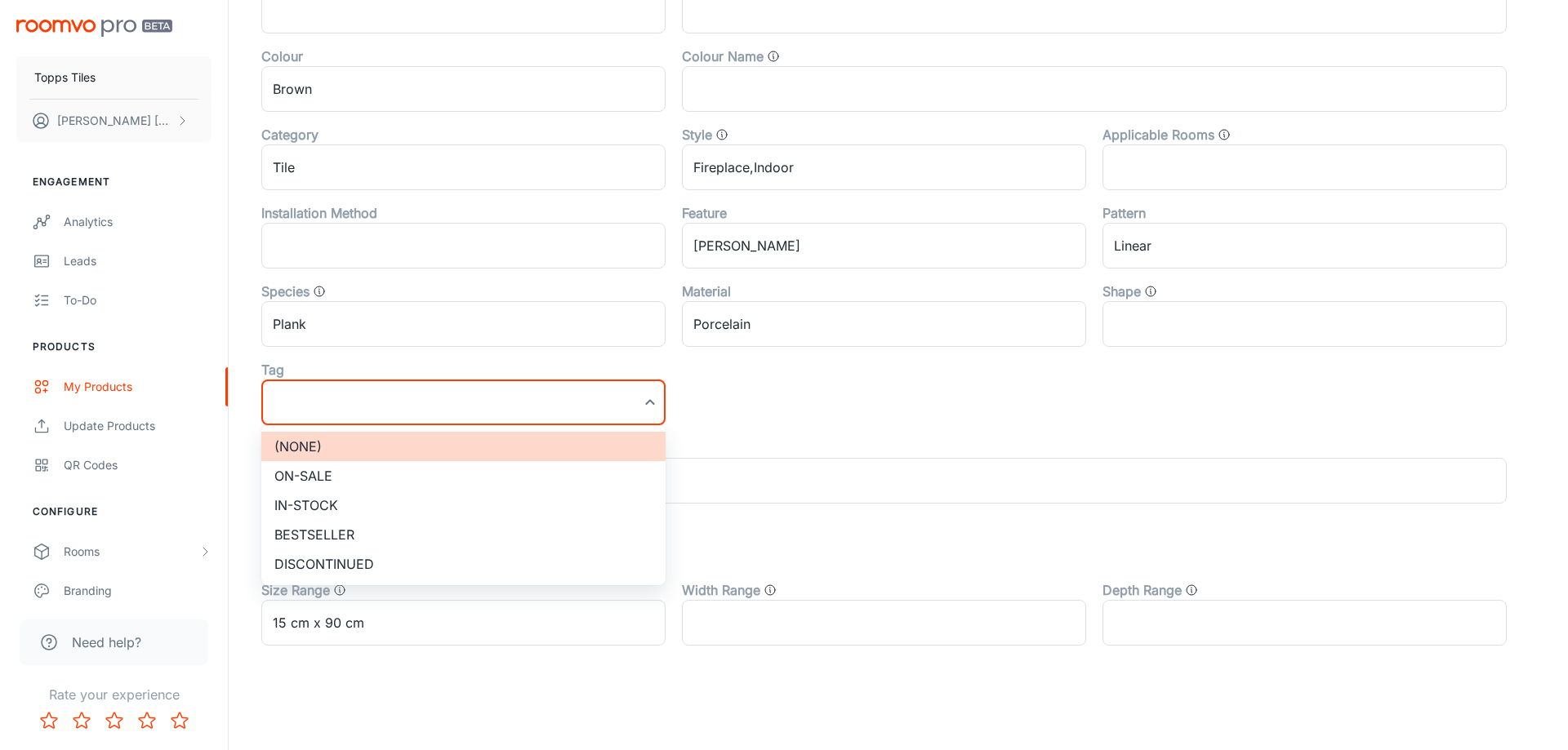
click at [331, 470] on li "On-sale" at bounding box center [463, 476] width 404 height 30
type input "On-sale"
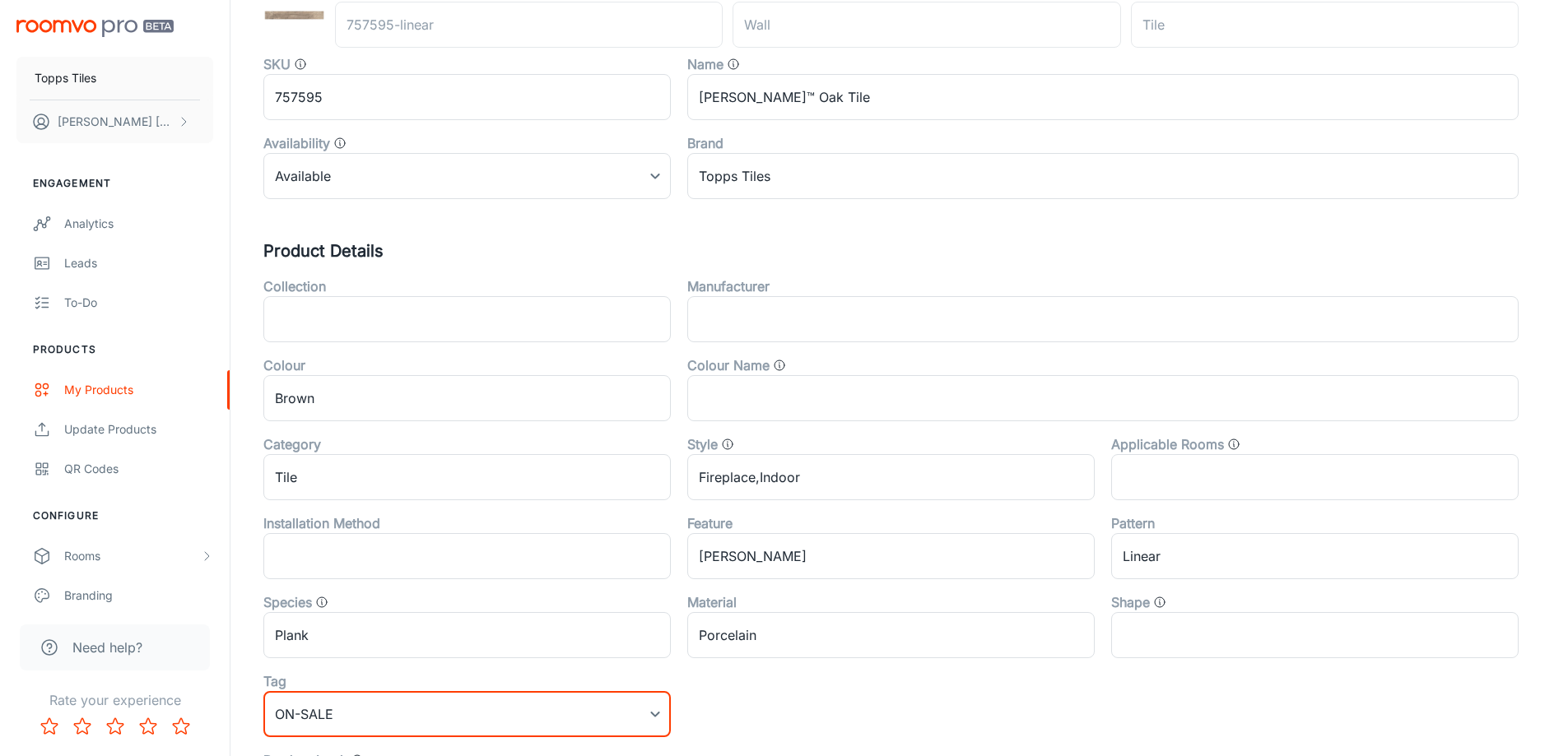
scroll to position [0, 0]
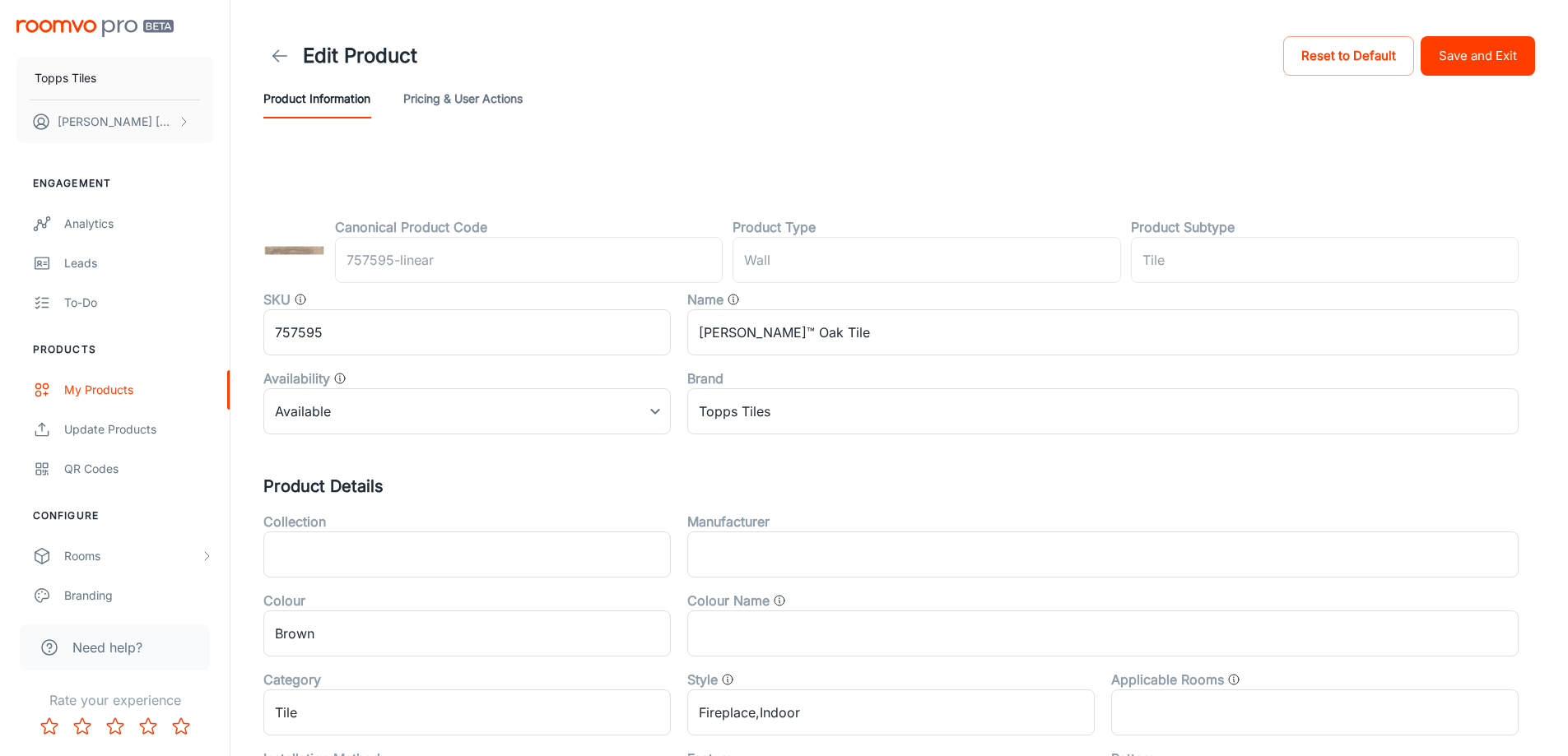
click at [1439, 42] on button "Save and Exit" at bounding box center [1477, 56] width 115 height 40
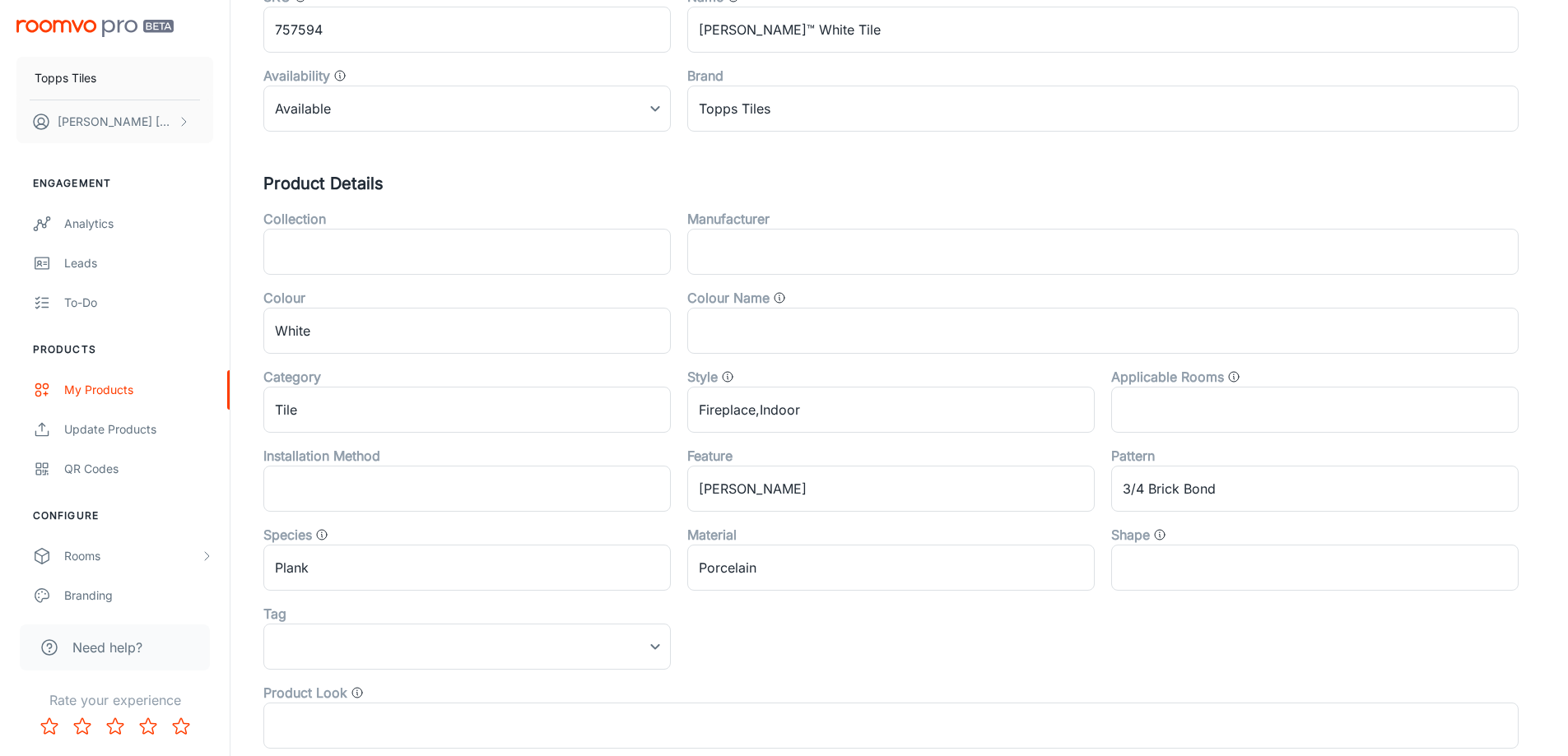
scroll to position [544, 0]
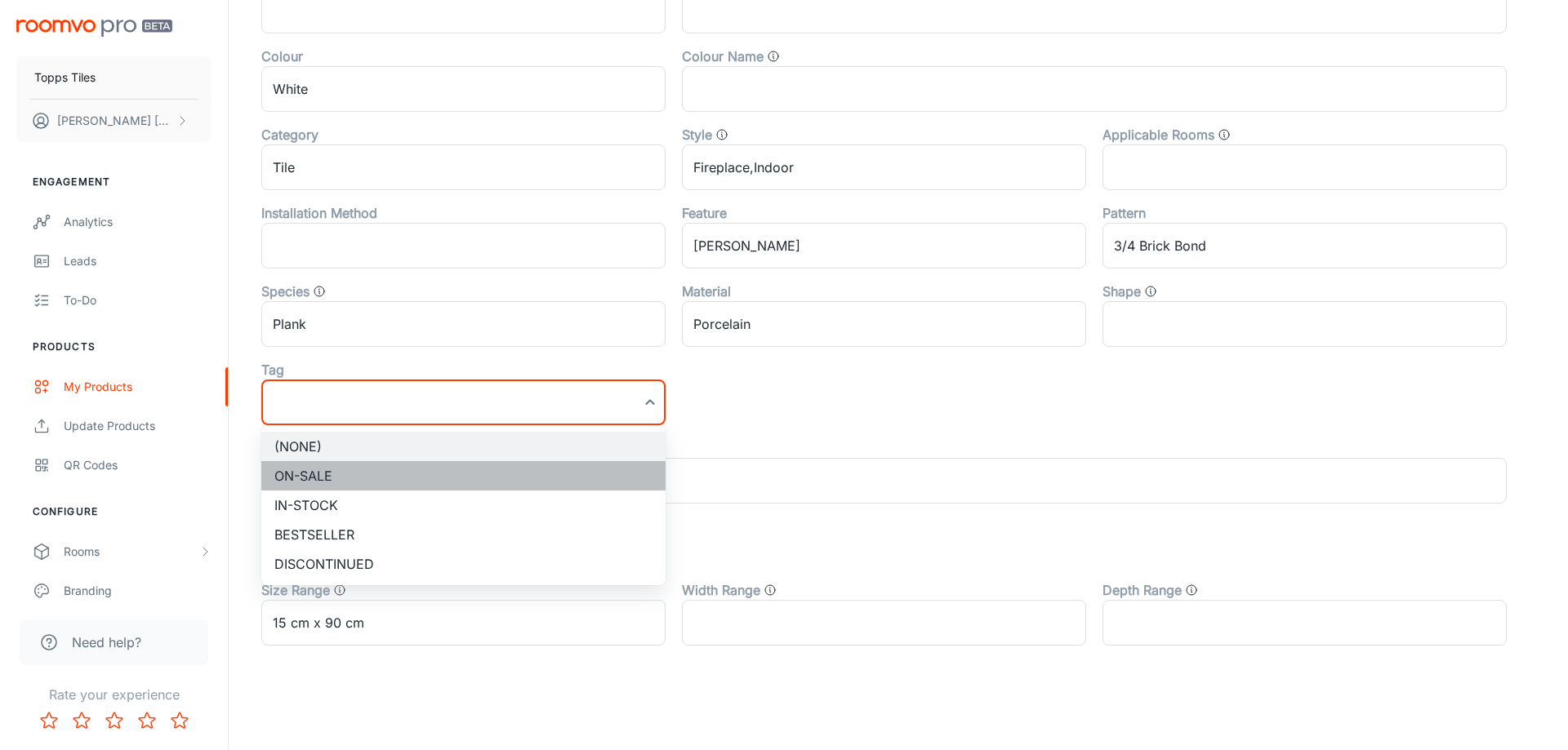
click at [343, 482] on li "On-sale" at bounding box center [463, 476] width 404 height 30
type input "On-sale"
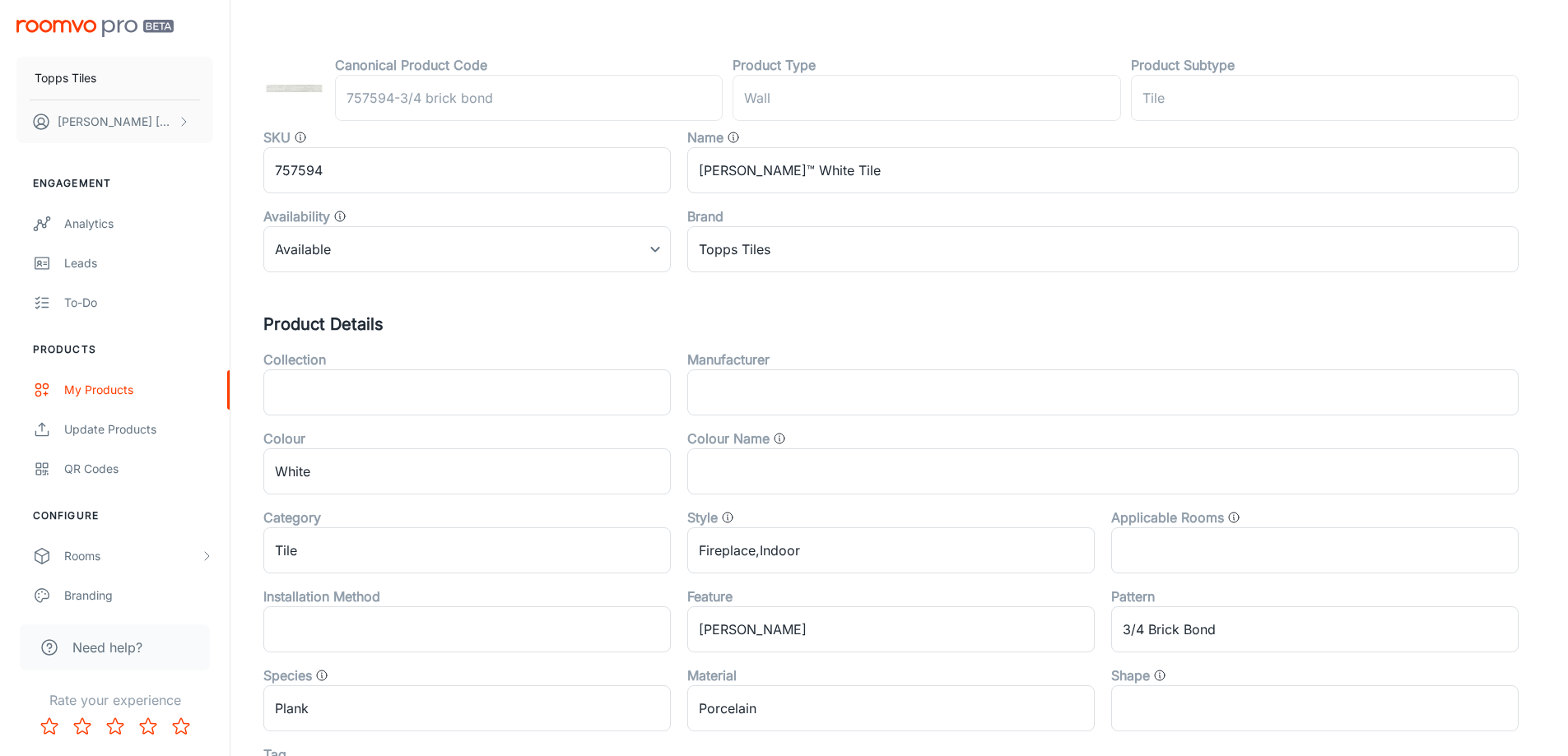
scroll to position [0, 0]
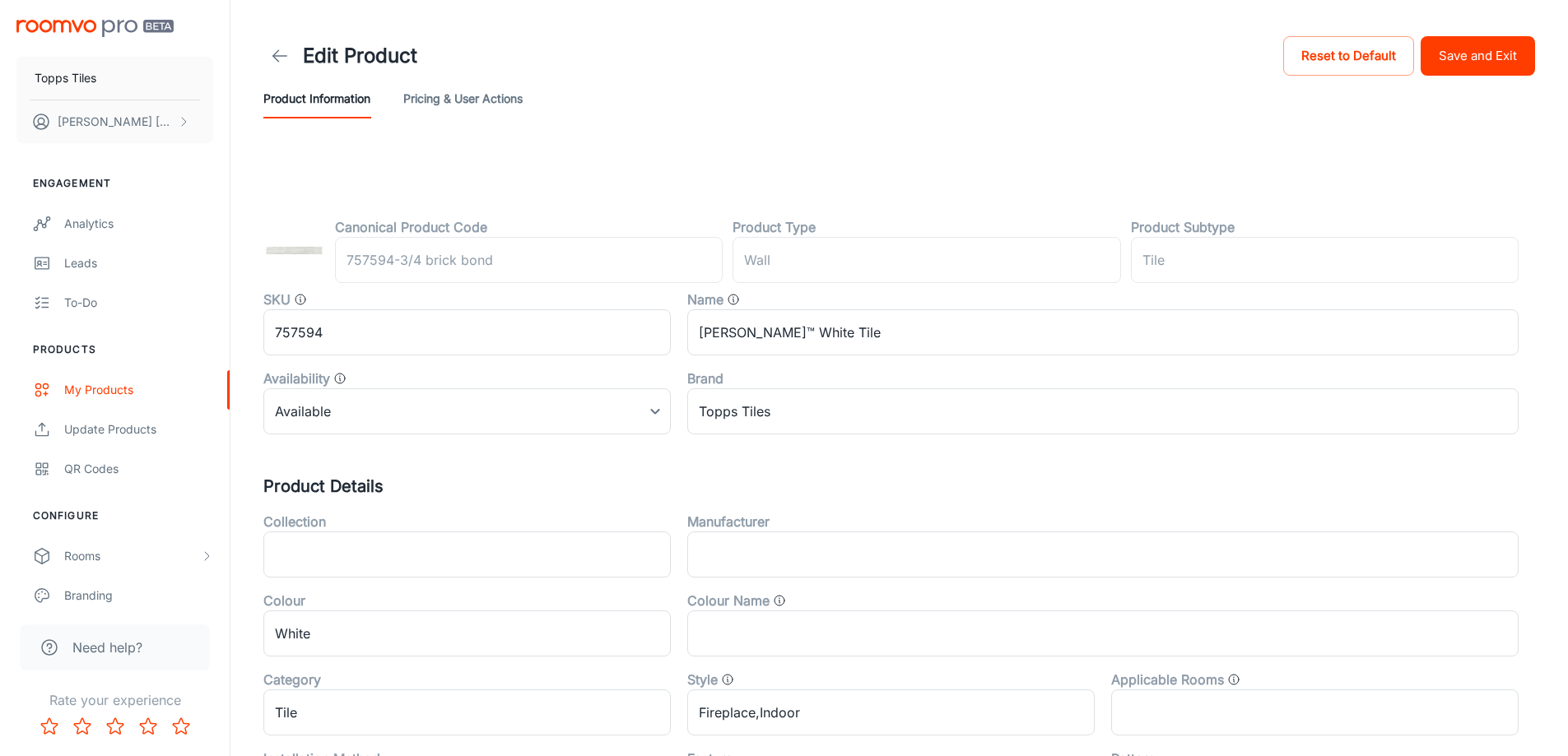
click at [1485, 67] on button "Save and Exit" at bounding box center [1477, 56] width 115 height 40
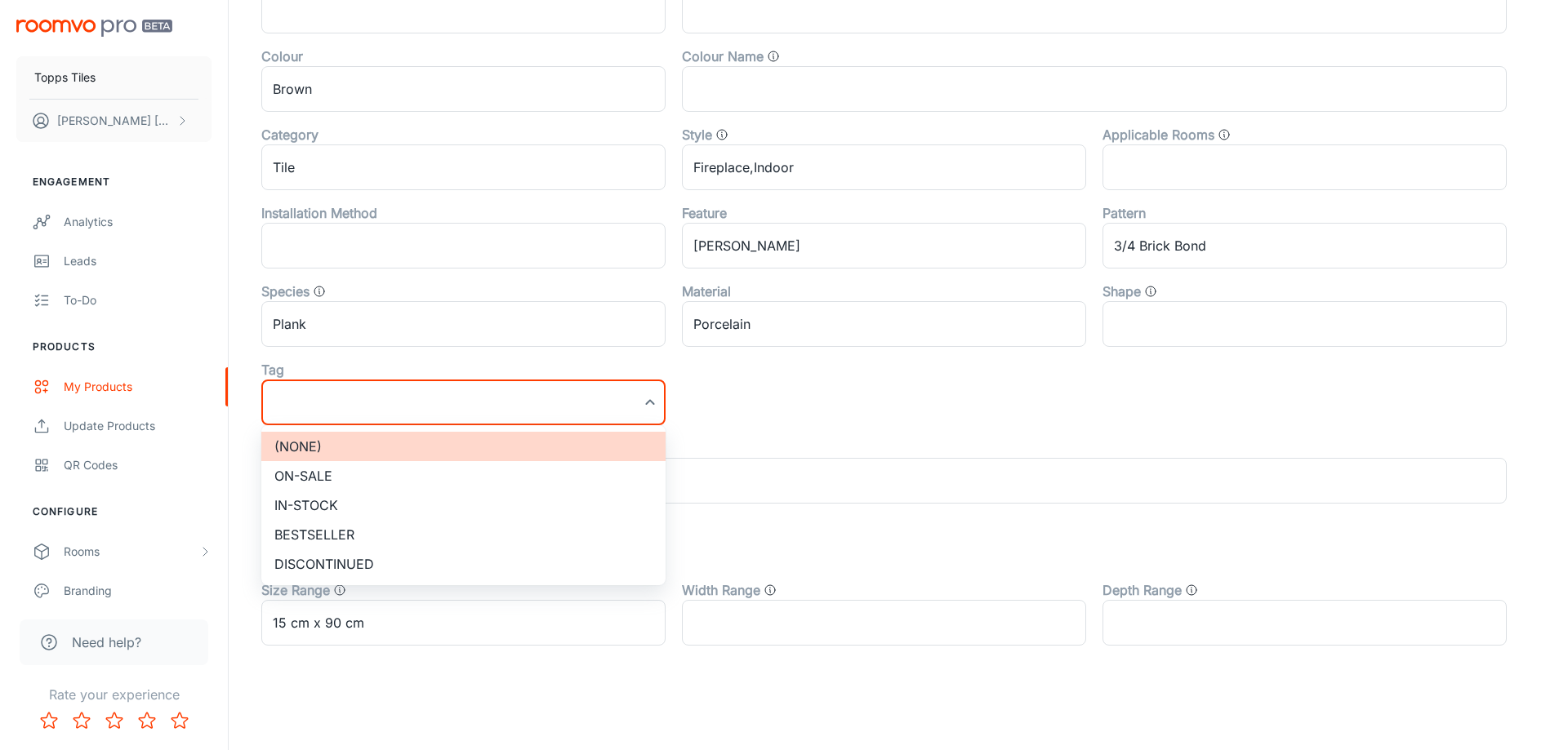
click at [345, 483] on li "On-sale" at bounding box center [463, 476] width 404 height 30
type input "On-sale"
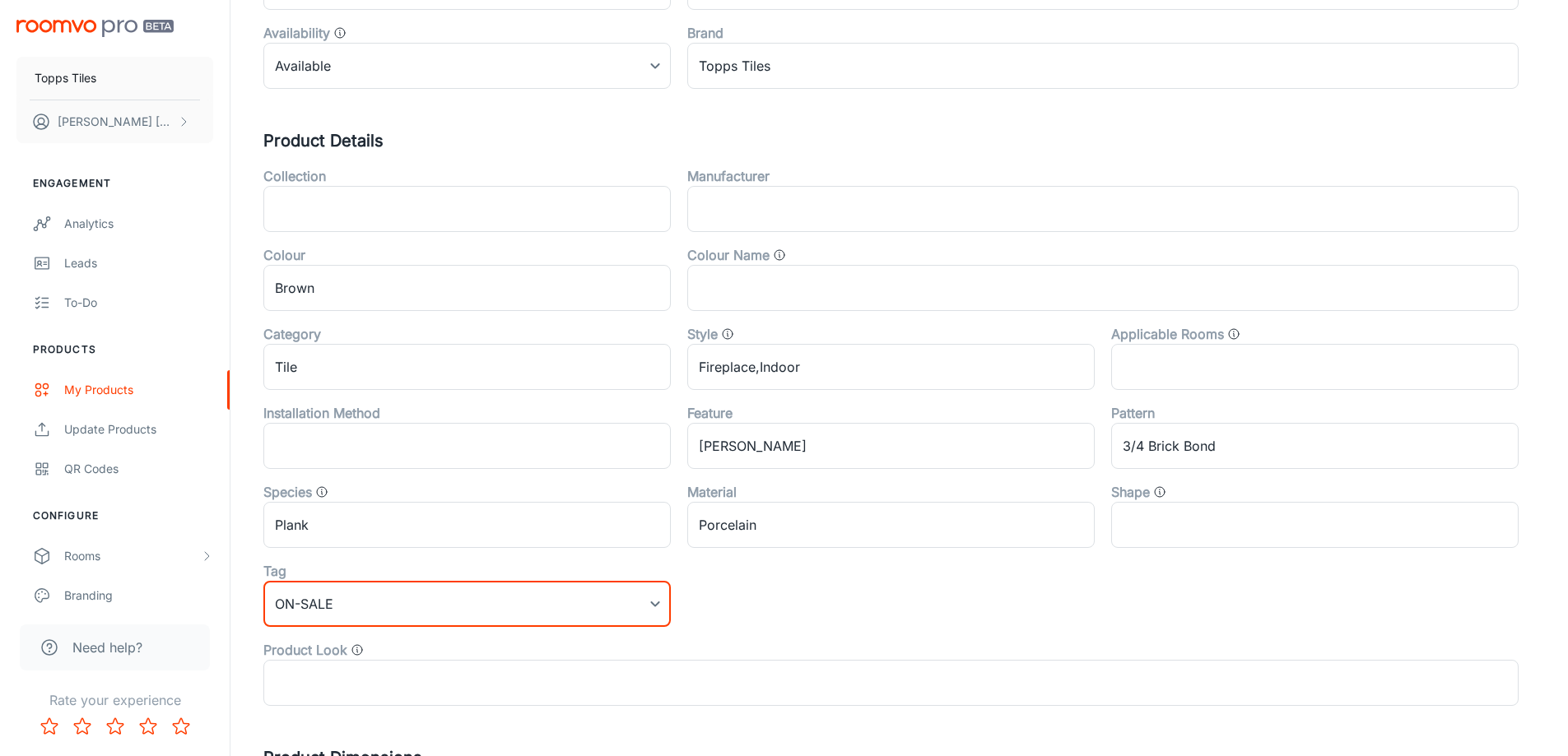
scroll to position [0, 0]
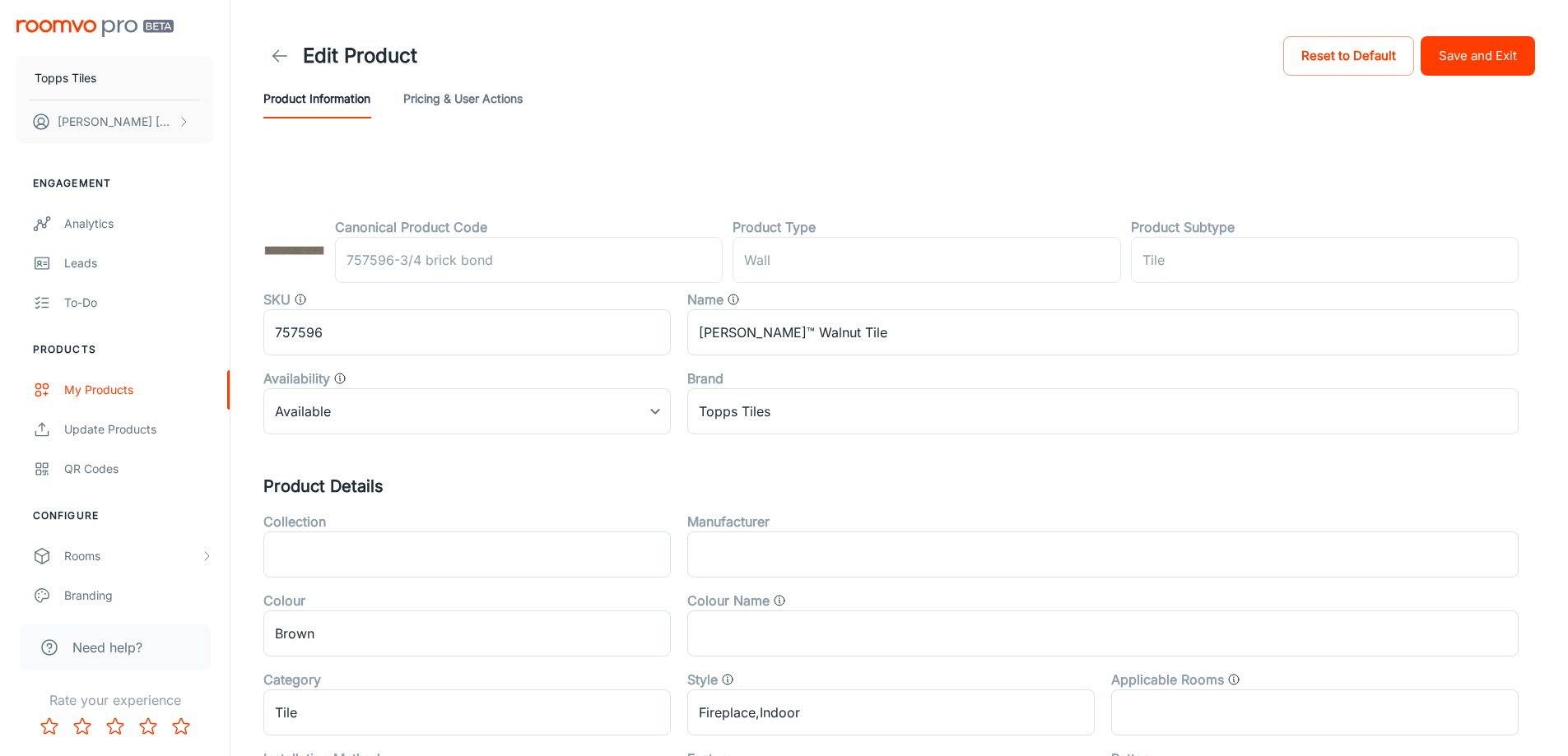
click at [1526, 57] on button "Save and Exit" at bounding box center [1477, 56] width 115 height 40
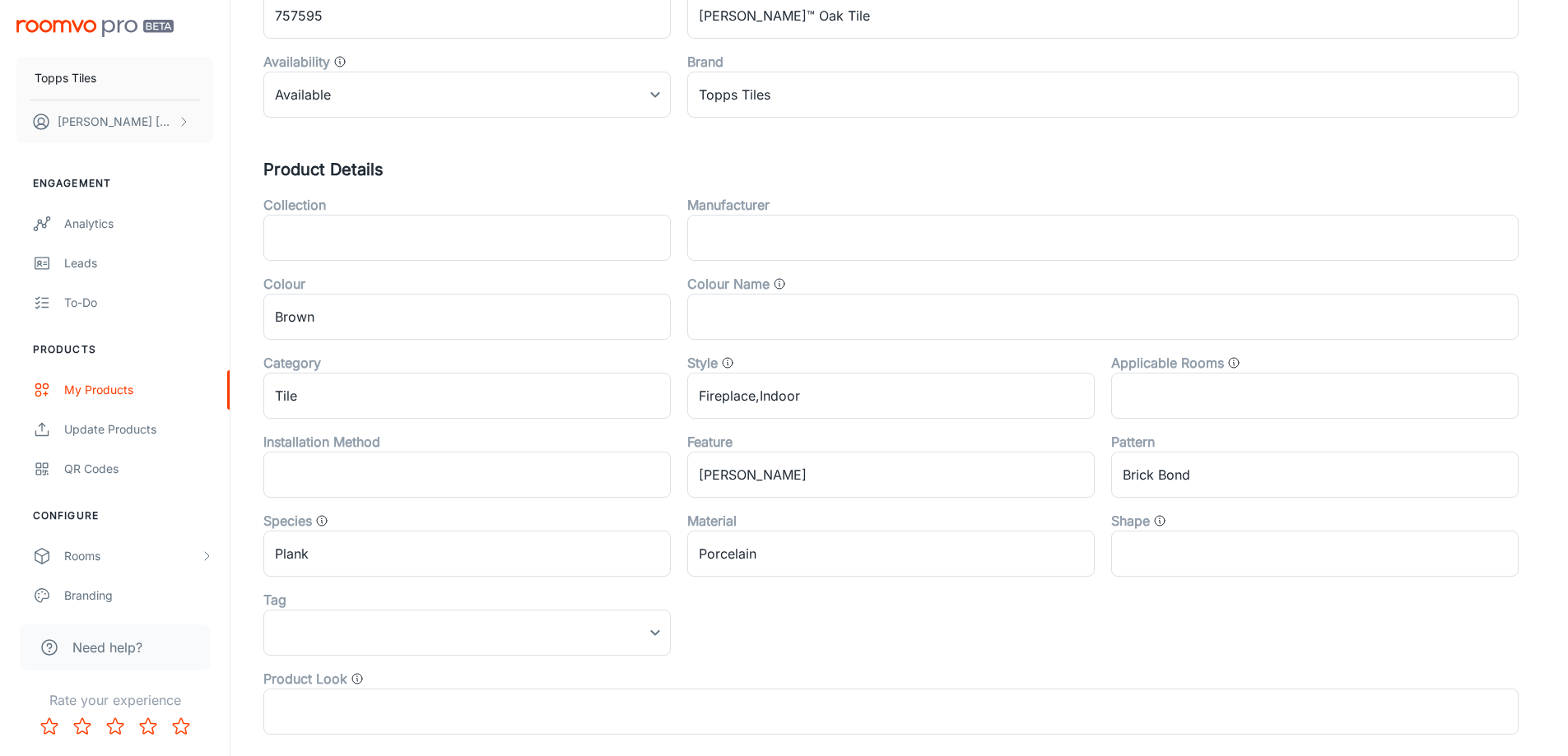
scroll to position [544, 0]
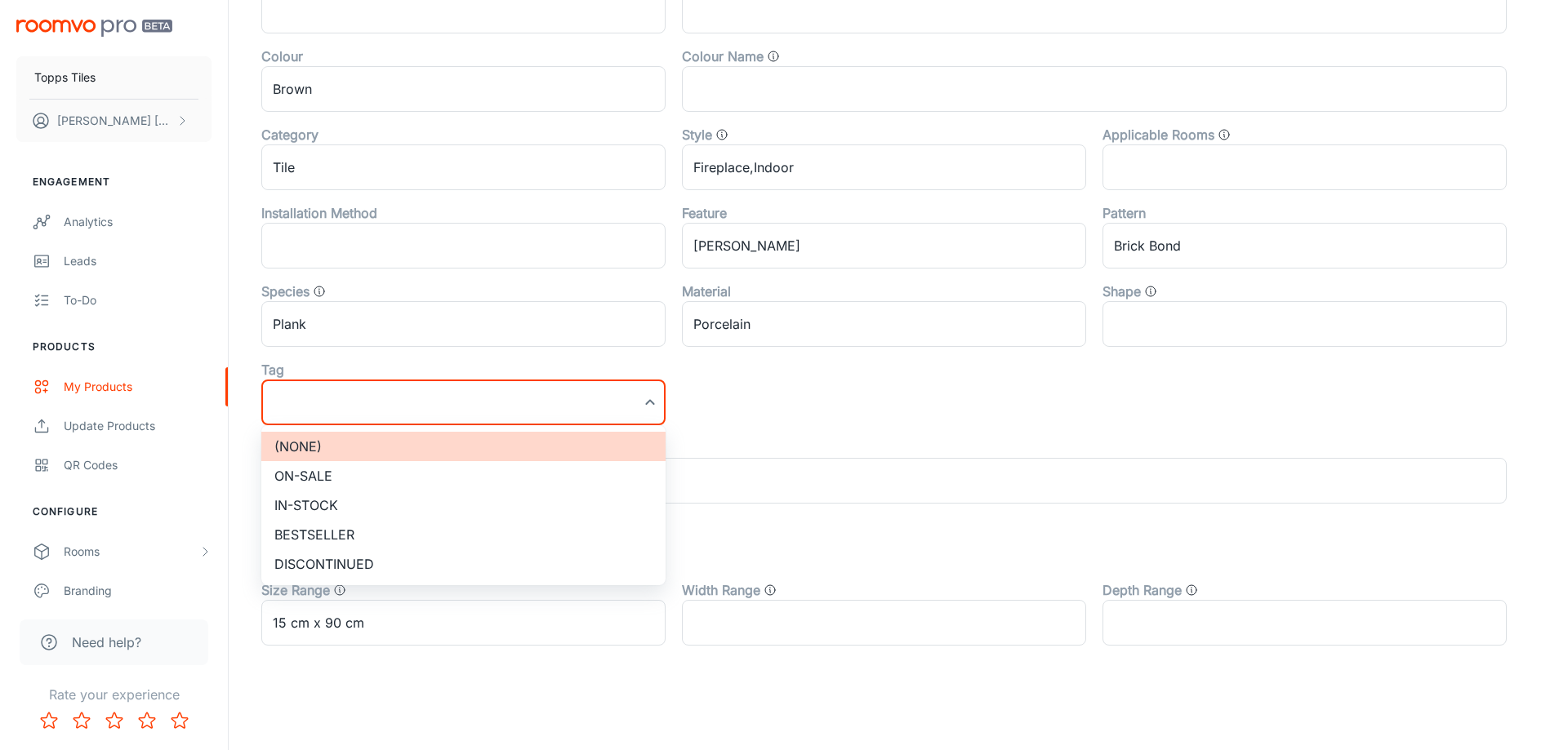
click at [333, 465] on li "On-sale" at bounding box center [463, 476] width 404 height 30
type input "On-sale"
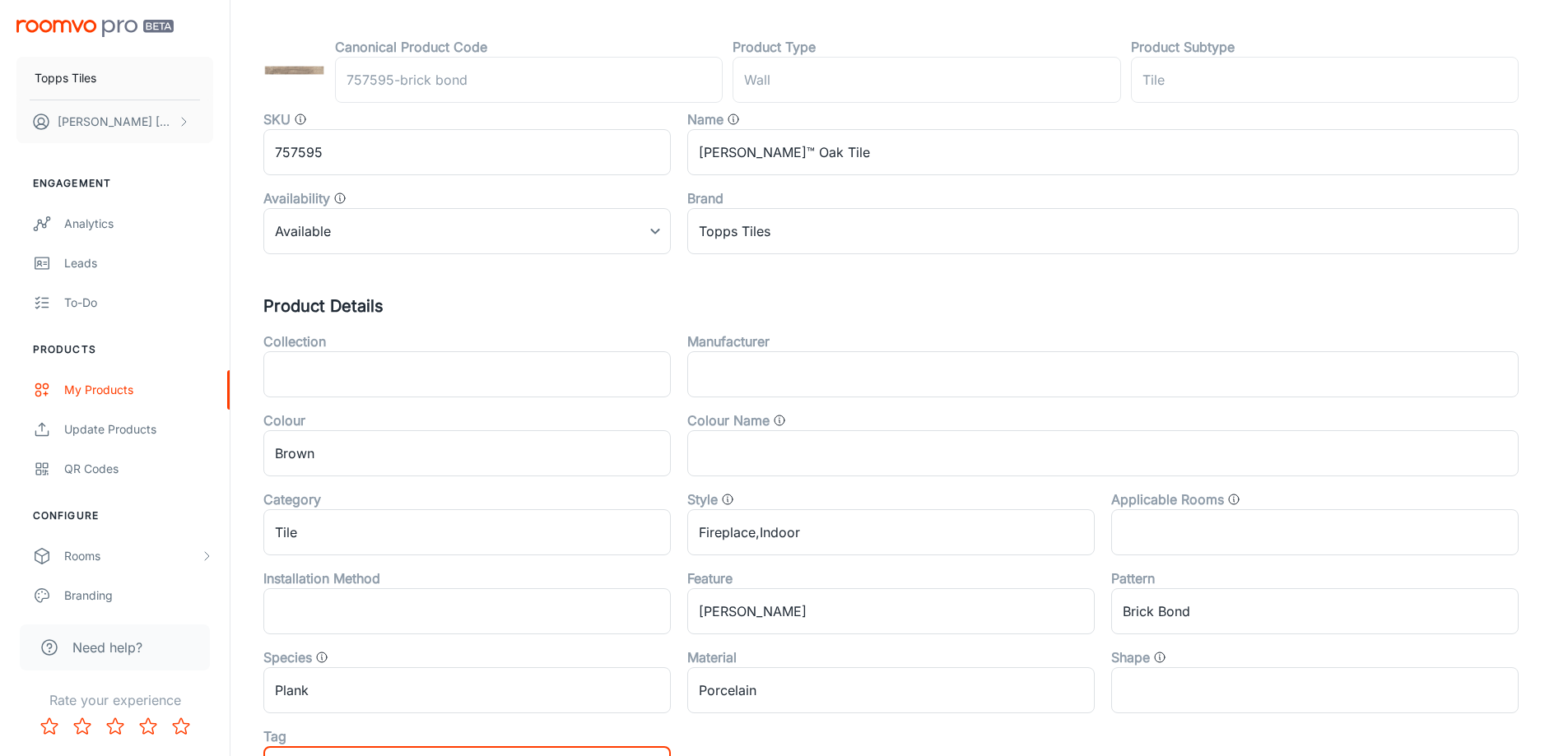
scroll to position [0, 0]
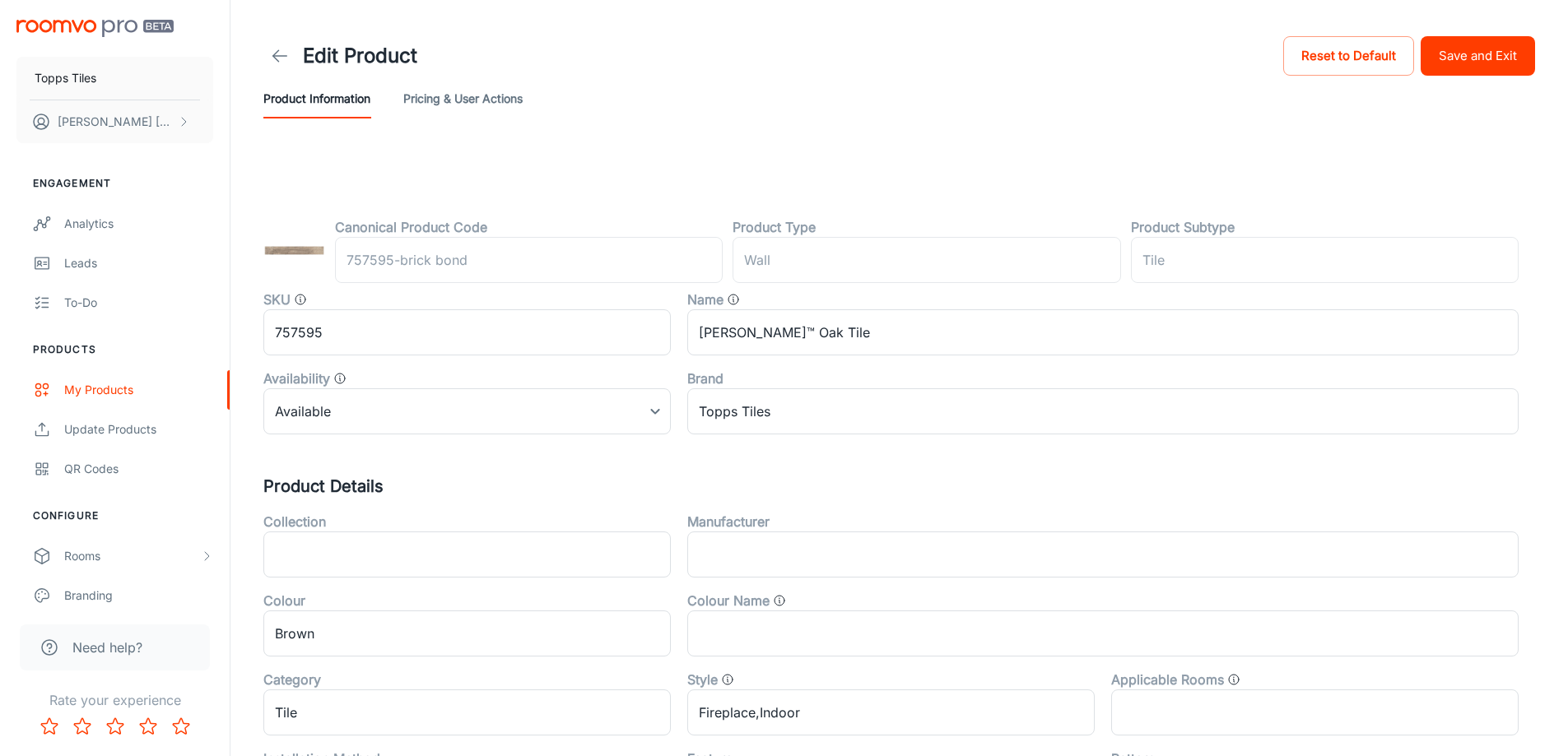
click at [1508, 37] on button "Save and Exit" at bounding box center [1477, 56] width 115 height 40
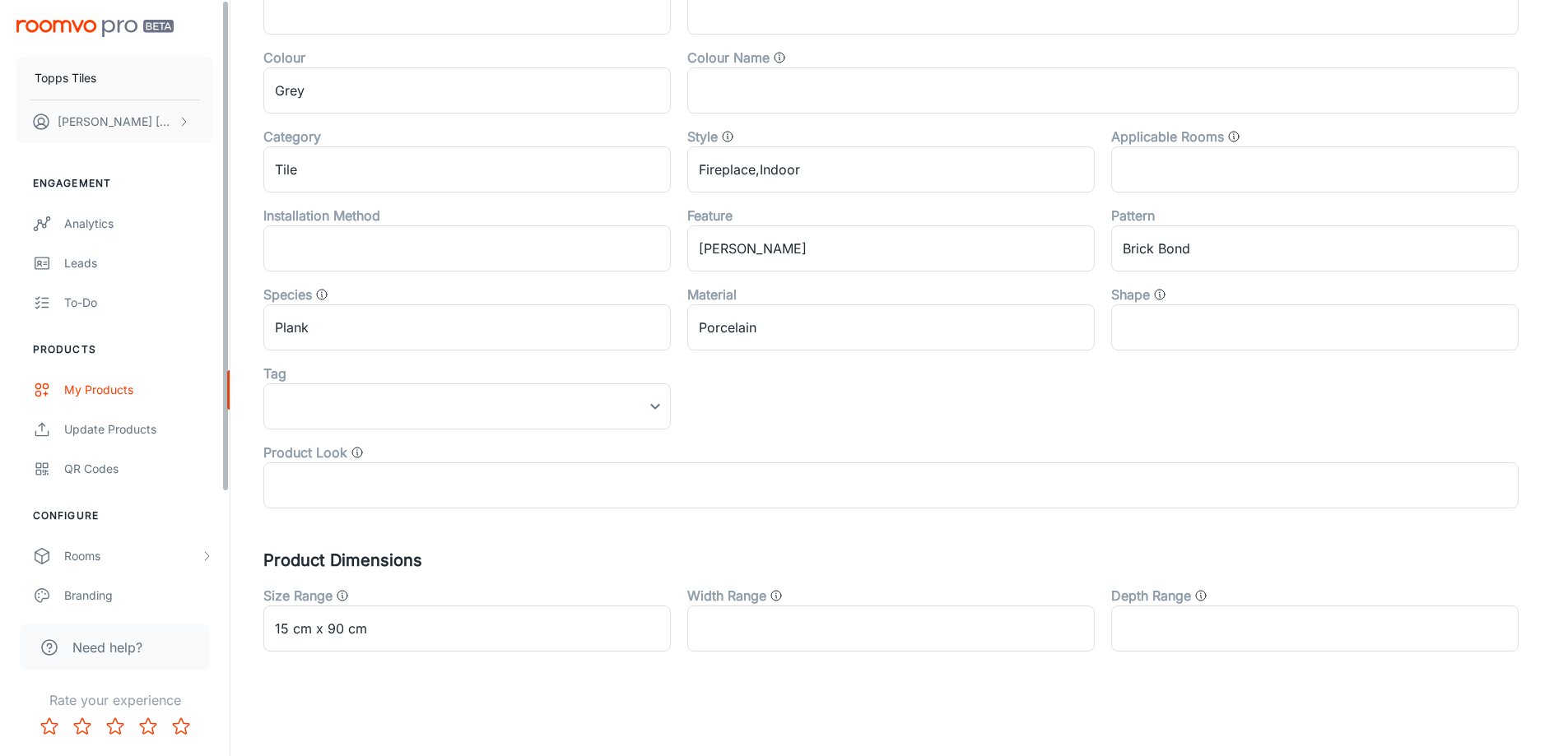
scroll to position [544, 0]
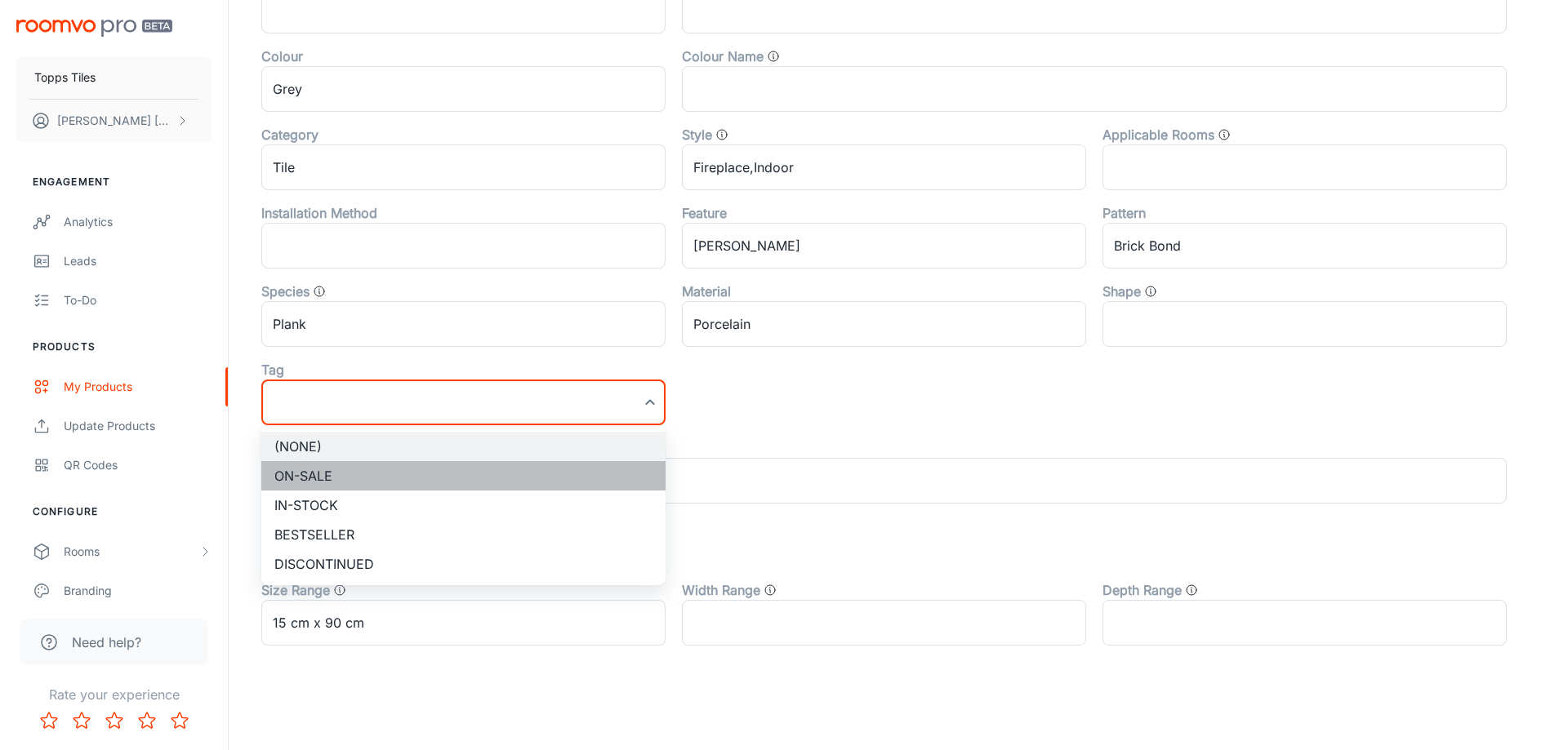
click at [315, 465] on li "On-sale" at bounding box center [463, 476] width 404 height 30
type input "On-sale"
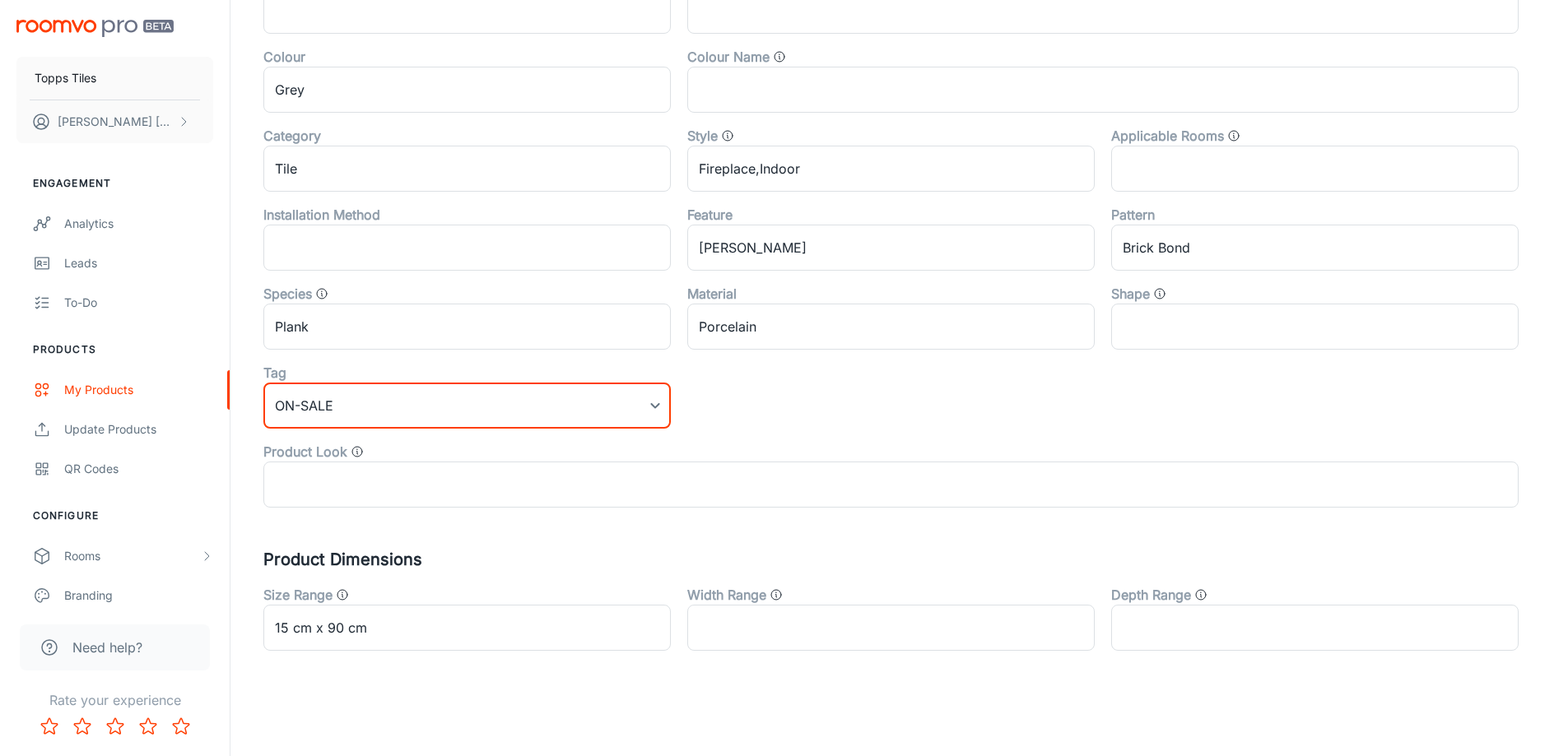
scroll to position [0, 0]
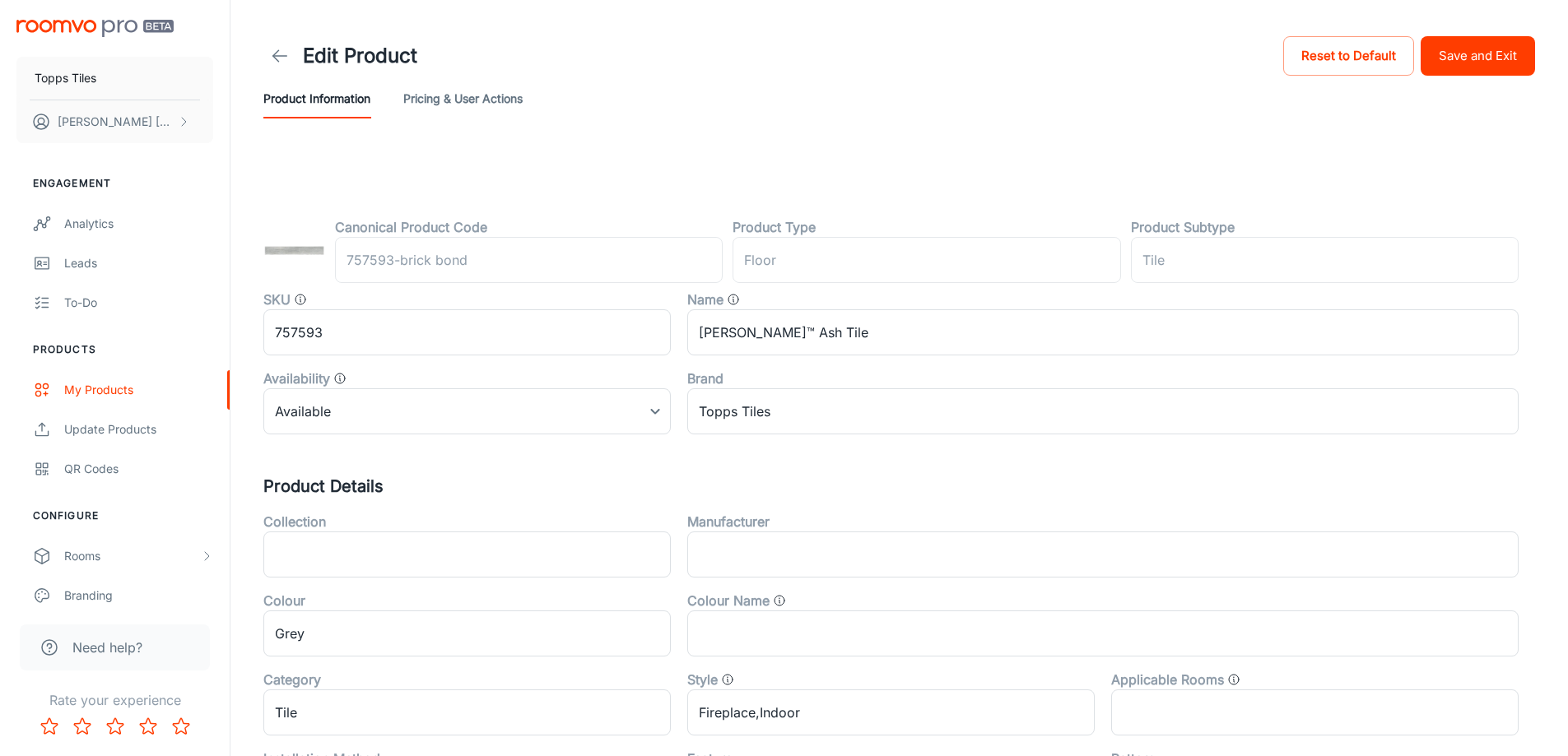
click at [1459, 46] on button "Save and Exit" at bounding box center [1477, 56] width 115 height 40
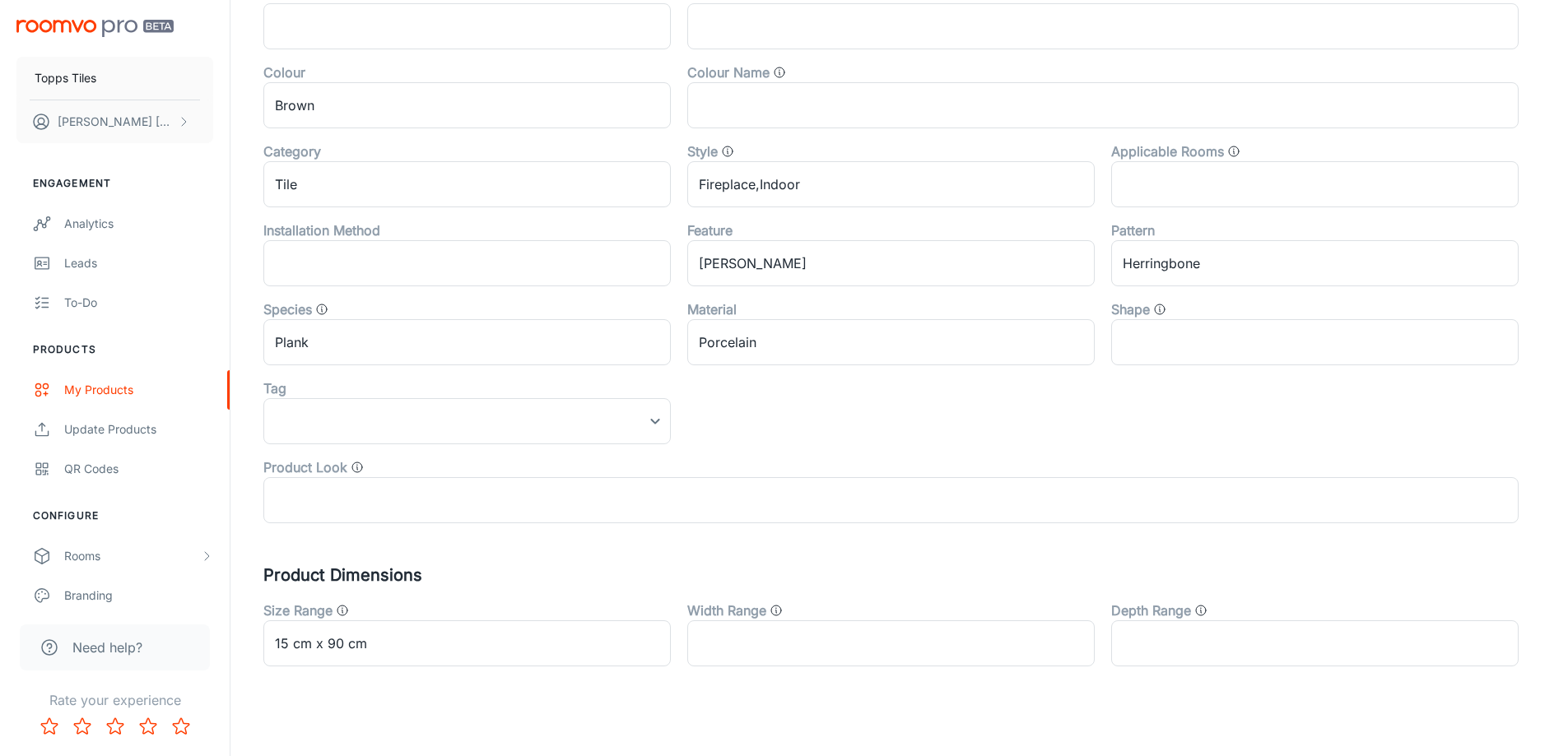
scroll to position [544, 0]
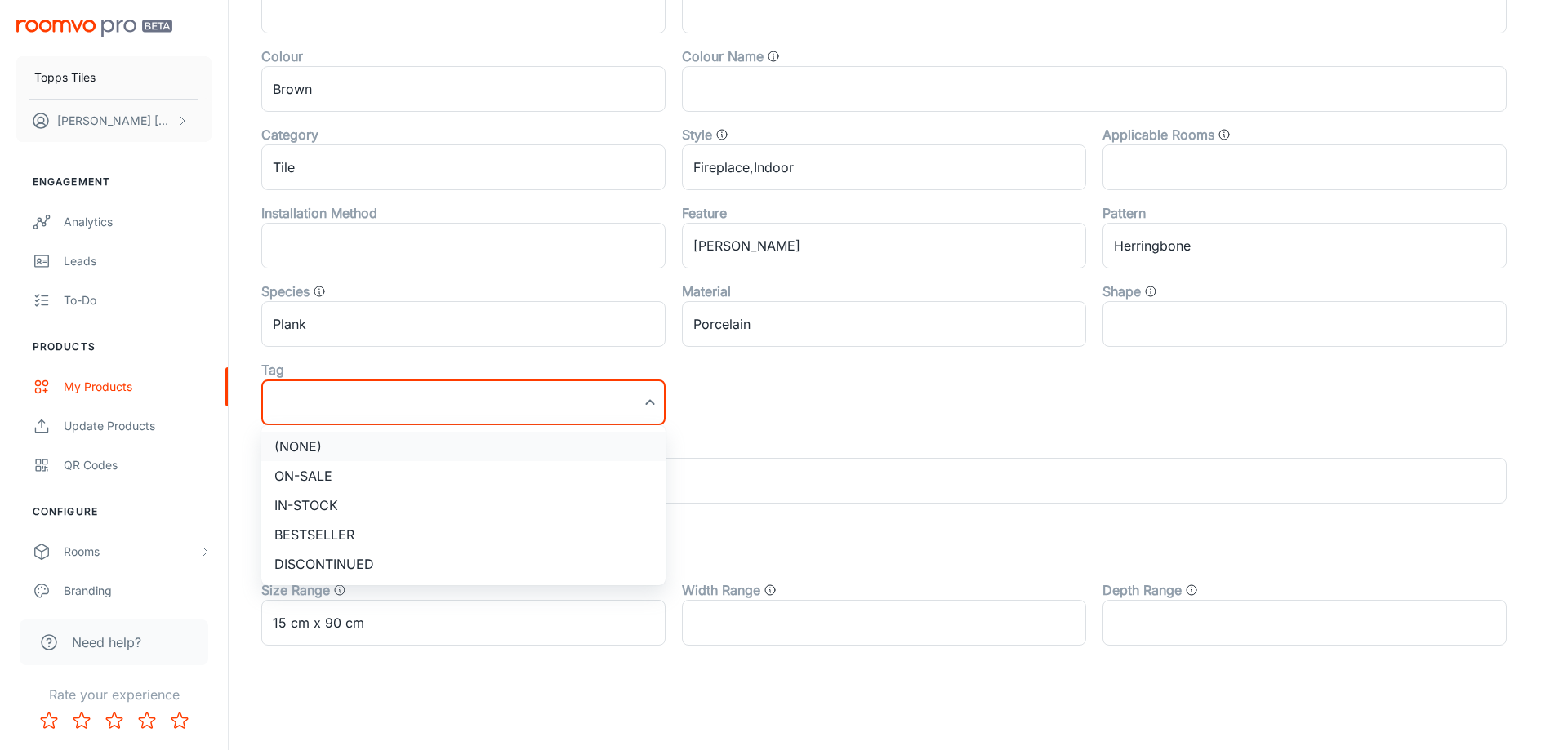
click at [352, 486] on li "On-sale" at bounding box center [463, 476] width 404 height 30
type input "On-sale"
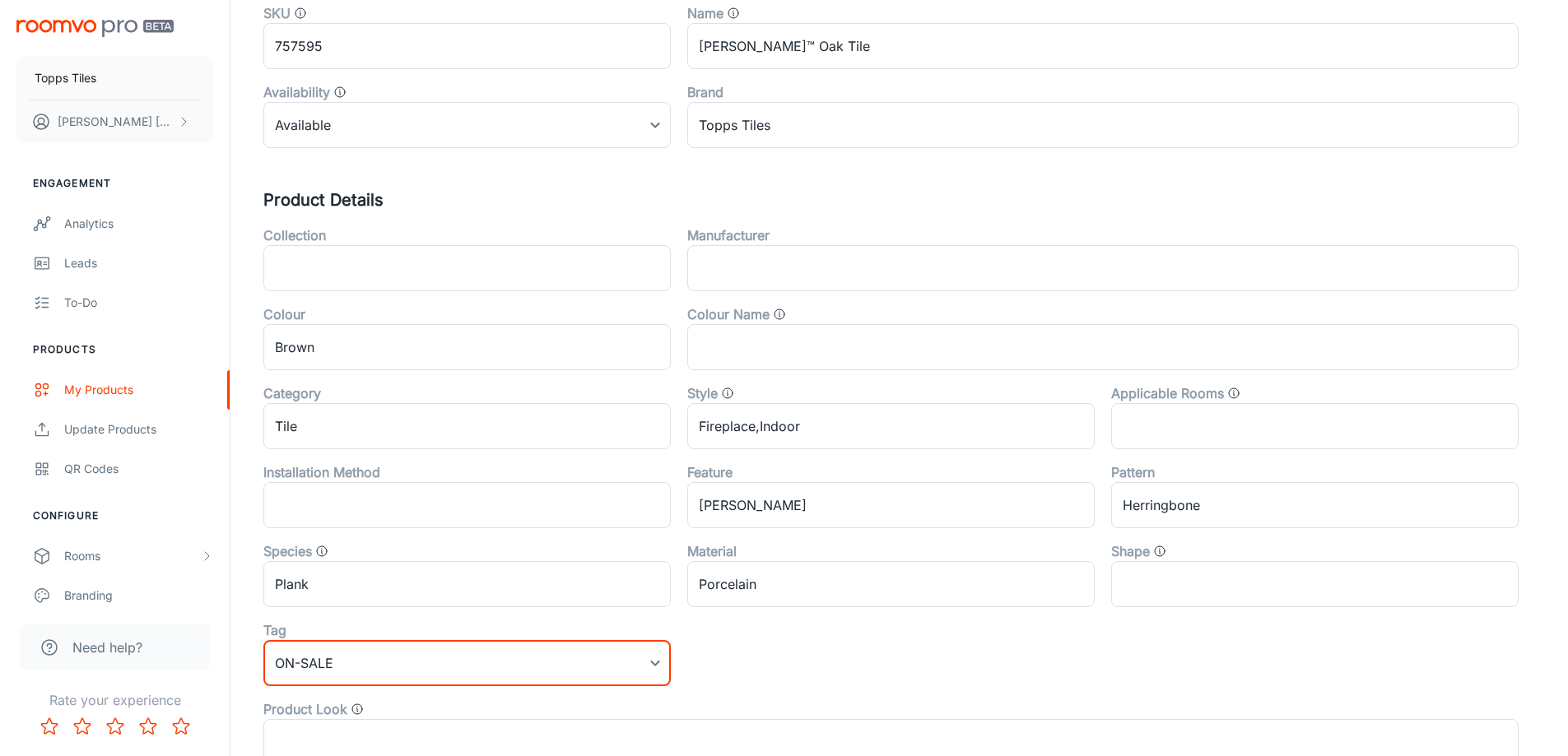
scroll to position [0, 0]
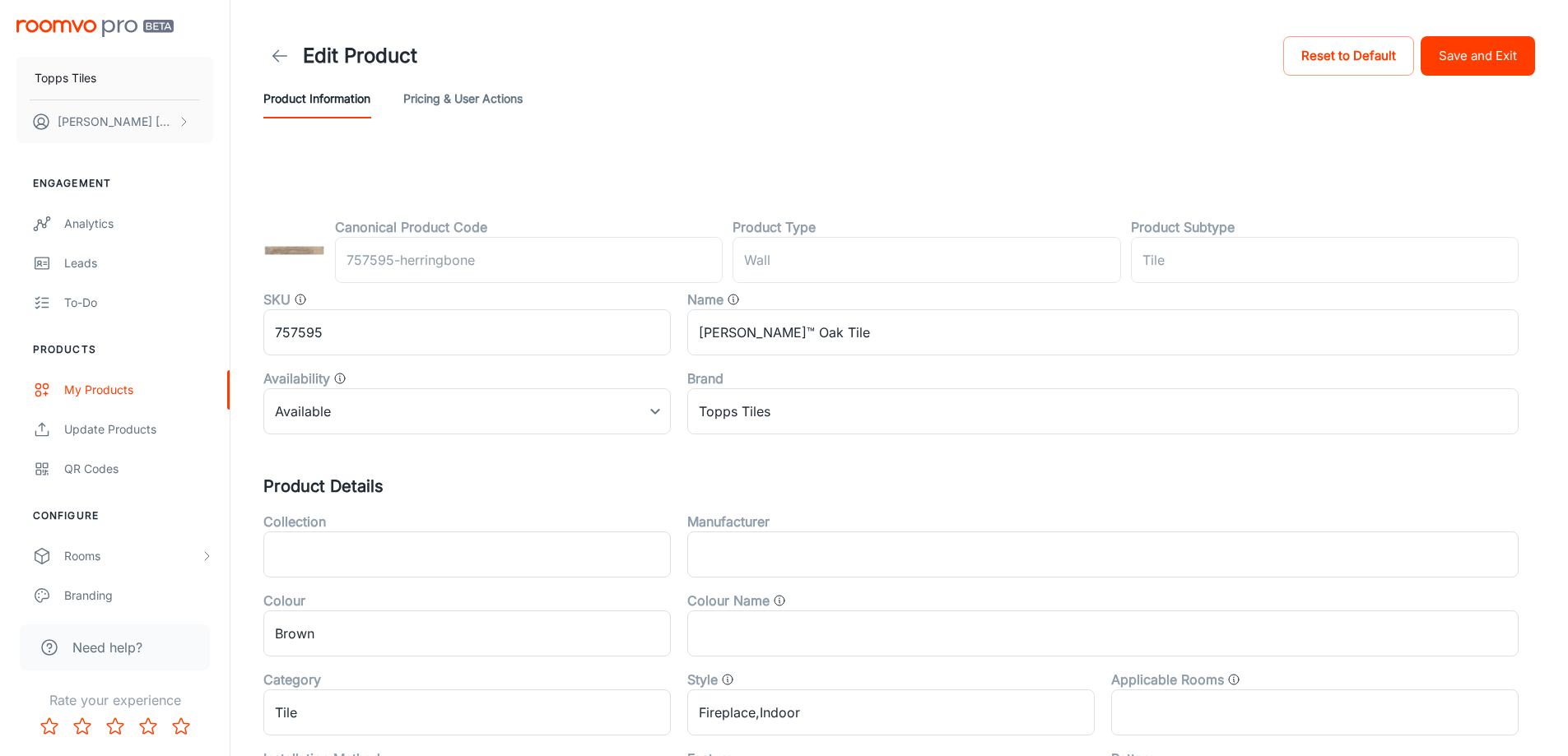
click at [1464, 60] on button "Save and Exit" at bounding box center [1477, 56] width 115 height 40
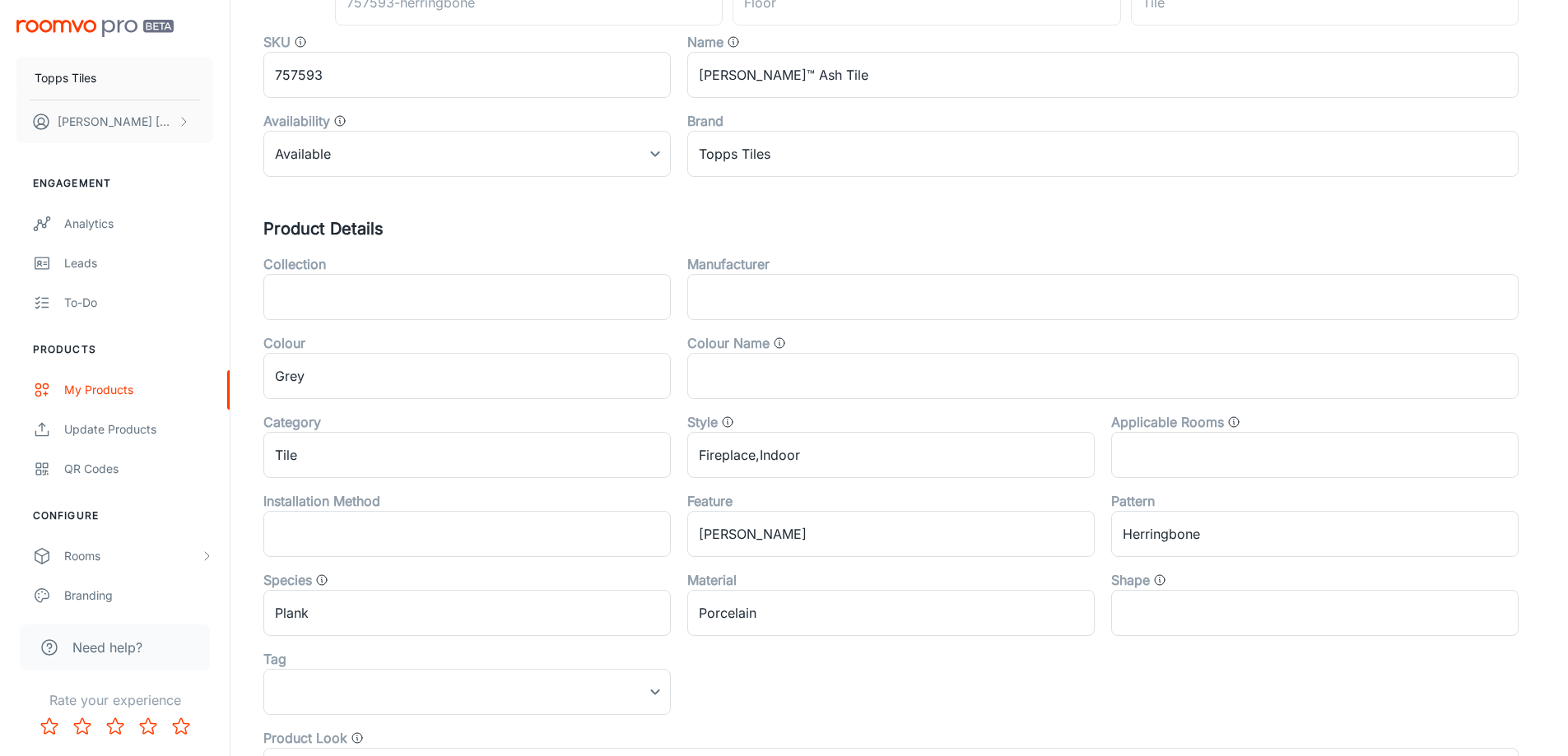
scroll to position [544, 0]
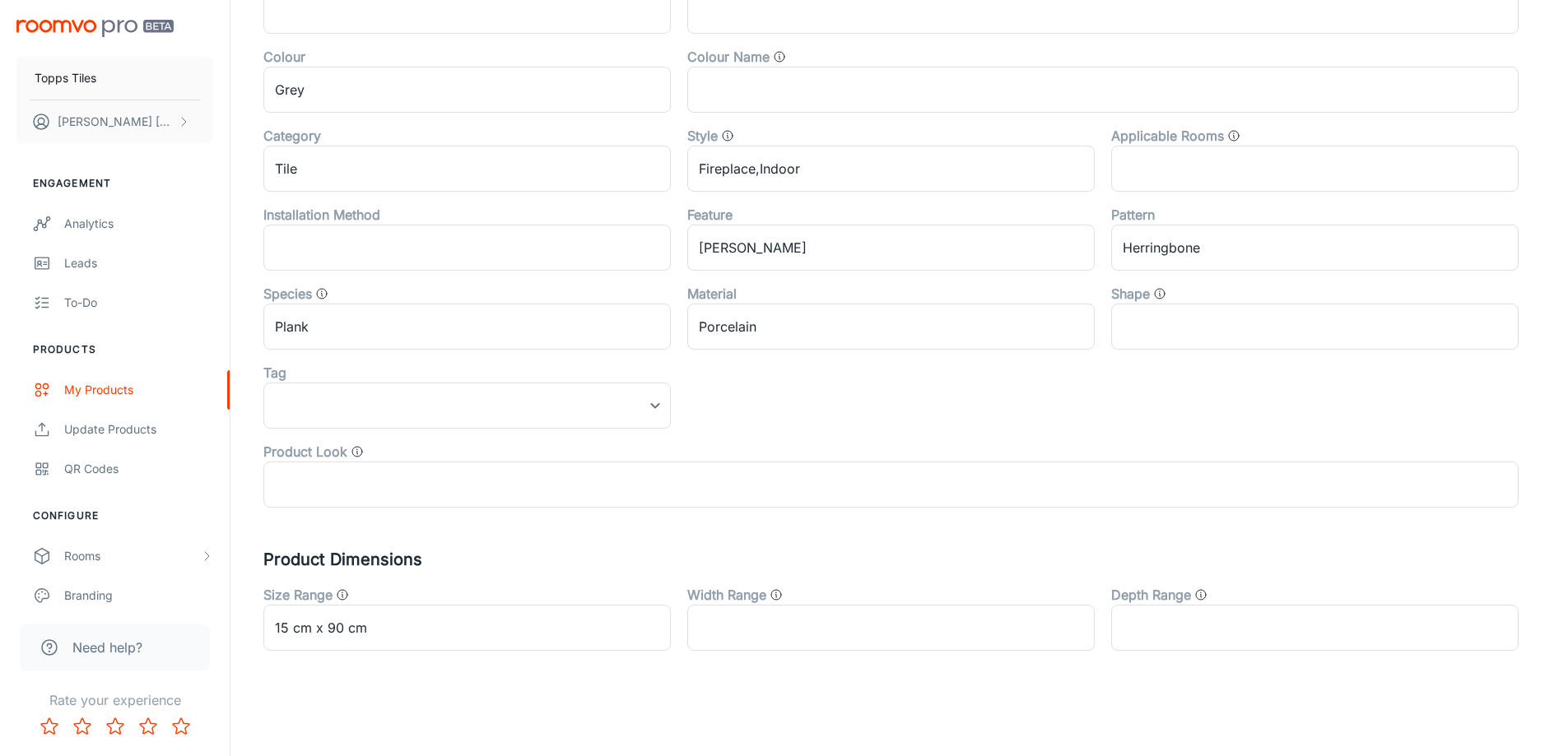
click at [343, 382] on div "Tag" at bounding box center [467, 373] width 407 height 20
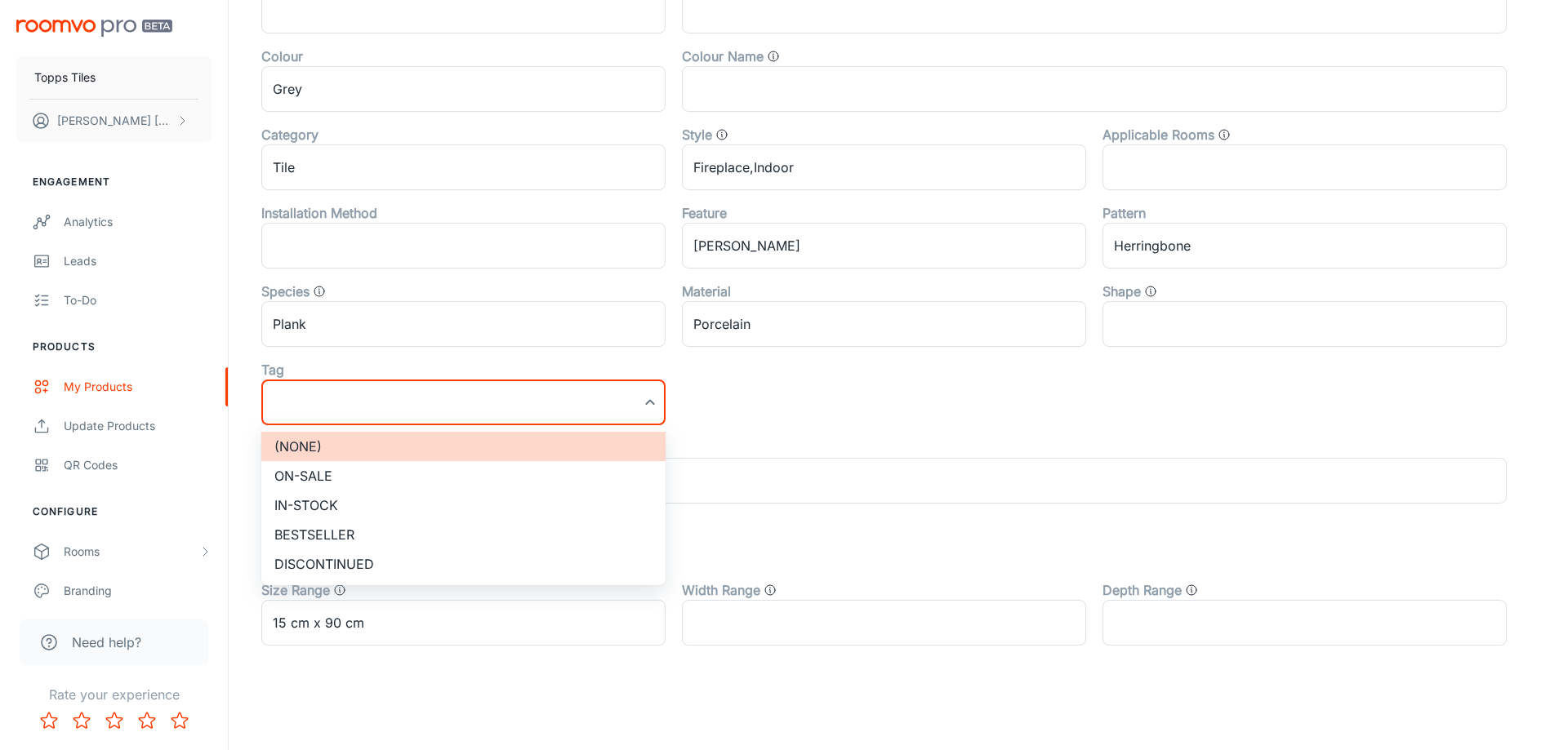
click at [350, 478] on li "On-sale" at bounding box center [463, 476] width 404 height 30
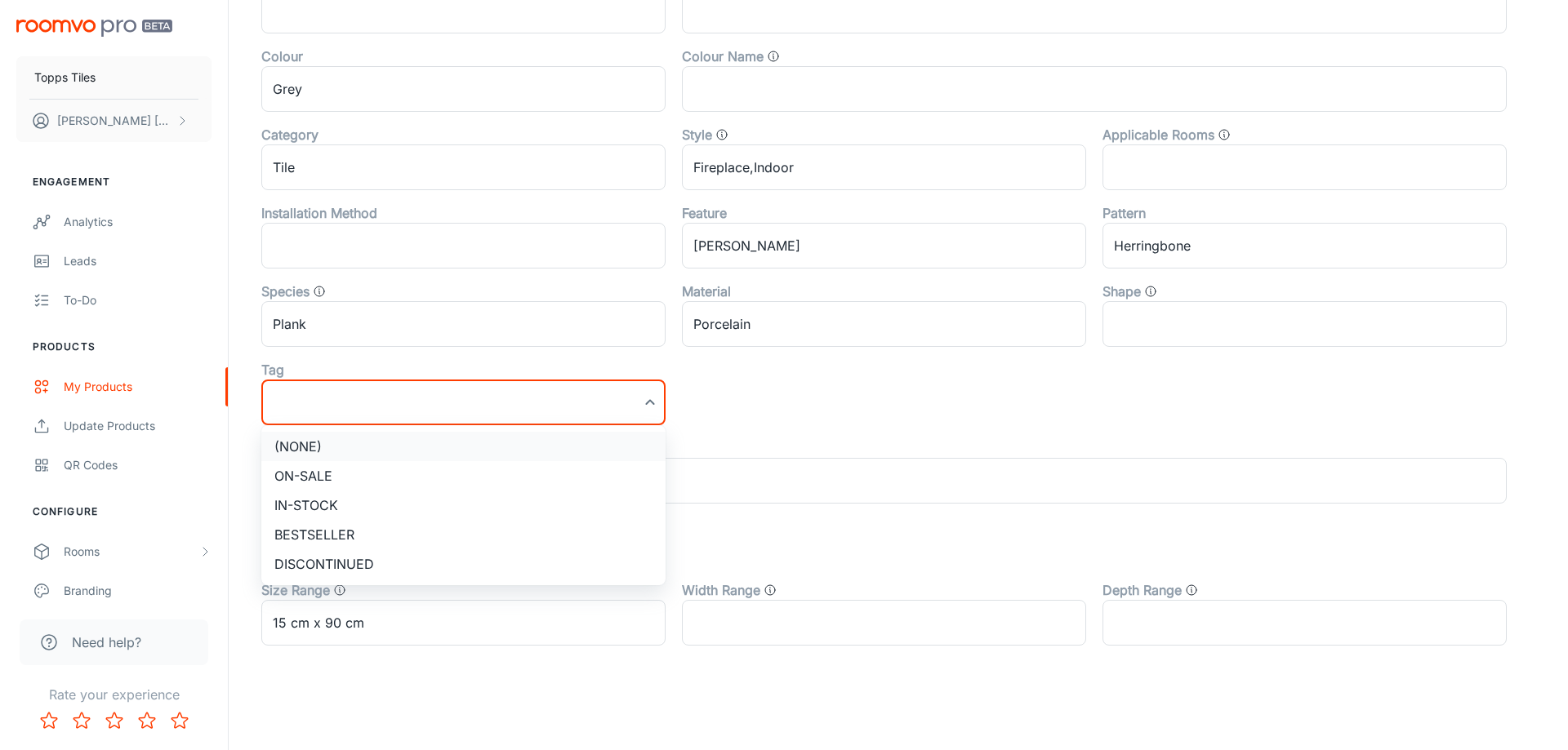
type input "On-sale"
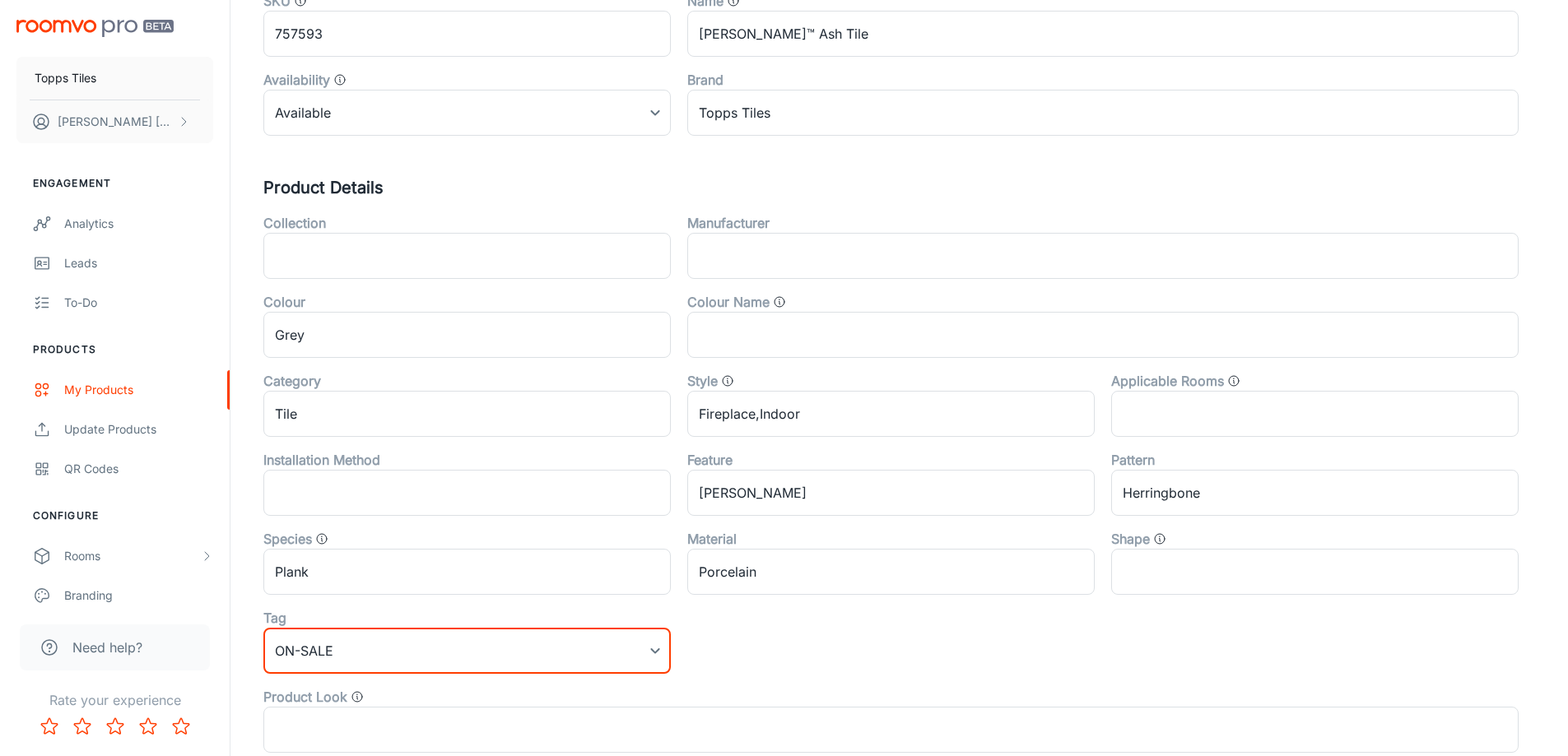
scroll to position [0, 0]
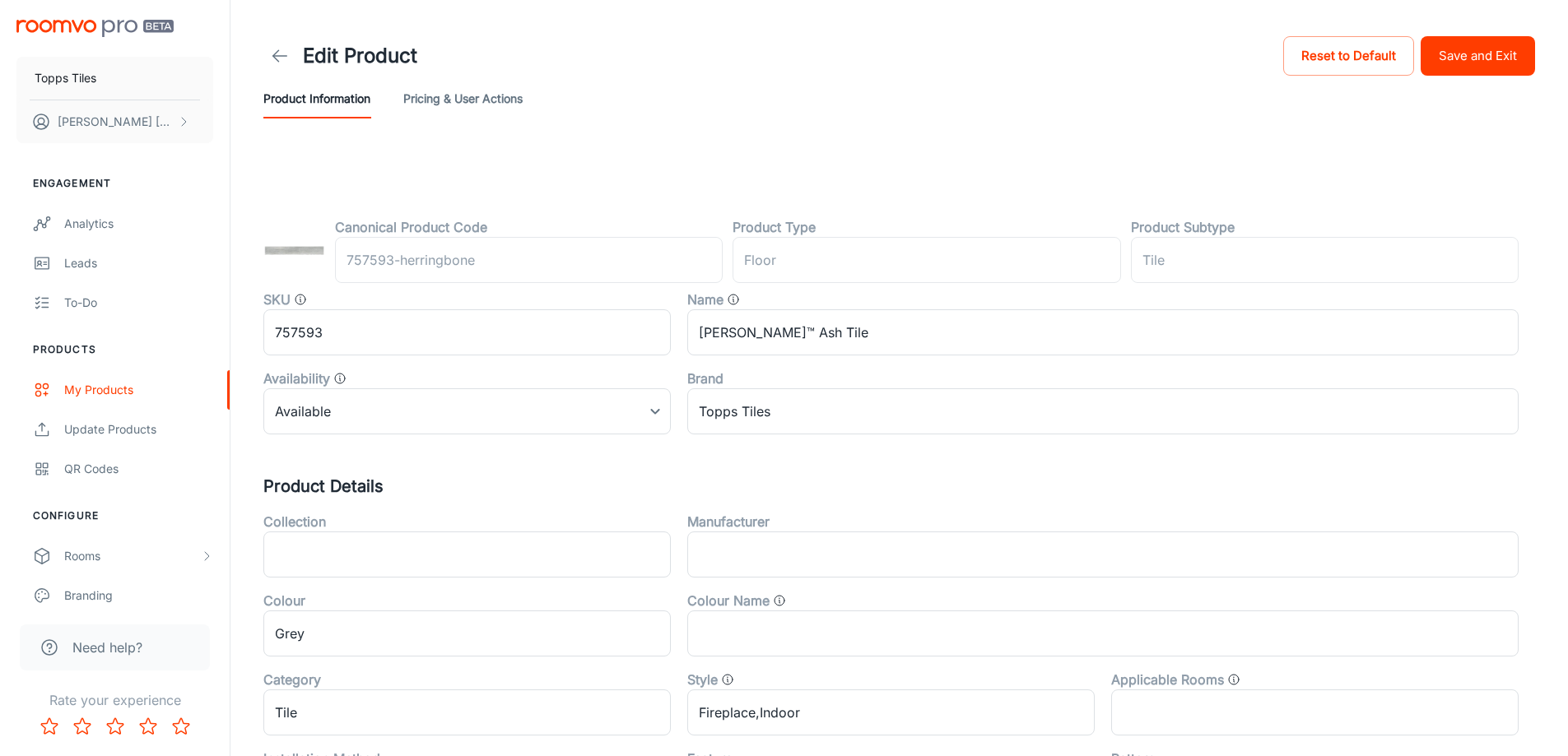
click at [1449, 49] on button "Save and Exit" at bounding box center [1477, 56] width 115 height 40
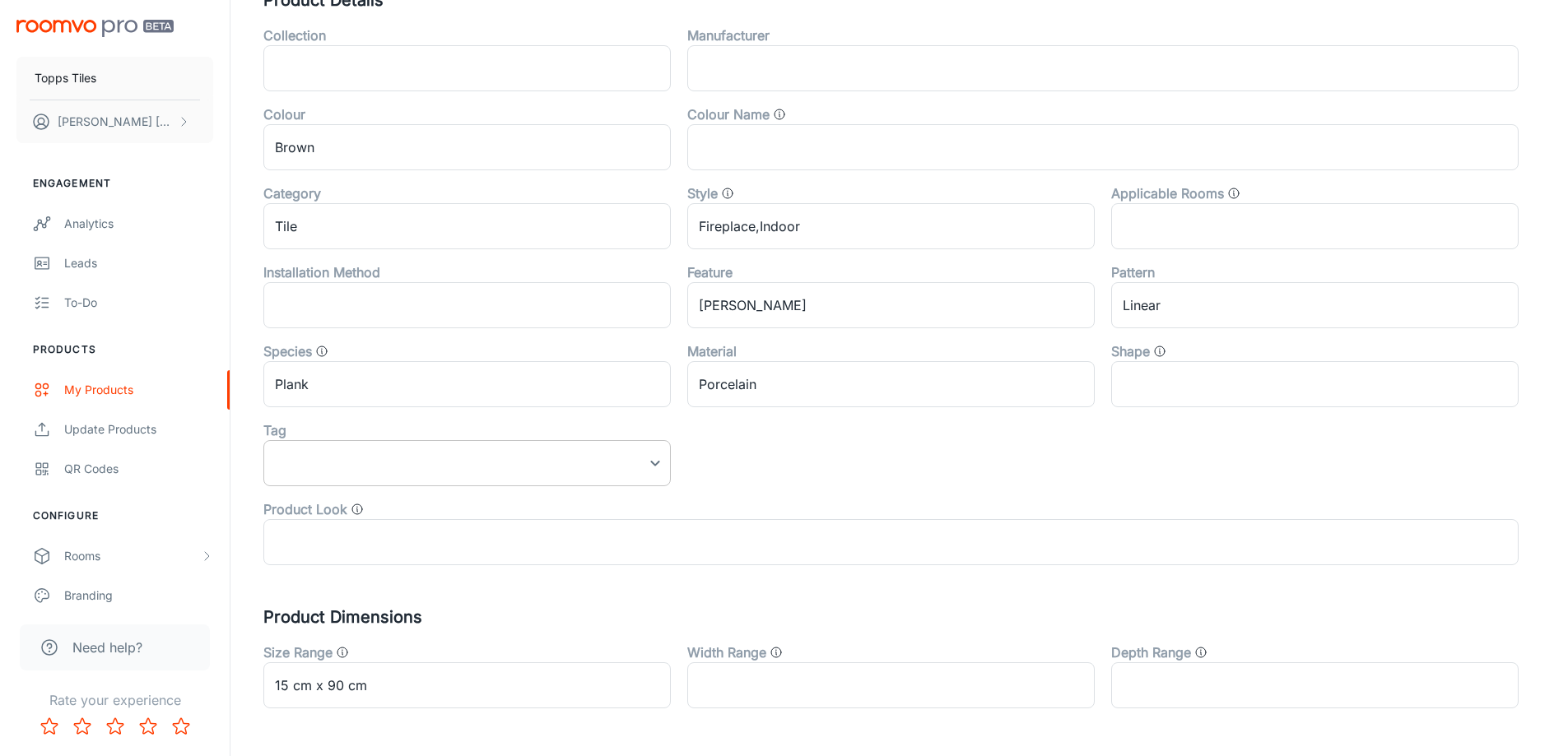
scroll to position [544, 0]
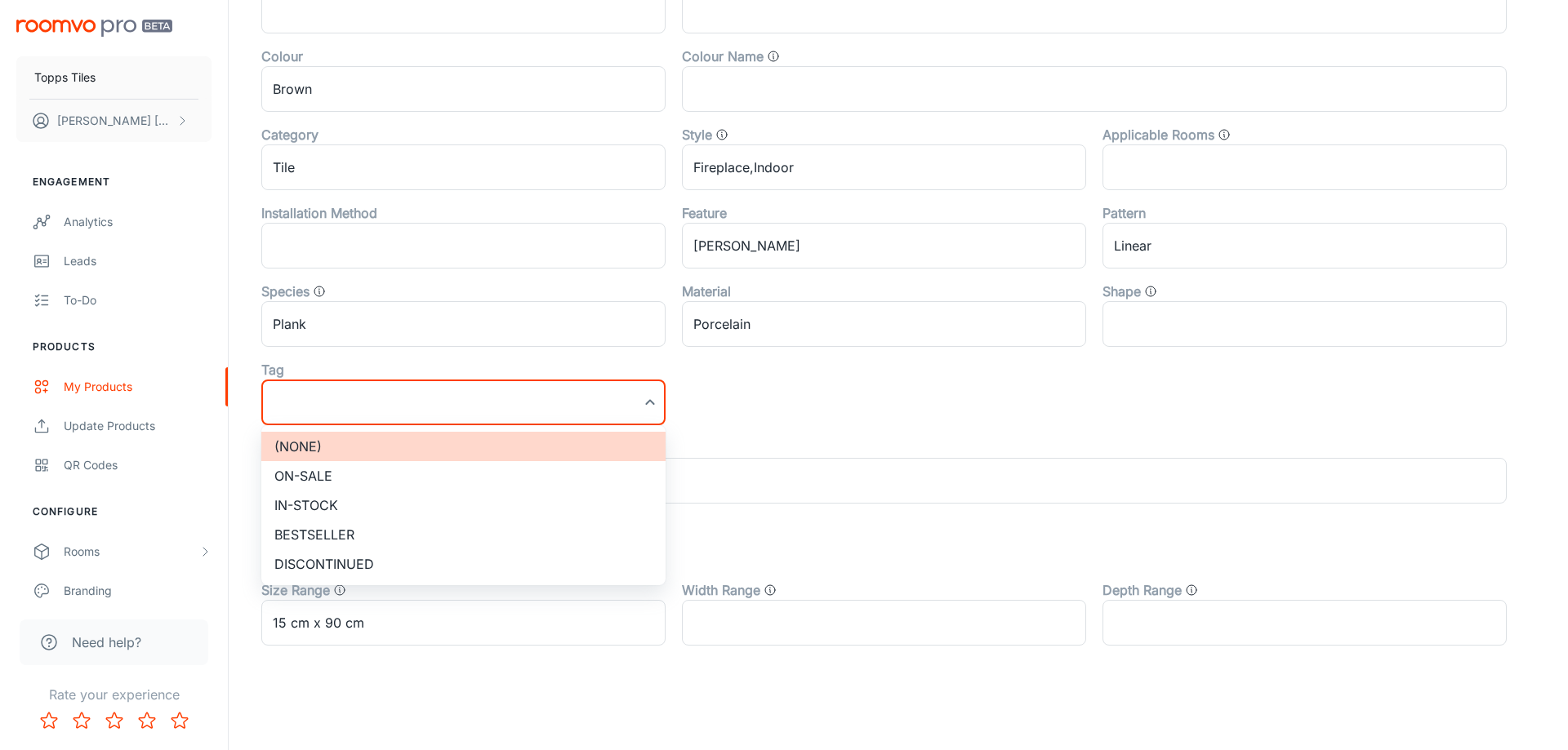
click at [385, 463] on li "On-sale" at bounding box center [463, 476] width 404 height 30
type input "On-sale"
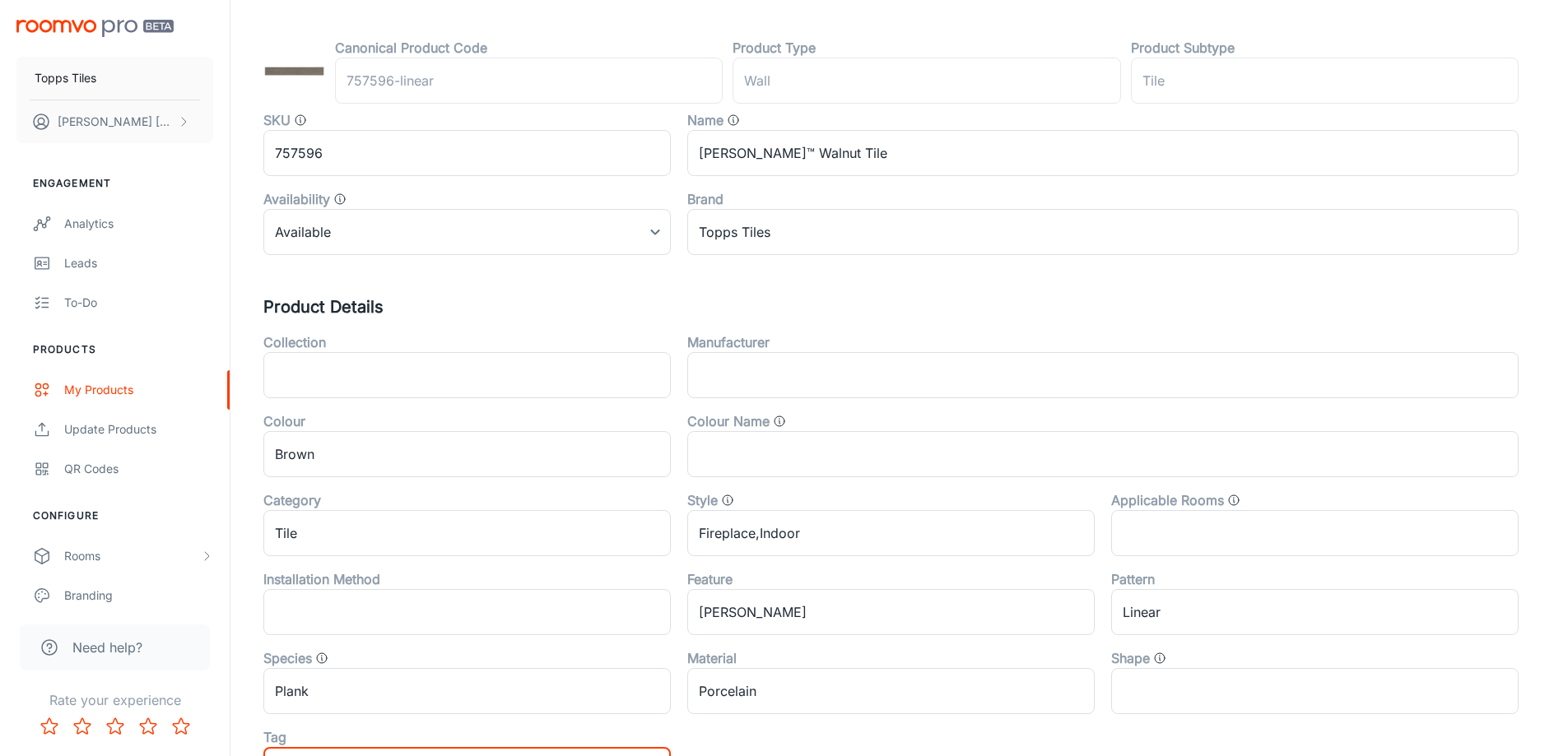
scroll to position [0, 0]
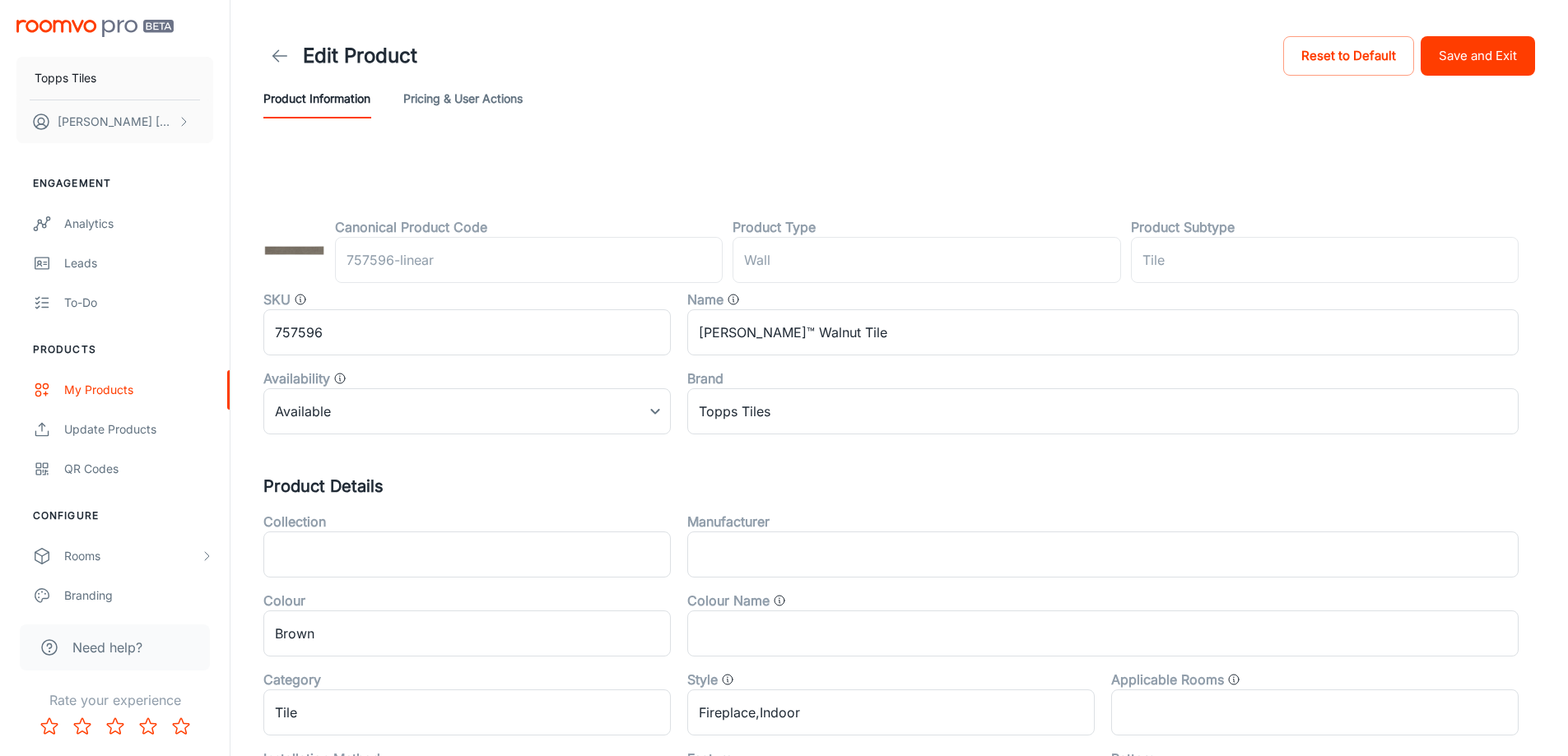
click at [1474, 67] on button "Save and Exit" at bounding box center [1477, 56] width 115 height 40
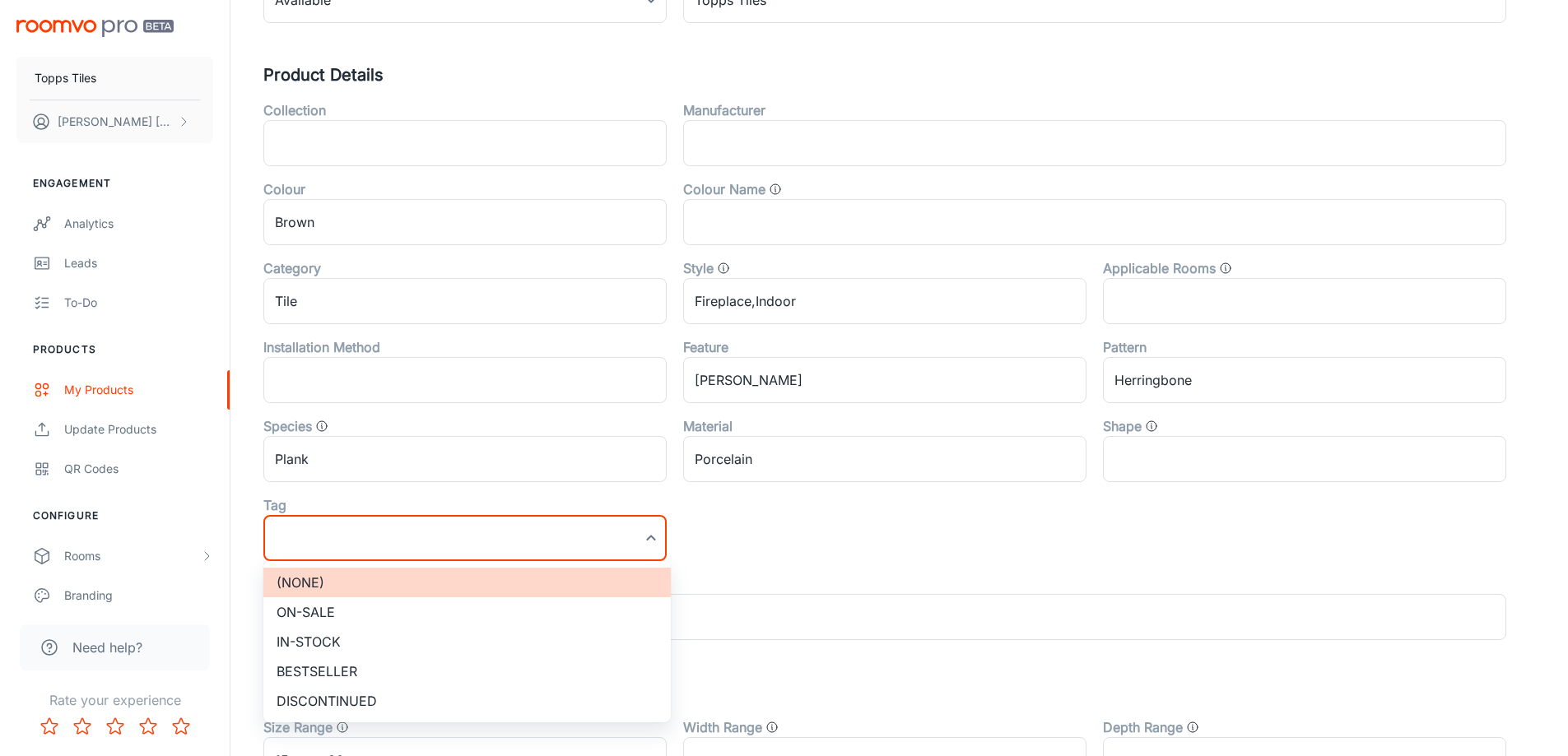
click at [350, 611] on li "On-sale" at bounding box center [467, 612] width 407 height 30
type input "On-sale"
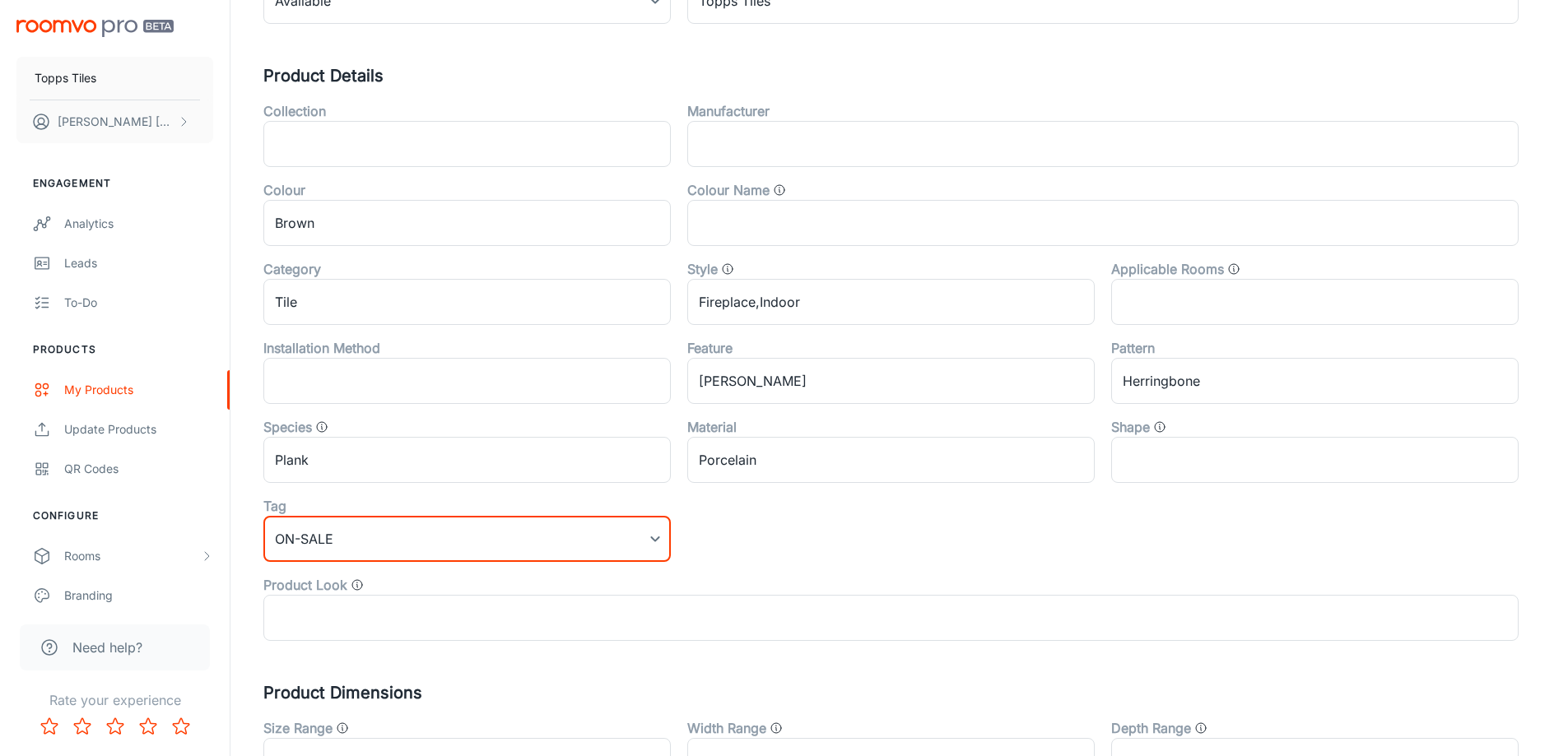
scroll to position [0, 0]
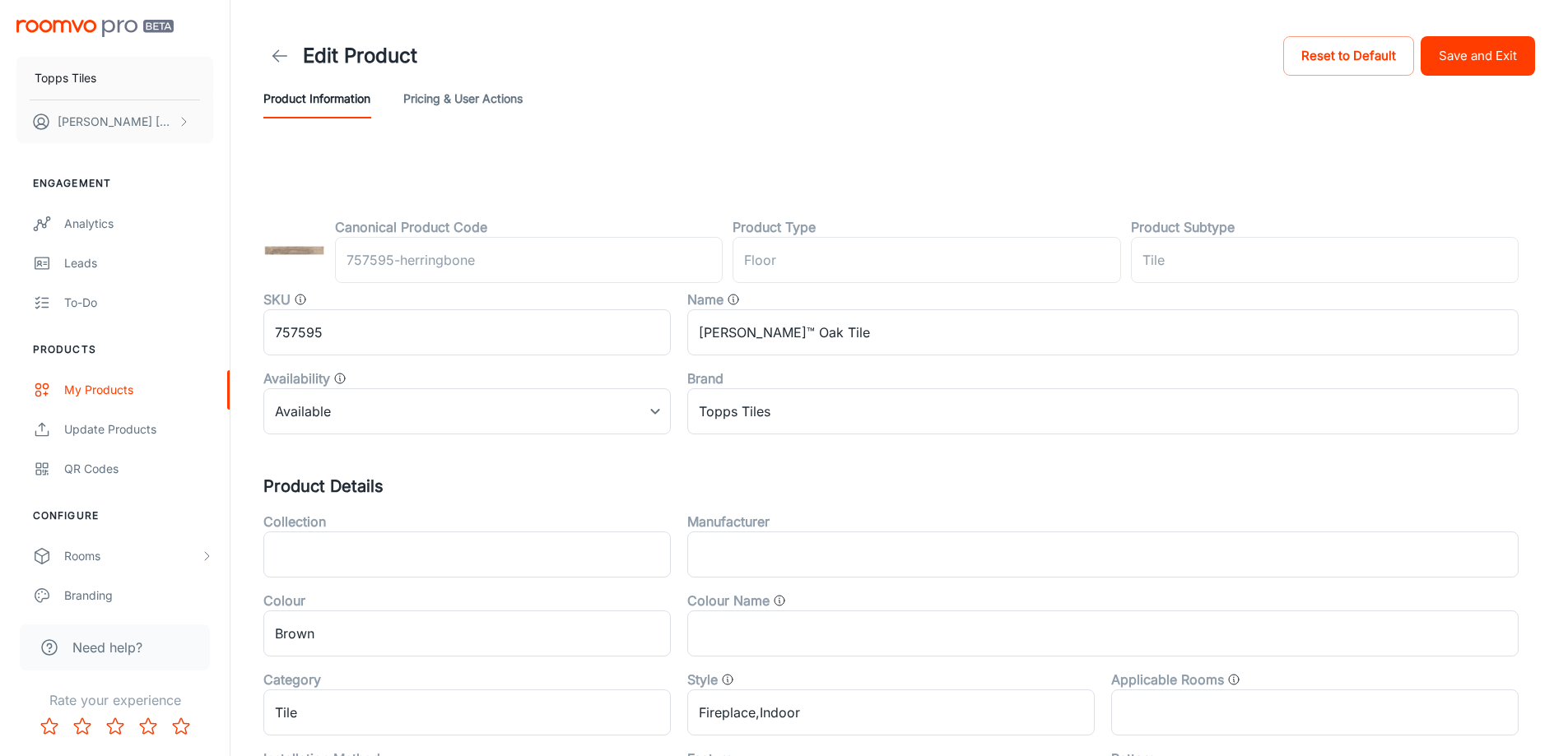
click at [1438, 68] on button "Save and Exit" at bounding box center [1477, 56] width 115 height 40
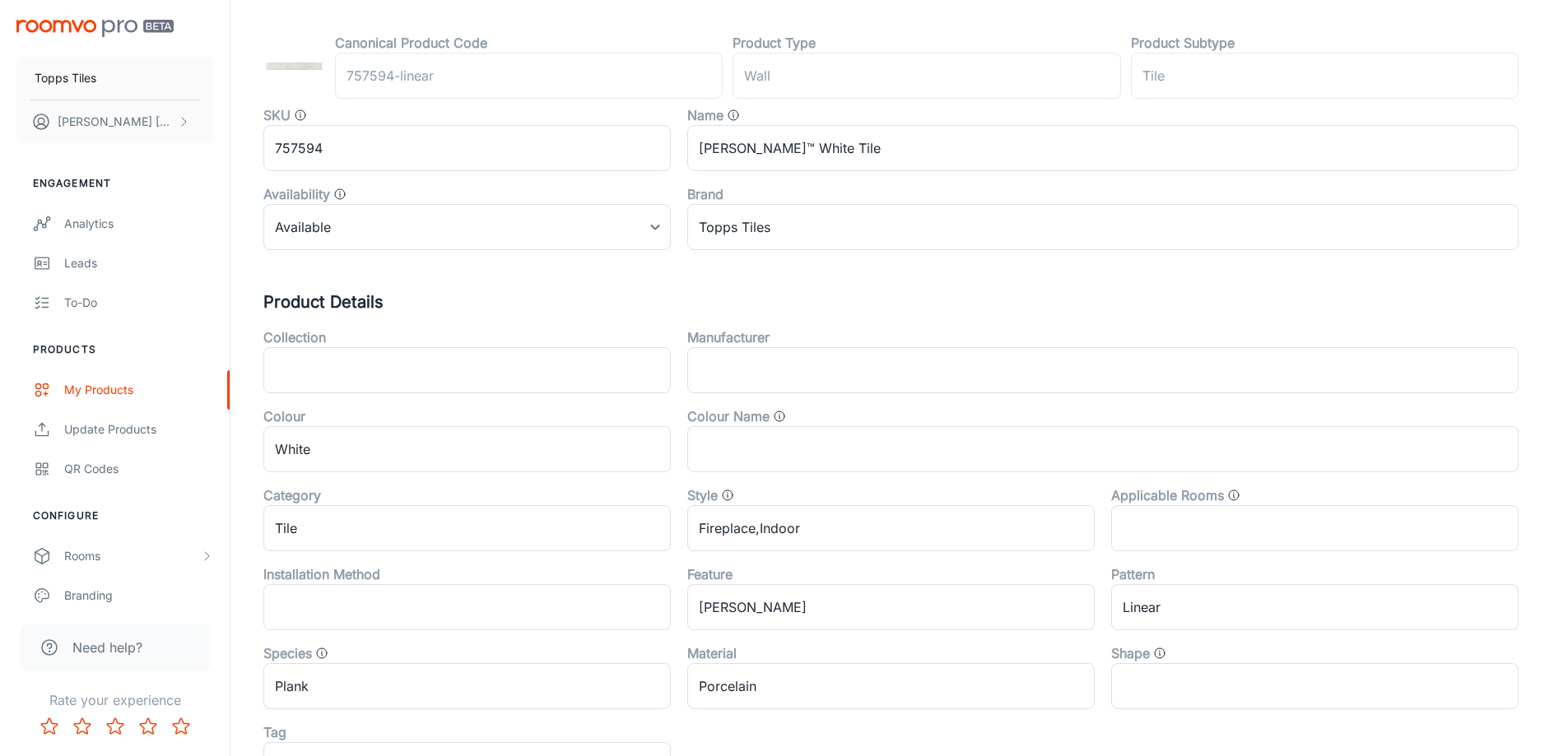
scroll to position [494, 0]
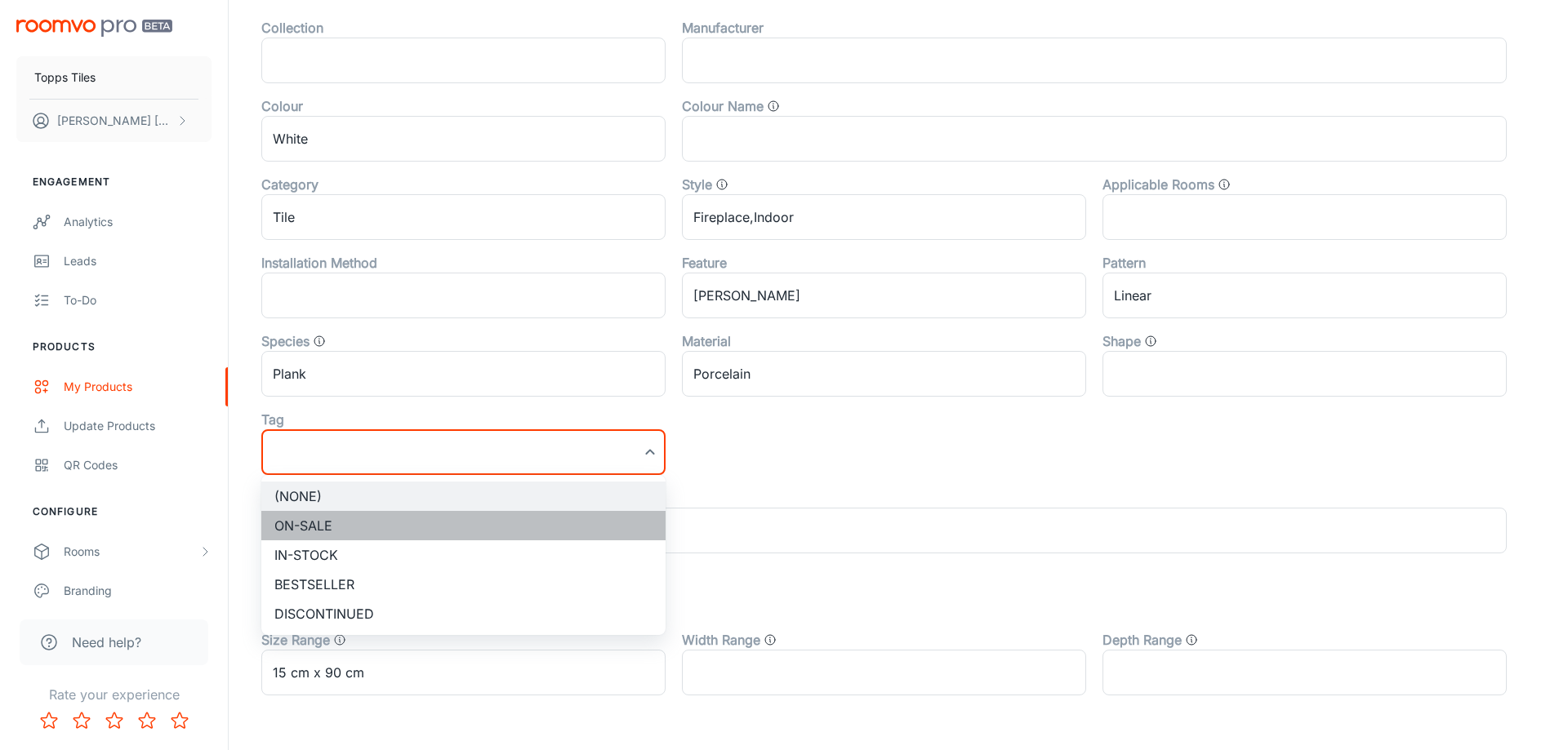
click at [326, 531] on li "On-sale" at bounding box center [463, 525] width 404 height 30
type input "On-sale"
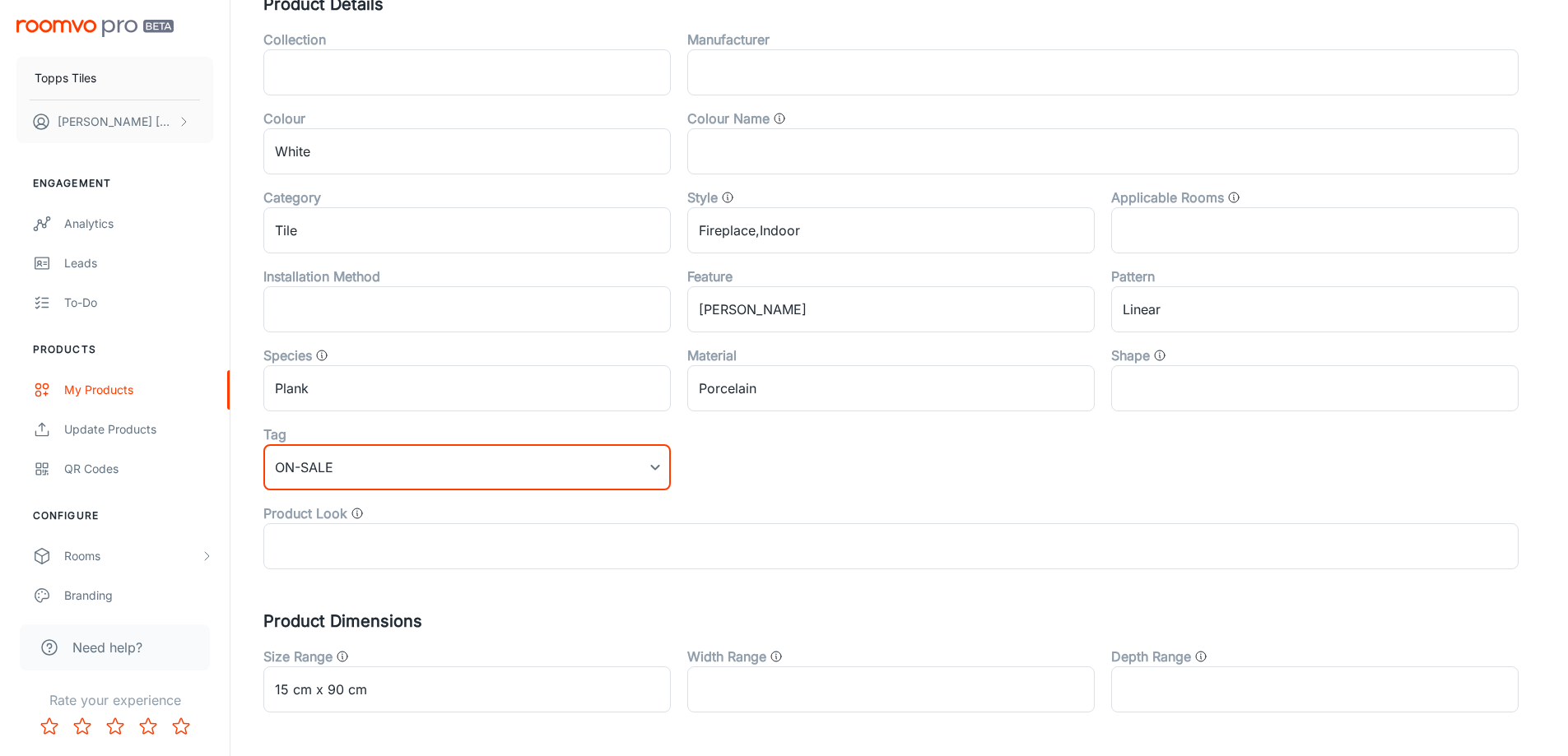
scroll to position [0, 0]
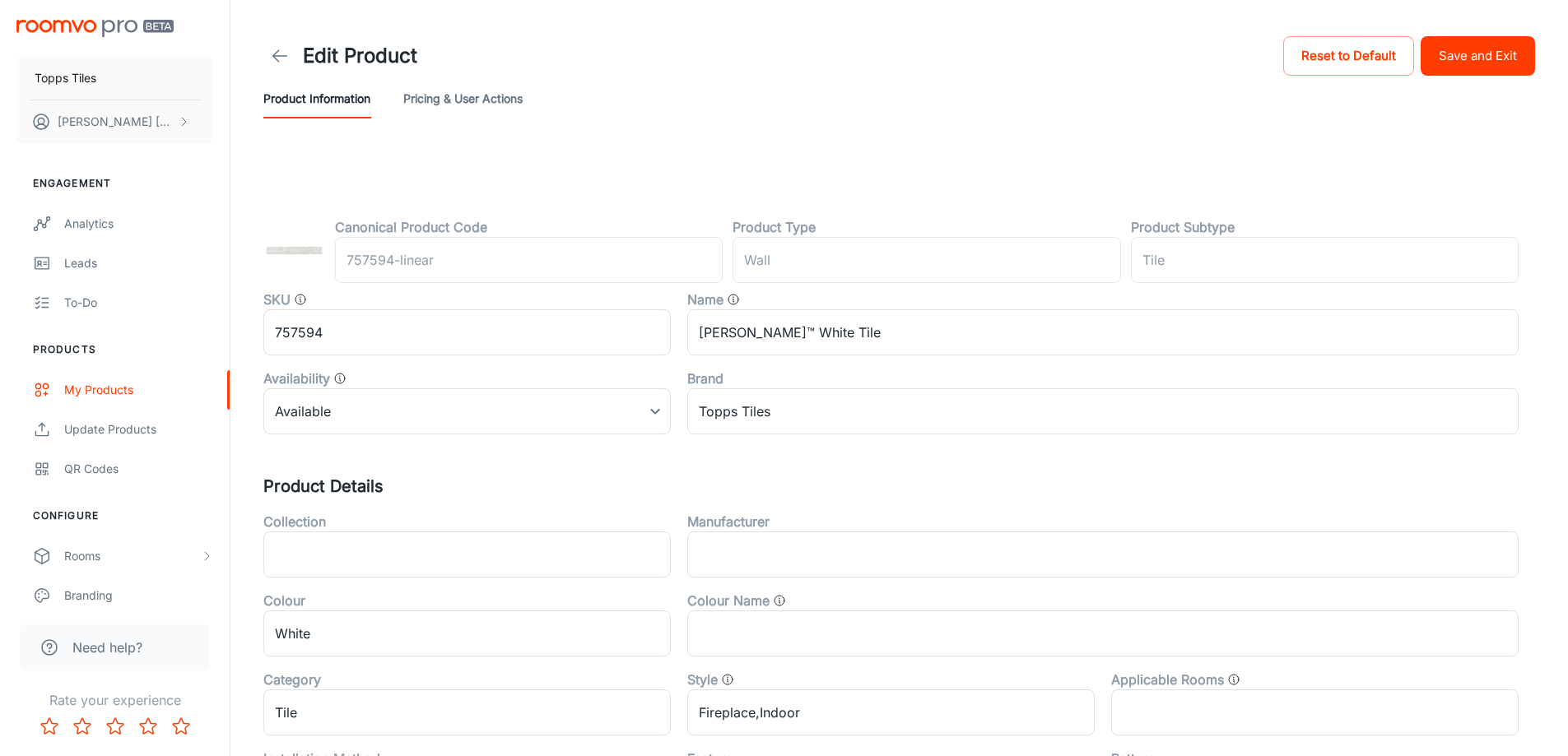
click at [1482, 49] on button "Save and Exit" at bounding box center [1477, 56] width 115 height 40
